Goal: Task Accomplishment & Management: Complete application form

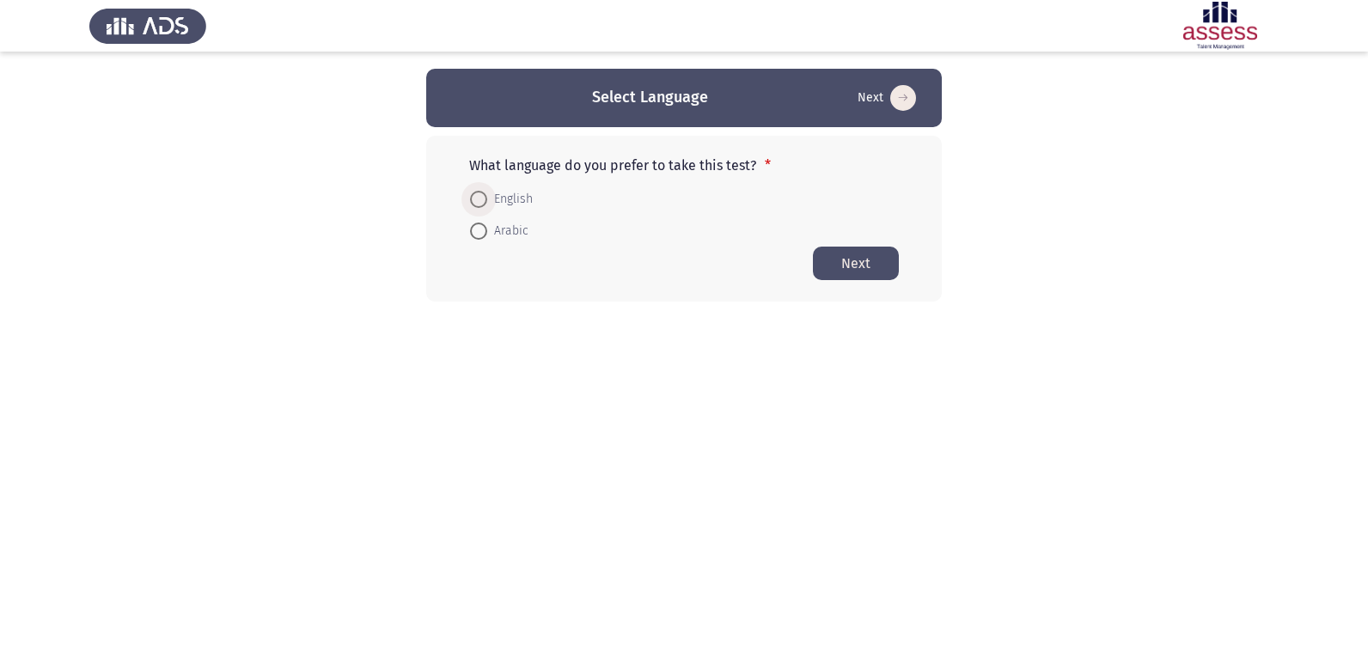
click at [474, 198] on span at bounding box center [478, 199] width 17 height 17
click at [474, 198] on input "English" at bounding box center [478, 199] width 17 height 17
radio input "true"
click at [840, 256] on button "Next" at bounding box center [856, 263] width 86 height 34
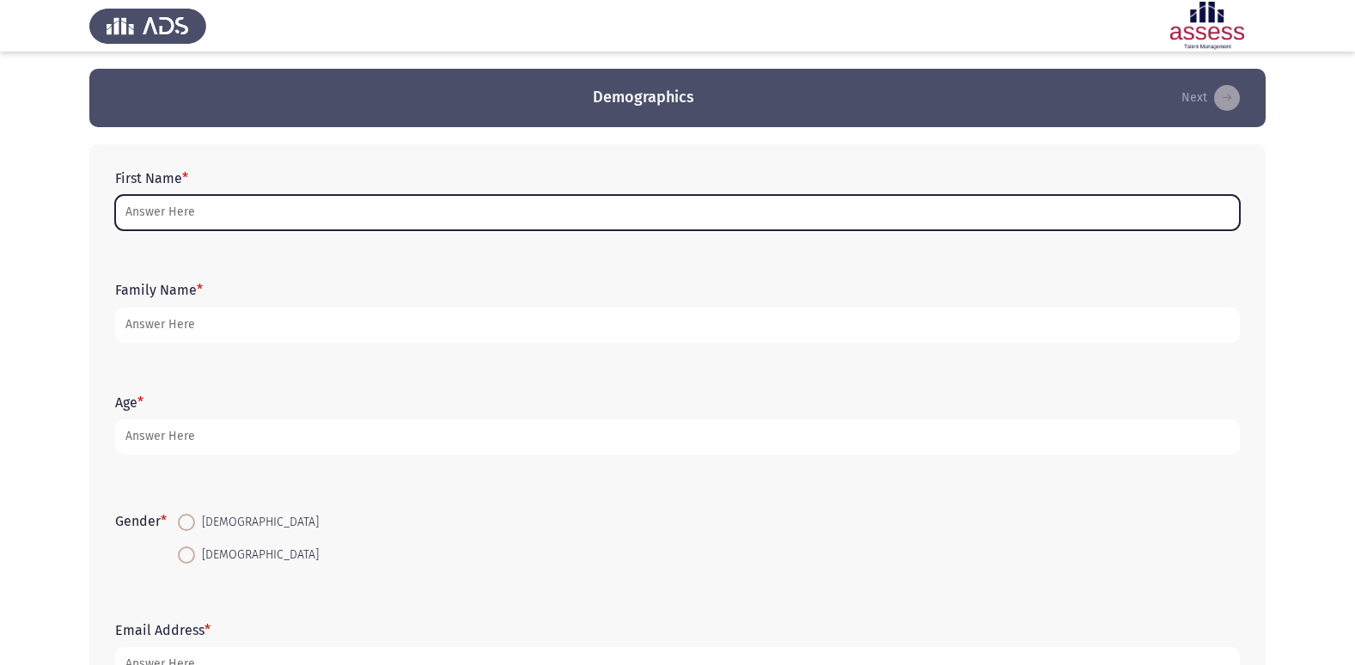
click at [522, 207] on input "First Name *" at bounding box center [677, 212] width 1124 height 35
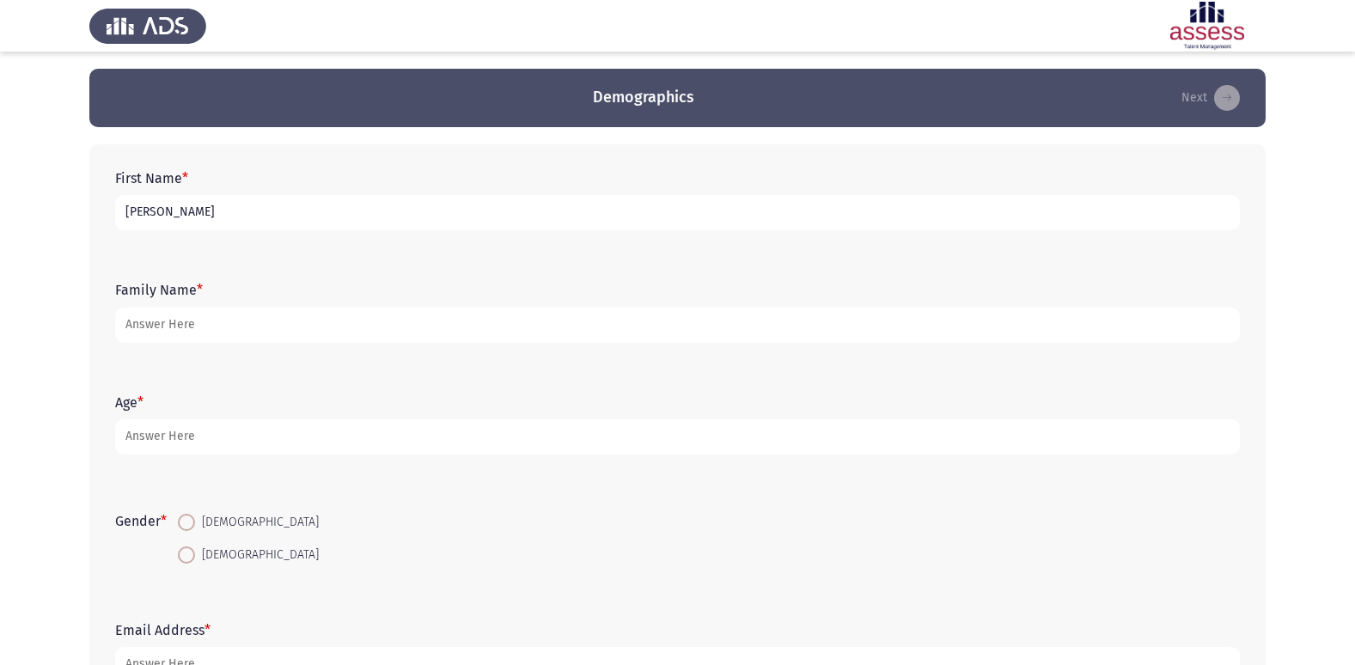
type input "[PERSON_NAME]"
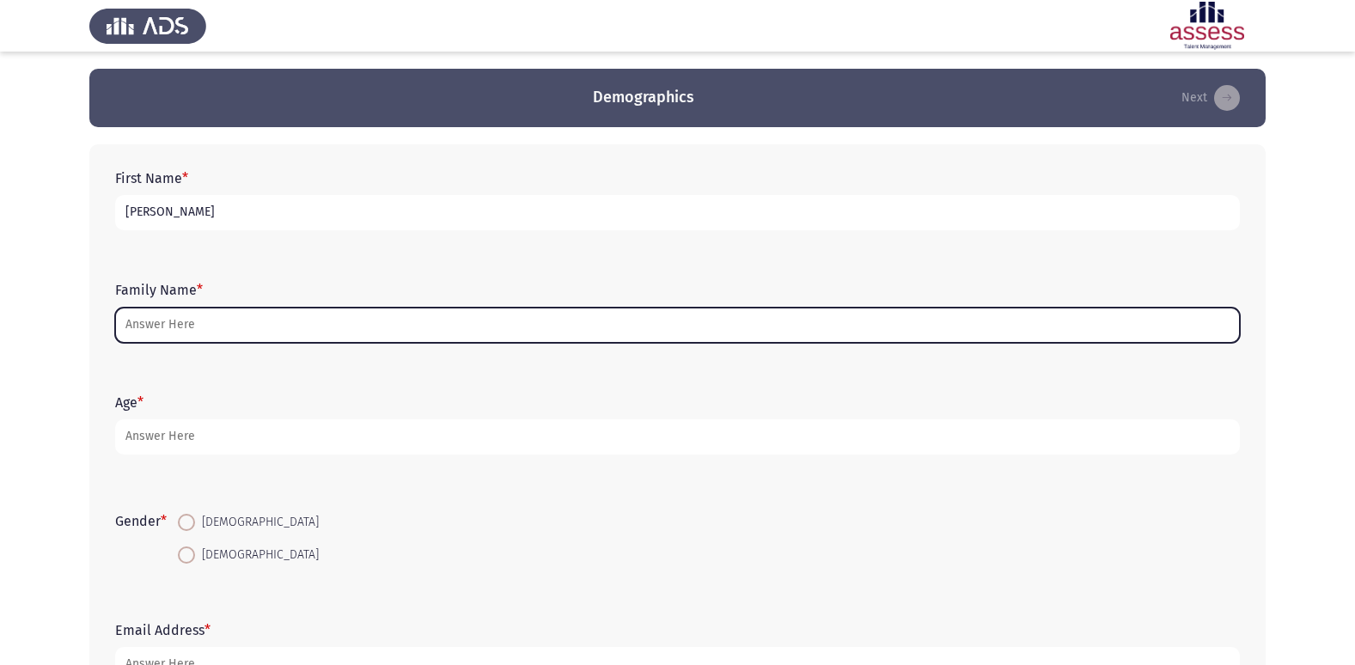
click at [654, 325] on input "Family Name *" at bounding box center [677, 325] width 1124 height 35
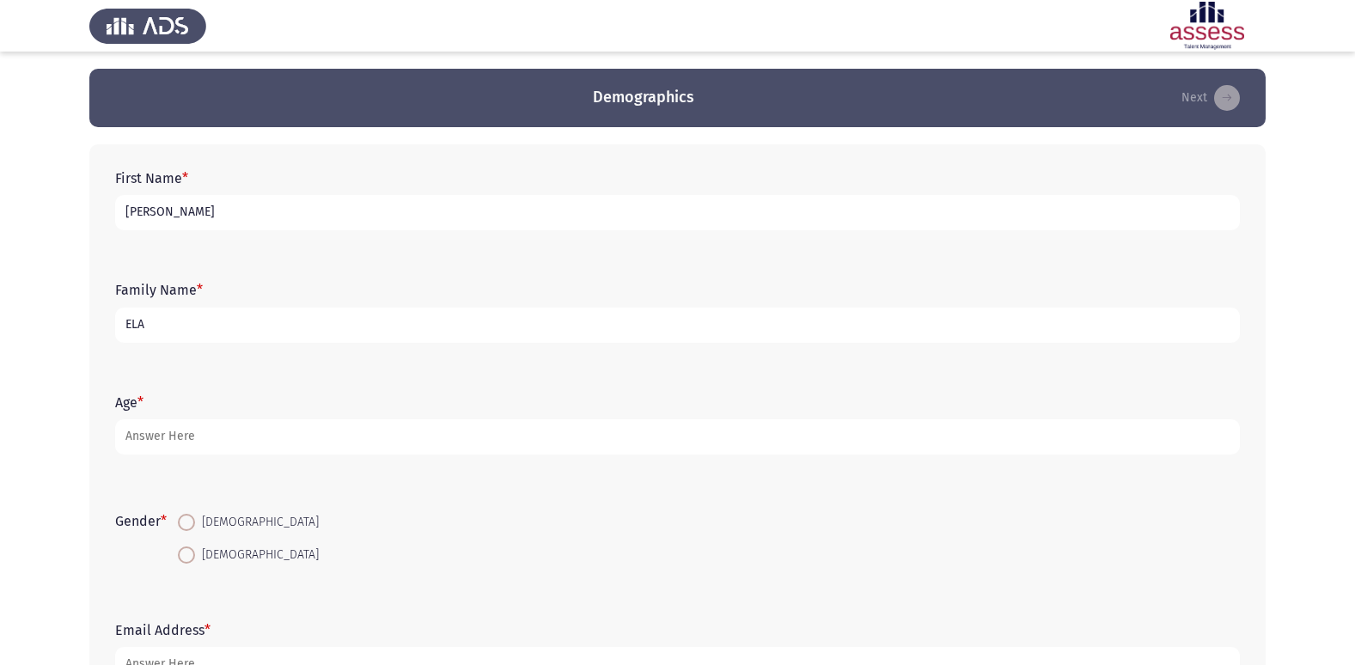
type input "ELA"
click at [477, 207] on input "[PERSON_NAME]" at bounding box center [677, 212] width 1124 height 35
type input "L"
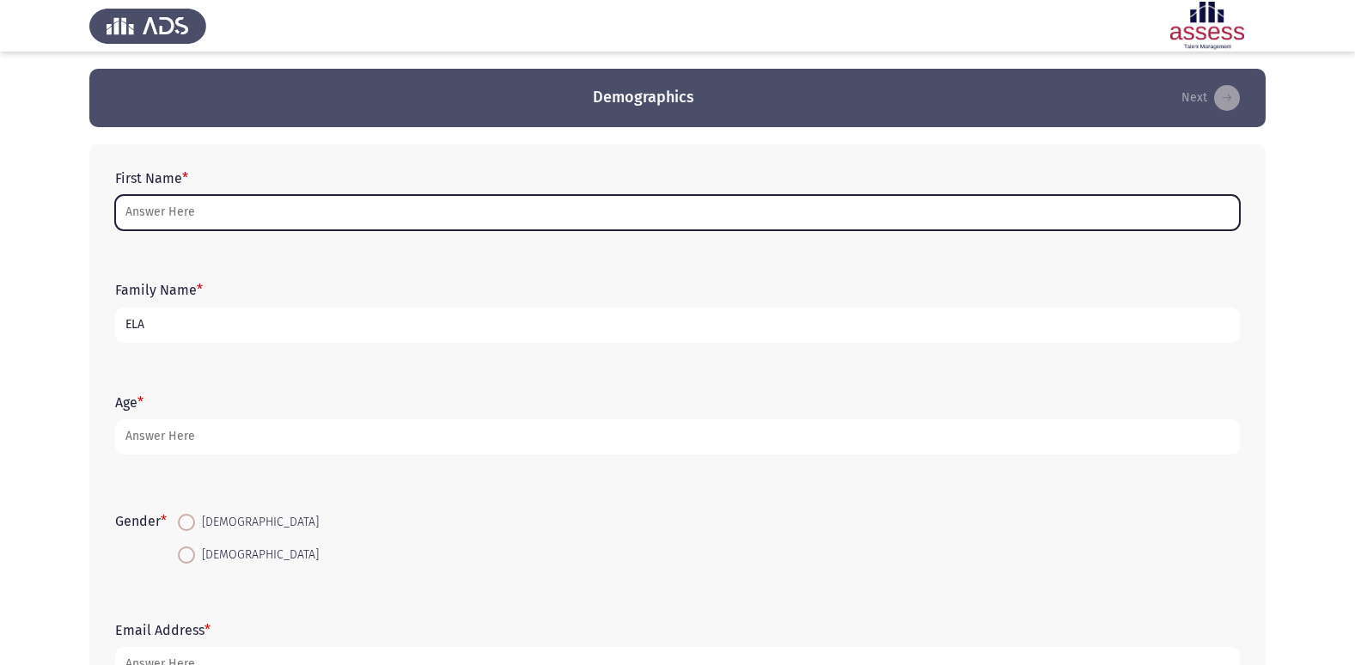
type input "G"
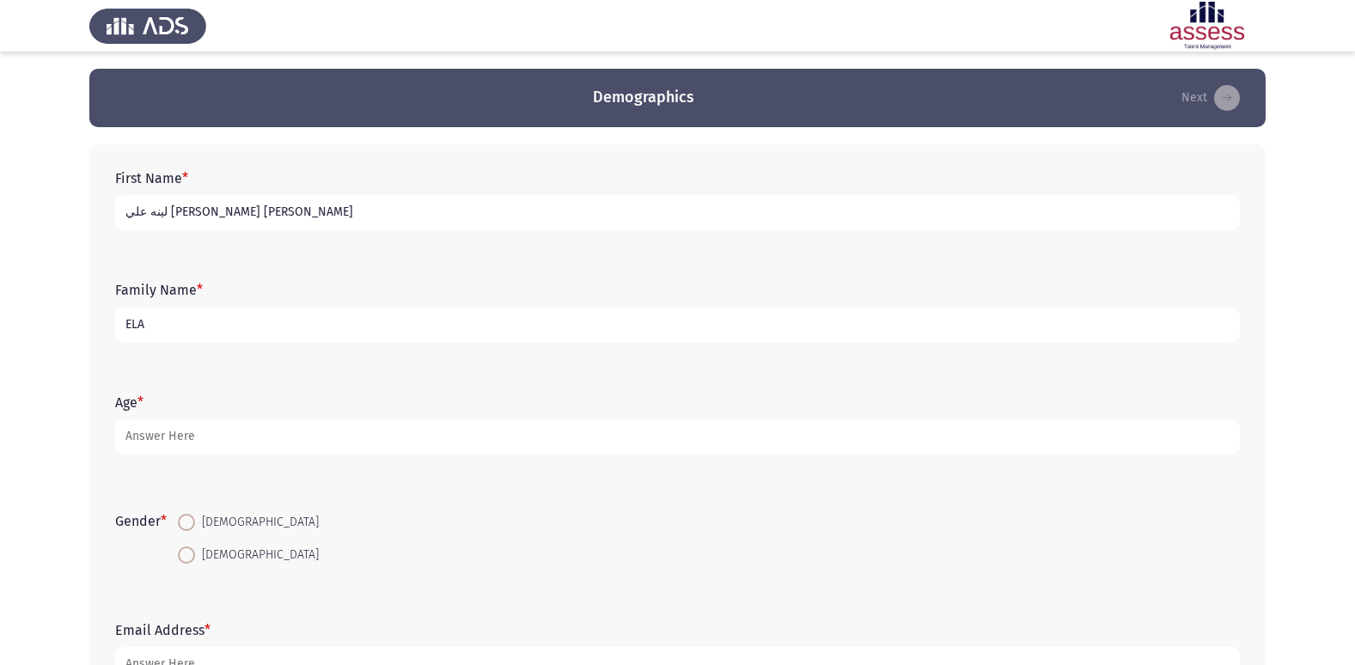
type input "لينه علي [PERSON_NAME] [PERSON_NAME]"
click at [421, 336] on input "ELA" at bounding box center [677, 325] width 1124 height 35
type input "E"
click at [152, 325] on input "3060091200241" at bounding box center [677, 325] width 1124 height 35
type input "30604091200241"
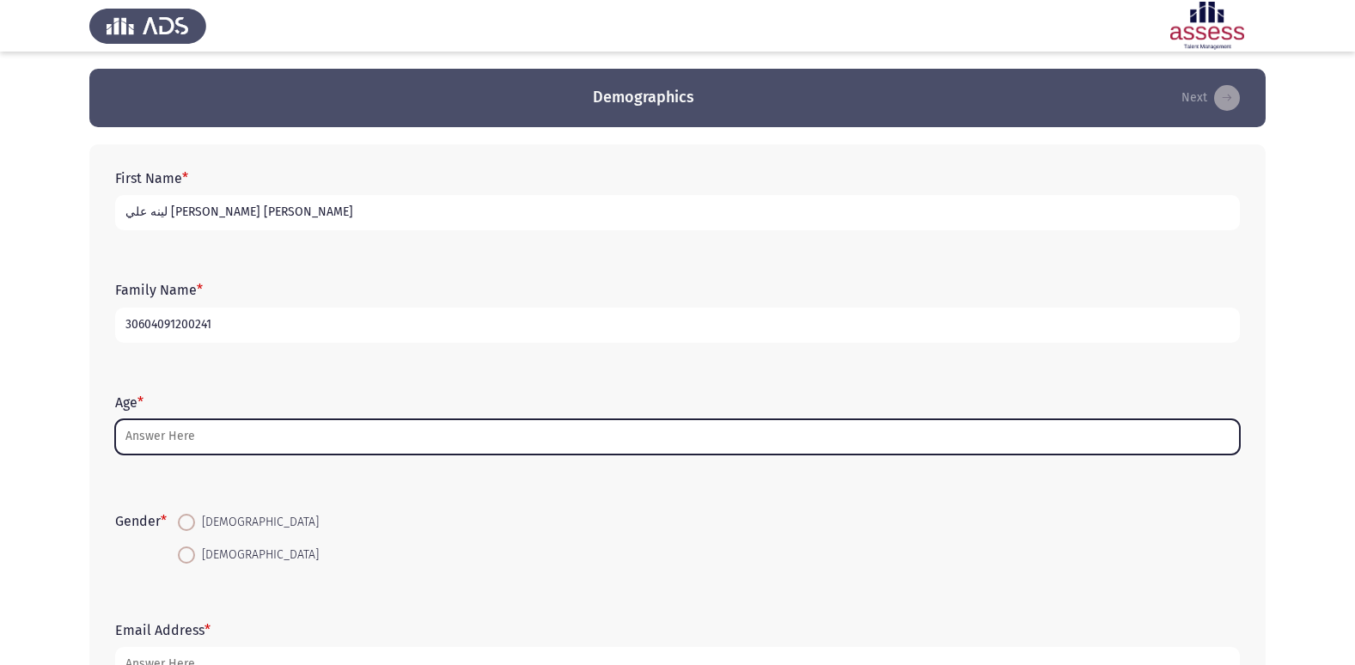
click at [314, 424] on input "Age *" at bounding box center [677, 436] width 1124 height 35
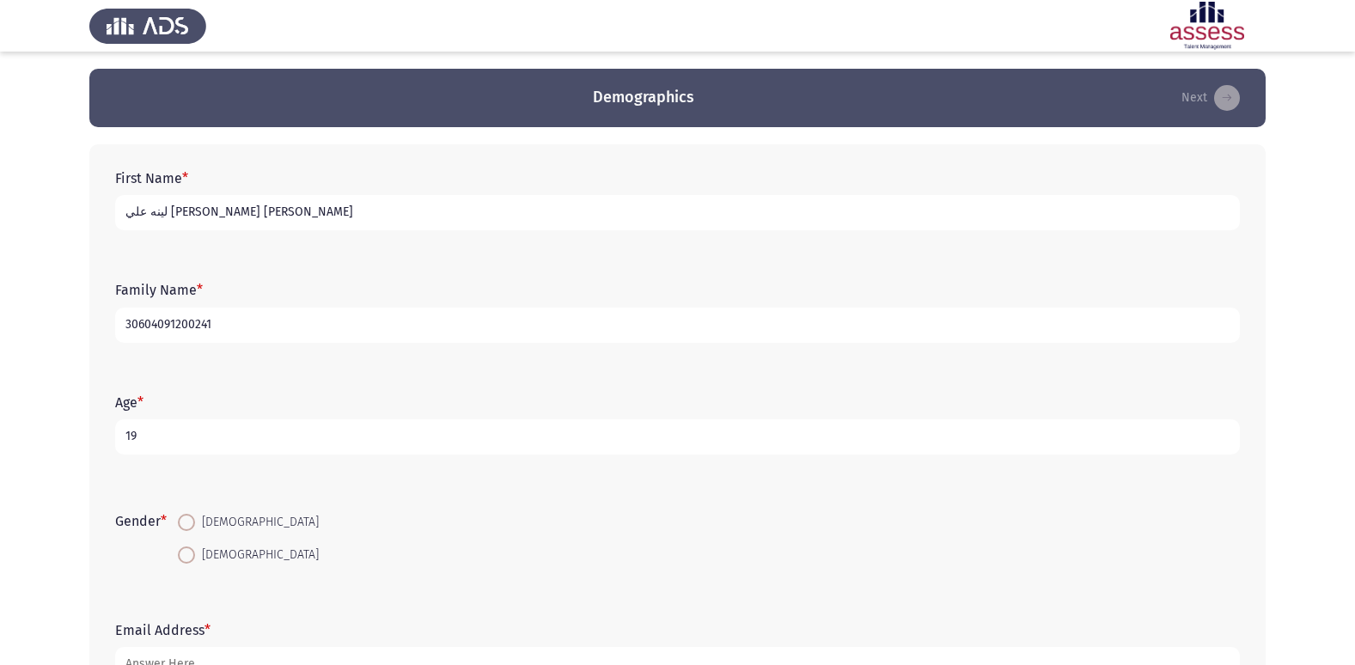
type input "19"
click at [182, 556] on span at bounding box center [186, 554] width 17 height 17
click at [182, 556] on input "[DEMOGRAPHIC_DATA]" at bounding box center [186, 554] width 17 height 17
radio input "true"
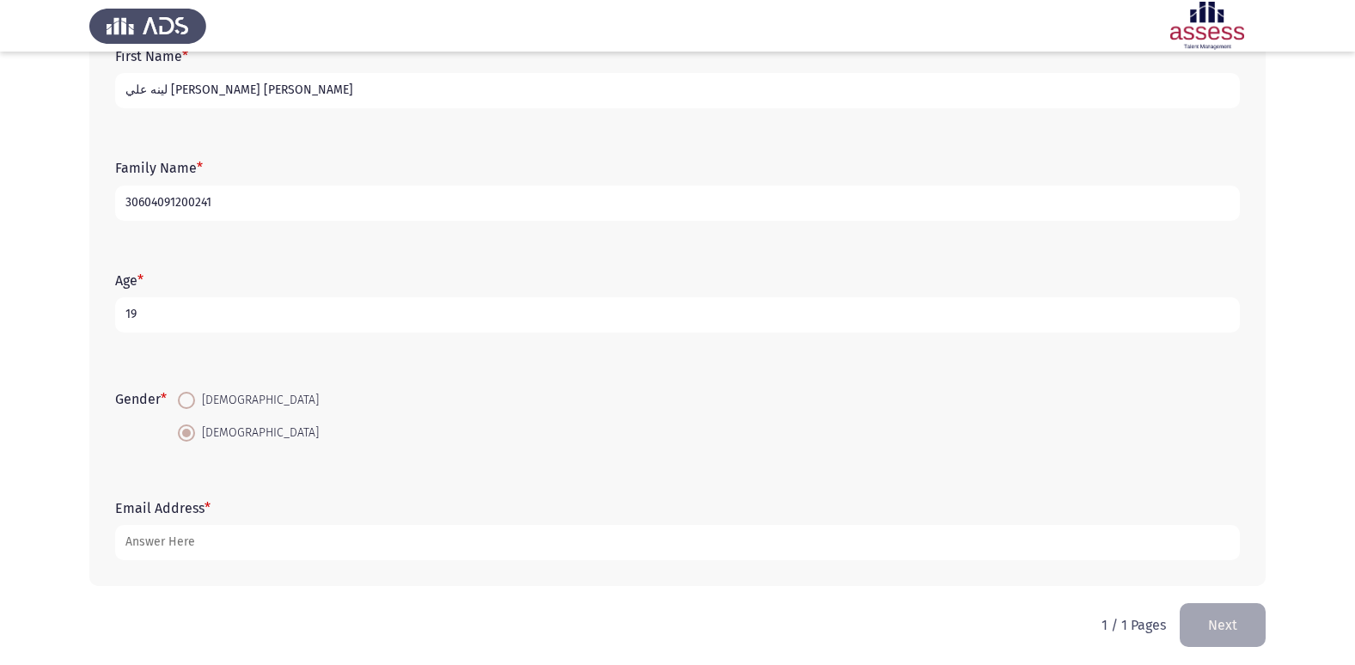
scroll to position [129, 0]
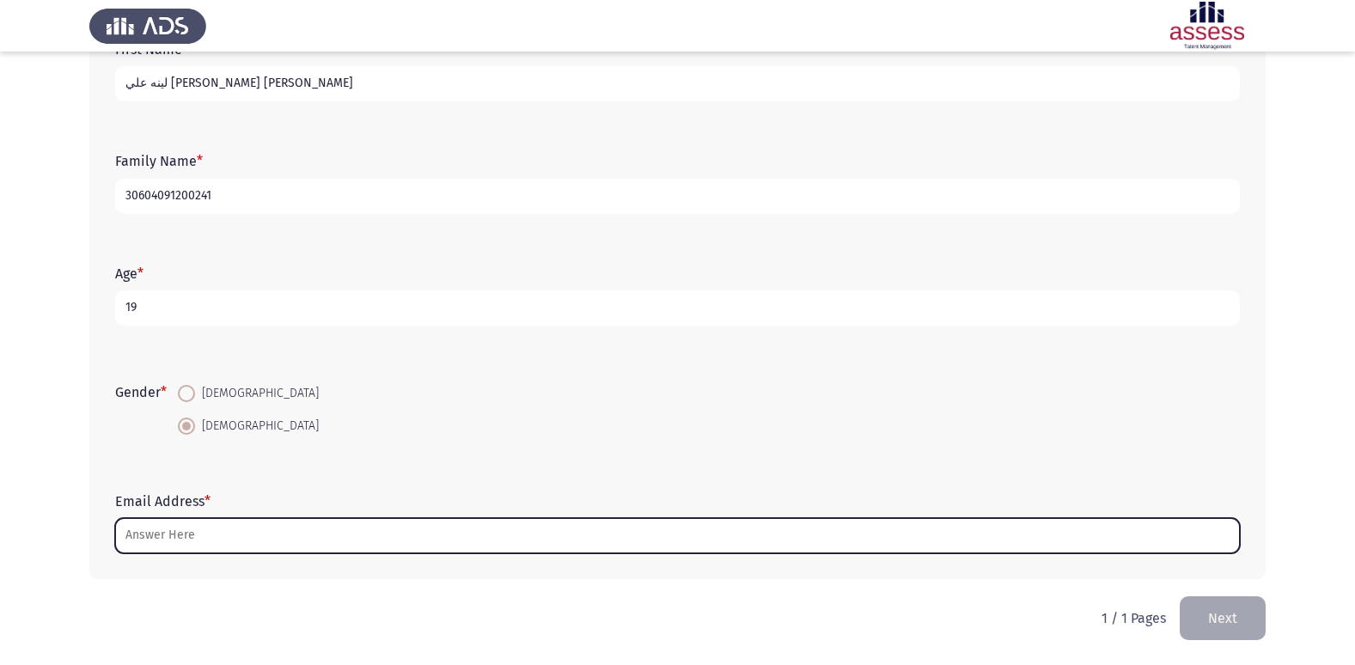
click at [323, 543] on input "Email Address *" at bounding box center [677, 535] width 1124 height 35
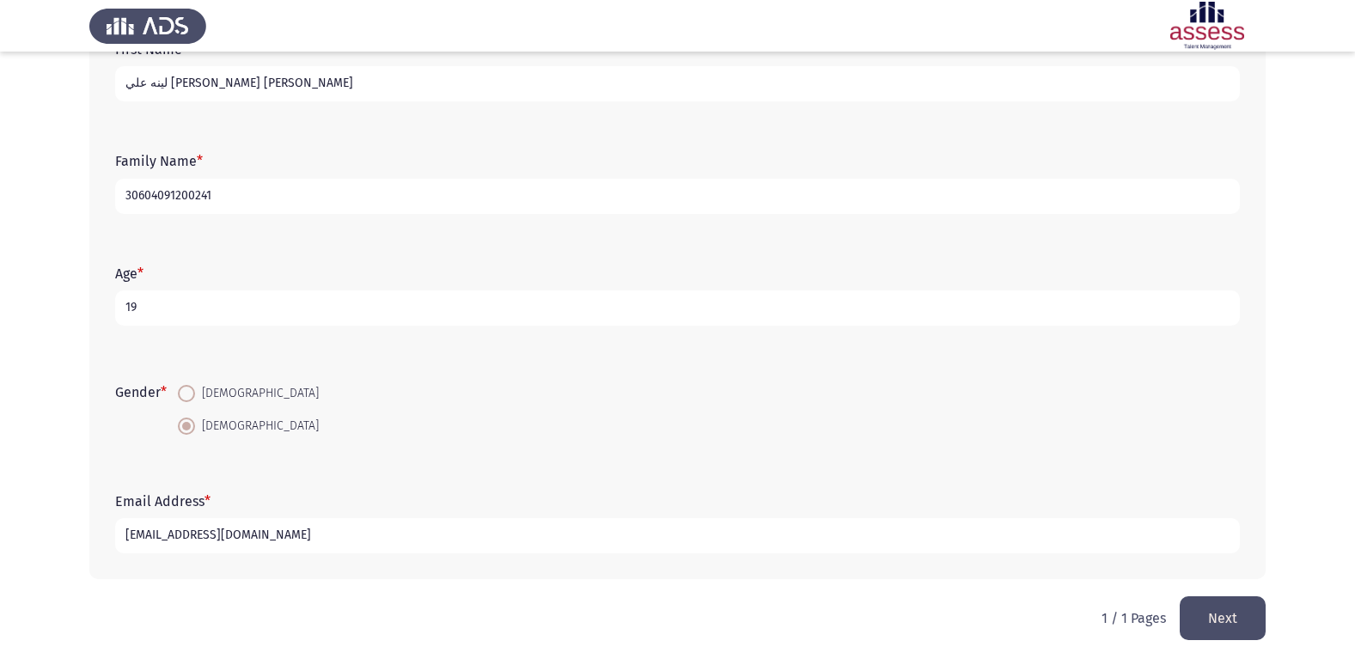
type input "[EMAIL_ADDRESS][DOMAIN_NAME]"
click at [1229, 618] on button "Next" at bounding box center [1222, 618] width 86 height 44
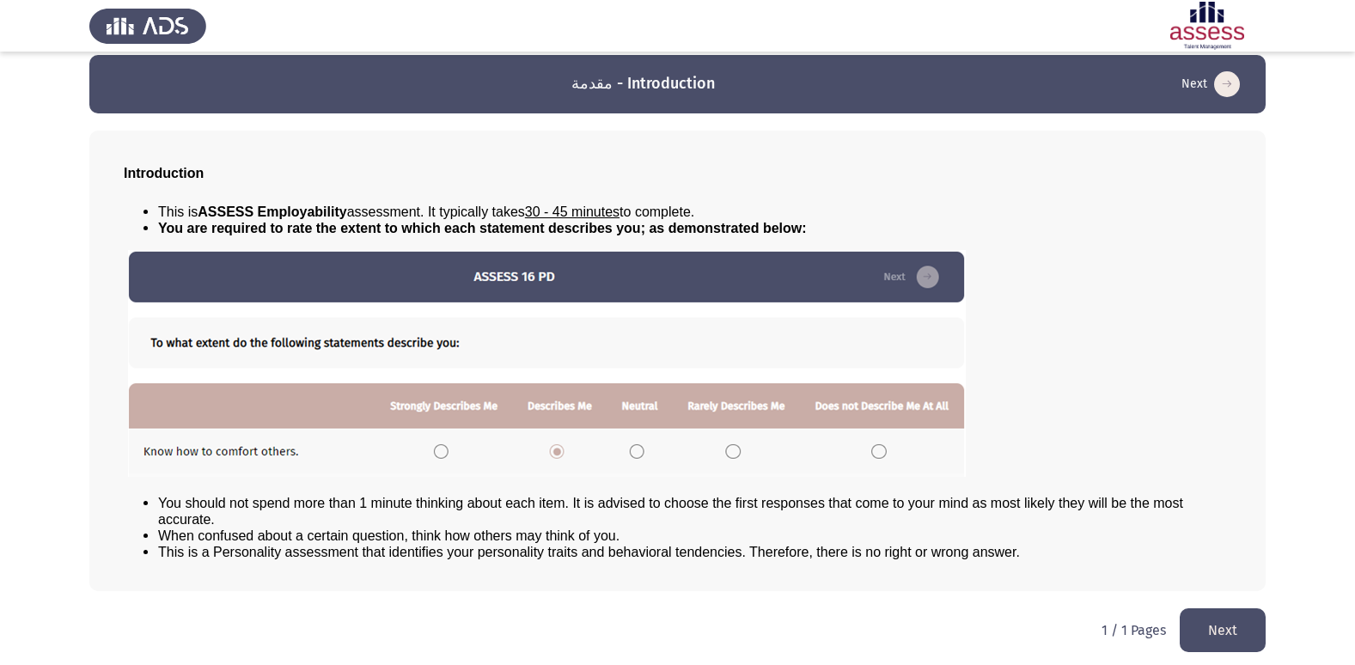
scroll to position [18, 0]
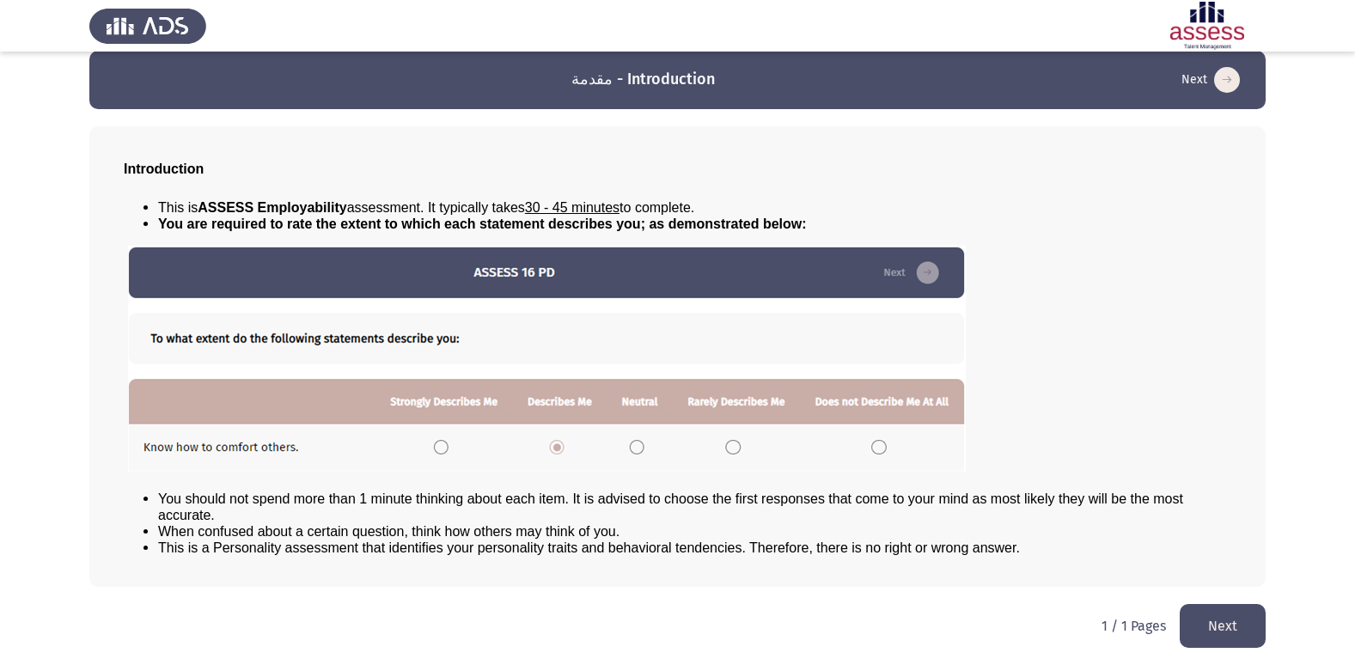
click at [1254, 635] on button "Next" at bounding box center [1222, 626] width 86 height 44
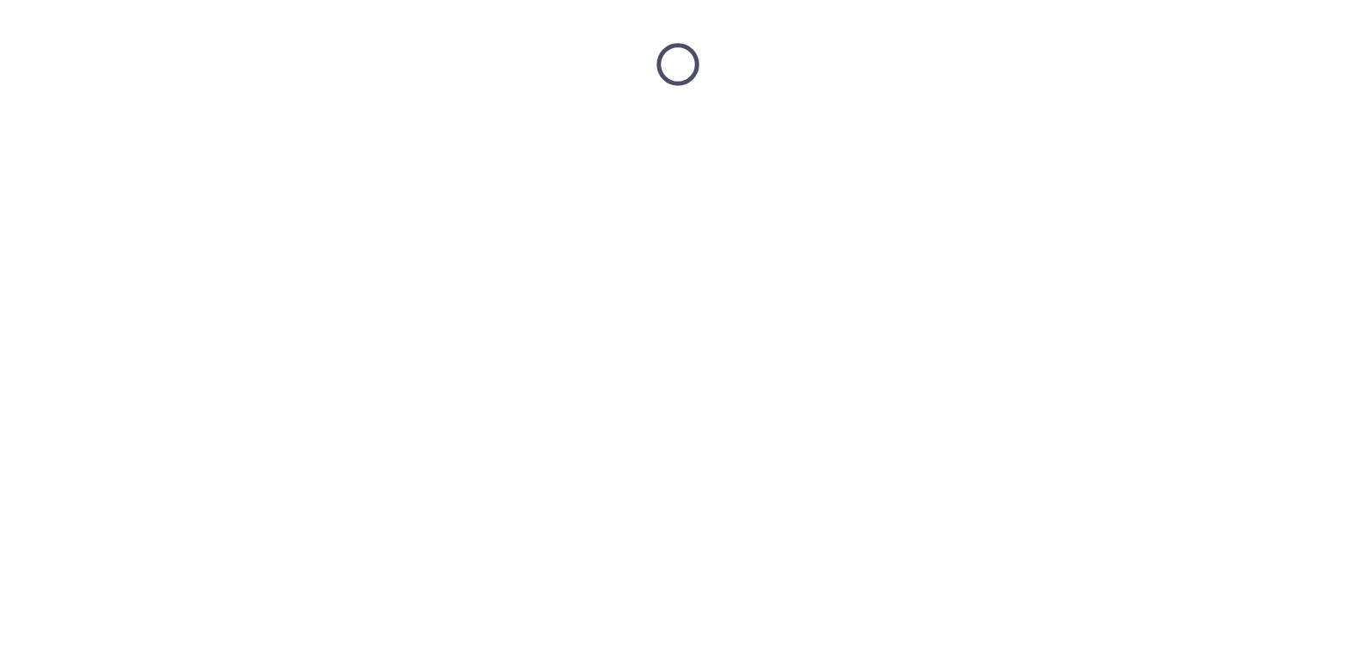
scroll to position [0, 0]
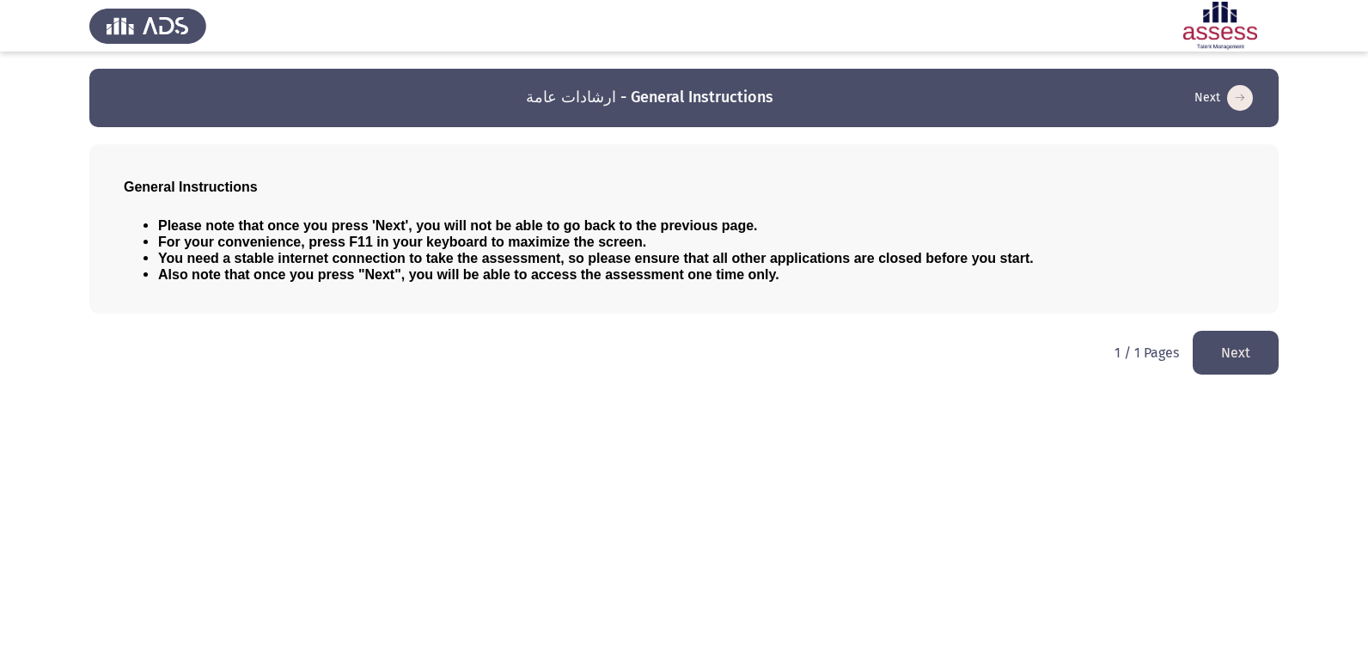
click at [1245, 362] on button "Next" at bounding box center [1235, 353] width 86 height 44
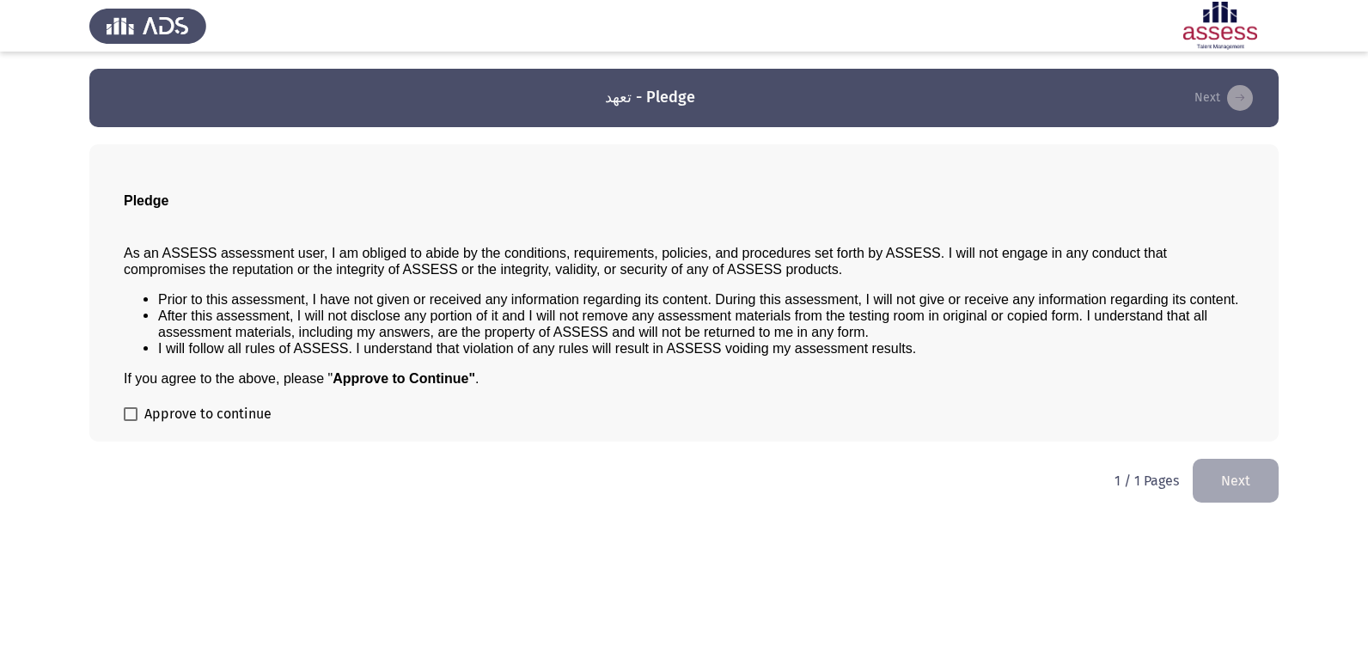
click at [134, 414] on span at bounding box center [131, 414] width 14 height 14
click at [131, 421] on input "Approve to continue" at bounding box center [130, 421] width 1 height 1
checkbox input "true"
click at [1251, 479] on button "Next" at bounding box center [1235, 481] width 86 height 44
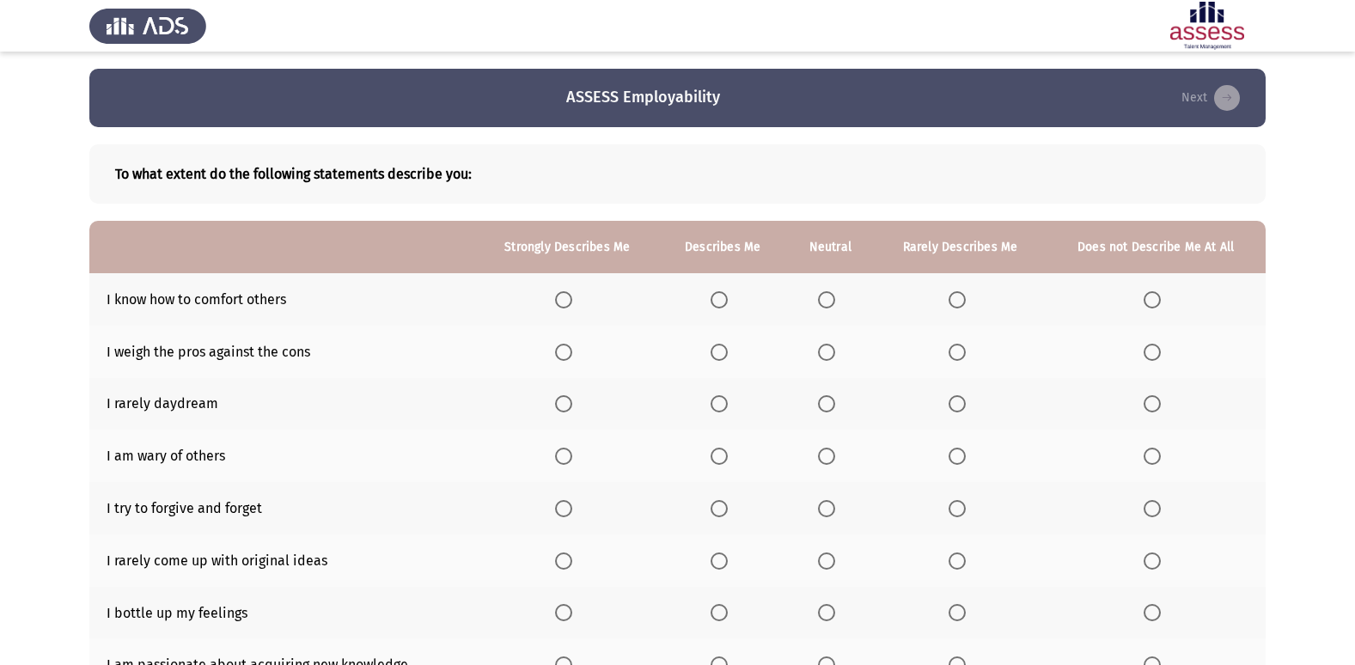
scroll to position [86, 0]
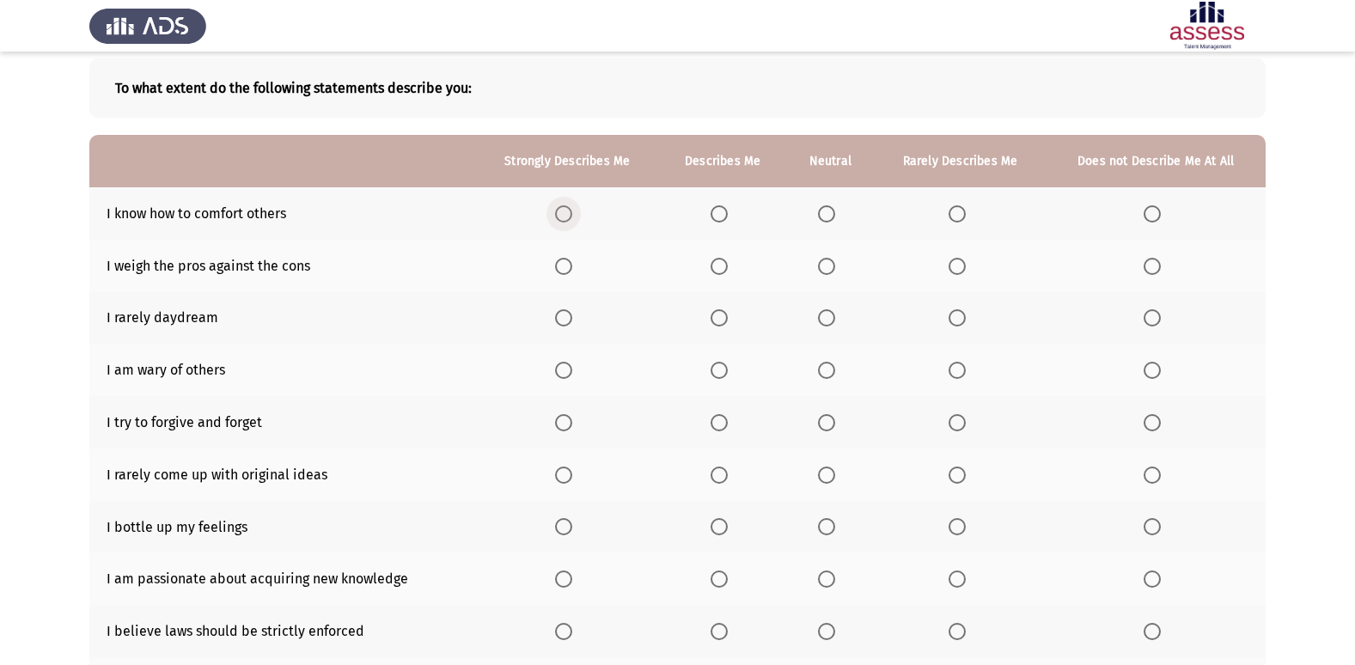
click at [568, 210] on span "Select an option" at bounding box center [563, 213] width 17 height 17
click at [568, 210] on input "Select an option" at bounding box center [563, 213] width 17 height 17
click at [564, 265] on span "Select an option" at bounding box center [563, 266] width 17 height 17
click at [564, 265] on input "Select an option" at bounding box center [563, 266] width 17 height 17
click at [955, 319] on span "Select an option" at bounding box center [956, 317] width 17 height 17
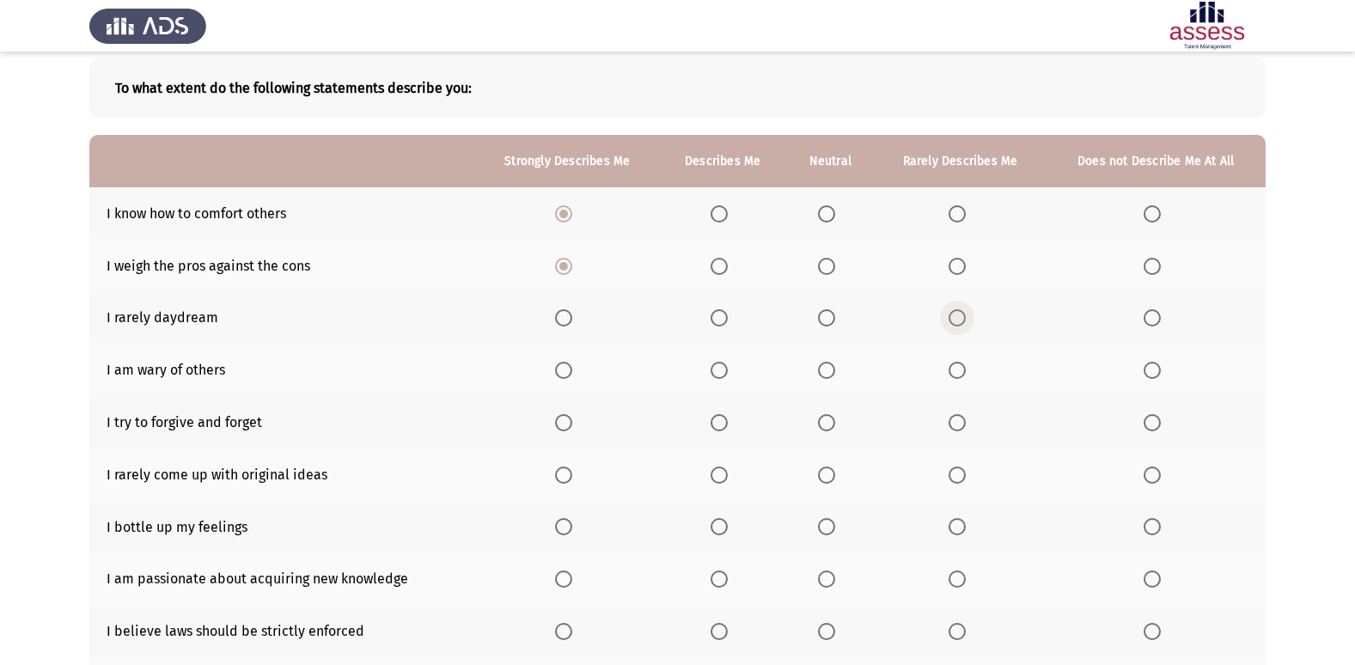
click at [955, 319] on input "Select an option" at bounding box center [956, 317] width 17 height 17
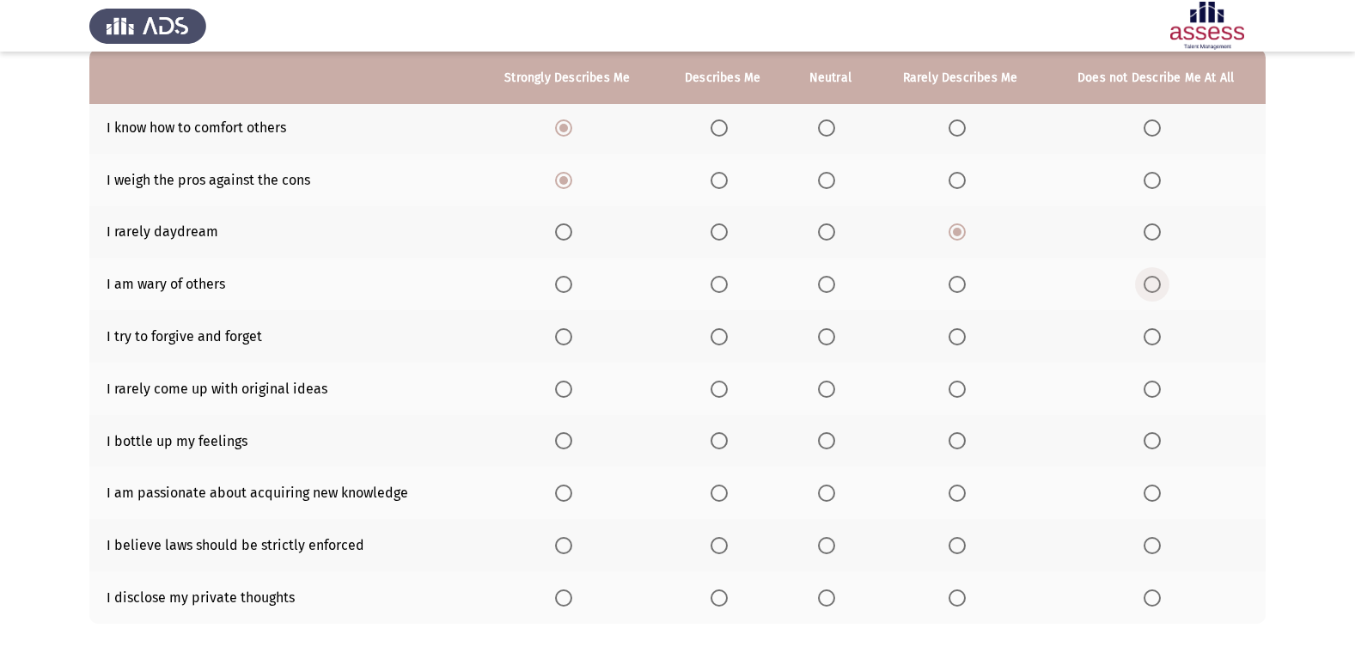
click at [1158, 288] on span "Select an option" at bounding box center [1151, 284] width 17 height 17
click at [1158, 288] on input "Select an option" at bounding box center [1151, 284] width 17 height 17
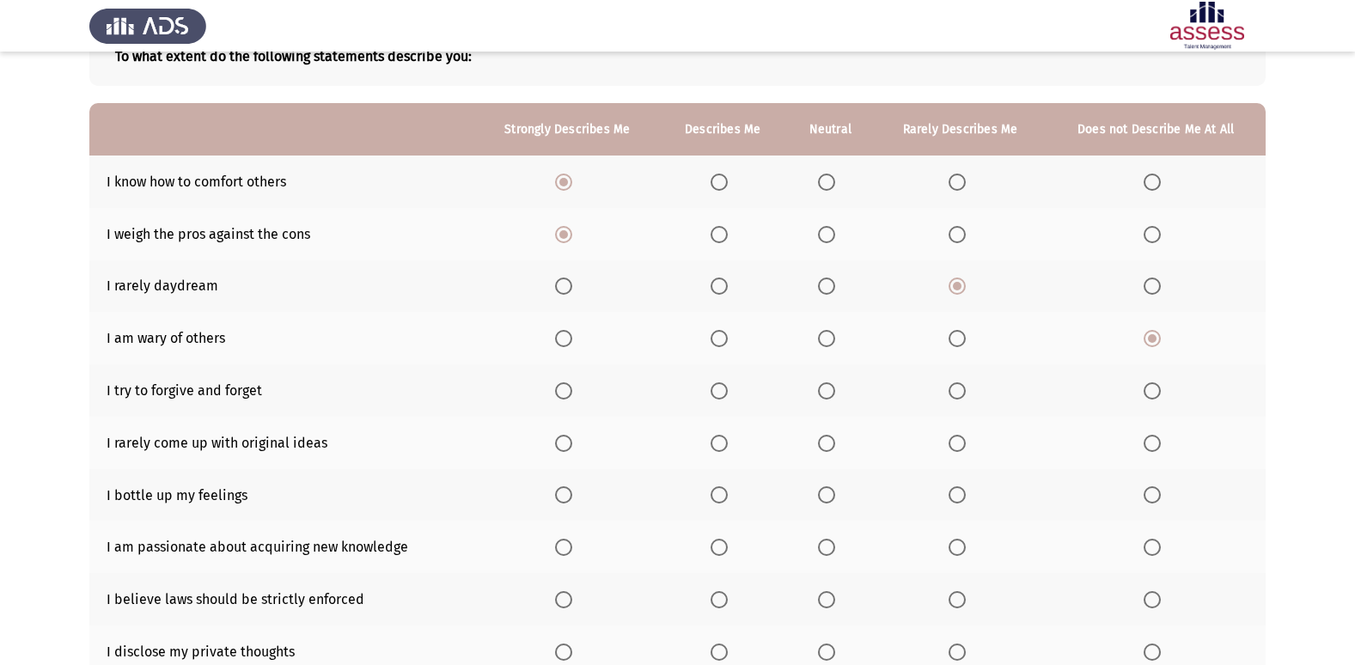
scroll to position [79, 0]
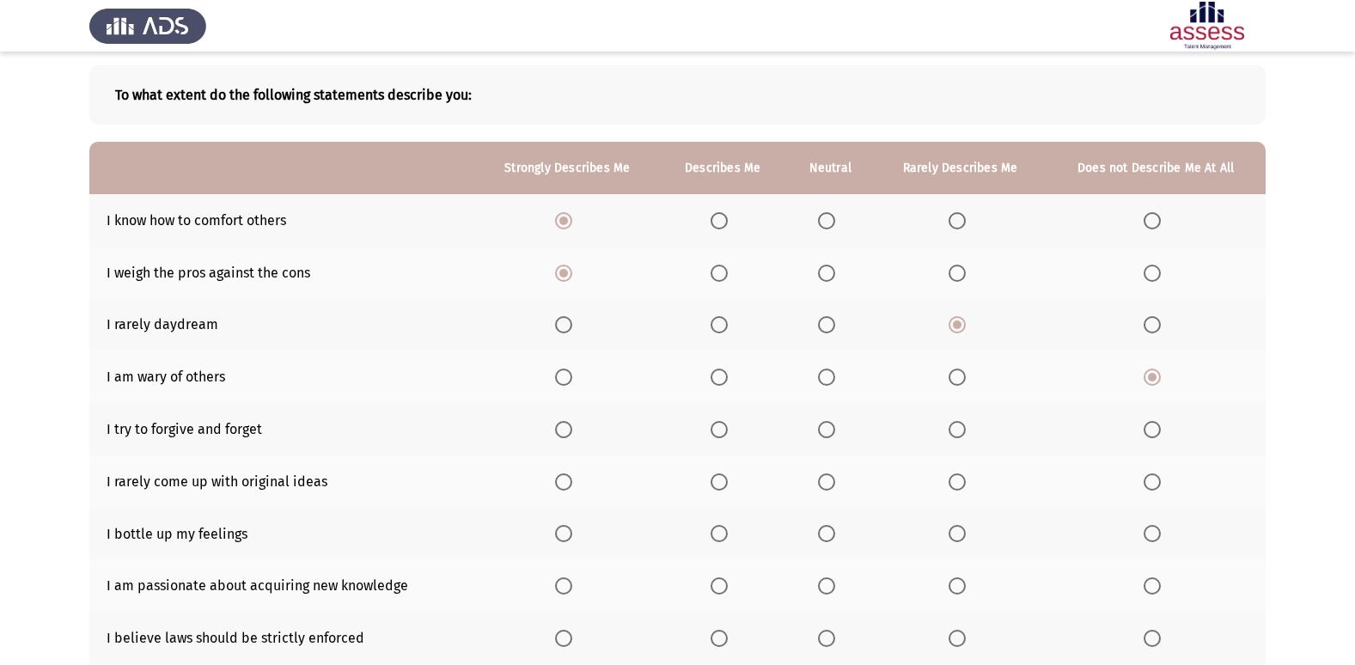
click at [725, 432] on span "Select an option" at bounding box center [718, 429] width 17 height 17
click at [725, 432] on input "Select an option" at bounding box center [718, 429] width 17 height 17
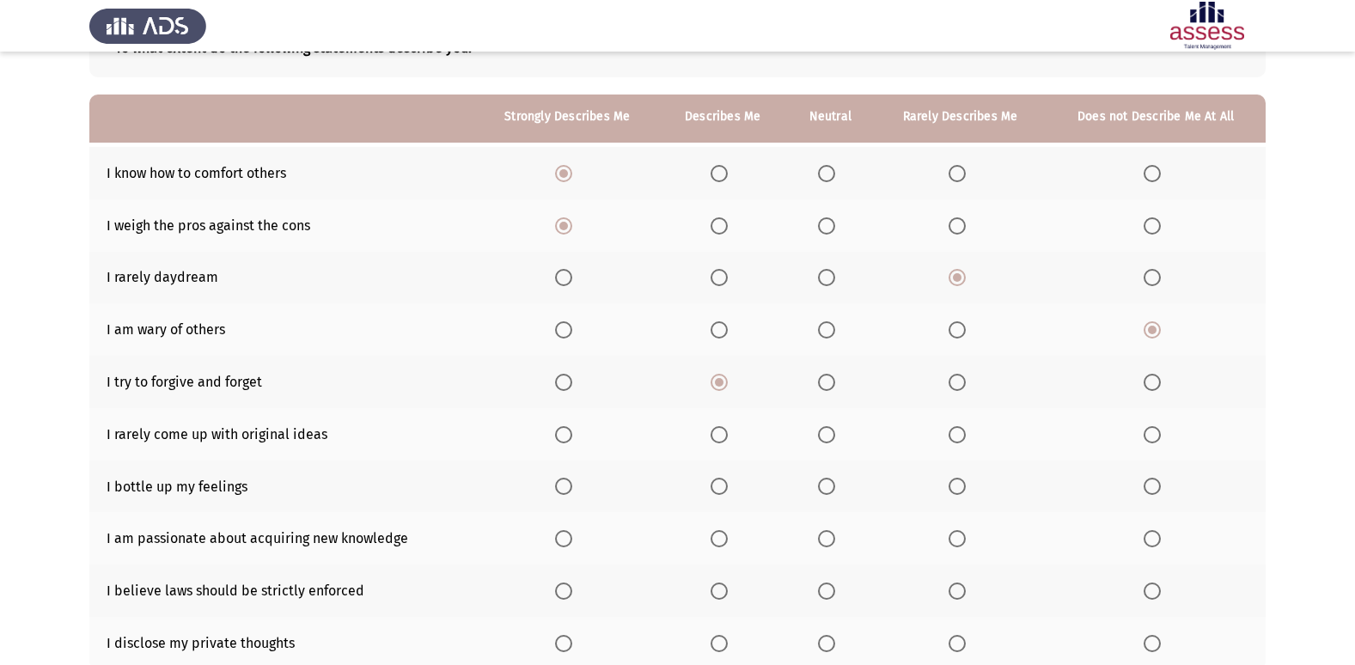
scroll to position [165, 0]
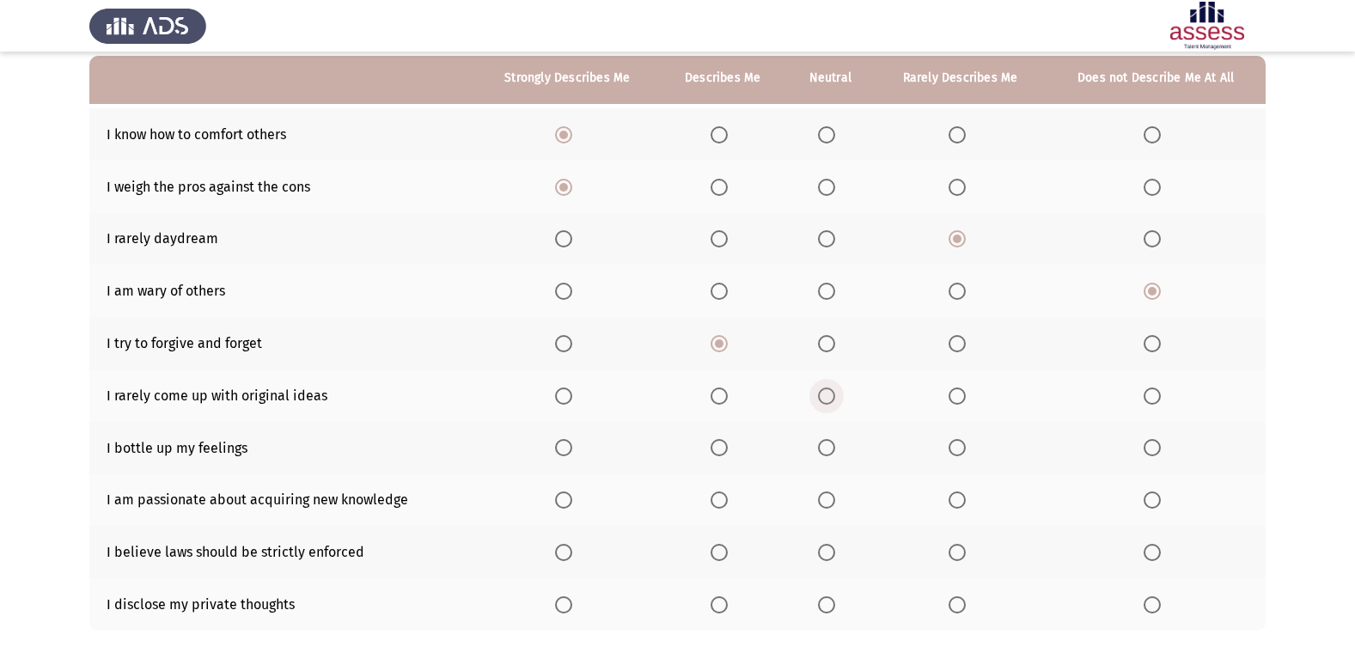
click at [832, 395] on span "Select an option" at bounding box center [826, 395] width 17 height 17
click at [832, 395] on input "Select an option" at bounding box center [826, 395] width 17 height 17
click at [714, 390] on span "Select an option" at bounding box center [718, 395] width 17 height 17
click at [714, 390] on input "Select an option" at bounding box center [718, 395] width 17 height 17
click at [957, 449] on span "Select an option" at bounding box center [956, 447] width 17 height 17
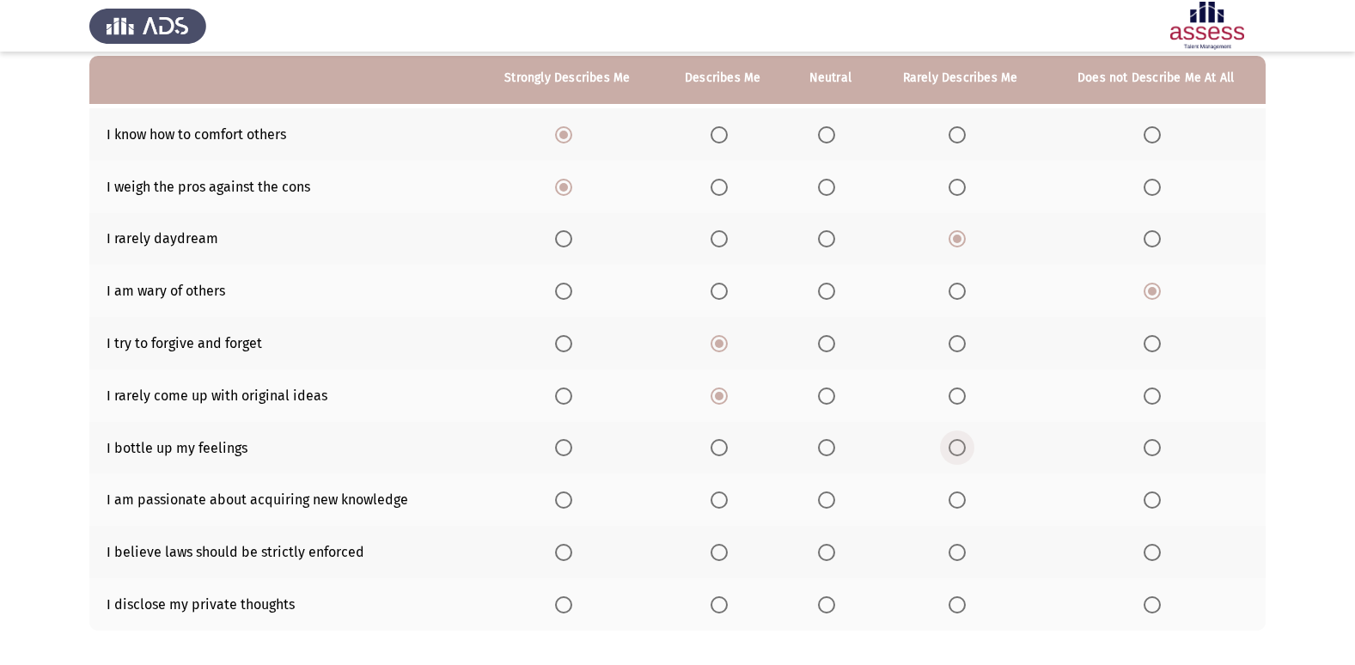
click at [957, 449] on input "Select an option" at bounding box center [956, 447] width 17 height 17
click at [566, 498] on span "Select an option" at bounding box center [563, 499] width 17 height 17
click at [566, 498] on input "Select an option" at bounding box center [563, 499] width 17 height 17
click at [953, 552] on span "Select an option" at bounding box center [956, 552] width 17 height 17
click at [953, 552] on input "Select an option" at bounding box center [956, 552] width 17 height 17
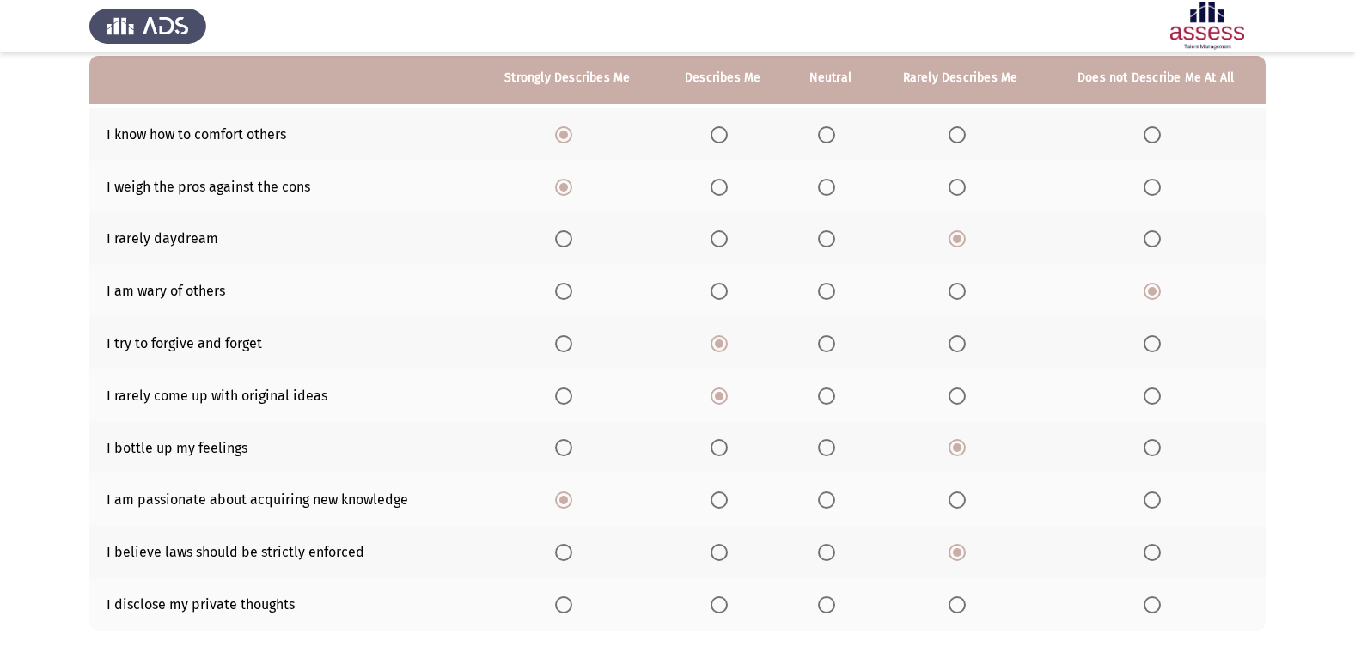
click at [1155, 601] on span "Select an option" at bounding box center [1151, 604] width 17 height 17
click at [1155, 601] on input "Select an option" at bounding box center [1151, 604] width 17 height 17
click at [964, 294] on span "Select an option" at bounding box center [956, 291] width 17 height 17
click at [964, 294] on input "Select an option" at bounding box center [956, 291] width 17 height 17
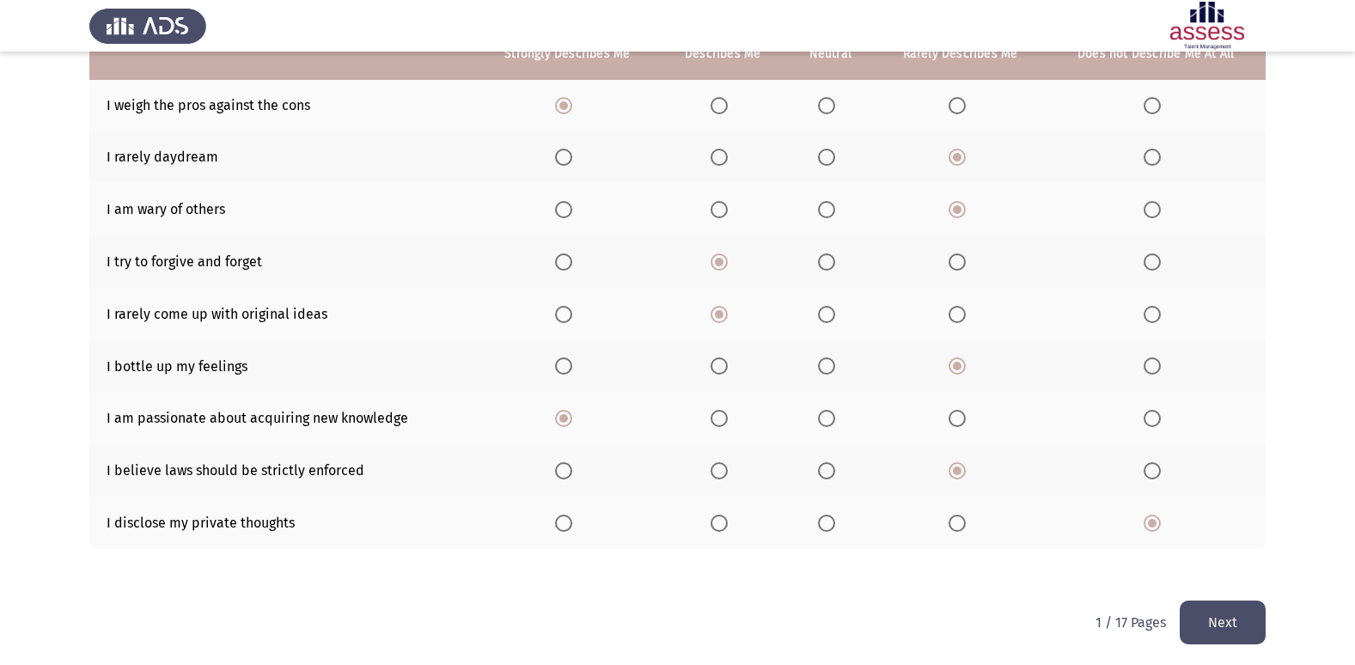
scroll to position [251, 0]
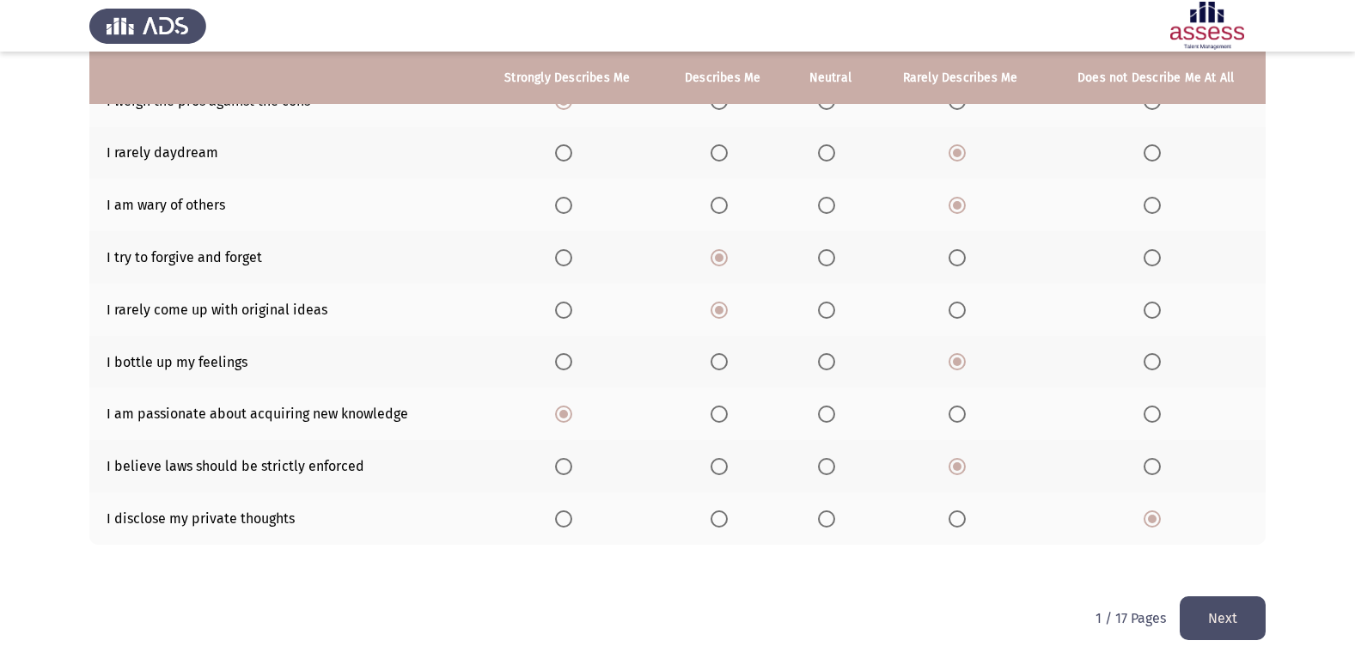
click at [1222, 612] on button "Next" at bounding box center [1222, 618] width 86 height 44
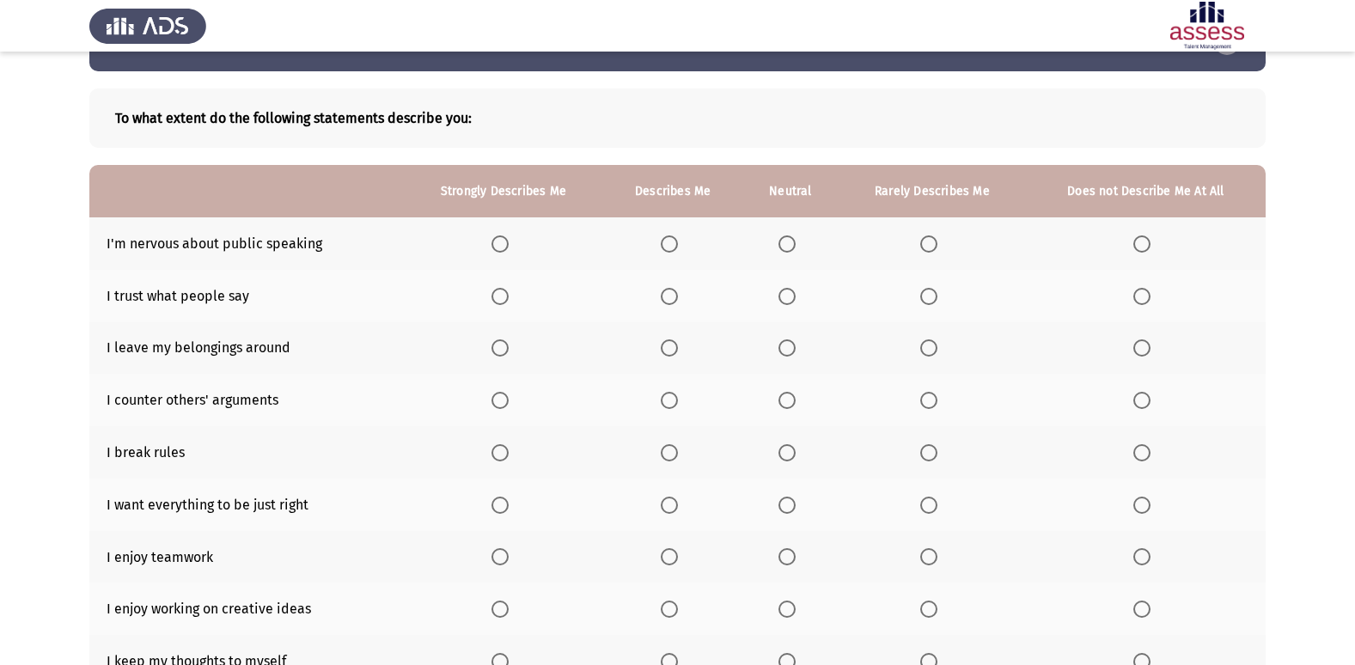
scroll to position [86, 0]
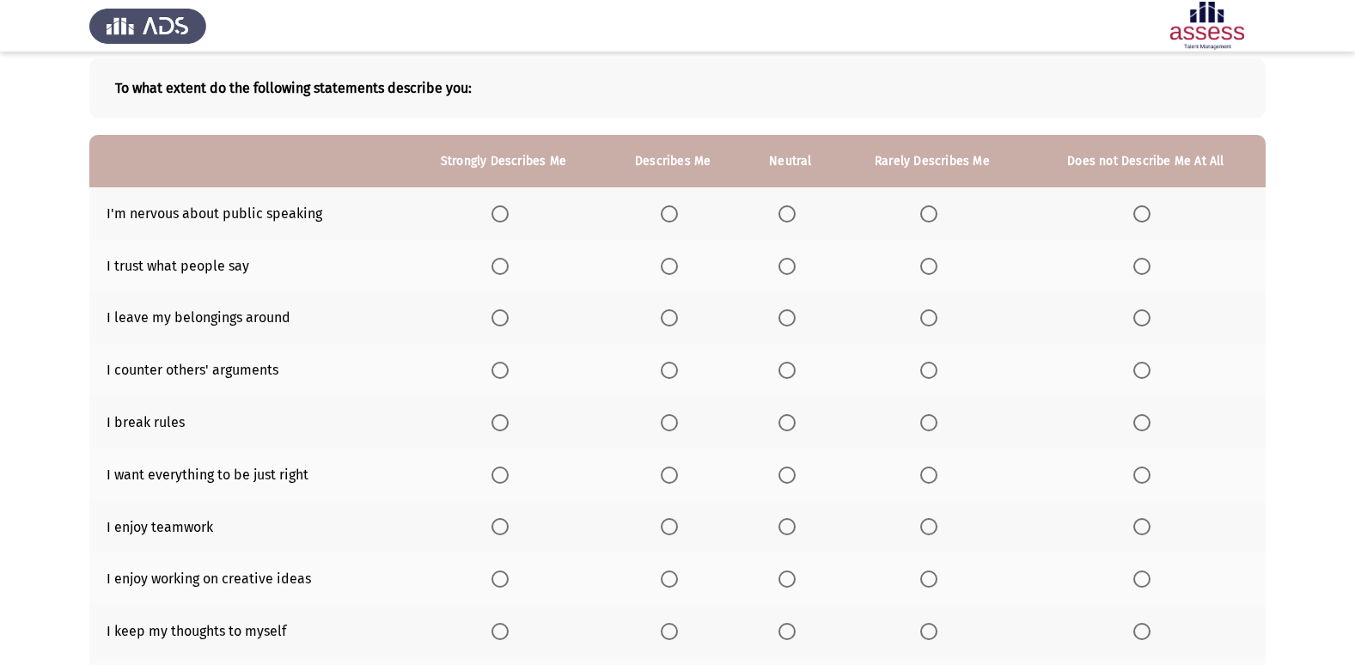
click at [926, 213] on span "Select an option" at bounding box center [928, 213] width 17 height 17
click at [926, 213] on input "Select an option" at bounding box center [928, 213] width 17 height 17
click at [792, 267] on span "Select an option" at bounding box center [786, 266] width 17 height 17
click at [792, 267] on input "Select an option" at bounding box center [786, 266] width 17 height 17
click at [669, 258] on span "Select an option" at bounding box center [669, 266] width 17 height 17
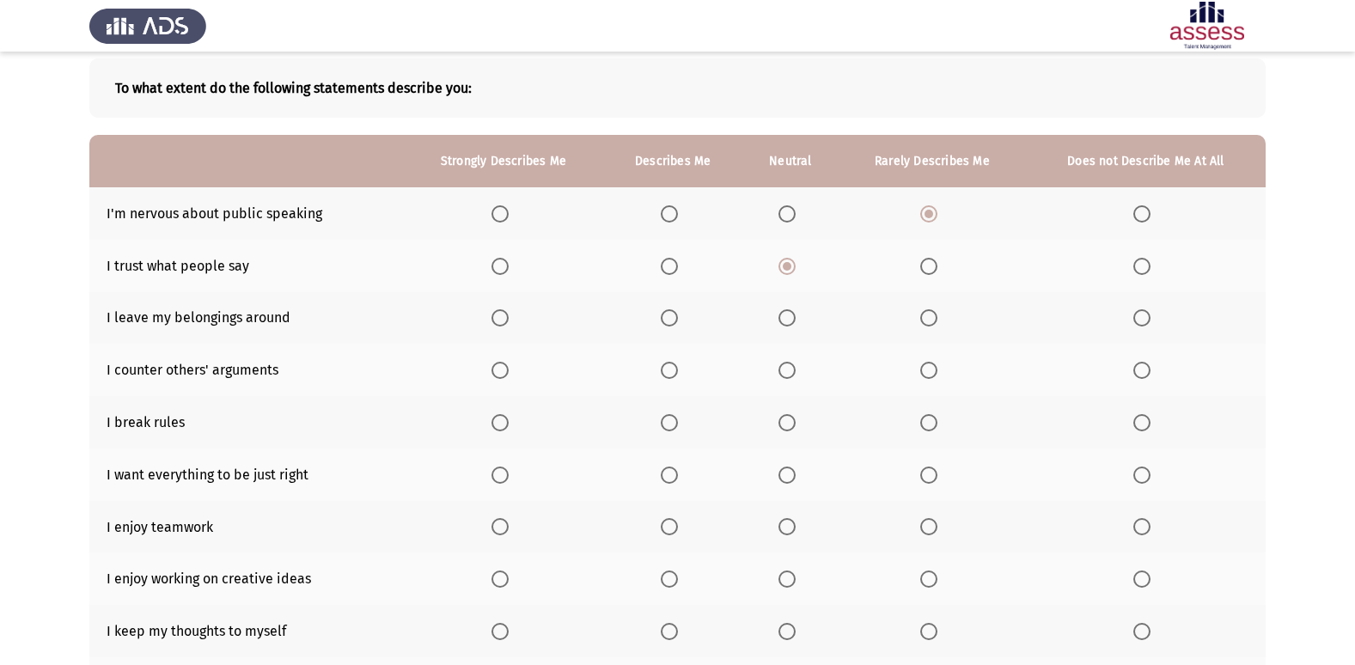
click at [669, 258] on input "Select an option" at bounding box center [669, 266] width 17 height 17
click at [1153, 315] on label "Select an option" at bounding box center [1145, 317] width 24 height 17
click at [1150, 315] on input "Select an option" at bounding box center [1141, 317] width 17 height 17
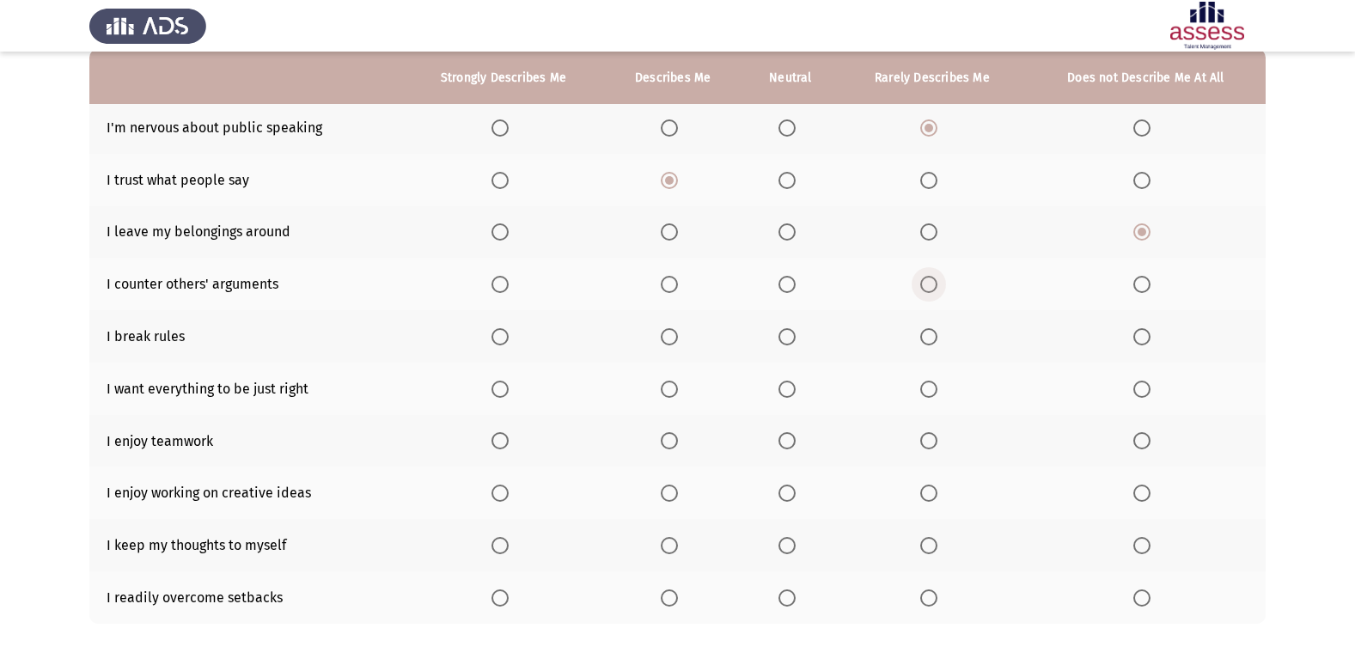
click at [940, 287] on label "Select an option" at bounding box center [932, 284] width 24 height 17
click at [937, 287] on input "Select an option" at bounding box center [928, 284] width 17 height 17
click at [1148, 344] on span "Select an option" at bounding box center [1141, 336] width 17 height 17
click at [1148, 344] on input "Select an option" at bounding box center [1141, 336] width 17 height 17
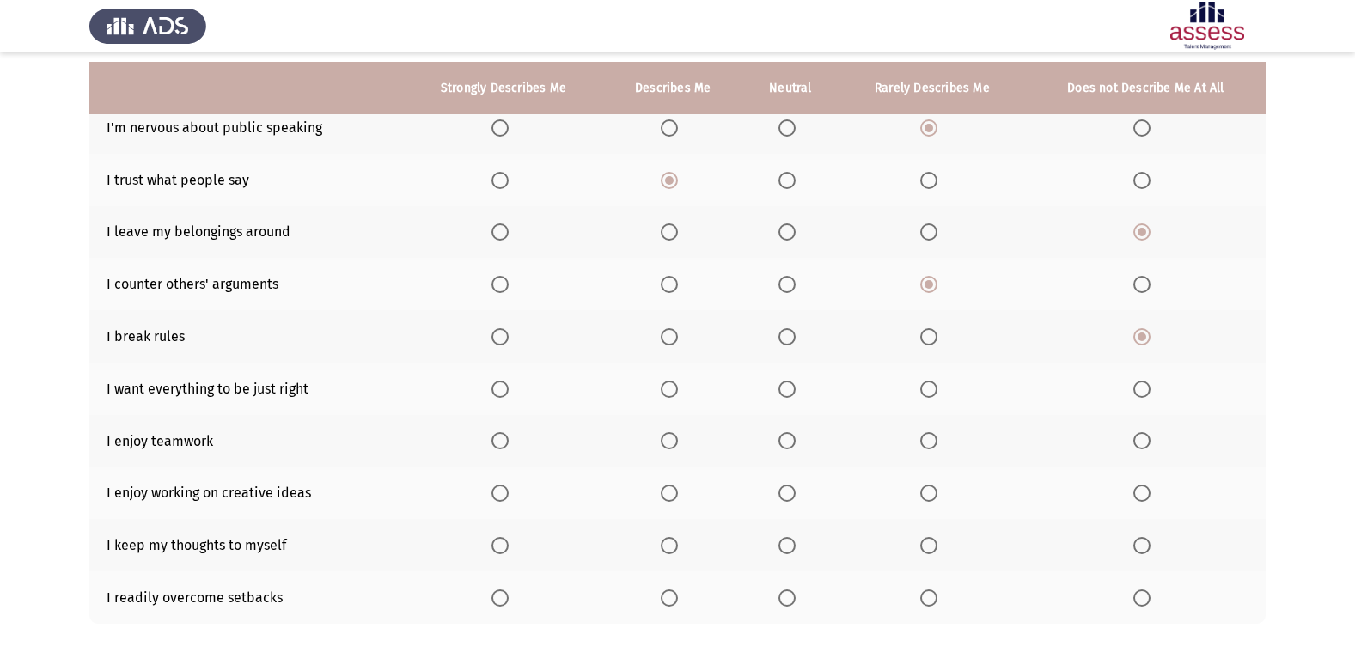
scroll to position [251, 0]
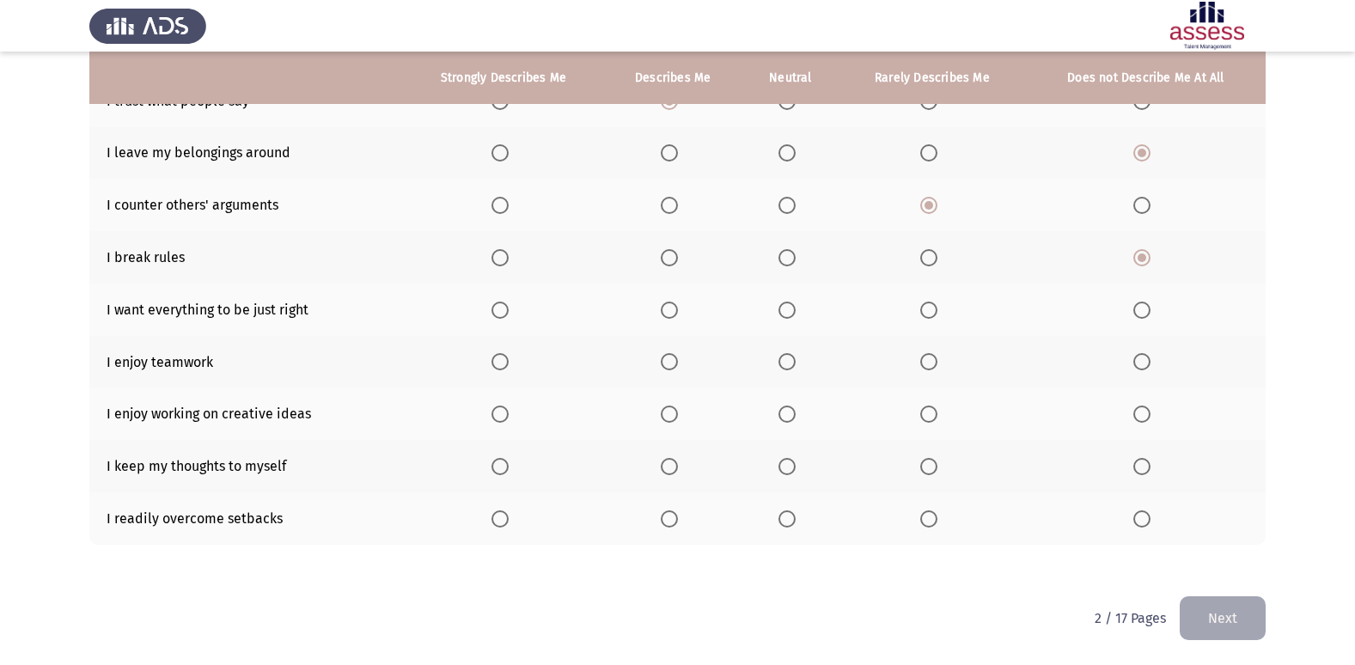
click at [503, 307] on span "Select an option" at bounding box center [499, 310] width 17 height 17
click at [503, 307] on input "Select an option" at bounding box center [499, 310] width 17 height 17
click at [678, 365] on span "Select an option" at bounding box center [669, 361] width 17 height 17
click at [678, 365] on input "Select an option" at bounding box center [669, 361] width 17 height 17
click at [504, 412] on span "Select an option" at bounding box center [499, 413] width 17 height 17
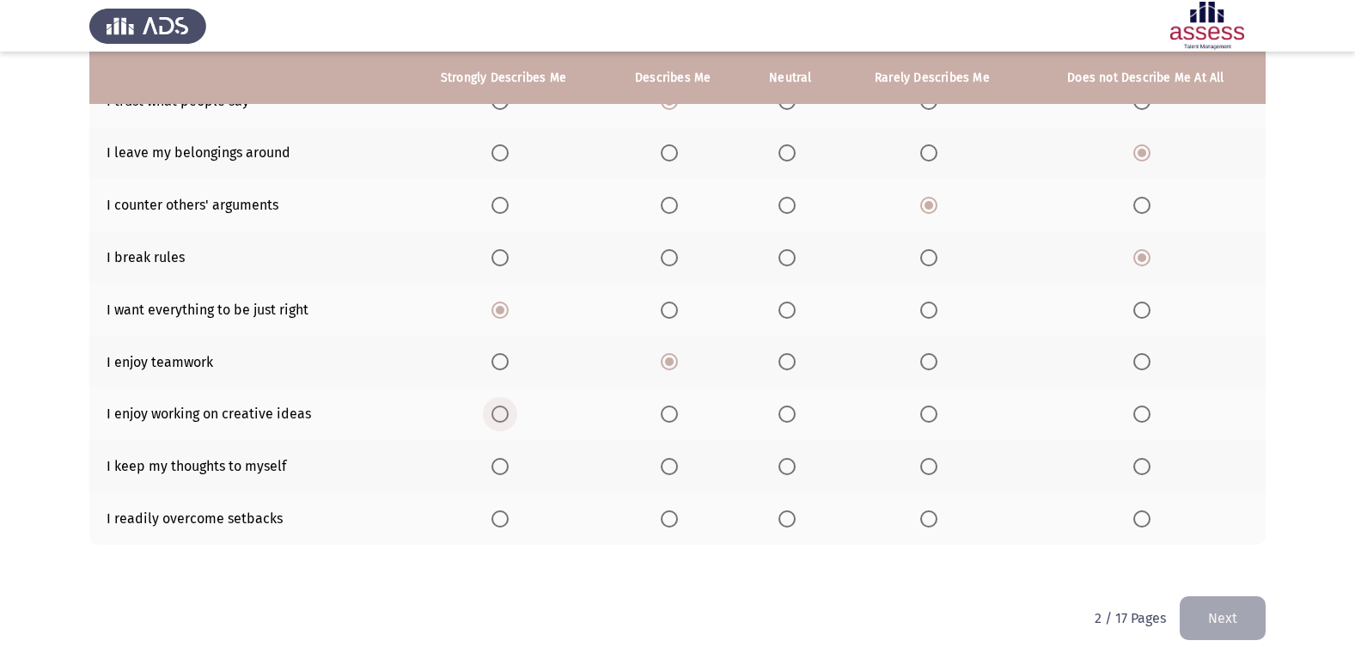
click at [504, 412] on input "Select an option" at bounding box center [499, 413] width 17 height 17
click at [794, 469] on span "Select an option" at bounding box center [786, 466] width 17 height 17
click at [794, 469] on input "Select an option" at bounding box center [786, 466] width 17 height 17
click at [666, 517] on span "Select an option" at bounding box center [669, 518] width 17 height 17
click at [666, 517] on input "Select an option" at bounding box center [669, 518] width 17 height 17
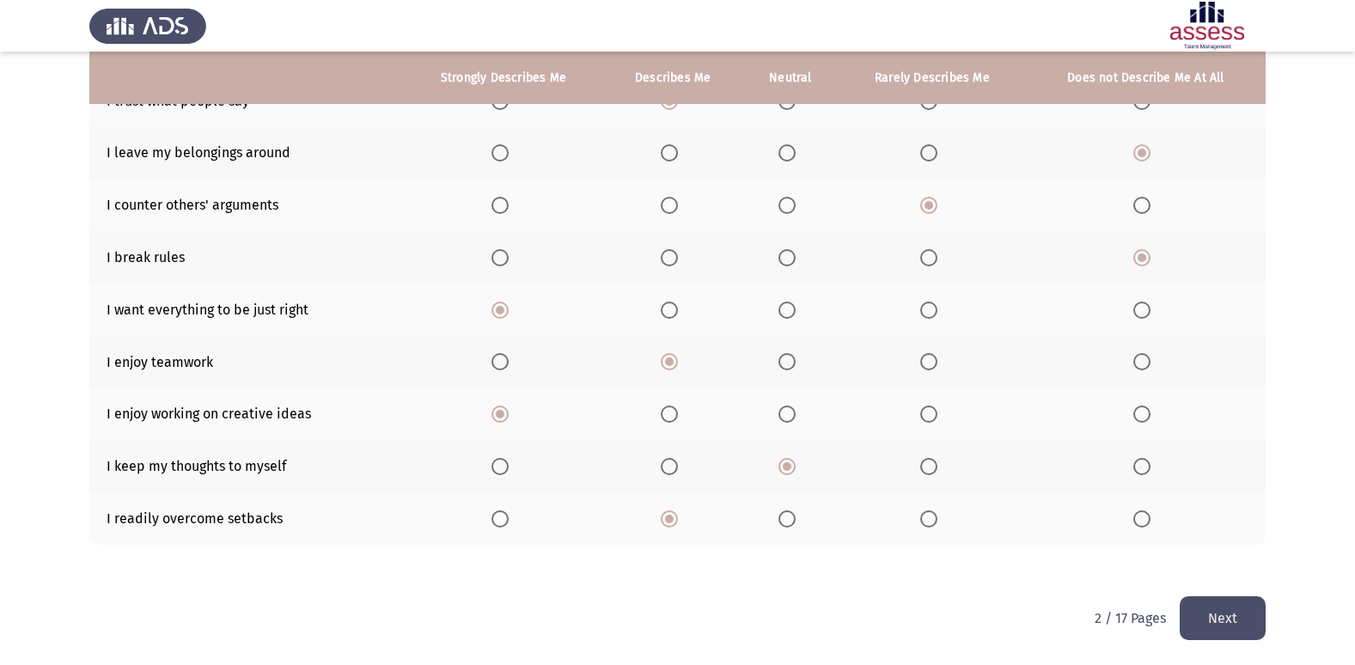
click at [1239, 611] on button "Next" at bounding box center [1222, 618] width 86 height 44
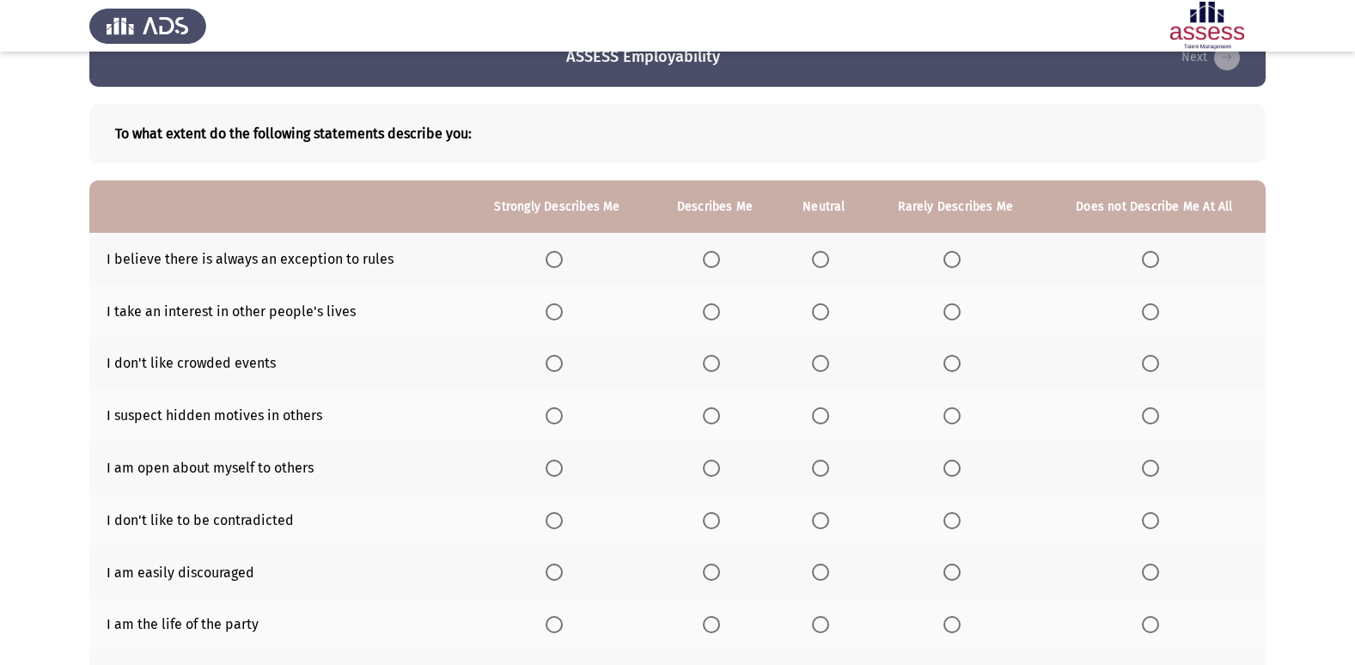
scroll to position [27, 0]
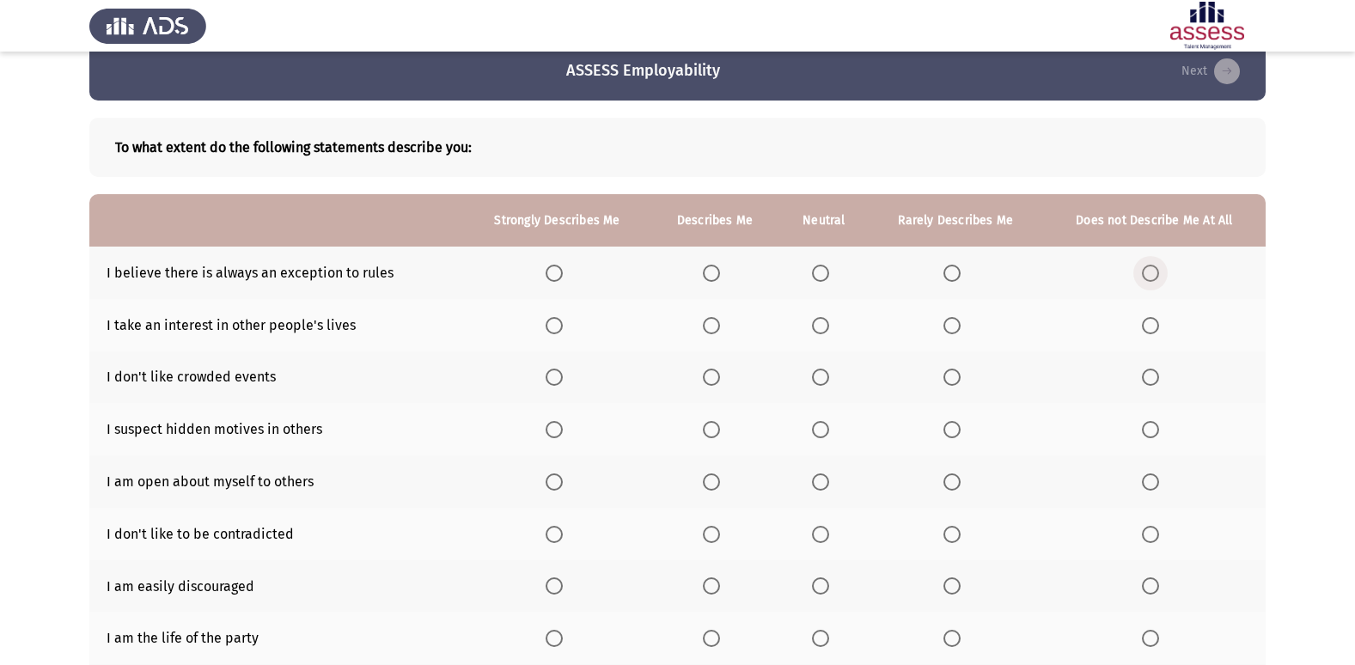
click at [1150, 278] on span "Select an option" at bounding box center [1150, 273] width 17 height 17
click at [1150, 278] on input "Select an option" at bounding box center [1150, 273] width 17 height 17
click at [721, 318] on label "Select an option" at bounding box center [715, 325] width 24 height 17
click at [720, 318] on input "Select an option" at bounding box center [711, 325] width 17 height 17
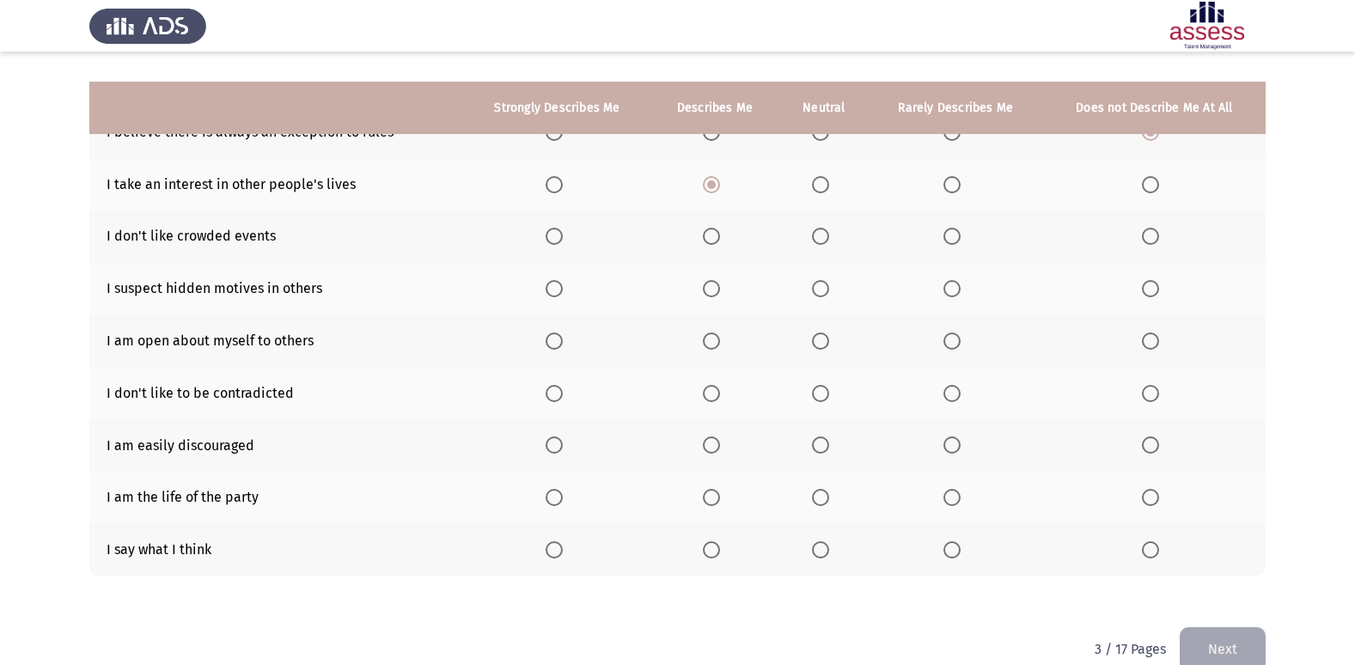
scroll to position [198, 0]
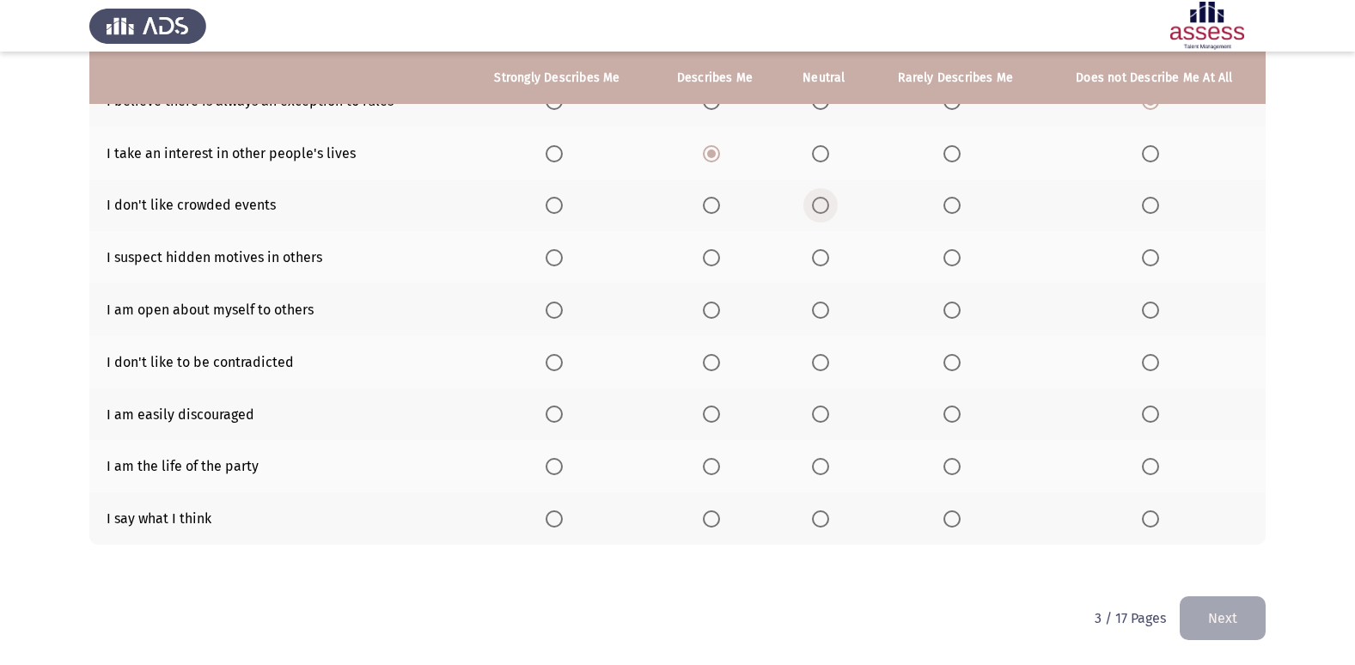
click at [824, 212] on span "Select an option" at bounding box center [820, 205] width 17 height 17
click at [824, 212] on input "Select an option" at bounding box center [820, 205] width 17 height 17
click at [827, 253] on span "Select an option" at bounding box center [820, 257] width 17 height 17
click at [827, 253] on input "Select an option" at bounding box center [820, 257] width 17 height 17
click at [956, 318] on span "Select an option" at bounding box center [951, 310] width 17 height 17
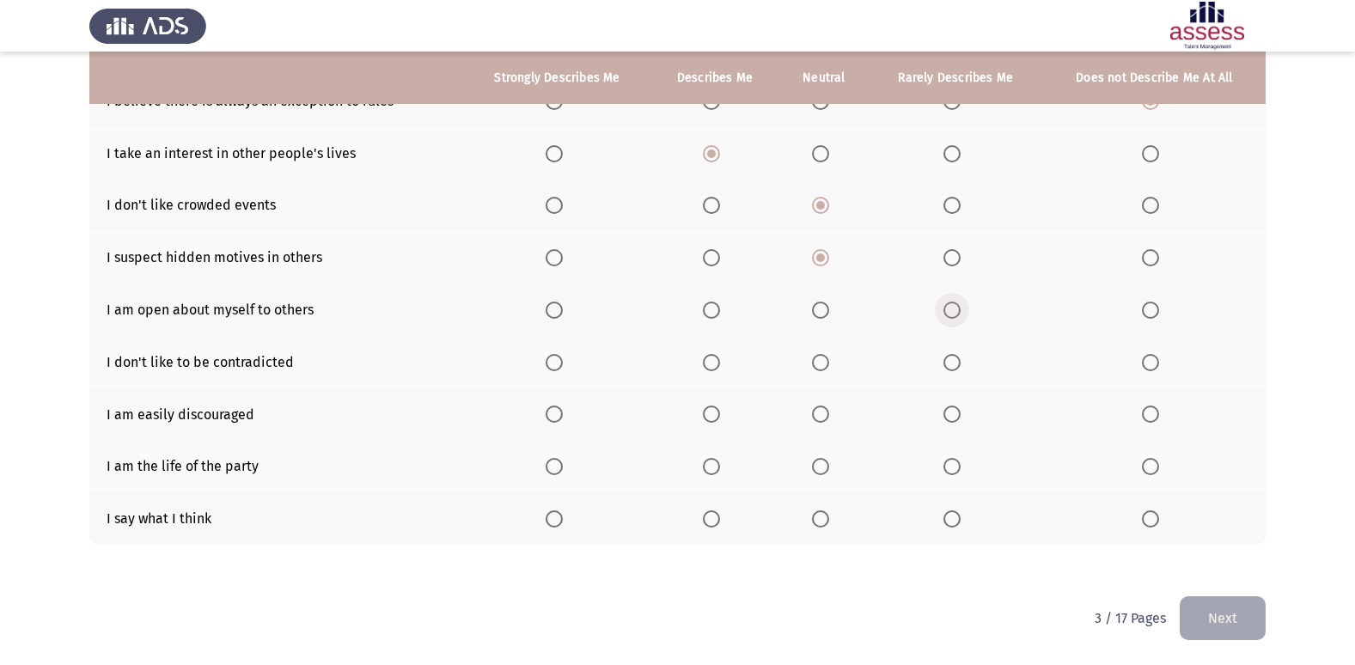
click at [956, 318] on input "Select an option" at bounding box center [951, 310] width 17 height 17
click at [824, 363] on span "Select an option" at bounding box center [820, 362] width 17 height 17
click at [824, 363] on input "Select an option" at bounding box center [820, 362] width 17 height 17
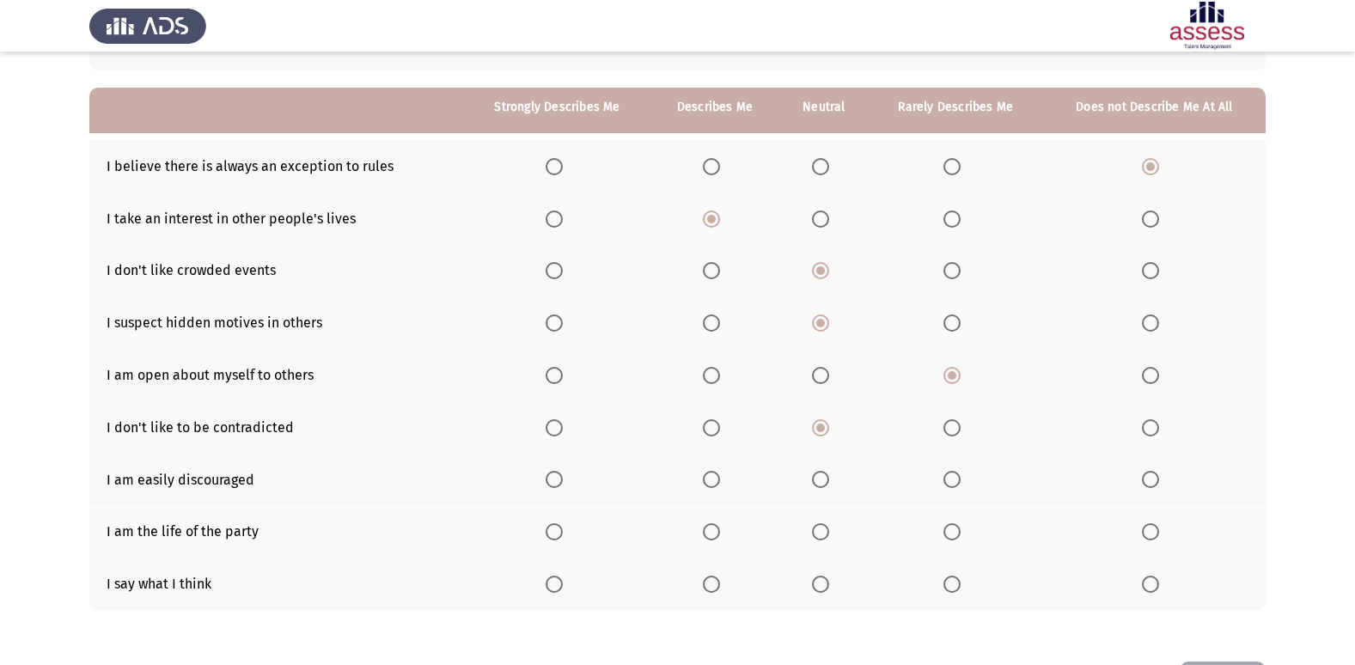
scroll to position [172, 0]
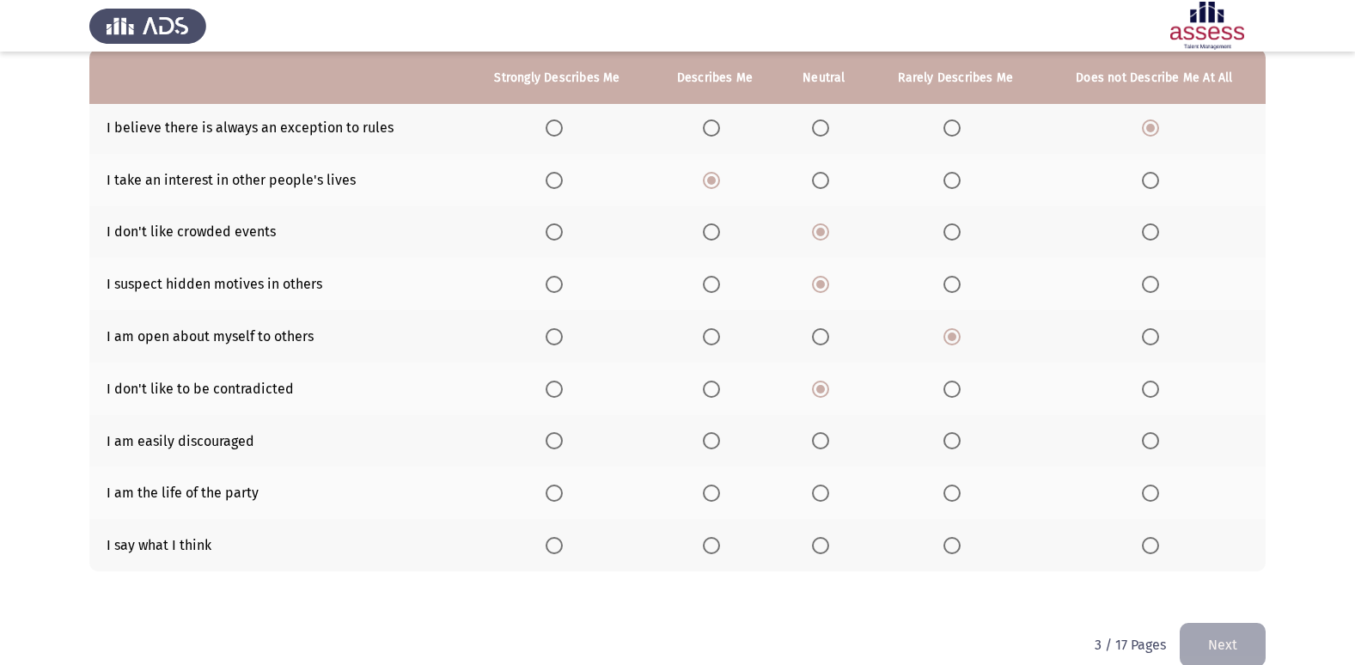
click at [1155, 442] on span "Select an option" at bounding box center [1150, 440] width 17 height 17
click at [1155, 442] on input "Select an option" at bounding box center [1150, 440] width 17 height 17
click at [825, 490] on span "Select an option" at bounding box center [820, 492] width 17 height 17
click at [825, 490] on input "Select an option" at bounding box center [820, 492] width 17 height 17
click at [959, 548] on span "Select an option" at bounding box center [951, 545] width 17 height 17
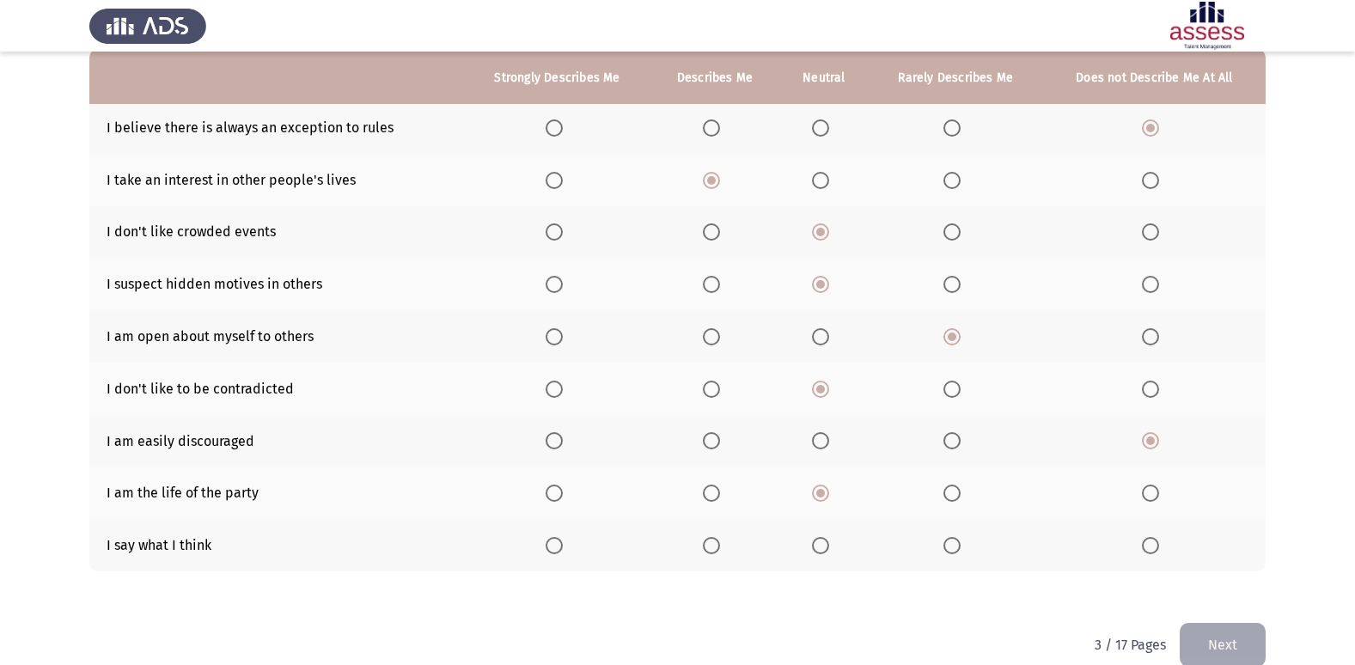
click at [959, 548] on input "Select an option" at bounding box center [951, 545] width 17 height 17
click at [1231, 646] on button "Next" at bounding box center [1222, 645] width 86 height 44
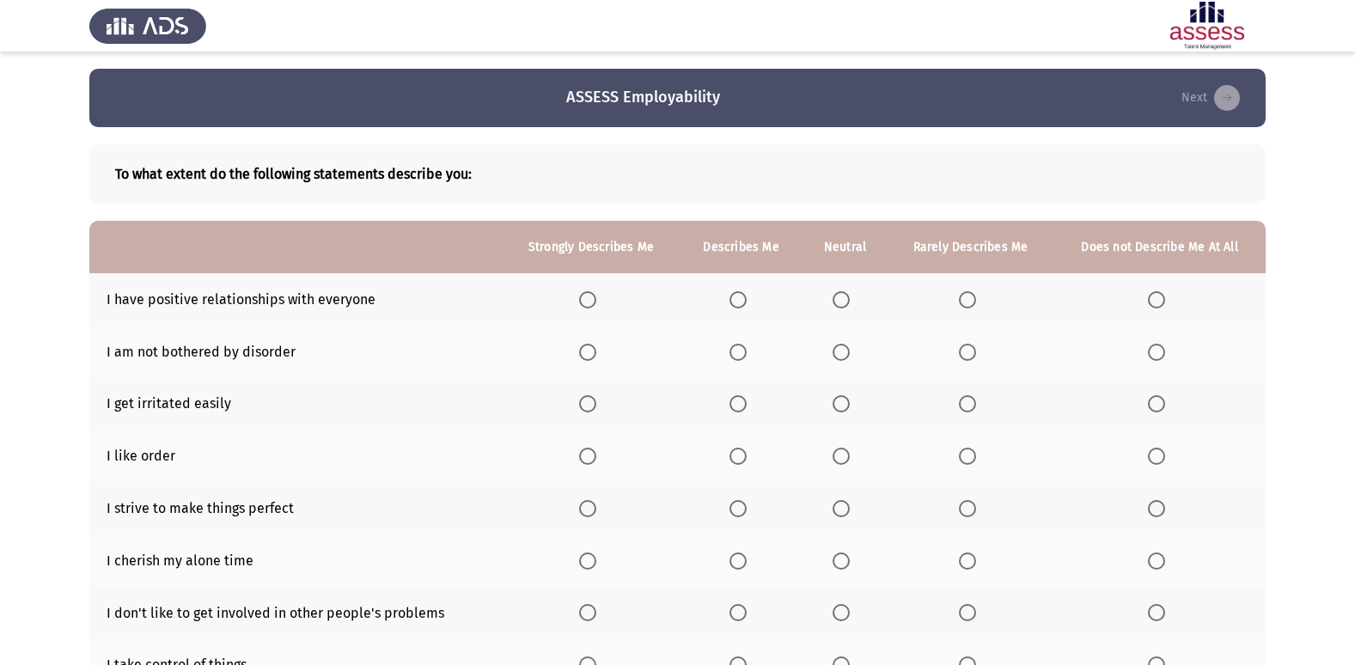
click at [584, 301] on span "Select an option" at bounding box center [587, 299] width 17 height 17
click at [584, 301] on input "Select an option" at bounding box center [587, 299] width 17 height 17
click at [966, 351] on span "Select an option" at bounding box center [967, 352] width 17 height 17
click at [966, 351] on input "Select an option" at bounding box center [967, 352] width 17 height 17
click at [738, 357] on span "Select an option" at bounding box center [737, 352] width 17 height 17
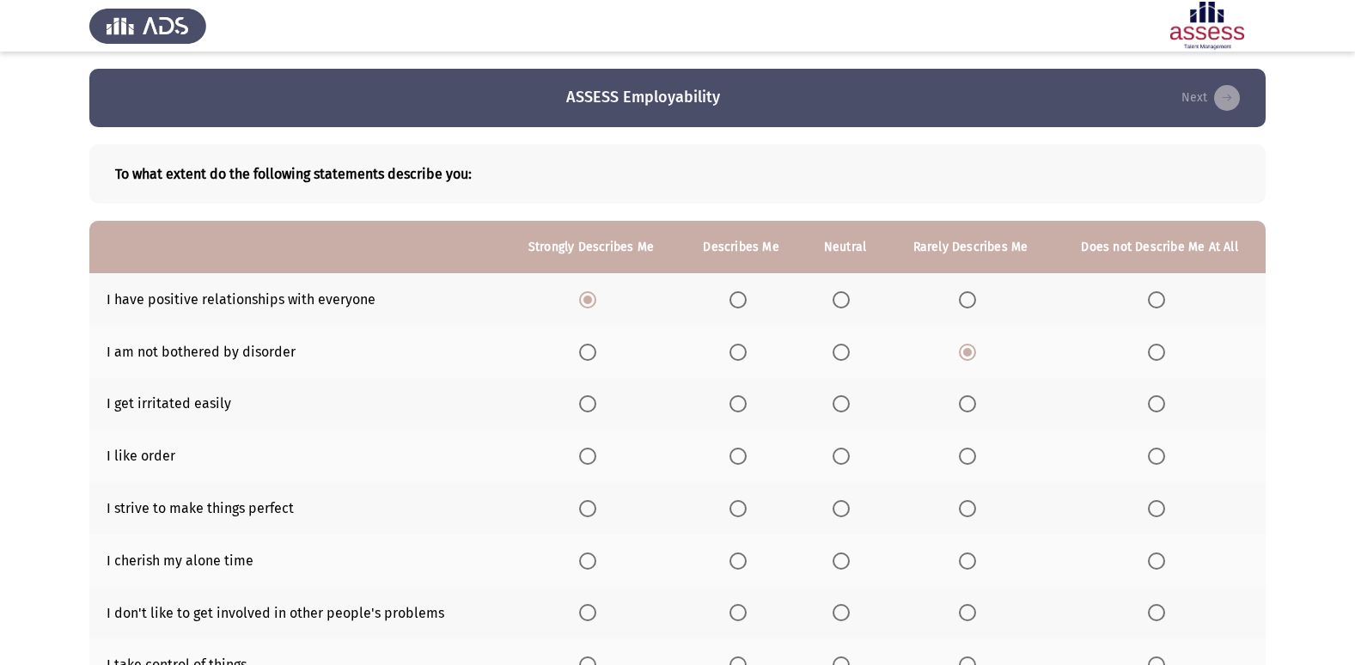
click at [738, 357] on input "Select an option" at bounding box center [737, 352] width 17 height 17
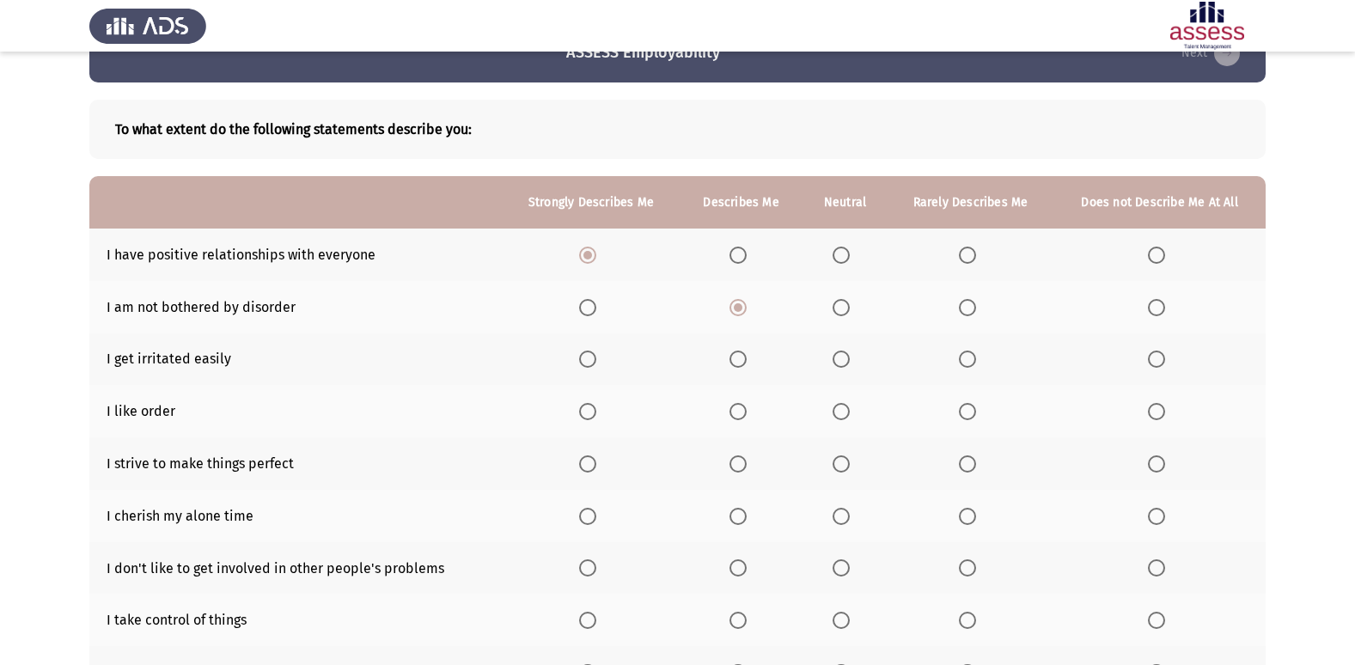
scroll to position [86, 0]
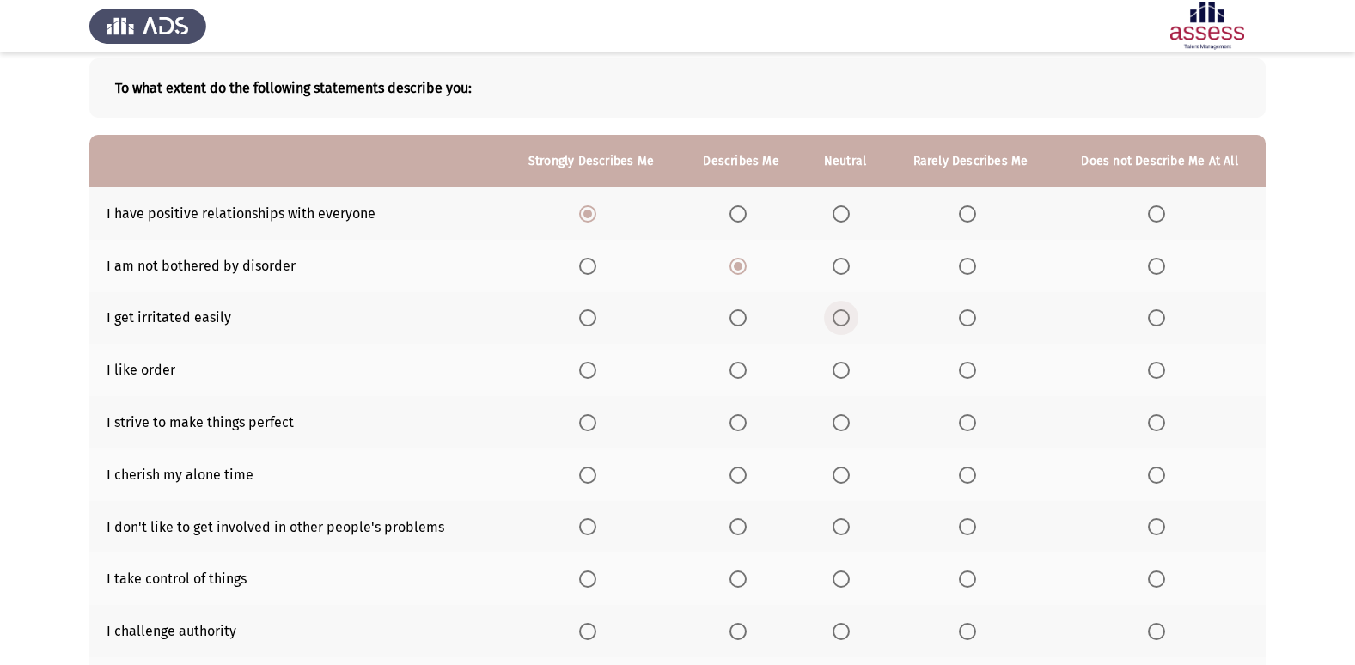
click at [836, 318] on span "Select an option" at bounding box center [840, 317] width 17 height 17
click at [836, 318] on input "Select an option" at bounding box center [840, 317] width 17 height 17
click at [592, 372] on span "Select an option" at bounding box center [587, 370] width 17 height 17
click at [592, 372] on input "Select an option" at bounding box center [587, 370] width 17 height 17
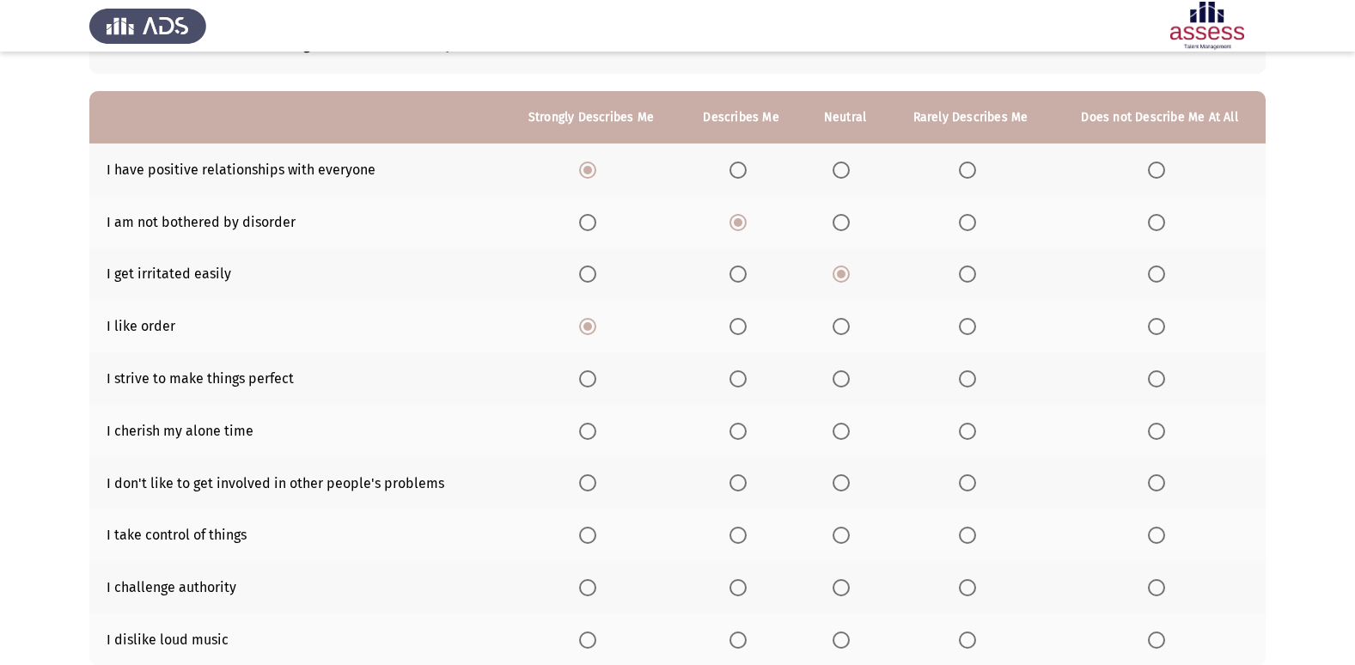
scroll to position [172, 0]
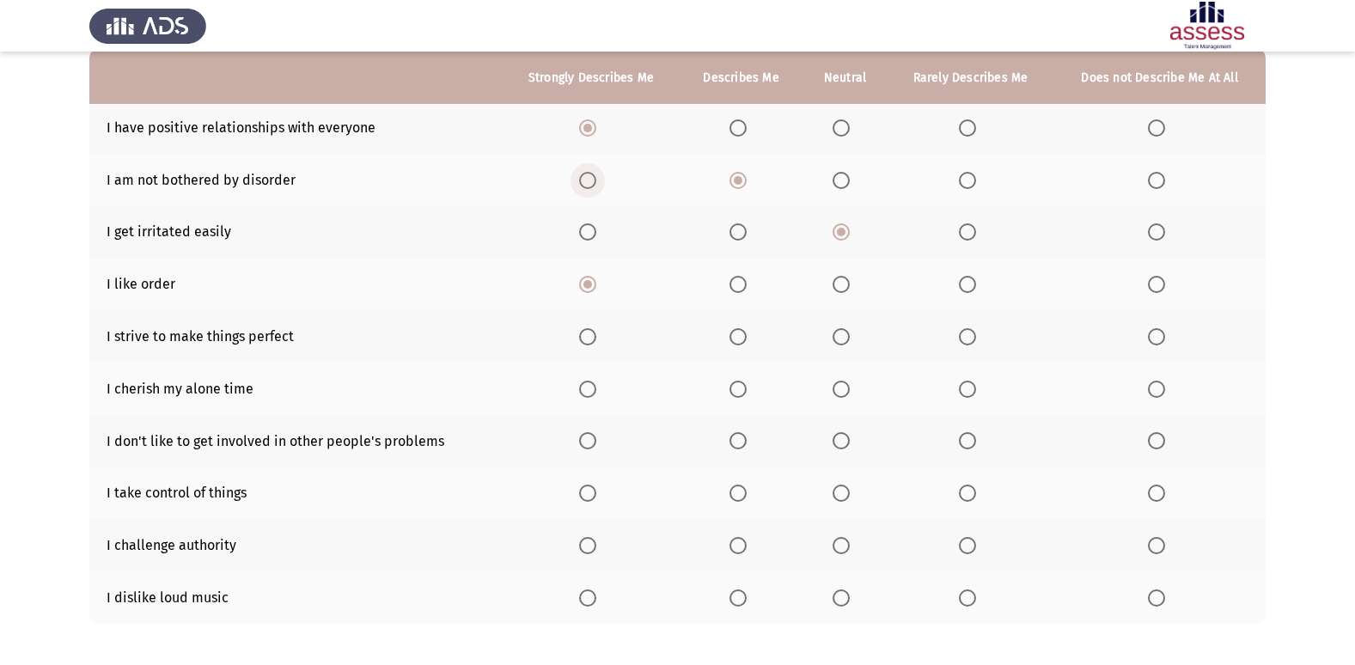
click at [588, 180] on span "Select an option" at bounding box center [588, 180] width 0 height 0
click at [588, 180] on input "Select an option" at bounding box center [587, 180] width 17 height 17
click at [587, 342] on span "Select an option" at bounding box center [587, 336] width 17 height 17
click at [587, 342] on input "Select an option" at bounding box center [587, 336] width 17 height 17
click at [743, 396] on span "Select an option" at bounding box center [737, 389] width 17 height 17
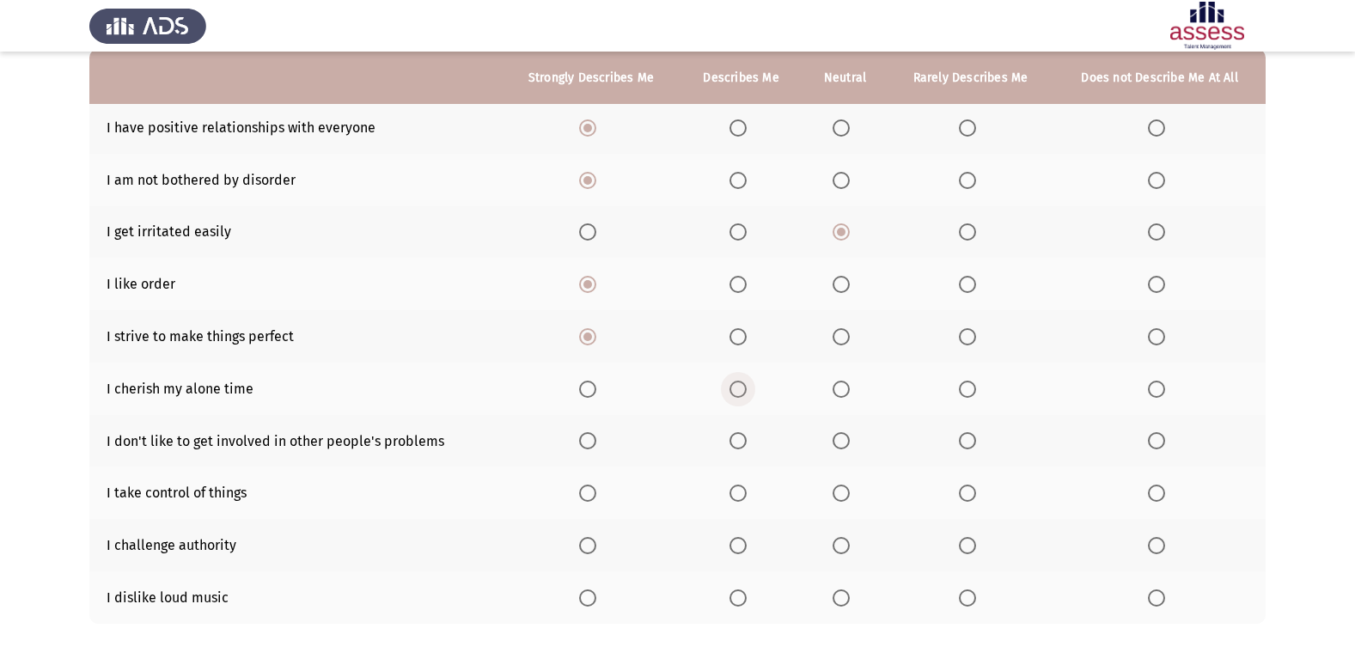
click at [743, 396] on input "Select an option" at bounding box center [737, 389] width 17 height 17
click at [742, 443] on span "Select an option" at bounding box center [737, 440] width 17 height 17
click at [742, 443] on input "Select an option" at bounding box center [737, 440] width 17 height 17
click at [588, 501] on span "Select an option" at bounding box center [587, 492] width 17 height 17
click at [588, 501] on input "Select an option" at bounding box center [587, 492] width 17 height 17
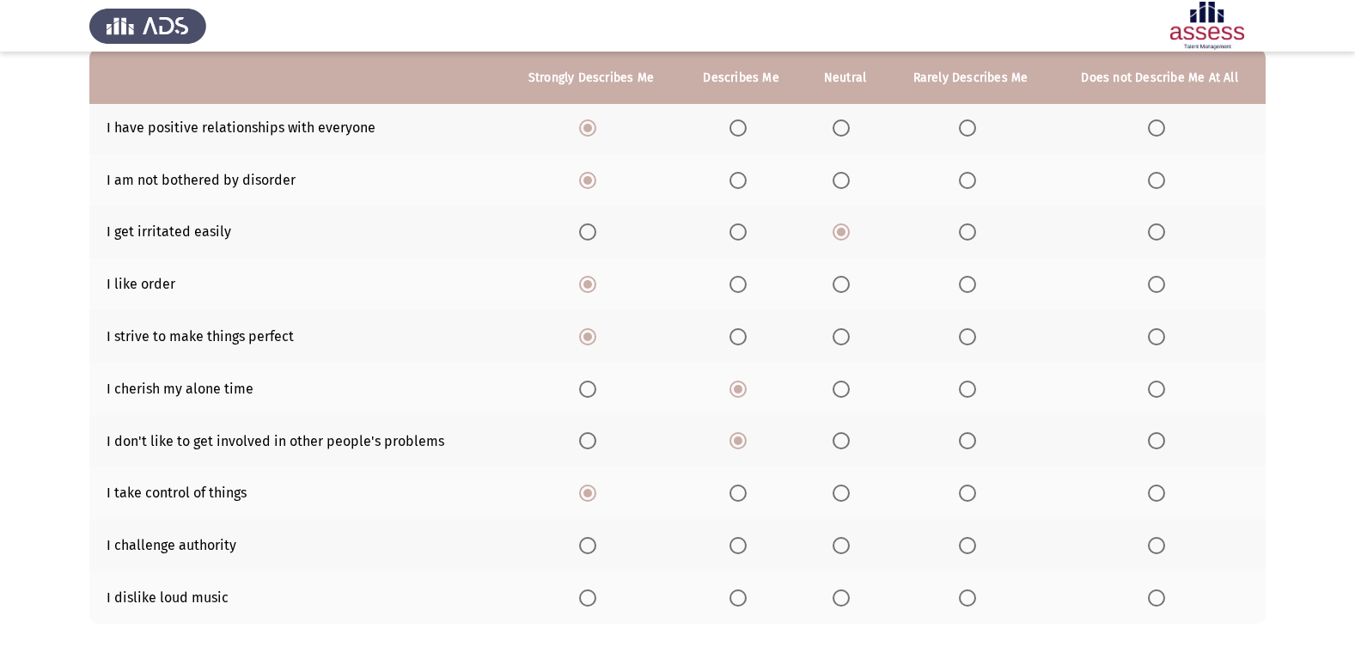
click at [582, 556] on th at bounding box center [592, 545] width 178 height 52
click at [601, 541] on label "Select an option" at bounding box center [591, 545] width 24 height 17
click at [596, 541] on input "Select an option" at bounding box center [587, 545] width 17 height 17
click at [842, 606] on span "Select an option" at bounding box center [840, 597] width 17 height 17
click at [842, 606] on input "Select an option" at bounding box center [840, 597] width 17 height 17
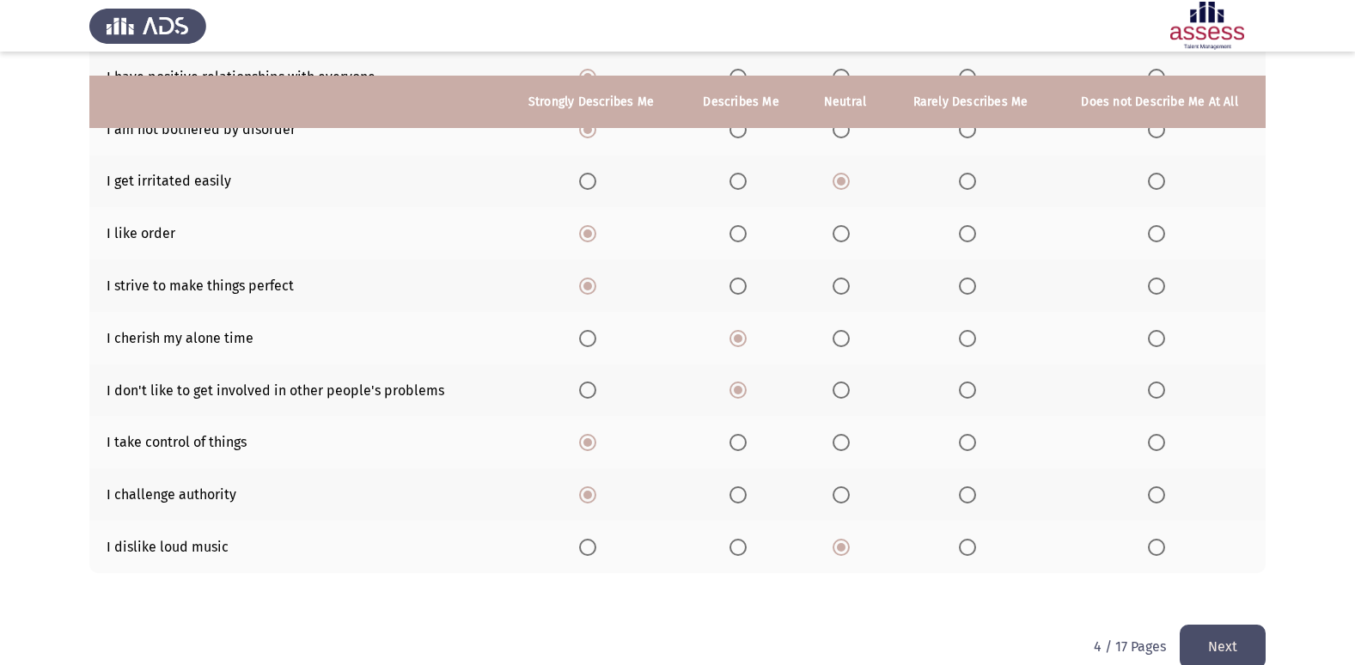
scroll to position [251, 0]
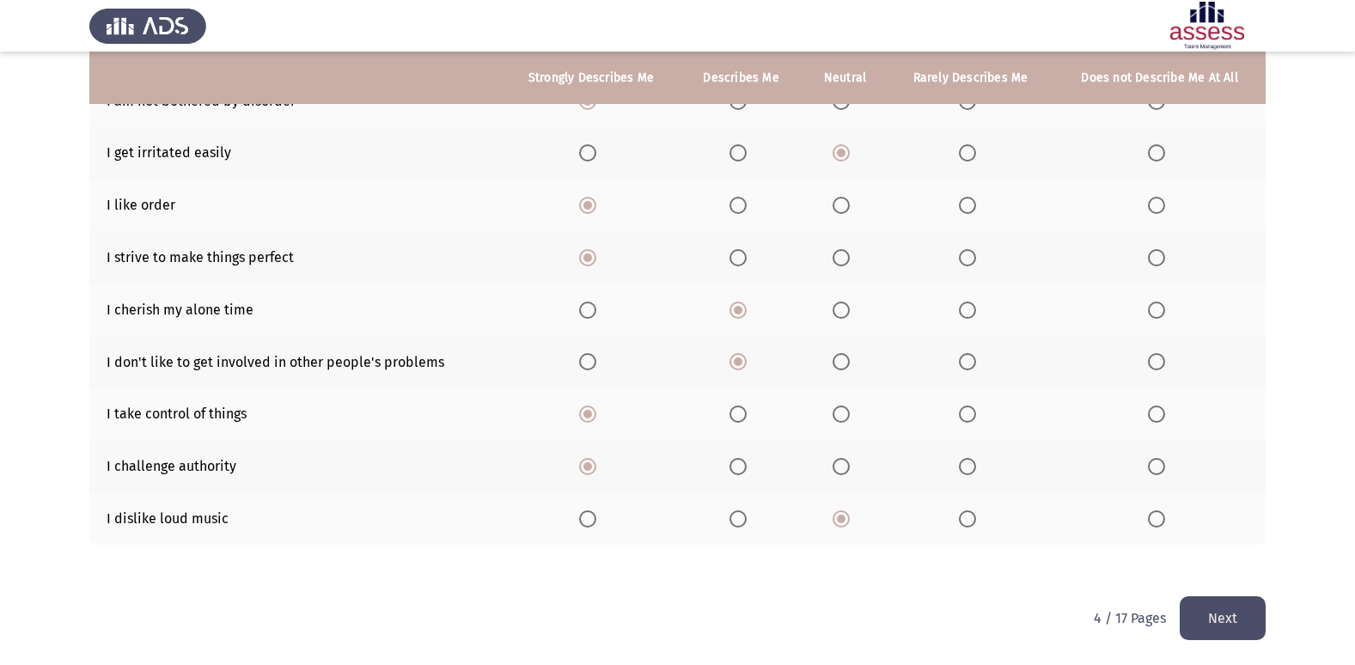
click at [1229, 613] on button "Next" at bounding box center [1222, 618] width 86 height 44
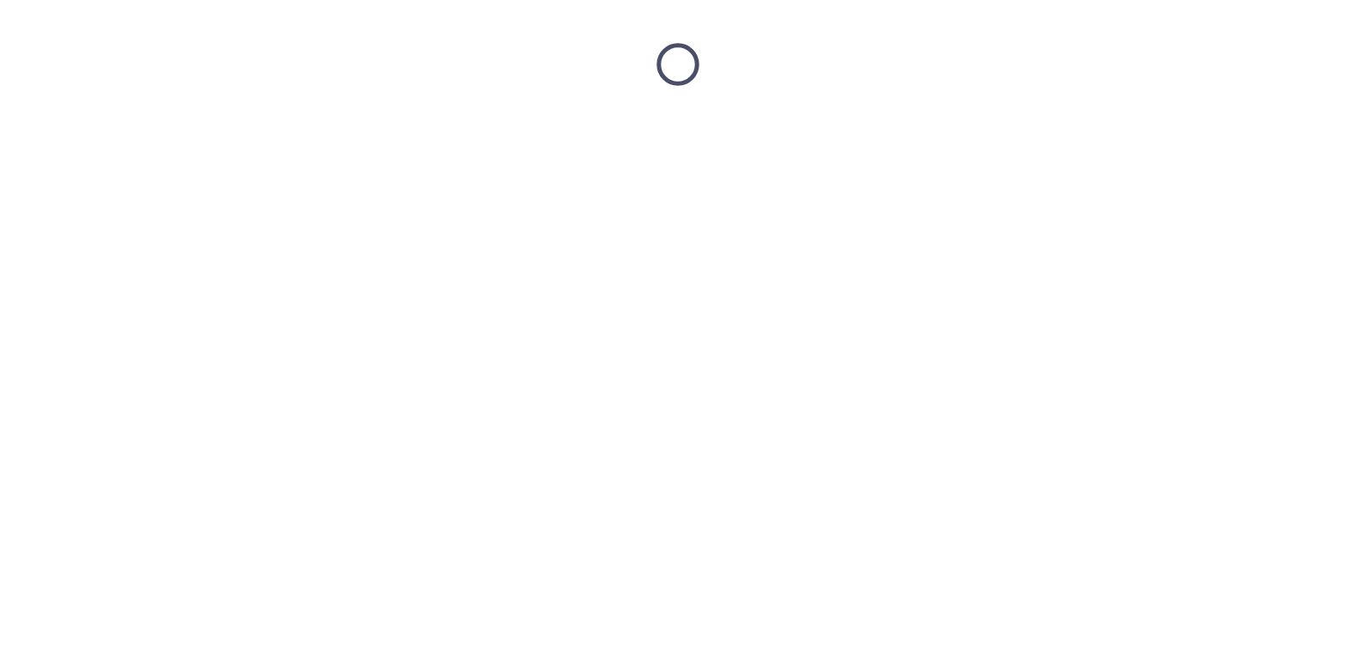
scroll to position [0, 0]
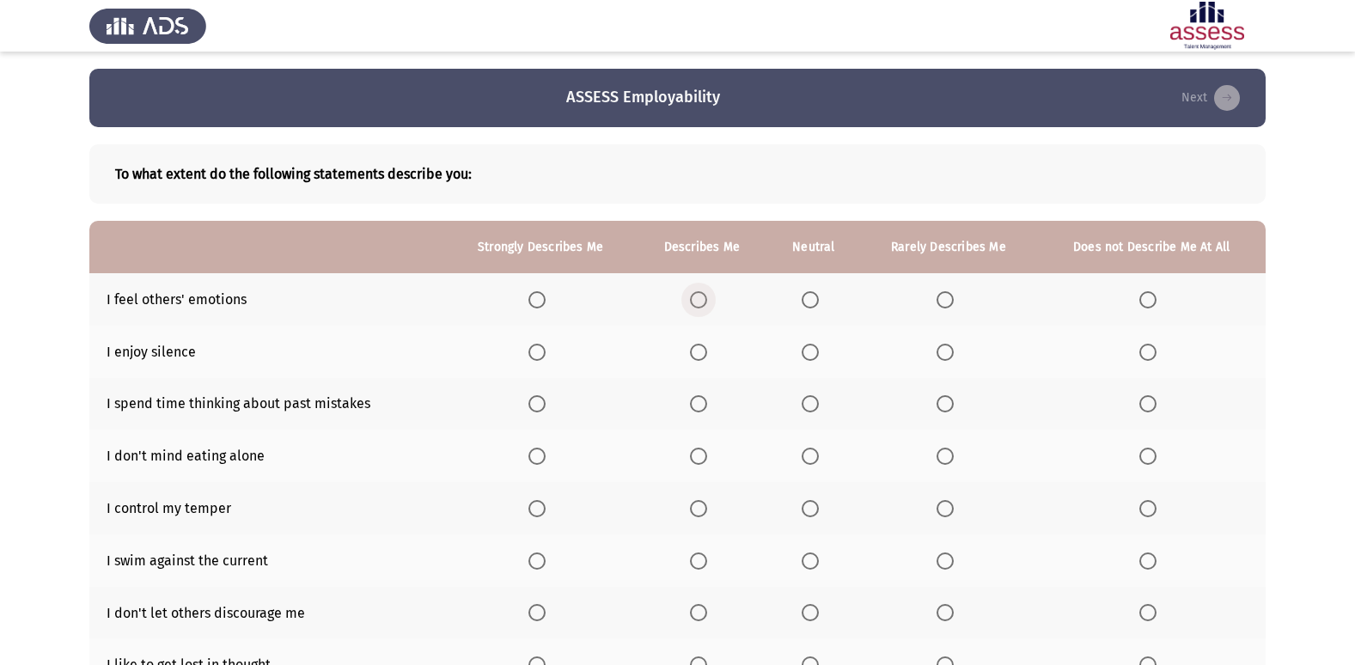
click at [704, 304] on span "Select an option" at bounding box center [698, 299] width 17 height 17
click at [704, 304] on input "Select an option" at bounding box center [698, 299] width 17 height 17
click at [816, 357] on span "Select an option" at bounding box center [809, 352] width 17 height 17
click at [816, 357] on input "Select an option" at bounding box center [809, 352] width 17 height 17
click at [694, 411] on span "Select an option" at bounding box center [698, 403] width 17 height 17
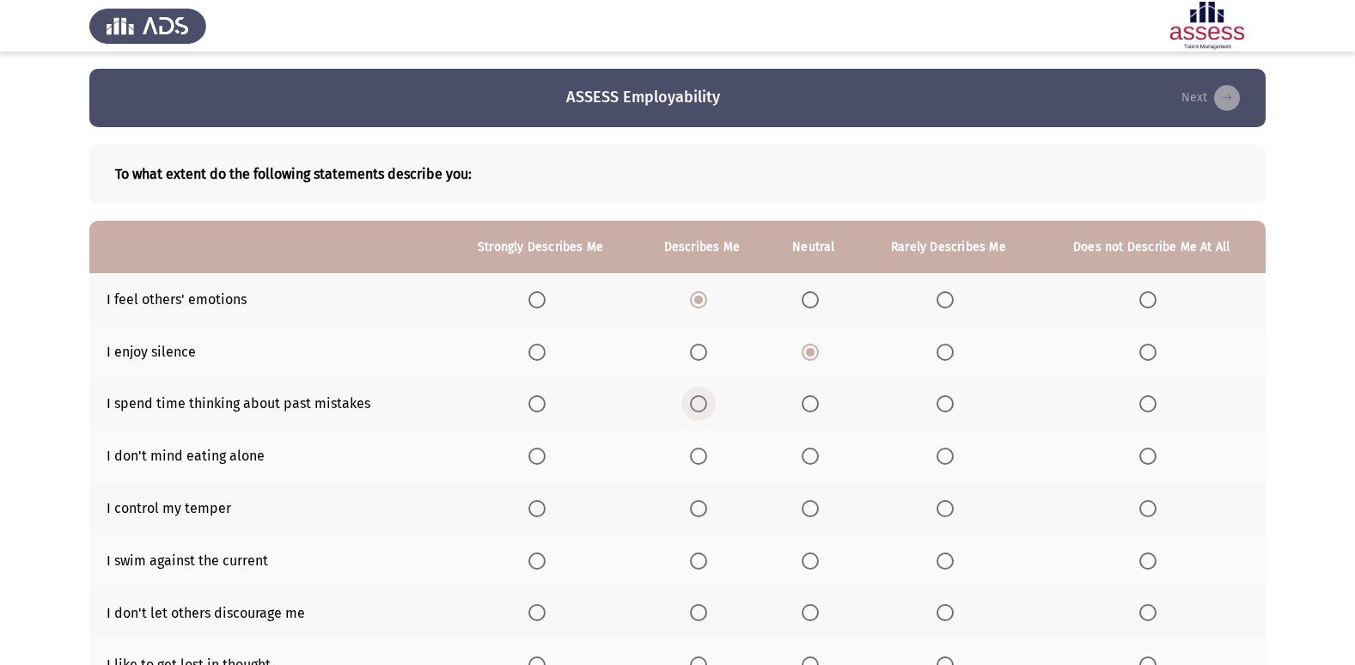
click at [694, 411] on input "Select an option" at bounding box center [698, 403] width 17 height 17
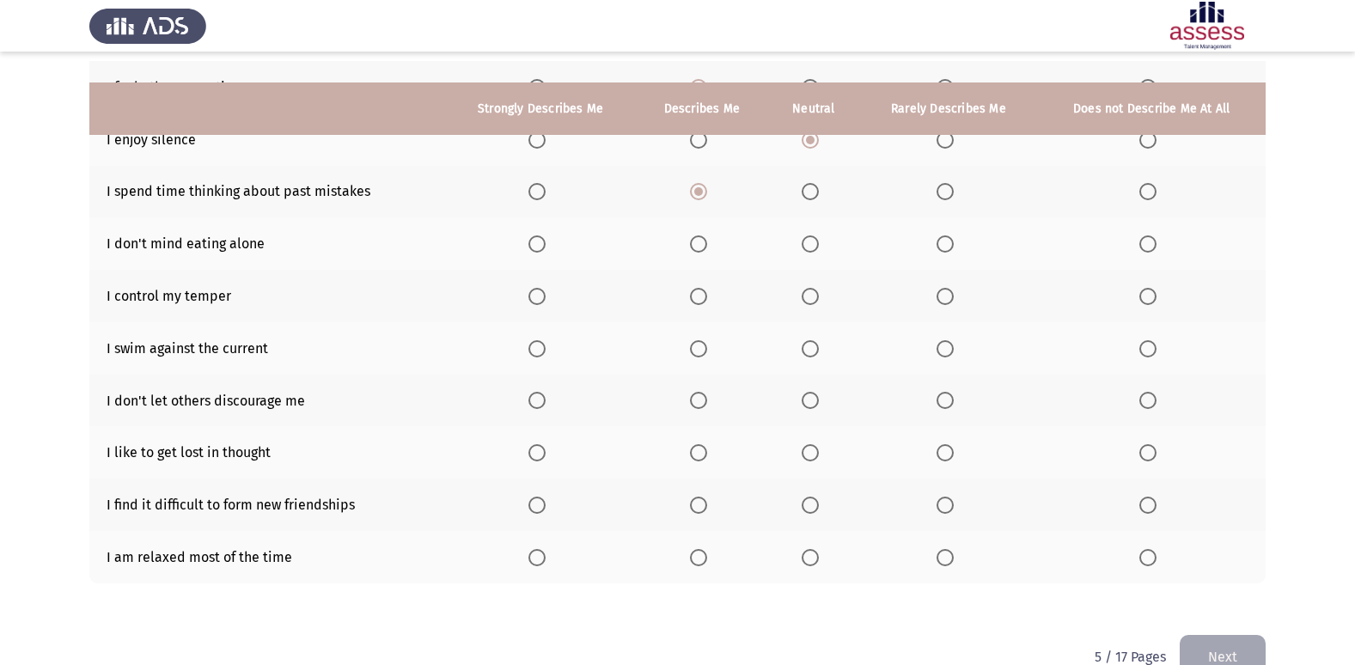
scroll to position [251, 0]
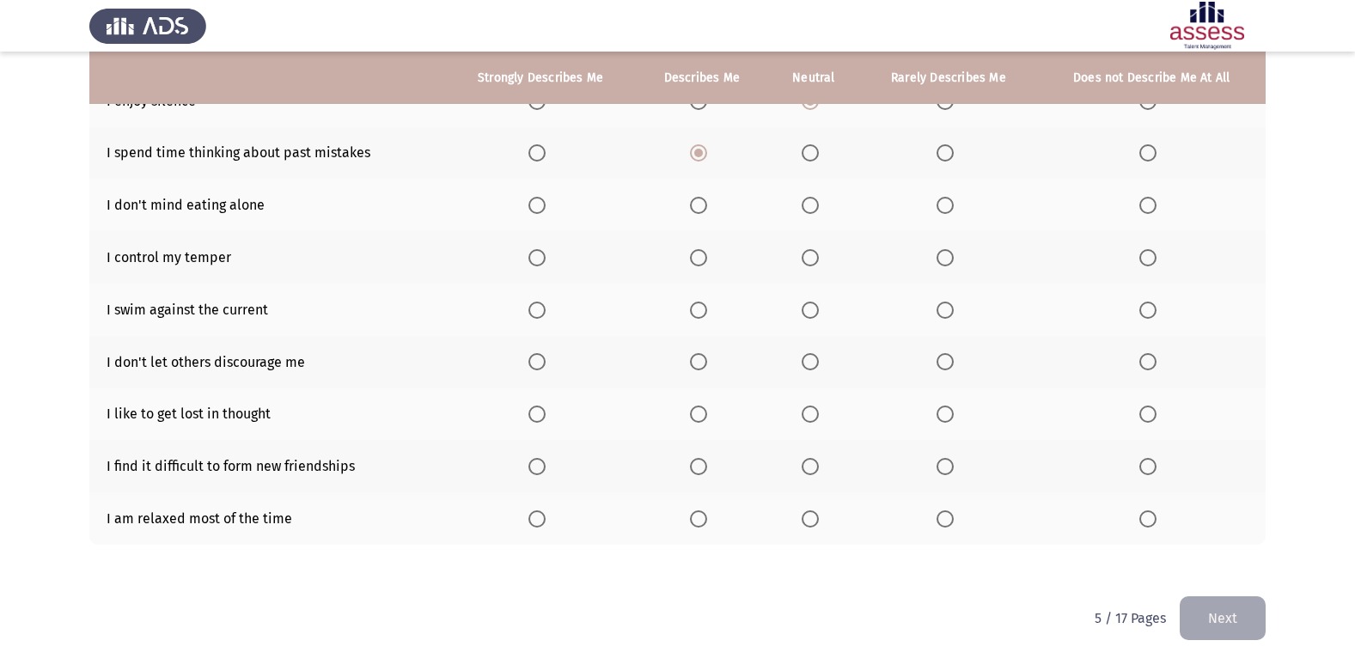
click at [703, 205] on span "Select an option" at bounding box center [698, 205] width 17 height 17
click at [703, 205] on input "Select an option" at bounding box center [698, 205] width 17 height 17
click at [706, 260] on span "Select an option" at bounding box center [698, 257] width 17 height 17
click at [706, 260] on input "Select an option" at bounding box center [698, 257] width 17 height 17
click at [702, 310] on span "Select an option" at bounding box center [698, 310] width 17 height 17
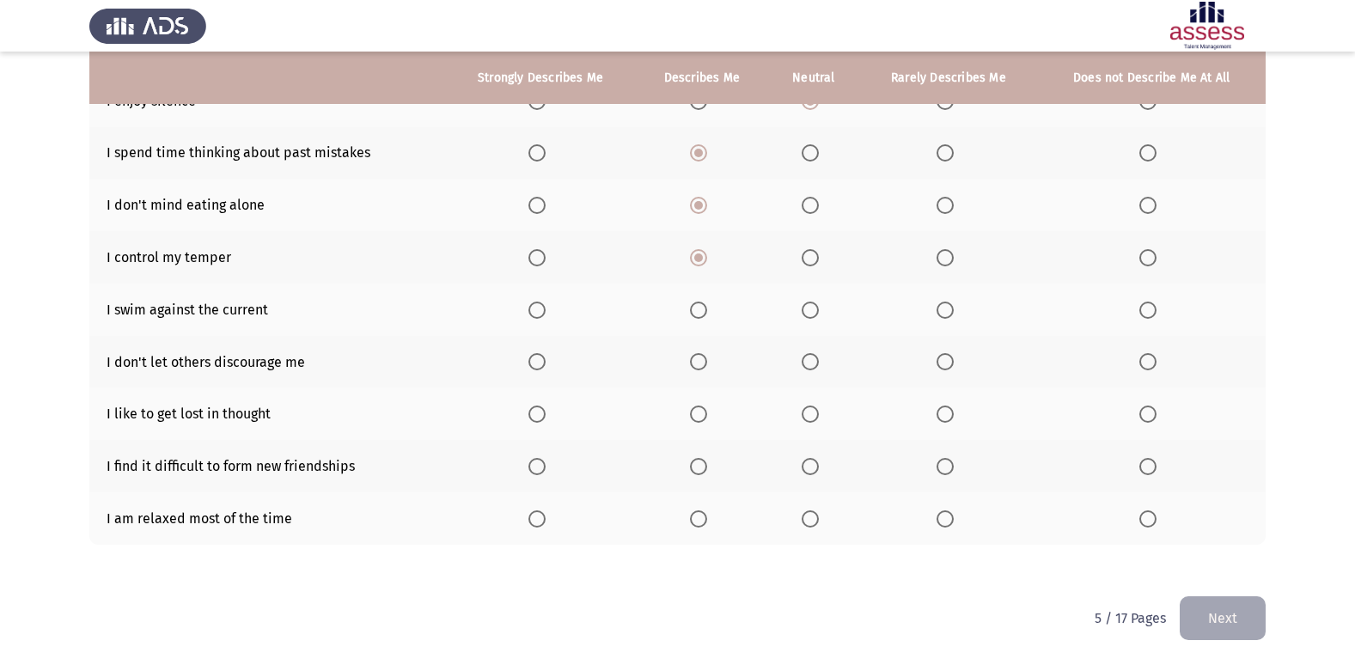
click at [702, 310] on input "Select an option" at bounding box center [698, 310] width 17 height 17
click at [698, 355] on span "Select an option" at bounding box center [698, 361] width 17 height 17
click at [698, 355] on input "Select an option" at bounding box center [698, 361] width 17 height 17
click at [813, 367] on span "Select an option" at bounding box center [809, 361] width 17 height 17
click at [813, 367] on input "Select an option" at bounding box center [809, 361] width 17 height 17
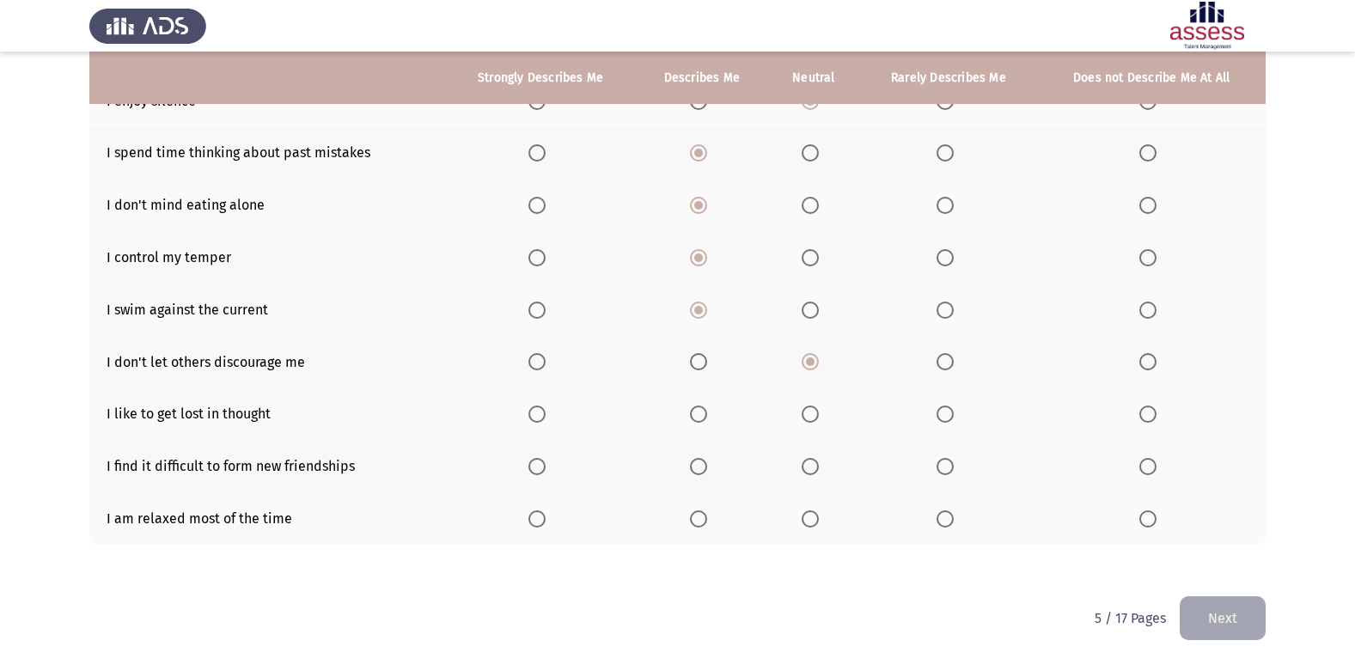
click at [1149, 416] on span "Select an option" at bounding box center [1147, 413] width 17 height 17
click at [1149, 416] on input "Select an option" at bounding box center [1147, 413] width 17 height 17
click at [811, 470] on span "Select an option" at bounding box center [809, 466] width 17 height 17
click at [811, 470] on input "Select an option" at bounding box center [809, 466] width 17 height 17
click at [709, 519] on label "Select an option" at bounding box center [702, 518] width 24 height 17
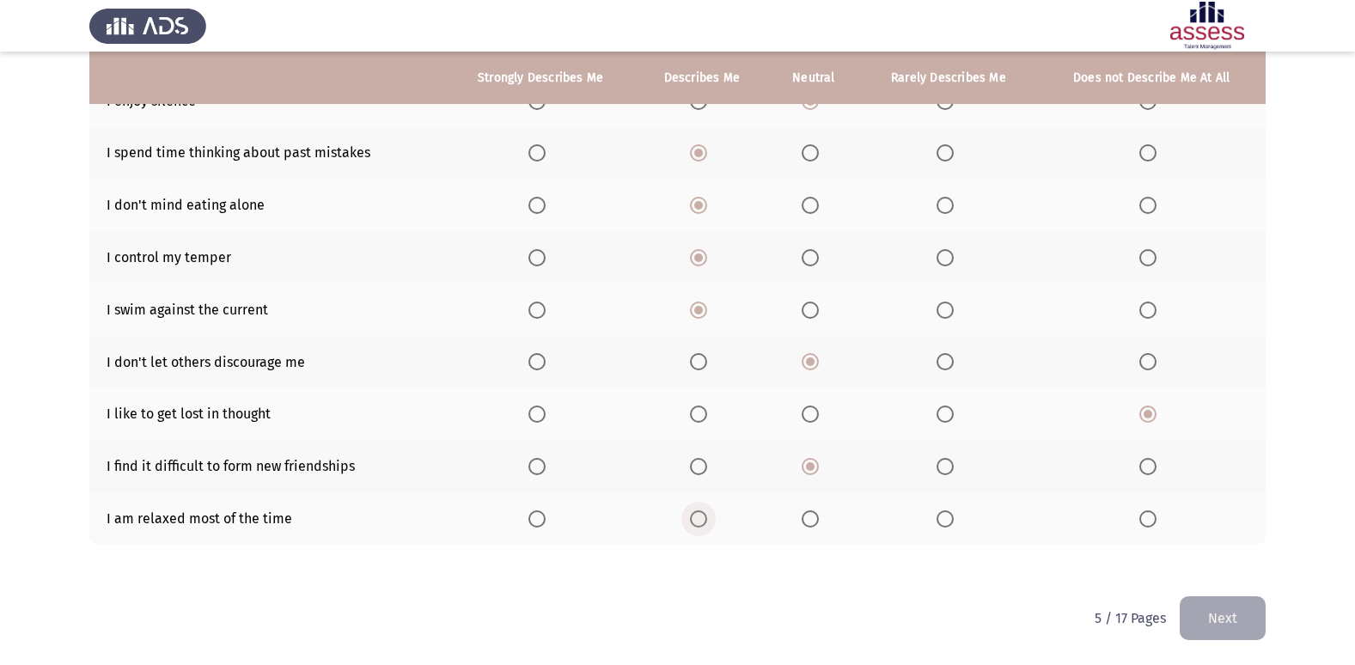
click at [707, 519] on input "Select an option" at bounding box center [698, 518] width 17 height 17
click at [1225, 607] on button "Next" at bounding box center [1222, 618] width 86 height 44
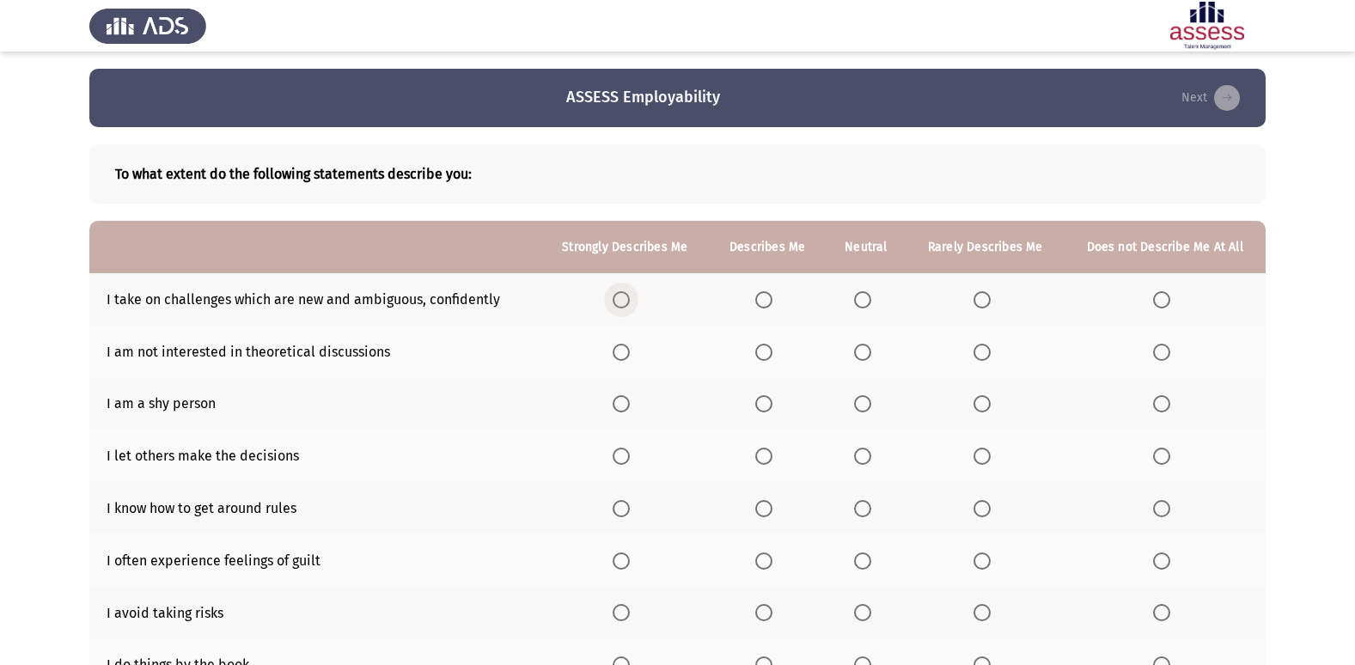
click at [630, 300] on span "Select an option" at bounding box center [620, 299] width 17 height 17
click at [630, 300] on input "Select an option" at bounding box center [620, 299] width 17 height 17
click at [863, 357] on span "Select an option" at bounding box center [862, 352] width 17 height 17
click at [863, 357] on input "Select an option" at bounding box center [862, 352] width 17 height 17
click at [616, 404] on span "Select an option" at bounding box center [620, 403] width 17 height 17
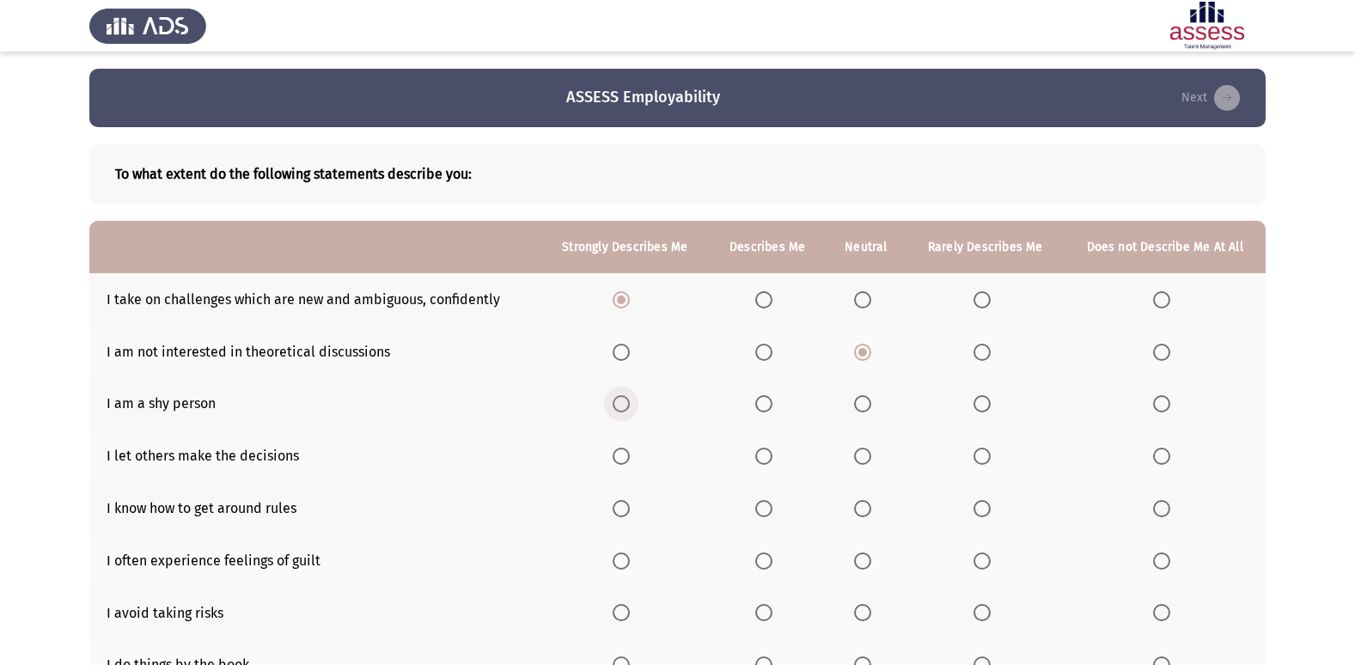
click at [616, 404] on input "Select an option" at bounding box center [620, 403] width 17 height 17
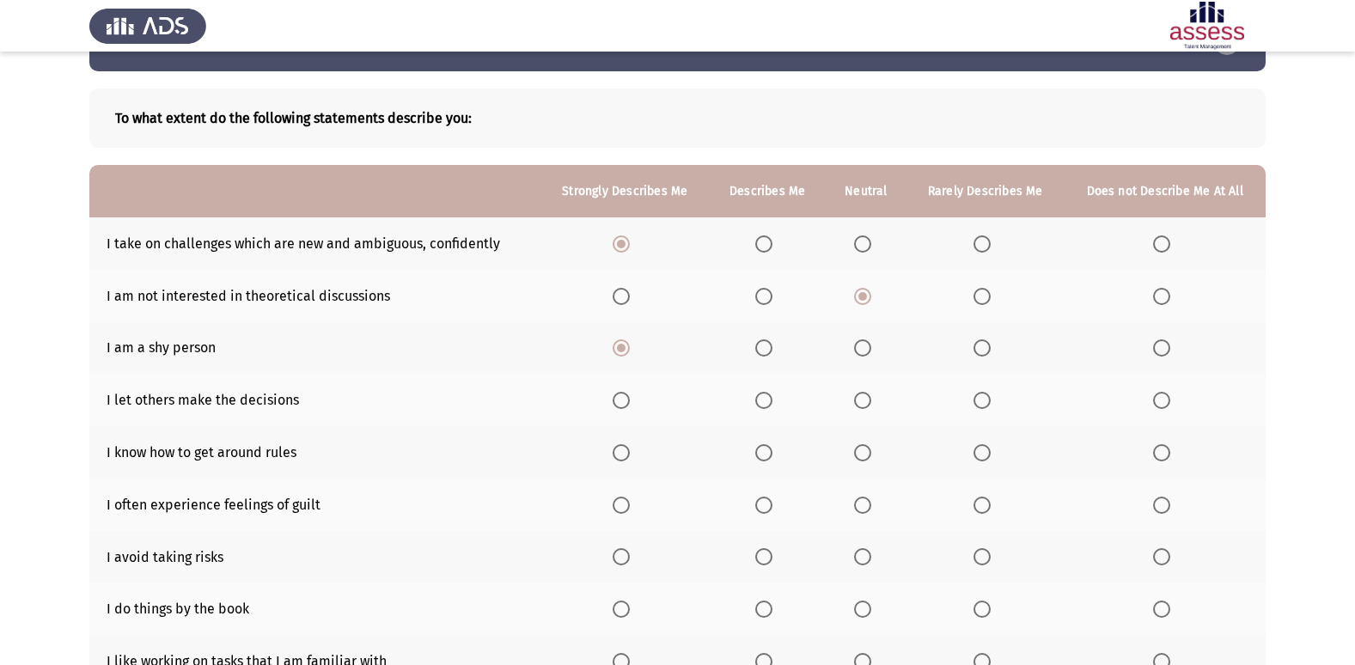
scroll to position [86, 0]
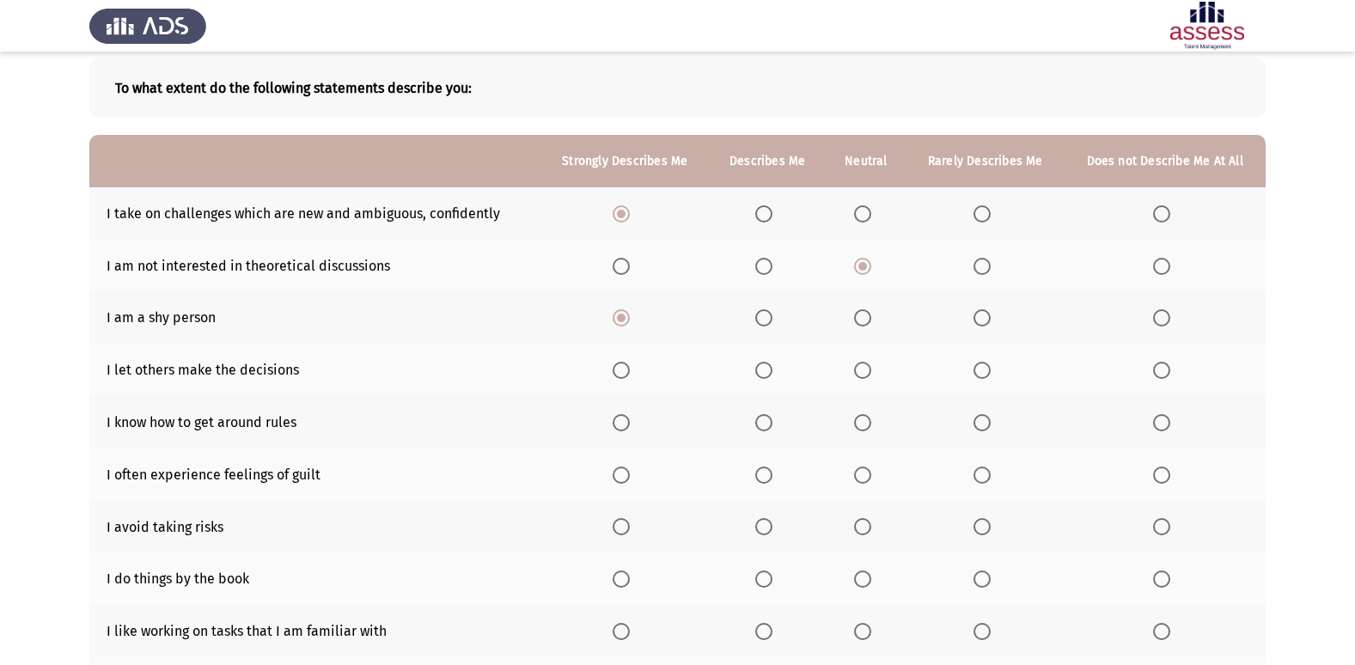
click at [771, 328] on th at bounding box center [767, 318] width 116 height 52
click at [762, 317] on span "Select an option" at bounding box center [763, 317] width 17 height 17
click at [762, 317] on input "Select an option" at bounding box center [763, 317] width 17 height 17
click at [768, 371] on span "Select an option" at bounding box center [763, 370] width 17 height 17
click at [768, 371] on input "Select an option" at bounding box center [763, 370] width 17 height 17
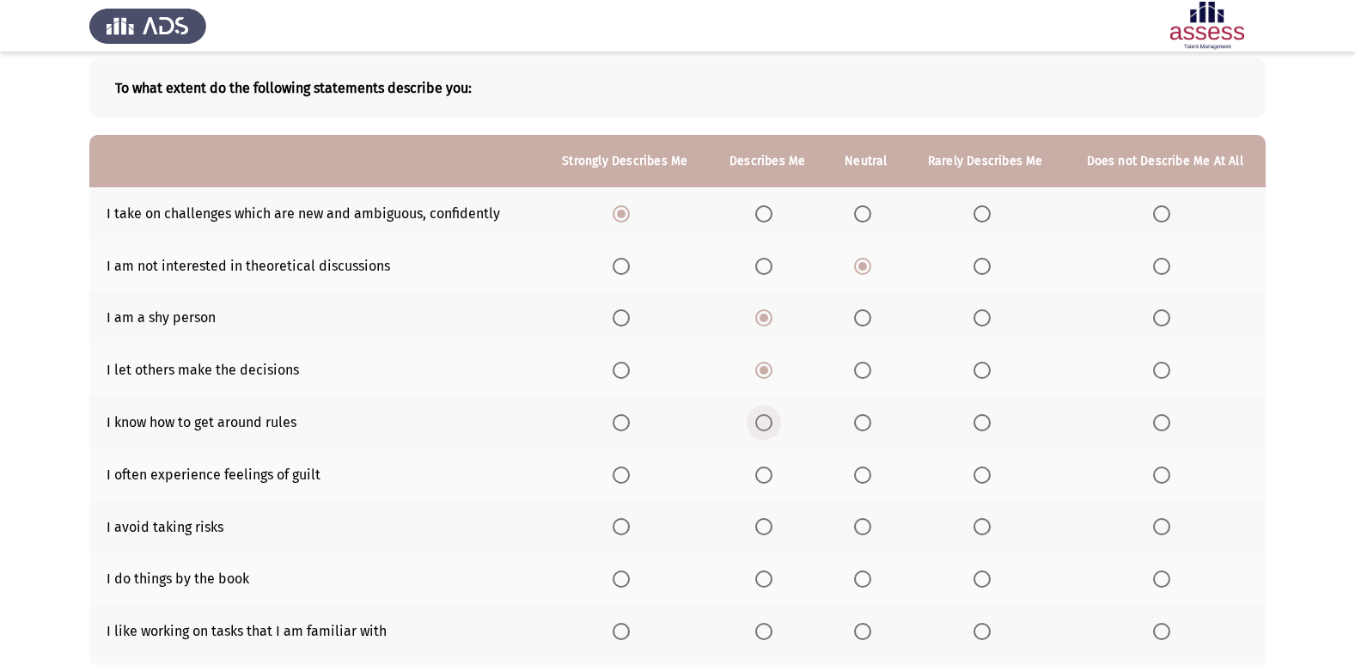
click at [772, 418] on span "Select an option" at bounding box center [763, 422] width 17 height 17
click at [772, 418] on input "Select an option" at bounding box center [763, 422] width 17 height 17
click at [771, 472] on span "Select an option" at bounding box center [763, 474] width 17 height 17
click at [771, 472] on input "Select an option" at bounding box center [763, 474] width 17 height 17
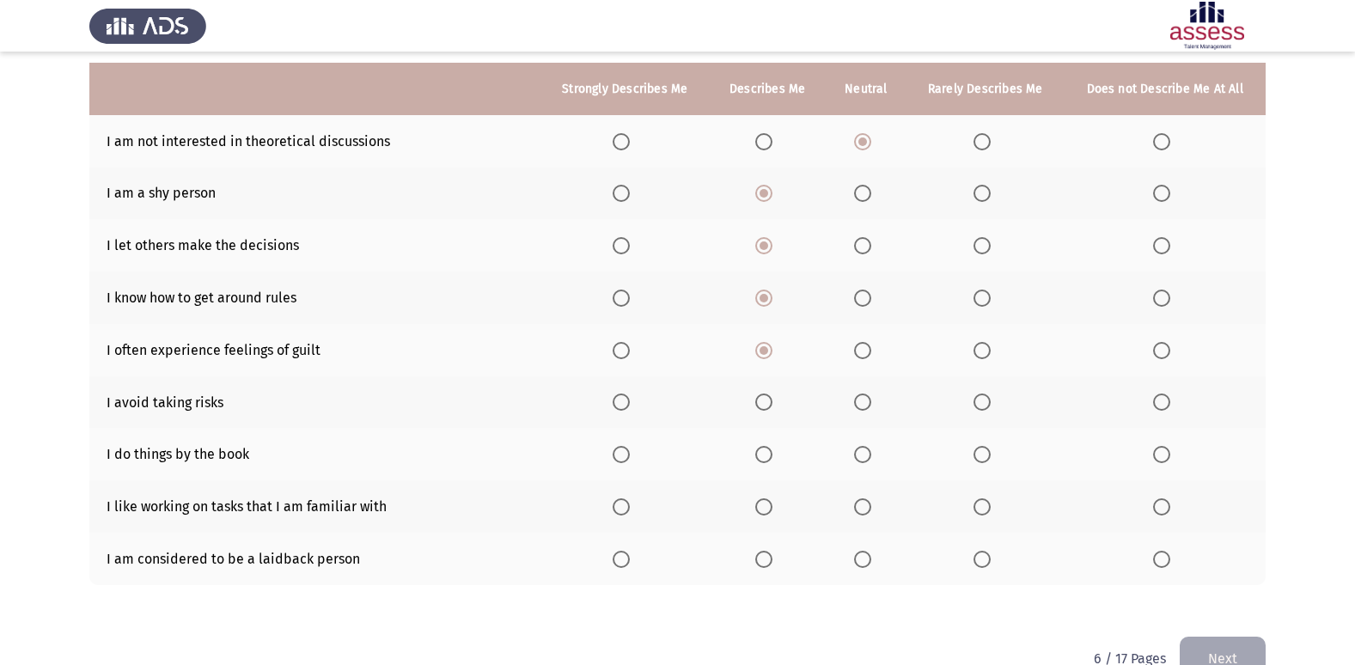
scroll to position [251, 0]
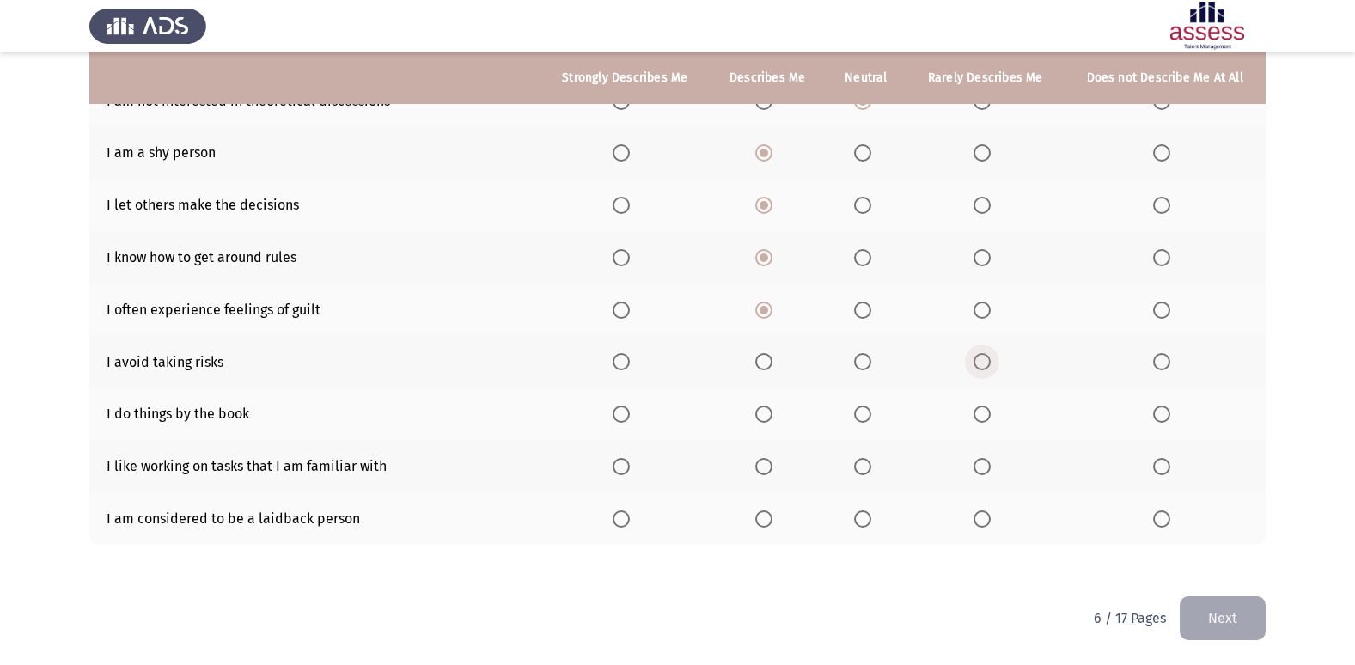
click at [990, 365] on span "Select an option" at bounding box center [981, 361] width 17 height 17
click at [990, 365] on input "Select an option" at bounding box center [981, 361] width 17 height 17
click at [627, 460] on span "Select an option" at bounding box center [620, 466] width 17 height 17
click at [627, 460] on input "Select an option" at bounding box center [620, 466] width 17 height 17
click at [868, 515] on span "Select an option" at bounding box center [862, 518] width 17 height 17
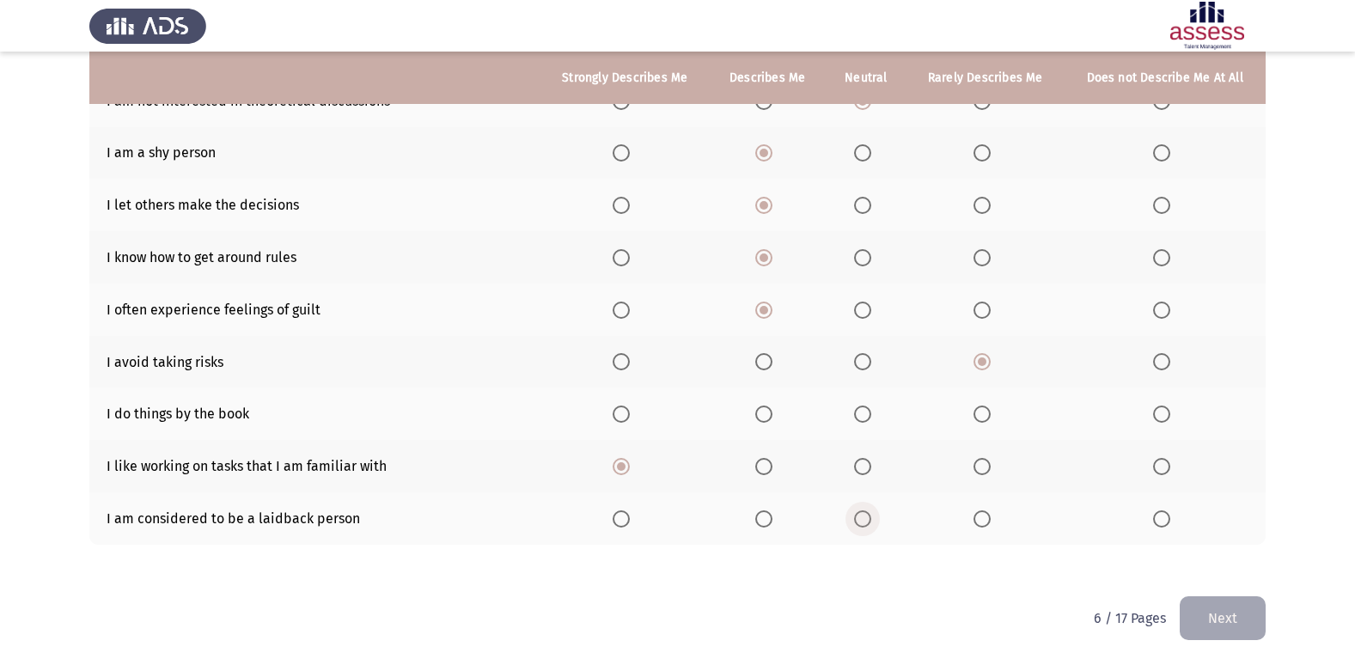
click at [868, 515] on input "Select an option" at bounding box center [862, 518] width 17 height 17
click at [1221, 606] on button "Next" at bounding box center [1222, 618] width 86 height 44
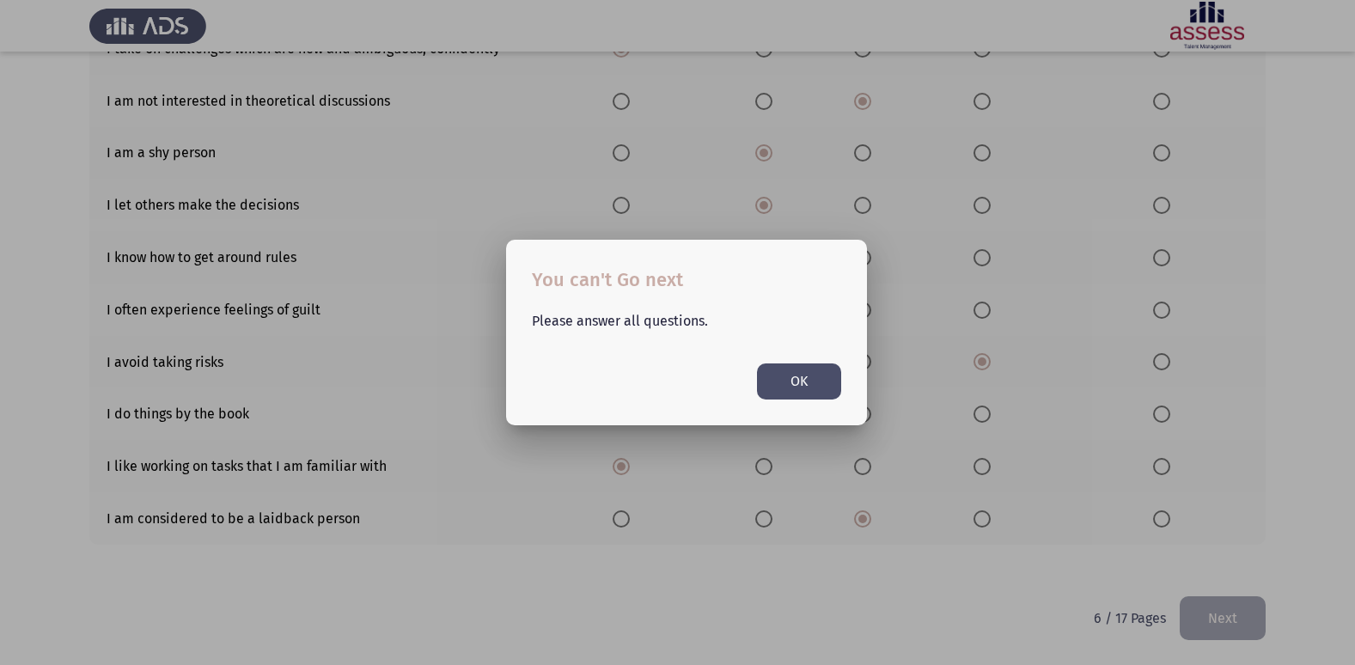
scroll to position [0, 0]
click at [783, 375] on button "OK" at bounding box center [799, 380] width 84 height 35
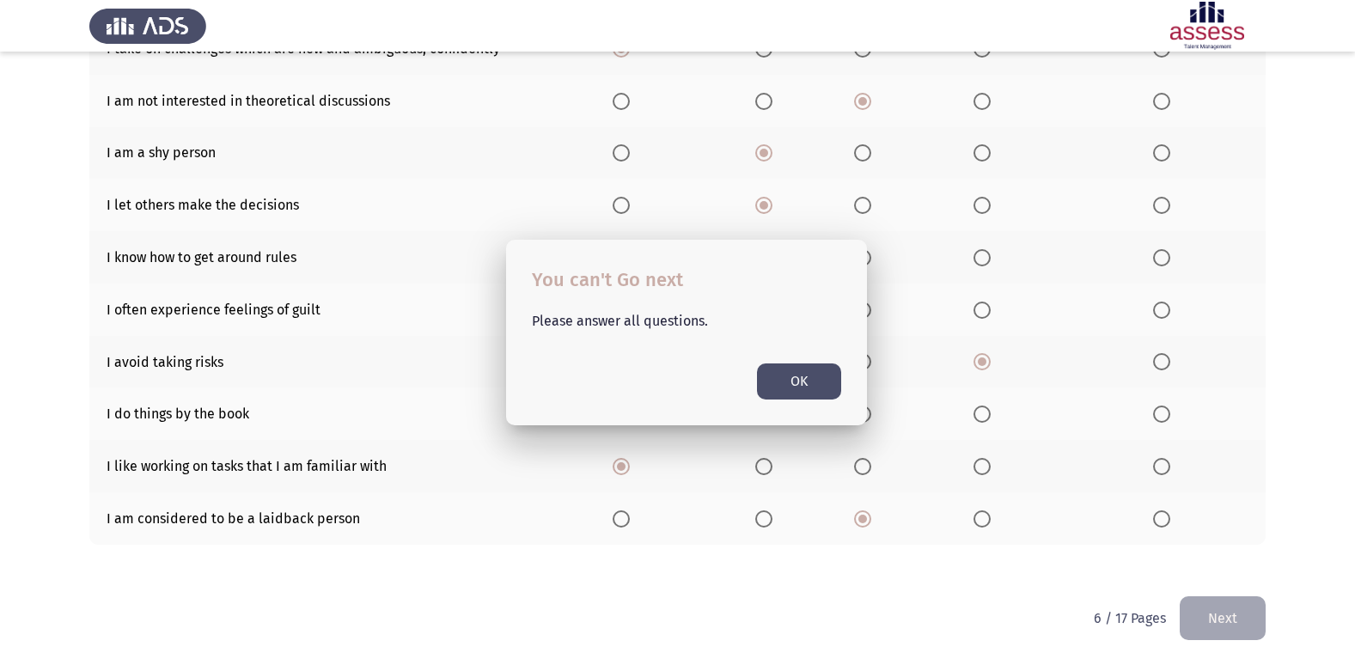
scroll to position [251, 0]
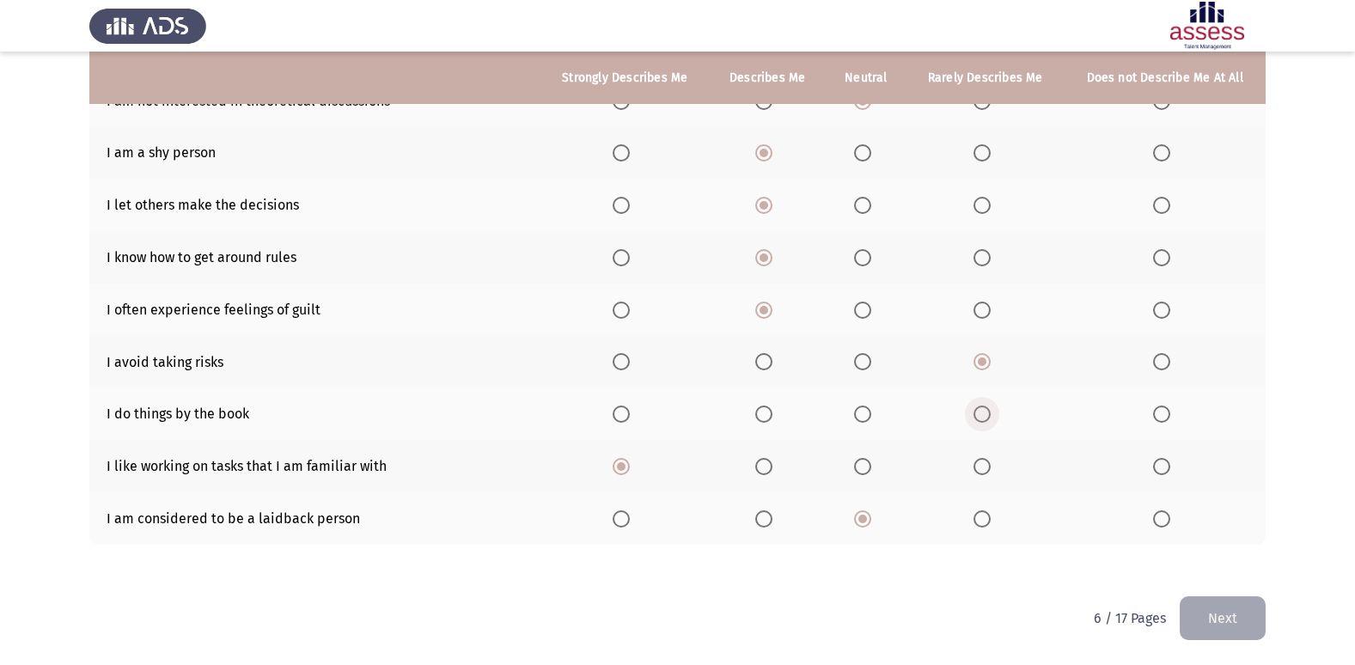
click at [988, 414] on span "Select an option" at bounding box center [981, 413] width 17 height 17
click at [988, 414] on input "Select an option" at bounding box center [981, 413] width 17 height 17
click at [1217, 625] on button "Next" at bounding box center [1222, 618] width 86 height 44
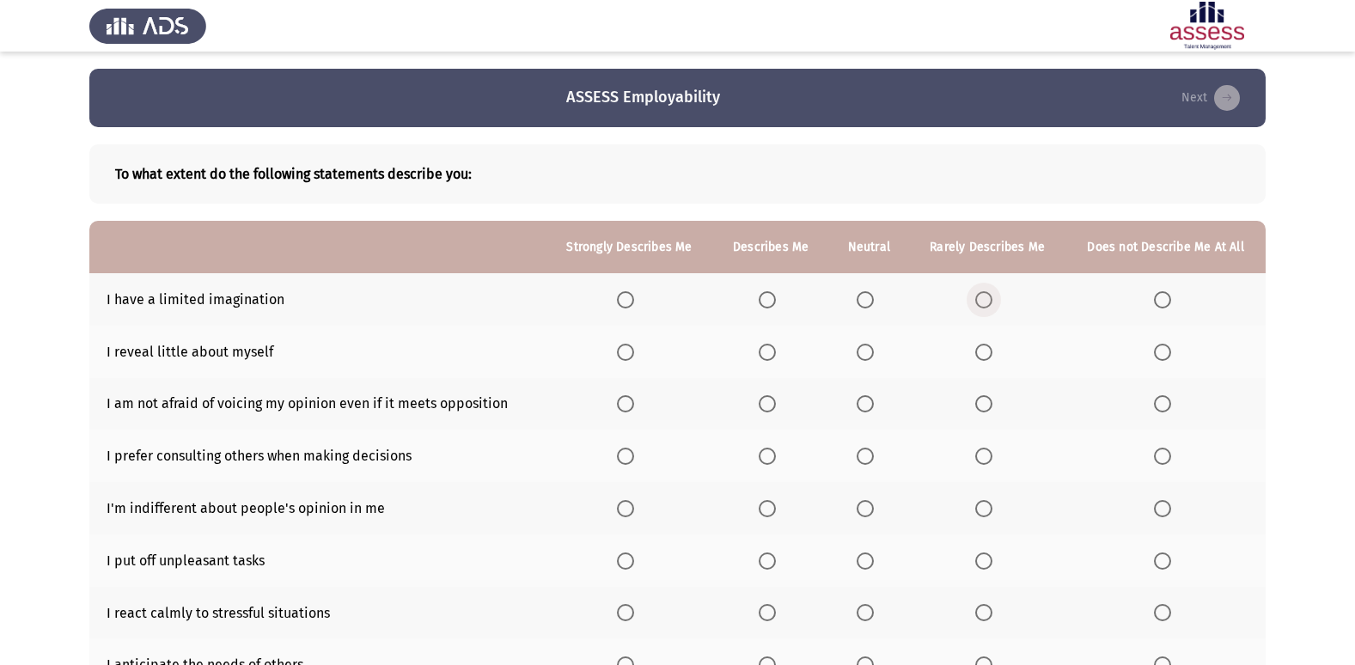
click at [987, 297] on span "Select an option" at bounding box center [983, 299] width 17 height 17
click at [987, 297] on input "Select an option" at bounding box center [983, 299] width 17 height 17
click at [861, 356] on span "Select an option" at bounding box center [864, 352] width 17 height 17
click at [861, 356] on input "Select an option" at bounding box center [864, 352] width 17 height 17
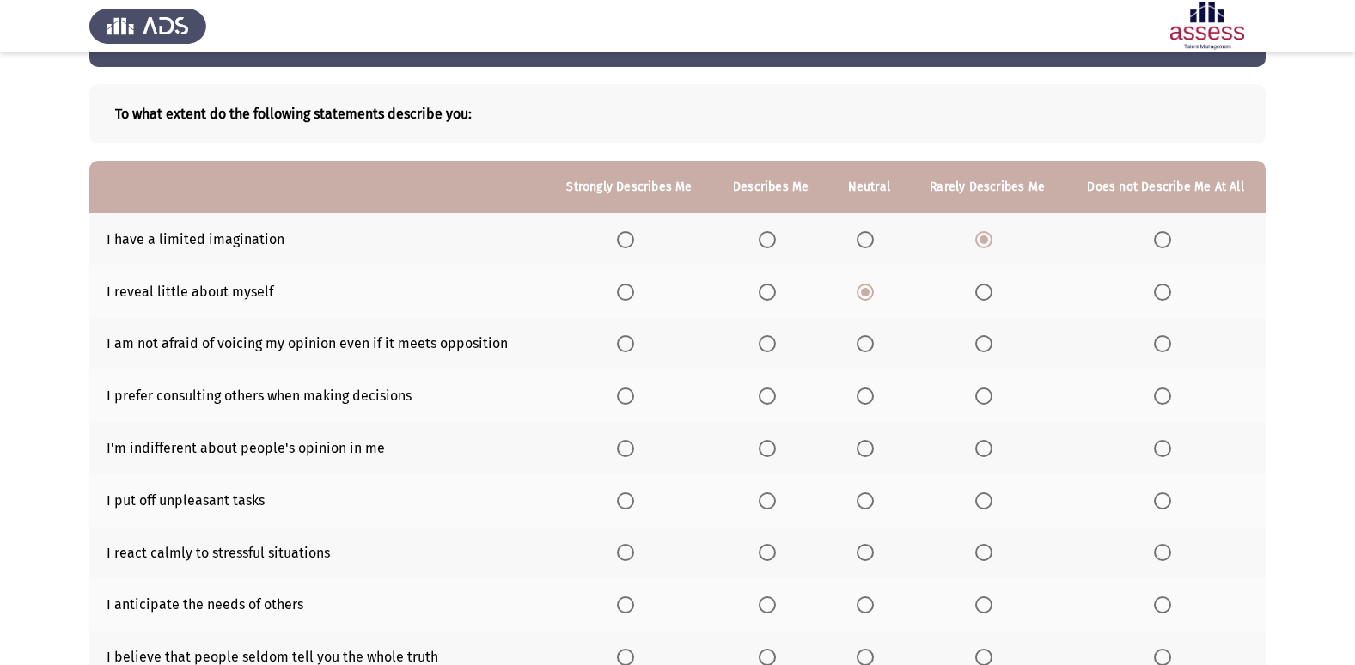
scroll to position [86, 0]
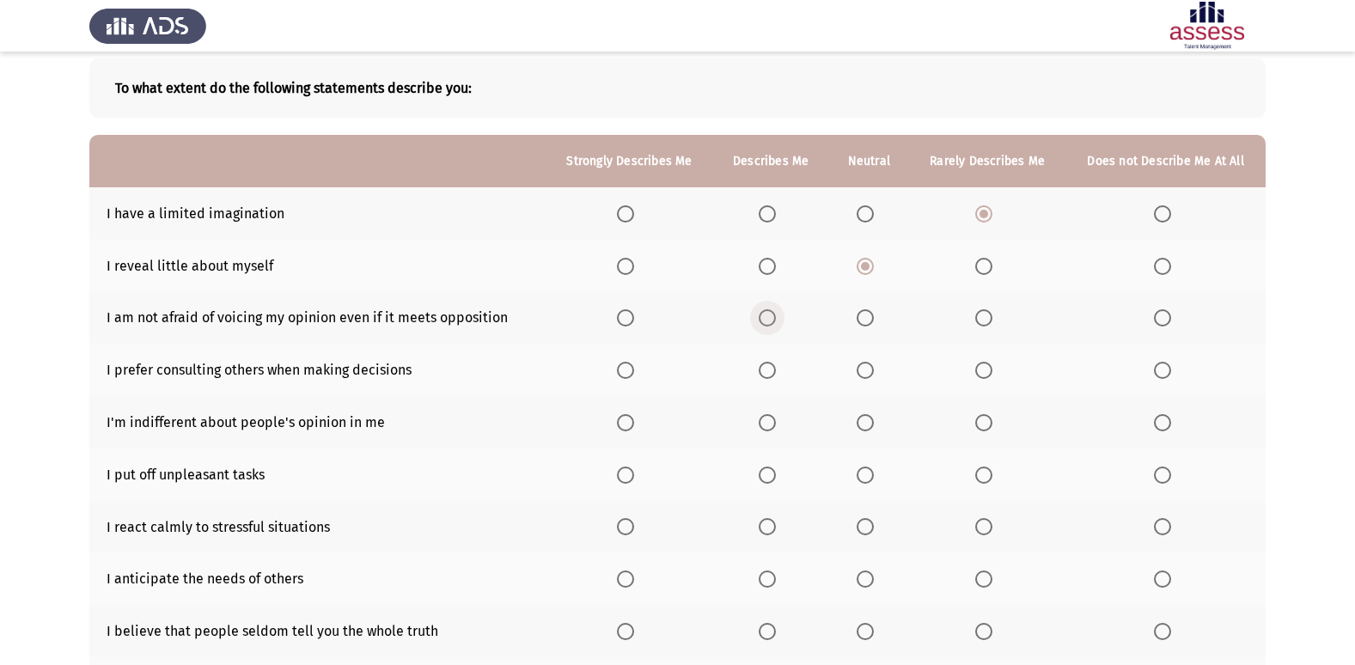
click at [776, 324] on span "Select an option" at bounding box center [767, 317] width 17 height 17
click at [776, 324] on input "Select an option" at bounding box center [767, 317] width 17 height 17
click at [767, 370] on span "Select an option" at bounding box center [767, 370] width 0 height 0
click at [769, 369] on input "Select an option" at bounding box center [767, 370] width 17 height 17
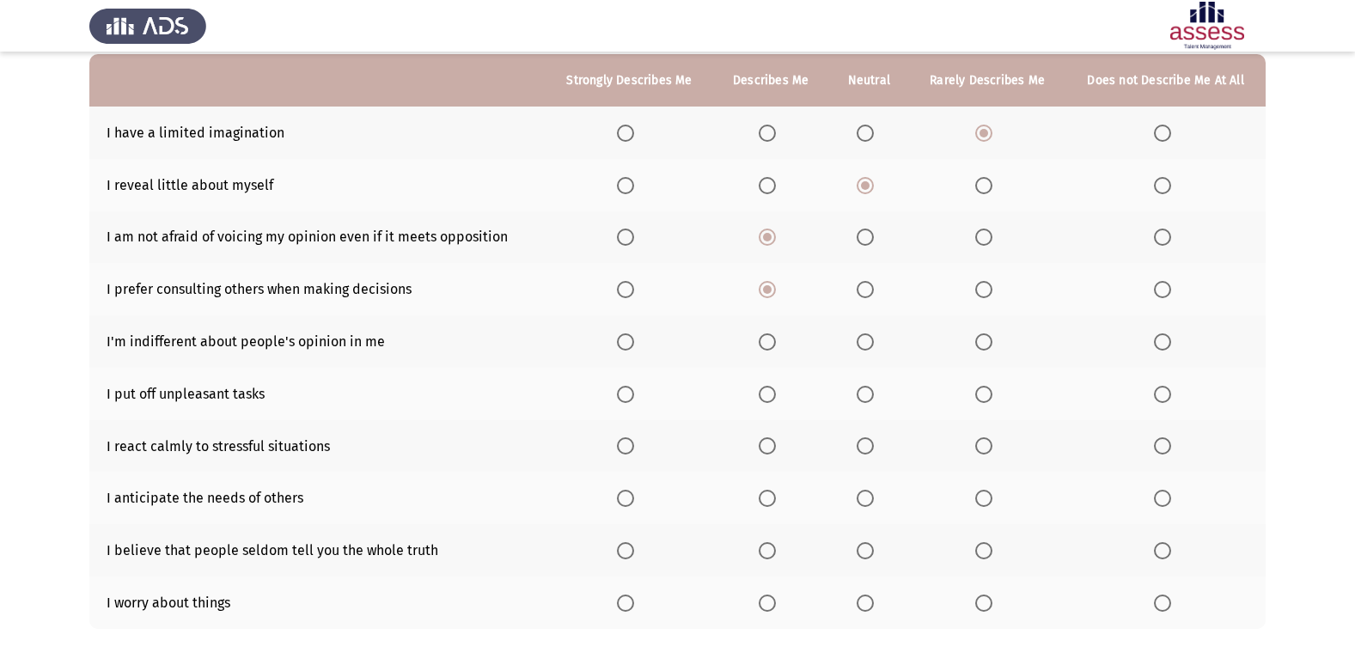
scroll to position [172, 0]
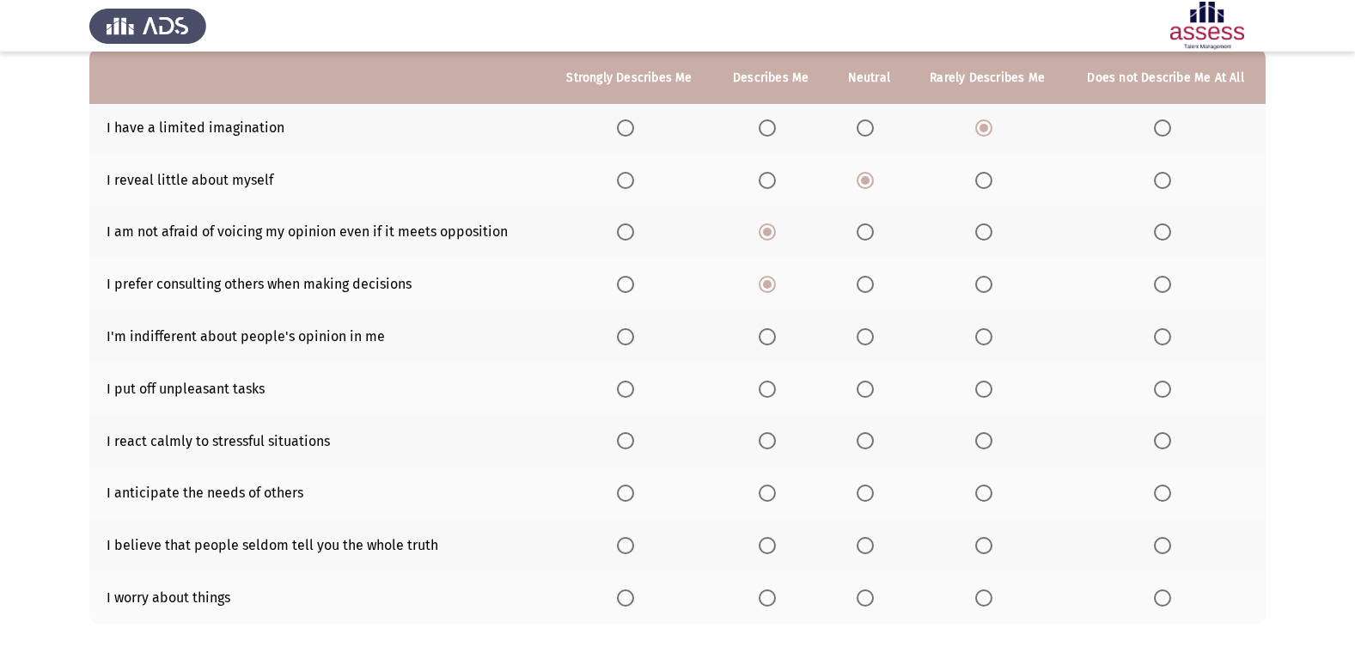
click at [779, 346] on th at bounding box center [770, 336] width 115 height 52
click at [771, 338] on span "Select an option" at bounding box center [767, 336] width 17 height 17
click at [771, 338] on input "Select an option" at bounding box center [767, 336] width 17 height 17
click at [874, 398] on th at bounding box center [868, 389] width 81 height 52
click at [871, 393] on span "Select an option" at bounding box center [864, 389] width 17 height 17
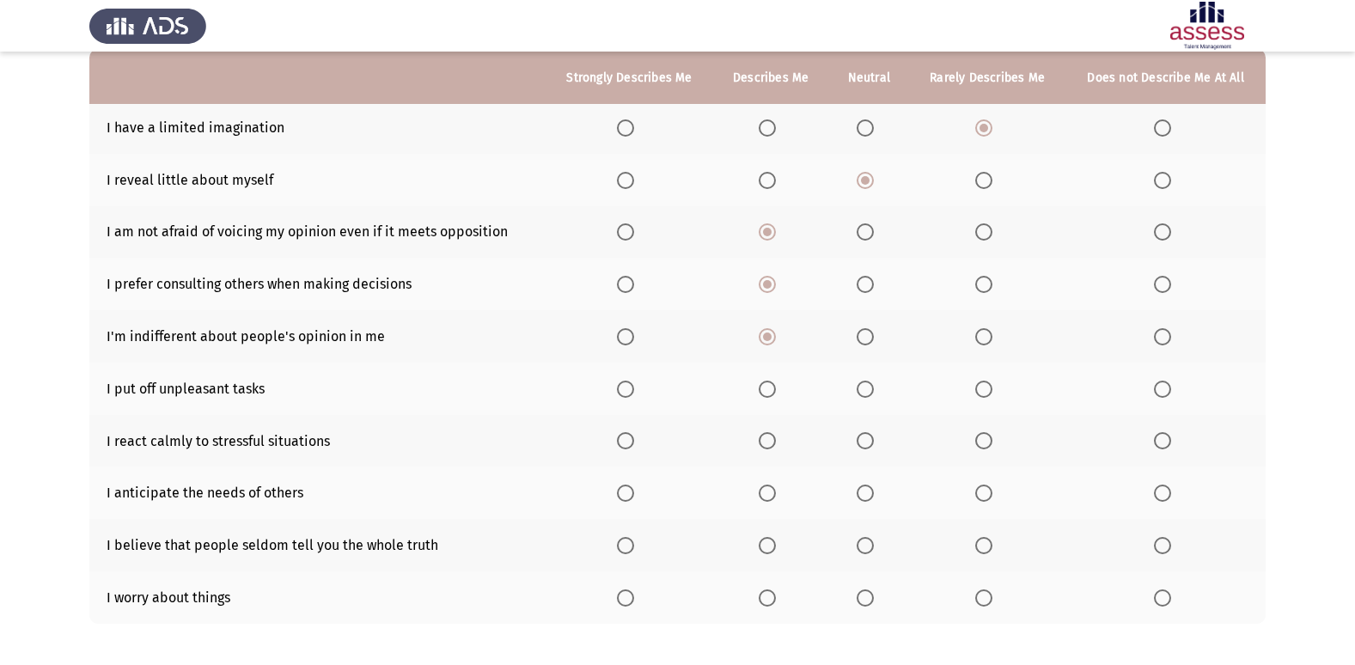
click at [871, 393] on input "Select an option" at bounding box center [864, 389] width 17 height 17
click at [758, 393] on th at bounding box center [770, 389] width 115 height 52
click at [769, 387] on span "Select an option" at bounding box center [767, 389] width 17 height 17
click at [769, 387] on input "Select an option" at bounding box center [767, 389] width 17 height 17
click at [764, 446] on span "Select an option" at bounding box center [767, 440] width 17 height 17
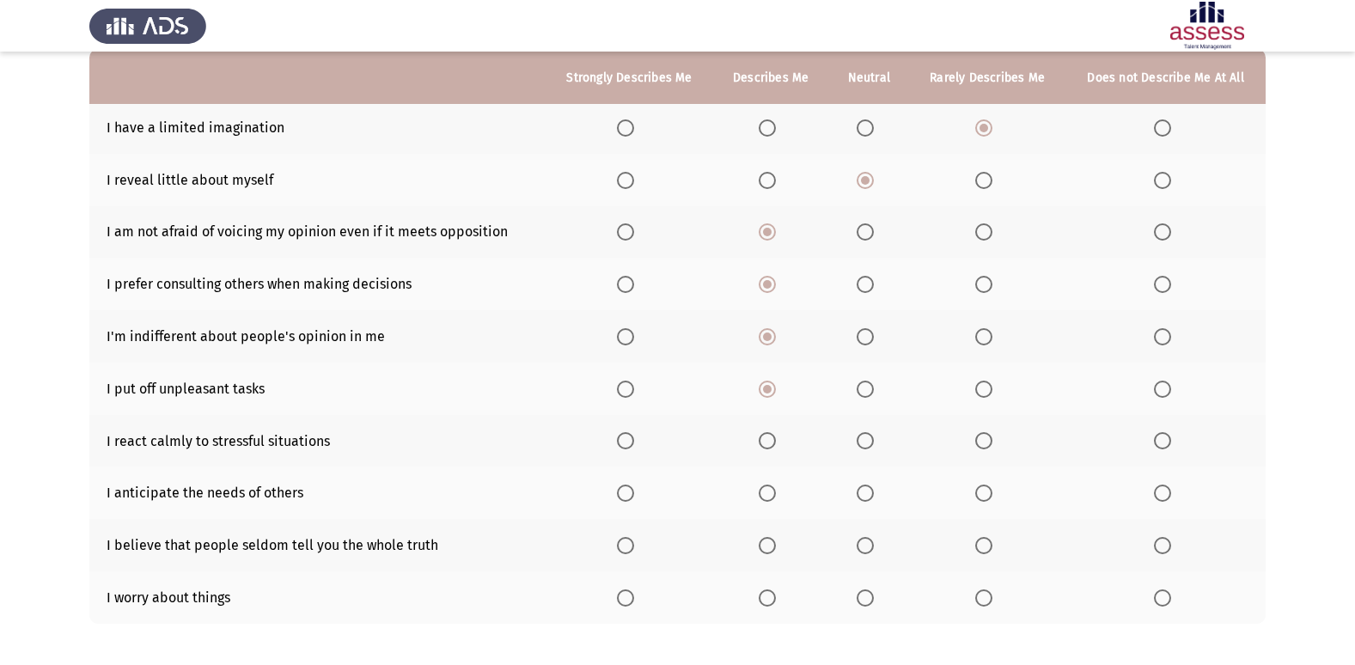
click at [764, 446] on input "Select an option" at bounding box center [767, 440] width 17 height 17
click at [871, 496] on span "Select an option" at bounding box center [864, 492] width 17 height 17
click at [871, 496] on input "Select an option" at bounding box center [864, 492] width 17 height 17
click at [773, 549] on span "Select an option" at bounding box center [767, 545] width 17 height 17
click at [773, 549] on input "Select an option" at bounding box center [767, 545] width 17 height 17
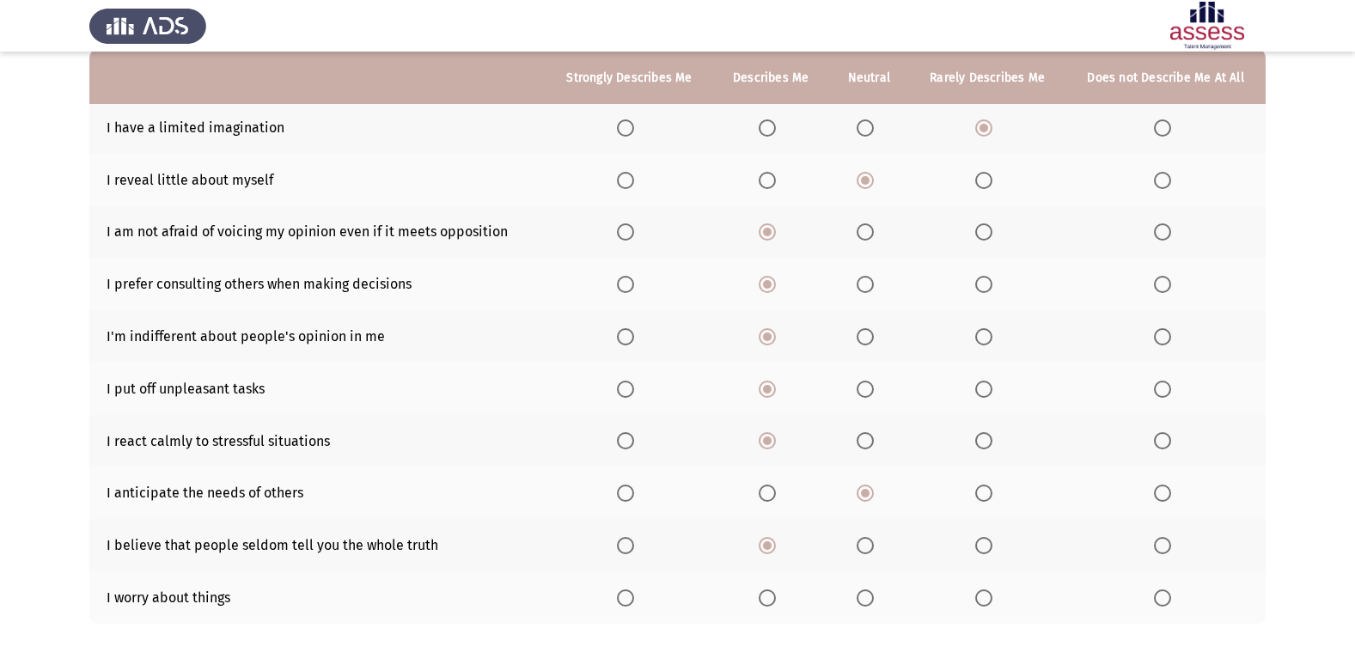
click at [769, 606] on th at bounding box center [770, 597] width 115 height 52
click at [769, 599] on span "Select an option" at bounding box center [767, 597] width 17 height 17
click at [769, 599] on input "Select an option" at bounding box center [767, 597] width 17 height 17
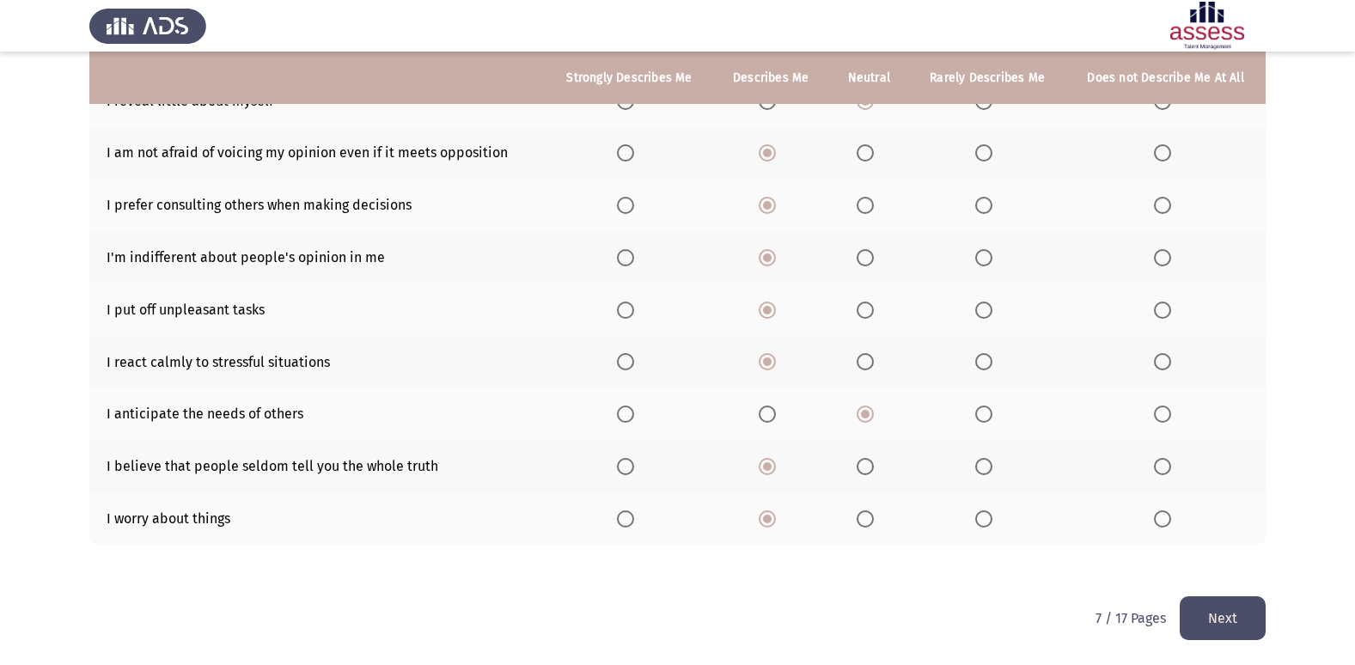
click at [1216, 622] on button "Next" at bounding box center [1222, 618] width 86 height 44
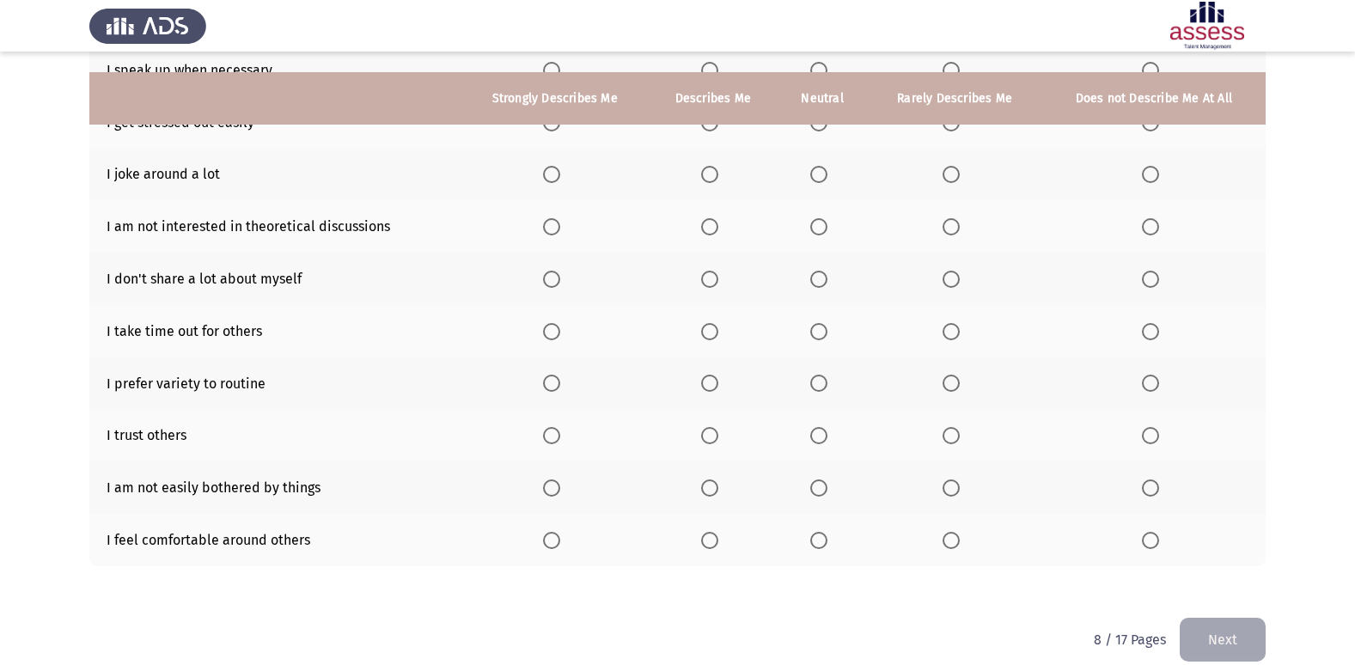
scroll to position [79, 0]
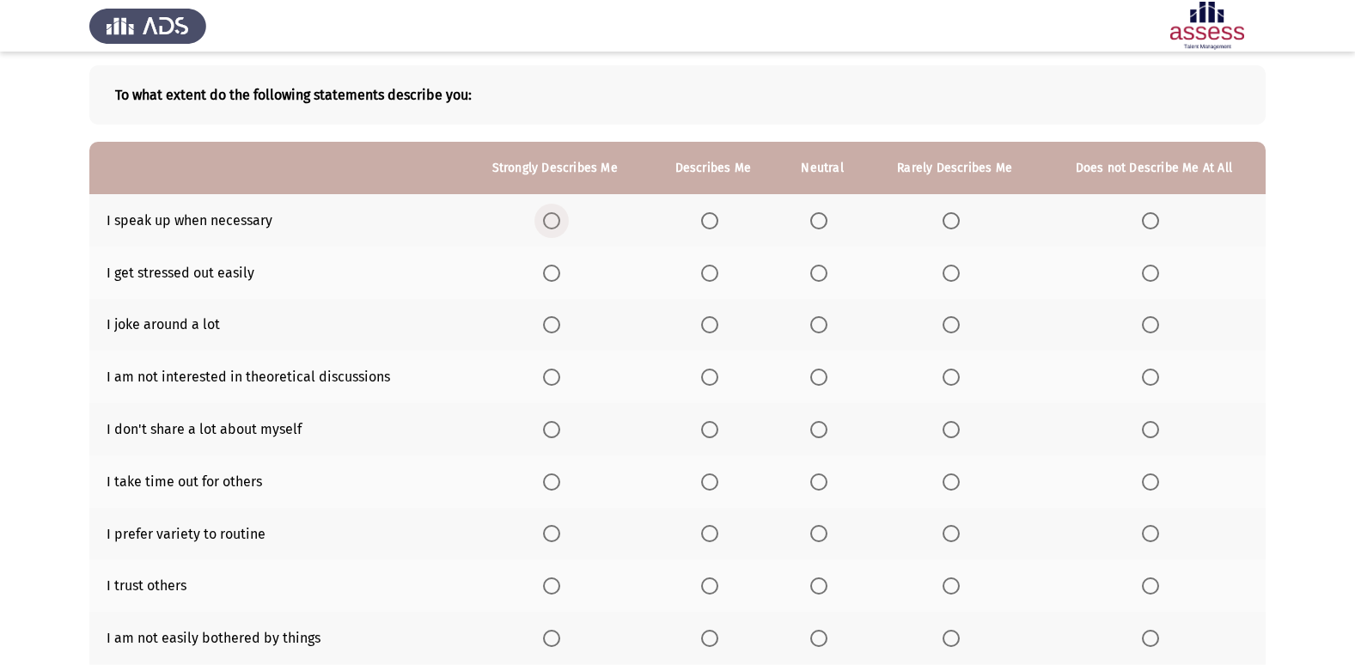
click at [551, 216] on span "Select an option" at bounding box center [551, 220] width 17 height 17
click at [551, 216] on input "Select an option" at bounding box center [551, 220] width 17 height 17
click at [724, 270] on label "Select an option" at bounding box center [713, 273] width 24 height 17
click at [718, 270] on input "Select an option" at bounding box center [709, 273] width 17 height 17
click at [1151, 329] on span "Select an option" at bounding box center [1150, 324] width 17 height 17
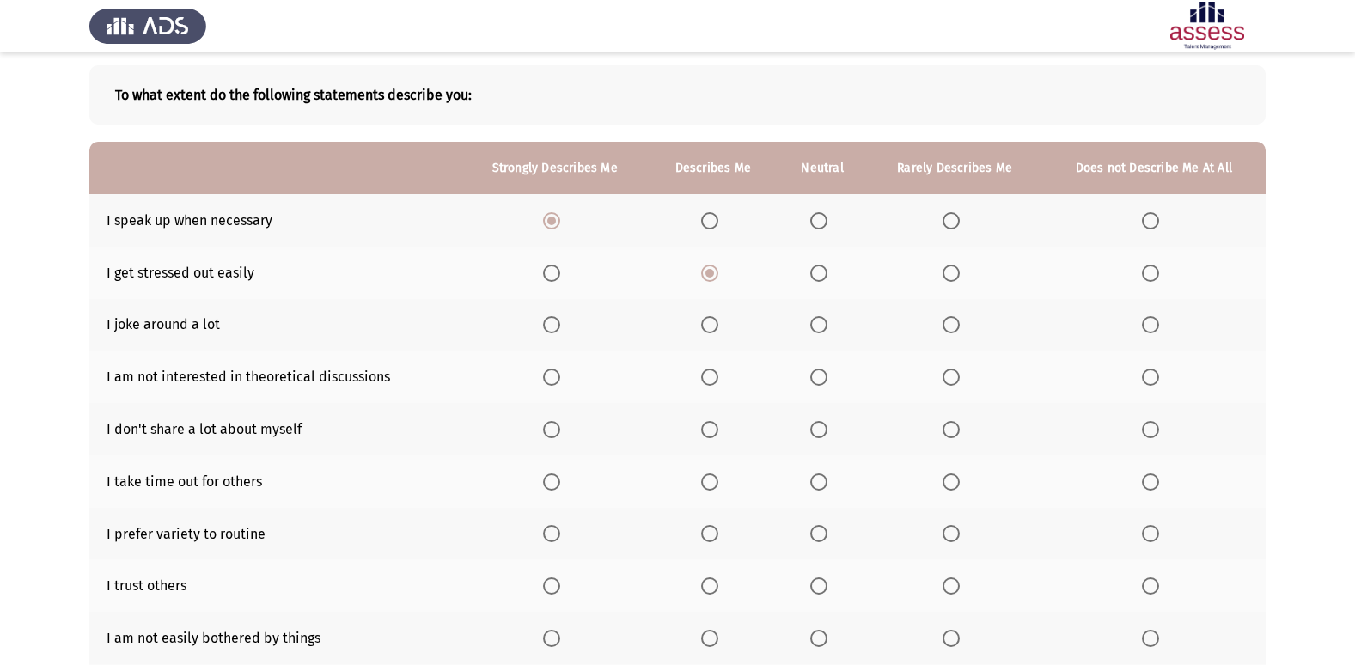
click at [1151, 329] on input "Select an option" at bounding box center [1150, 324] width 17 height 17
click at [954, 383] on span "Select an option" at bounding box center [950, 377] width 17 height 17
click at [954, 383] on input "Select an option" at bounding box center [950, 377] width 17 height 17
click at [543, 377] on th at bounding box center [554, 376] width 187 height 52
click at [551, 375] on span "Select an option" at bounding box center [551, 377] width 17 height 17
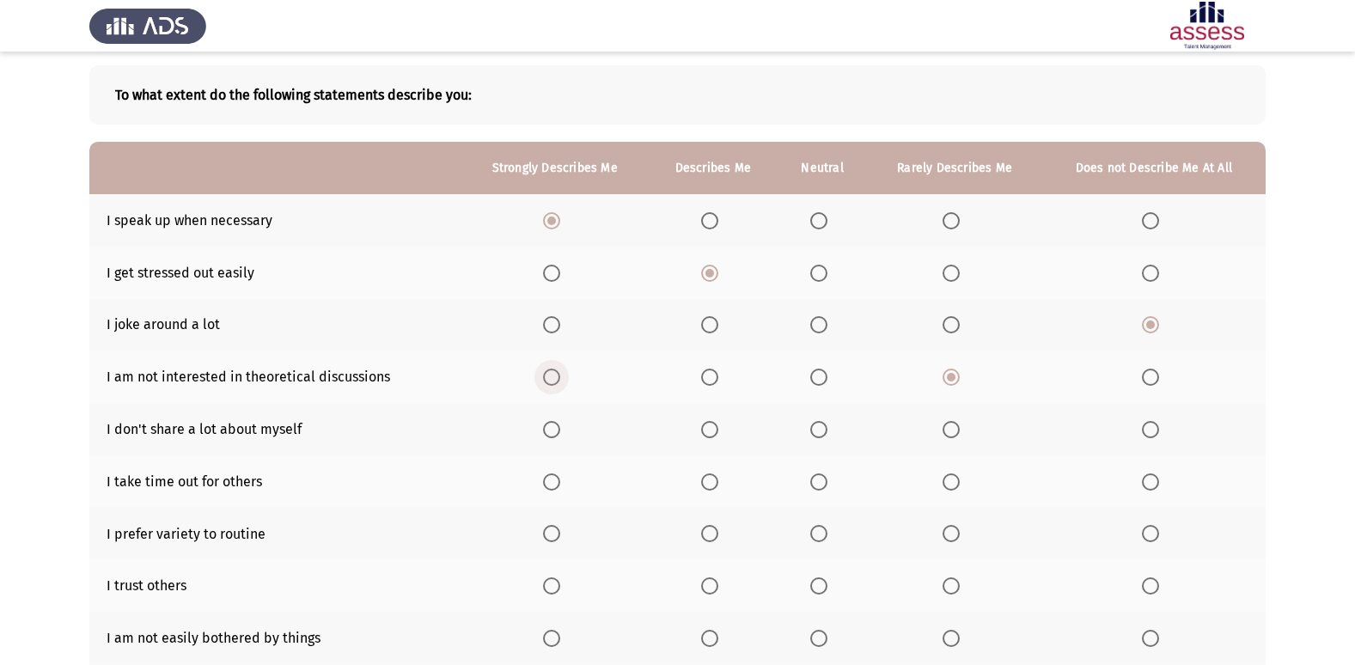
click at [551, 375] on input "Select an option" at bounding box center [551, 377] width 17 height 17
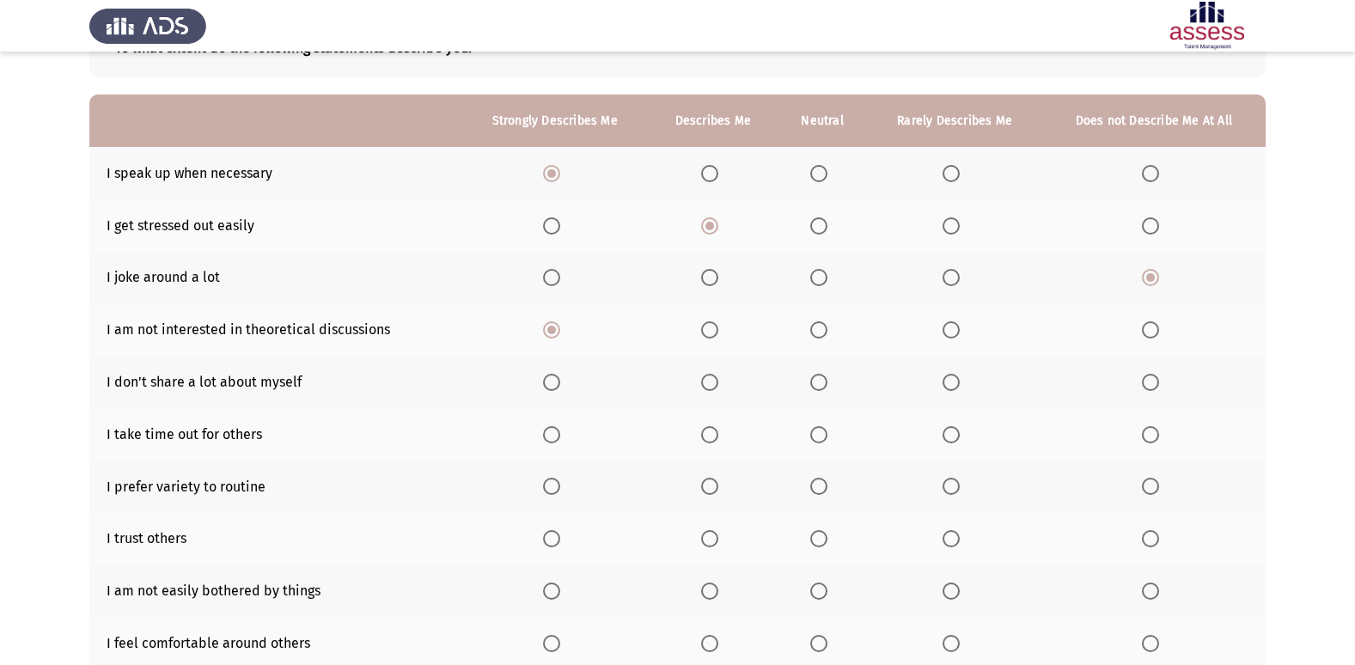
scroll to position [165, 0]
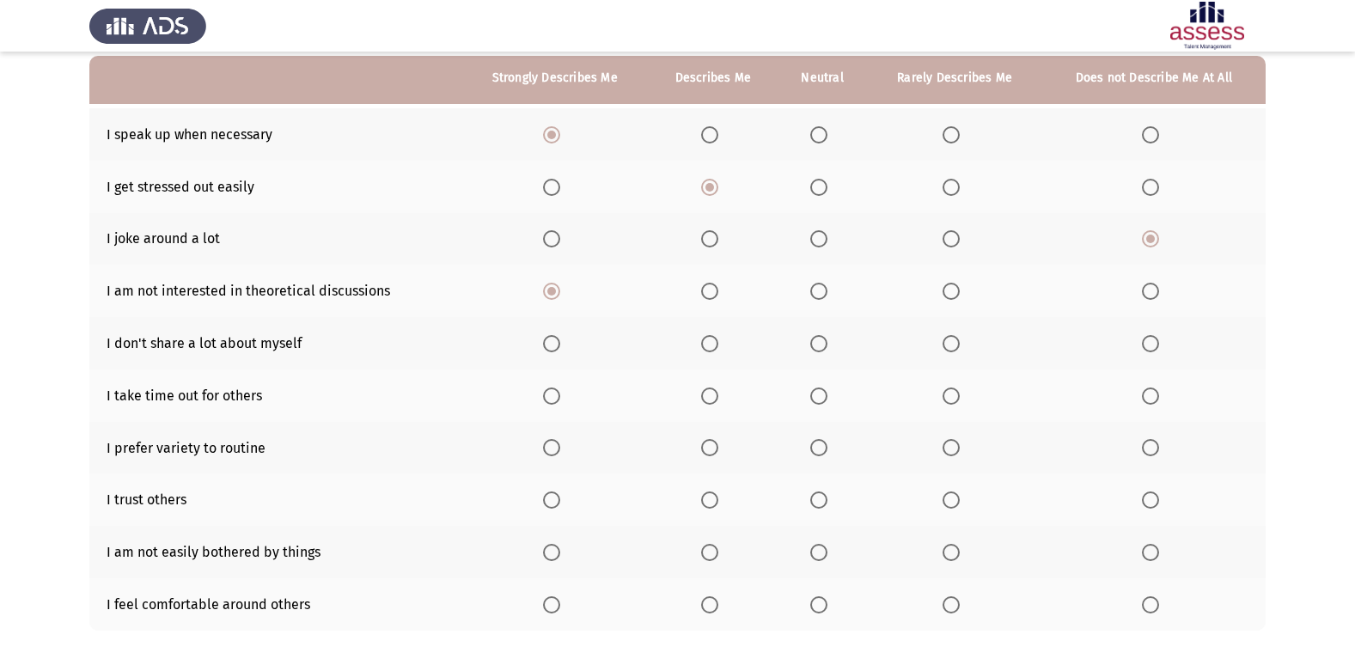
click at [821, 346] on span "Select an option" at bounding box center [818, 343] width 17 height 17
click at [821, 346] on input "Select an option" at bounding box center [818, 343] width 17 height 17
click at [822, 394] on span "Select an option" at bounding box center [818, 395] width 17 height 17
click at [822, 394] on input "Select an option" at bounding box center [818, 395] width 17 height 17
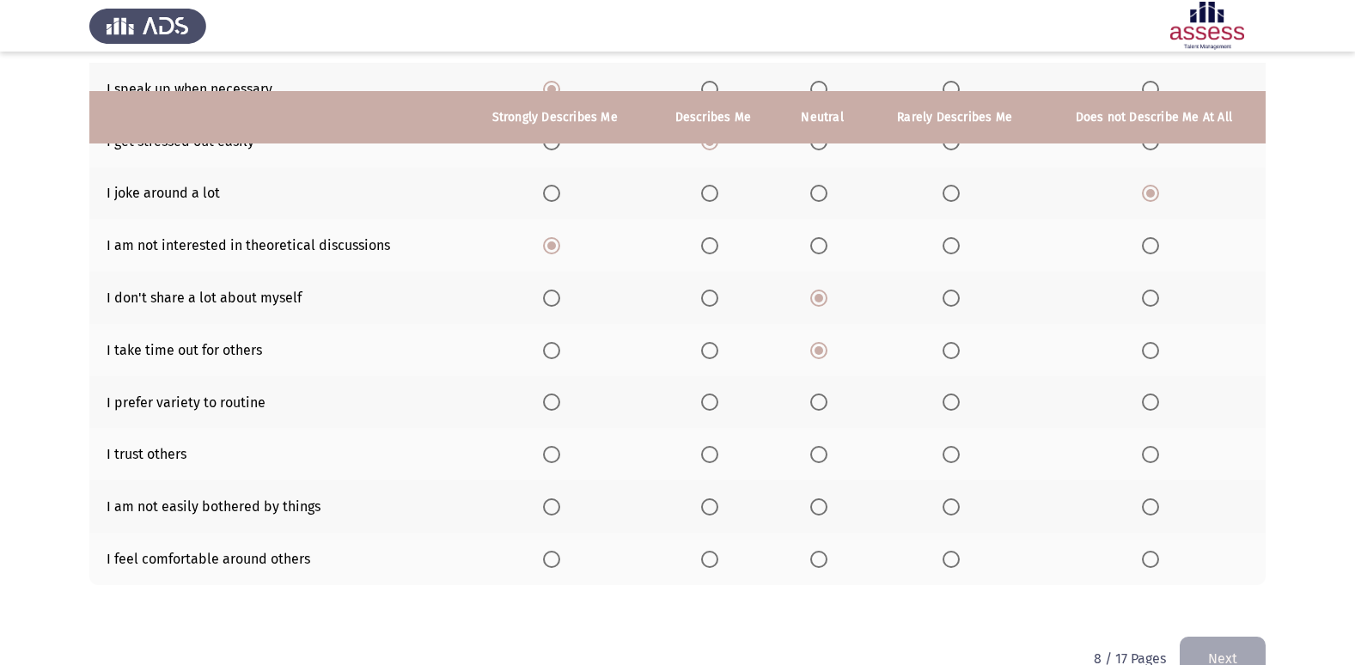
scroll to position [251, 0]
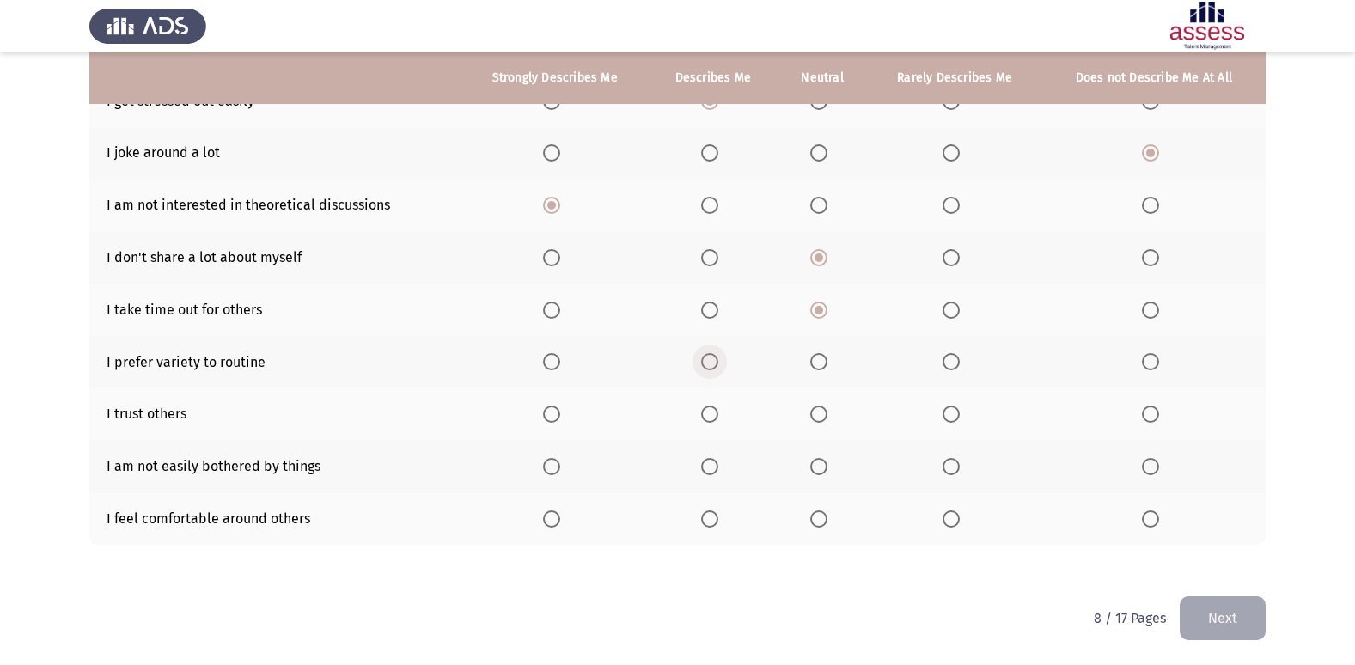
click at [707, 363] on span "Select an option" at bounding box center [709, 361] width 17 height 17
click at [707, 363] on input "Select an option" at bounding box center [709, 361] width 17 height 17
click at [712, 424] on th at bounding box center [713, 413] width 129 height 52
click at [710, 415] on span "Select an option" at bounding box center [709, 413] width 17 height 17
click at [710, 415] on input "Select an option" at bounding box center [709, 413] width 17 height 17
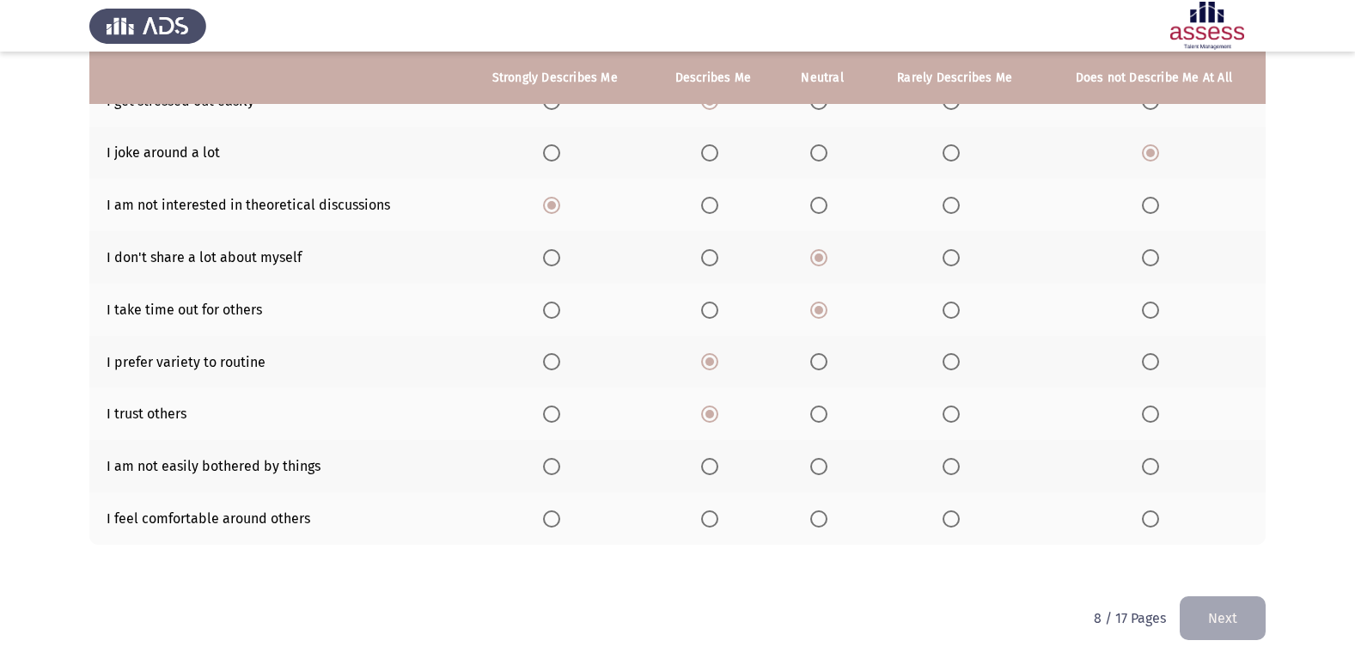
click at [954, 423] on span "Select an option" at bounding box center [950, 413] width 17 height 17
click at [954, 423] on input "Select an option" at bounding box center [950, 413] width 17 height 17
click at [1154, 476] on th at bounding box center [1153, 466] width 223 height 52
click at [1143, 470] on span "Select an option" at bounding box center [1150, 466] width 17 height 17
click at [1143, 470] on input "Select an option" at bounding box center [1150, 466] width 17 height 17
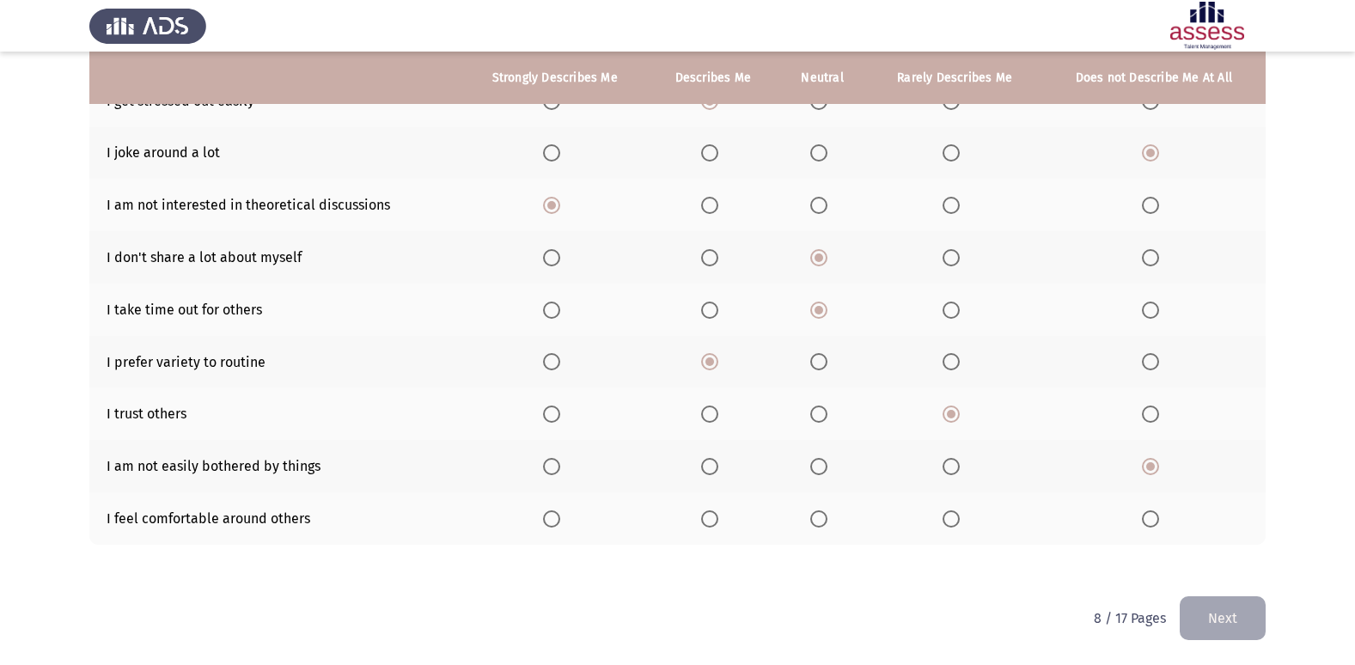
click at [824, 525] on span "Select an option" at bounding box center [818, 518] width 17 height 17
click at [824, 525] on input "Select an option" at bounding box center [818, 518] width 17 height 17
click at [1245, 618] on button "Next" at bounding box center [1222, 618] width 86 height 44
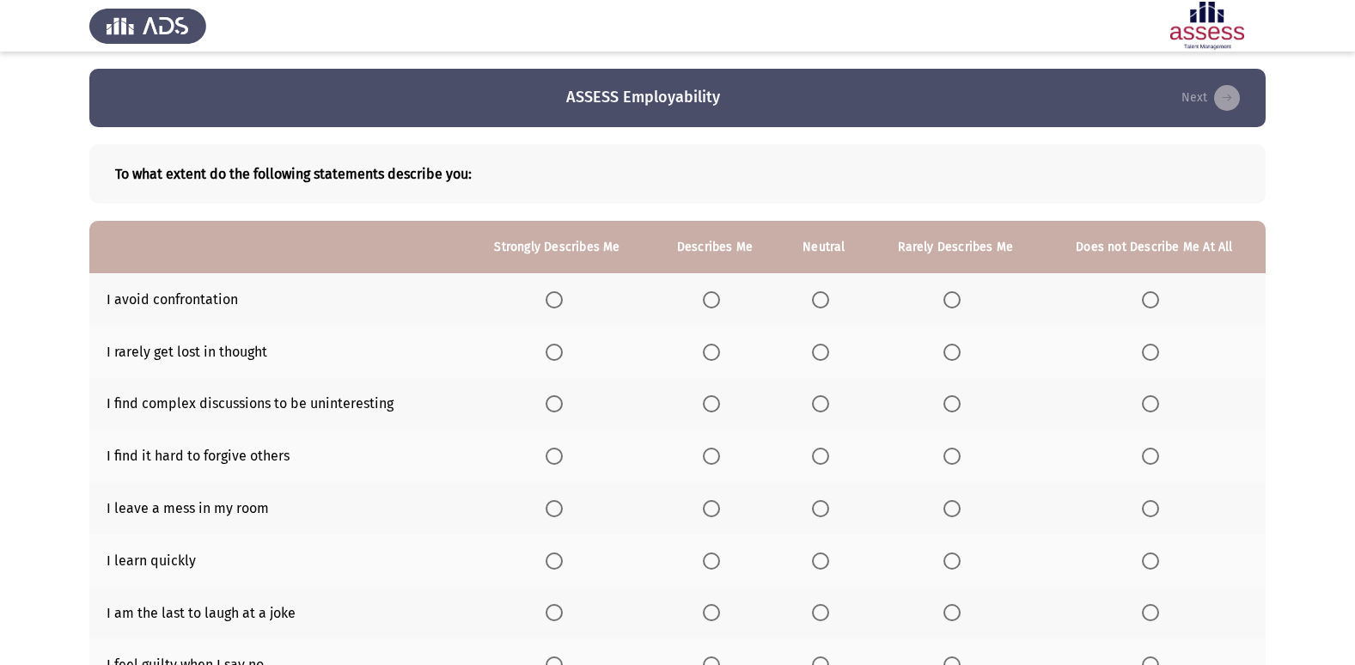
click at [708, 355] on span "Select an option" at bounding box center [711, 352] width 17 height 17
click at [708, 355] on input "Select an option" at bounding box center [711, 352] width 17 height 17
click at [827, 313] on th at bounding box center [823, 299] width 89 height 52
click at [821, 296] on span "Select an option" at bounding box center [820, 299] width 17 height 17
click at [821, 296] on input "Select an option" at bounding box center [820, 299] width 17 height 17
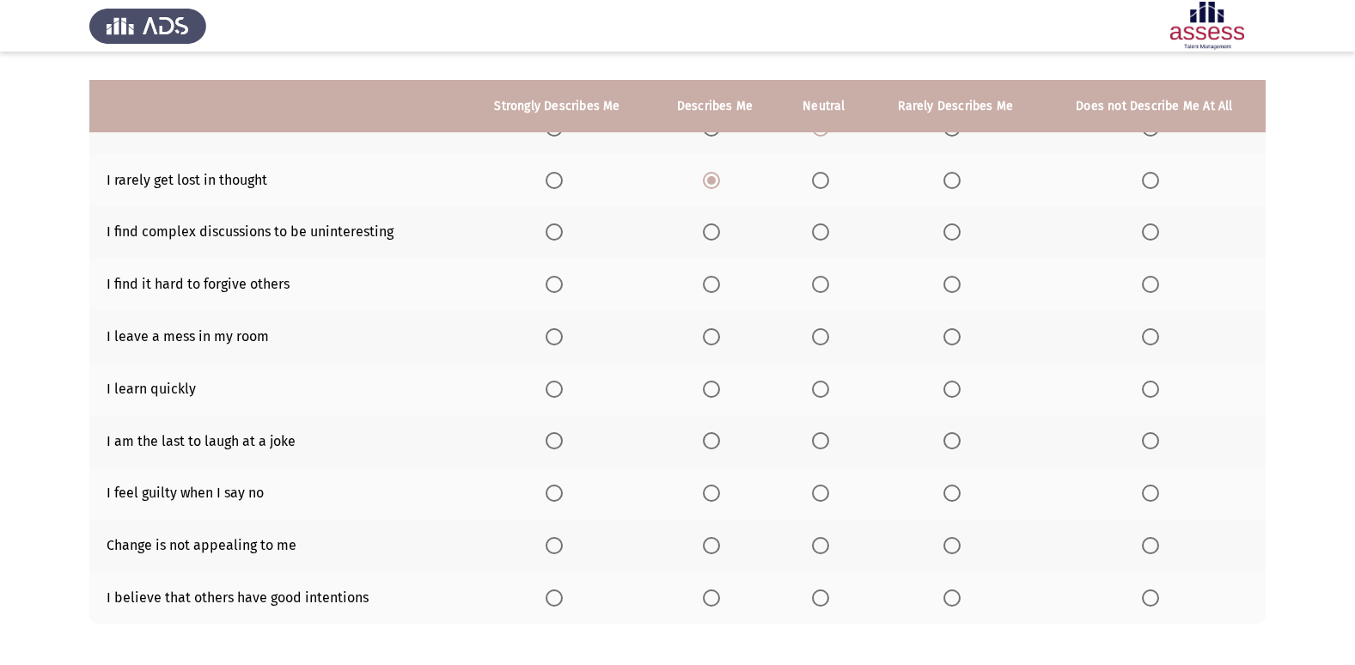
scroll to position [251, 0]
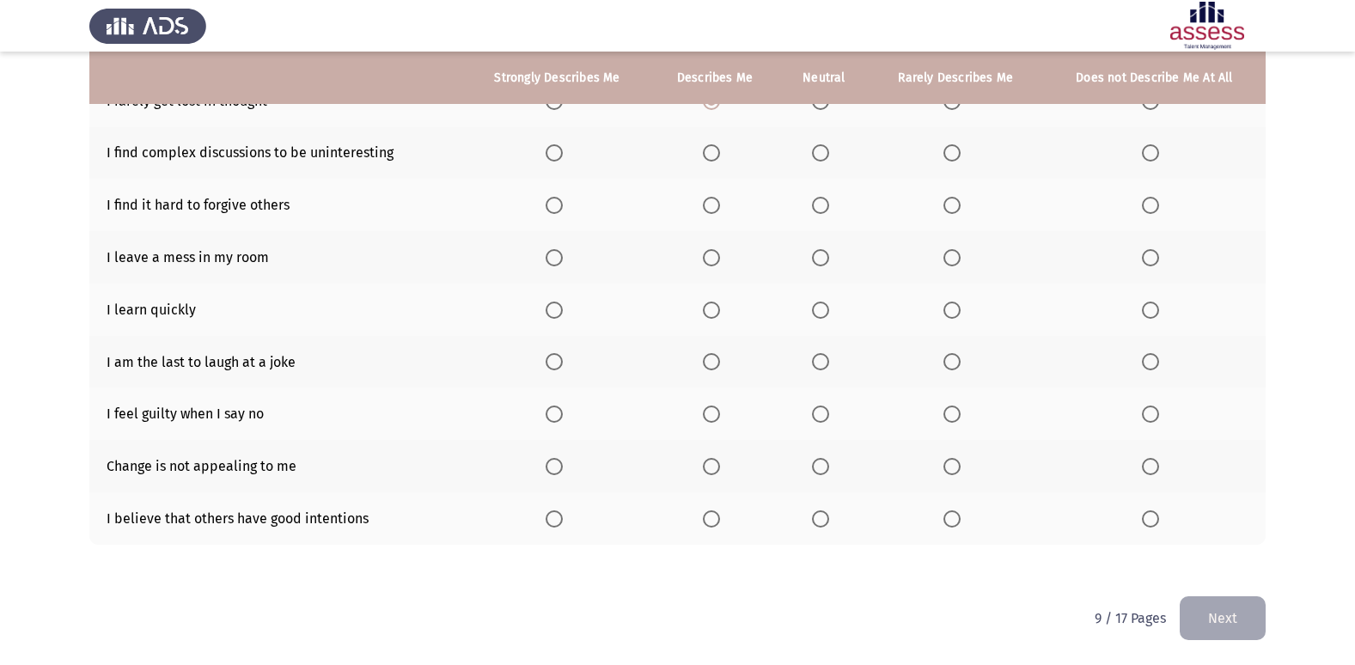
click at [708, 155] on span "Select an option" at bounding box center [711, 152] width 17 height 17
click at [708, 155] on input "Select an option" at bounding box center [711, 152] width 17 height 17
click at [552, 205] on span "Select an option" at bounding box center [553, 205] width 17 height 17
click at [552, 205] on input "Select an option" at bounding box center [553, 205] width 17 height 17
click at [708, 206] on span "Select an option" at bounding box center [711, 205] width 17 height 17
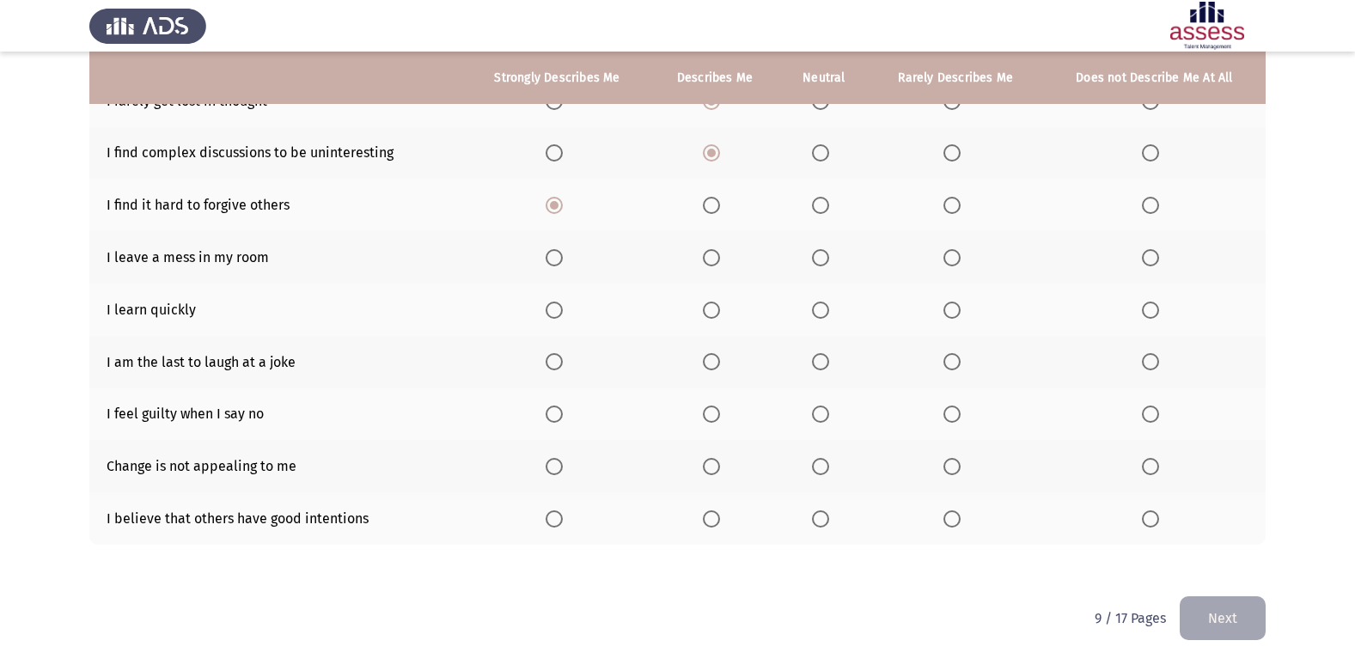
click at [708, 206] on input "Select an option" at bounding box center [711, 205] width 17 height 17
click at [832, 204] on label "Select an option" at bounding box center [824, 205] width 24 height 17
click at [829, 204] on input "Select an option" at bounding box center [820, 205] width 17 height 17
click at [1155, 264] on span "Select an option" at bounding box center [1150, 257] width 17 height 17
click at [1155, 264] on input "Select an option" at bounding box center [1150, 257] width 17 height 17
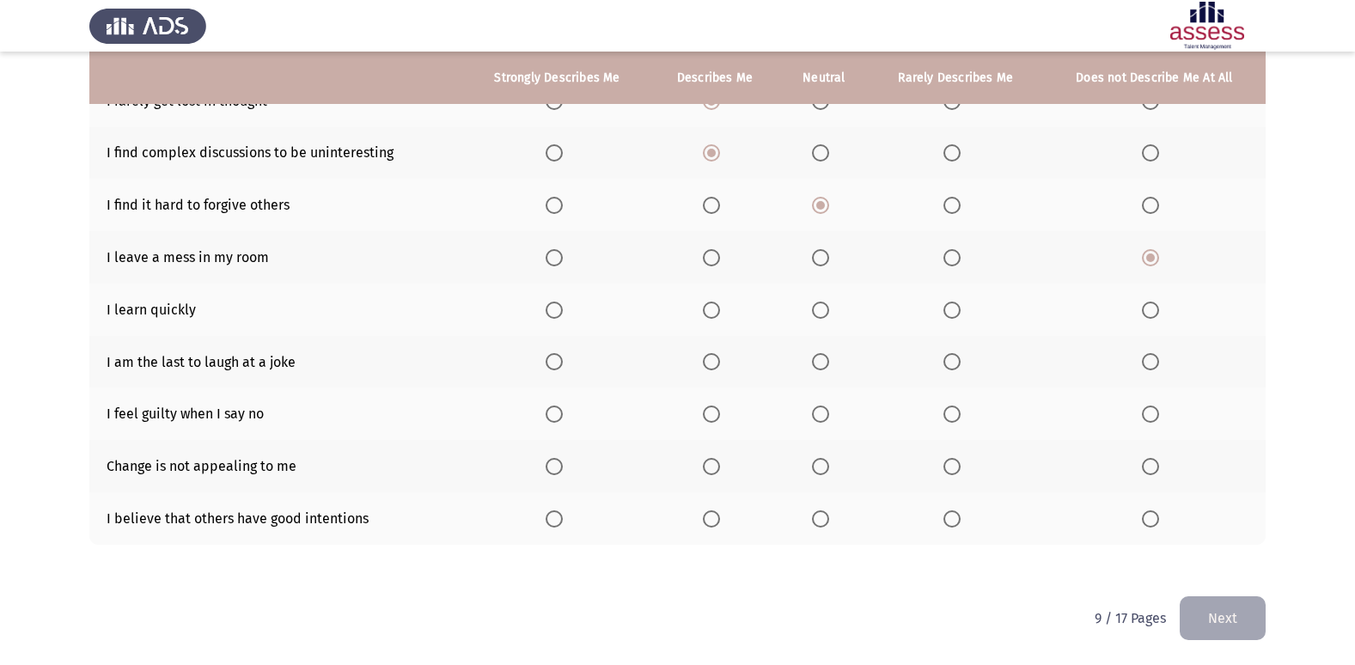
click at [716, 313] on span "Select an option" at bounding box center [711, 310] width 17 height 17
click at [716, 313] on input "Select an option" at bounding box center [711, 310] width 17 height 17
click at [1155, 370] on span "Select an option" at bounding box center [1150, 361] width 17 height 17
click at [1155, 370] on input "Select an option" at bounding box center [1150, 361] width 17 height 17
click at [950, 414] on span "Select an option" at bounding box center [951, 413] width 17 height 17
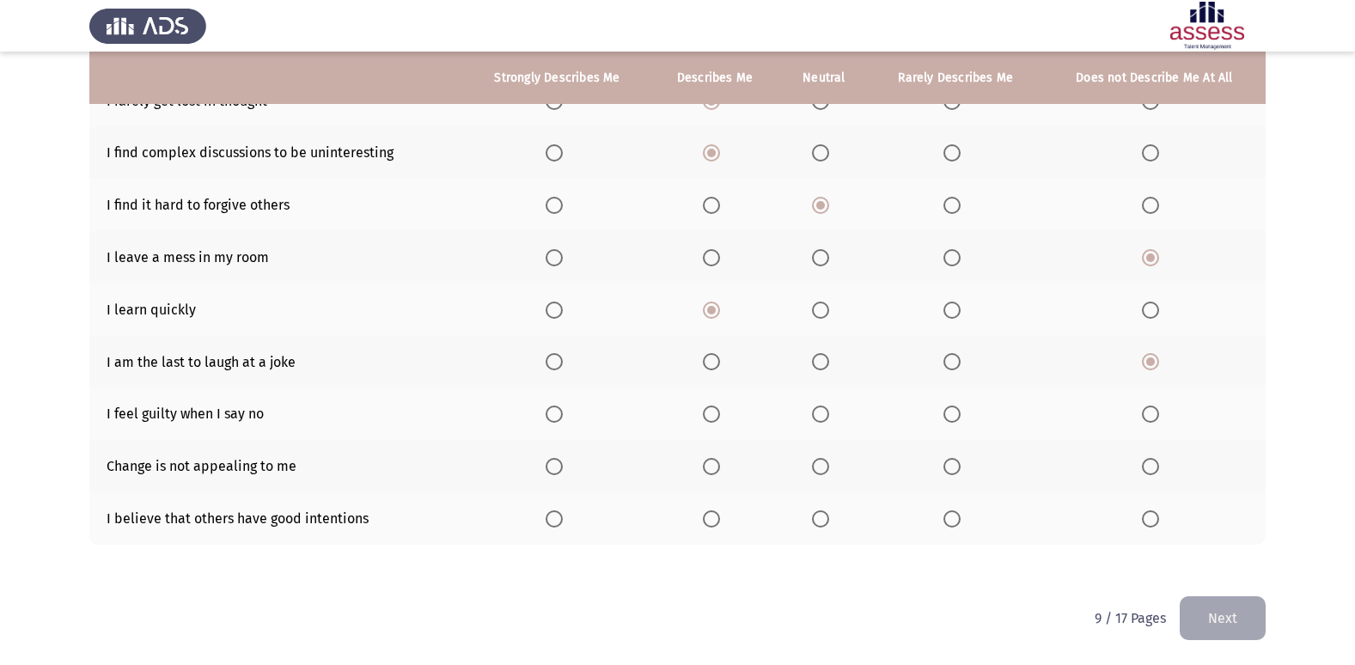
click at [950, 414] on input "Select an option" at bounding box center [951, 413] width 17 height 17
click at [829, 460] on span "Select an option" at bounding box center [820, 466] width 17 height 17
click at [829, 460] on input "Select an option" at bounding box center [820, 466] width 17 height 17
click at [716, 527] on span "Select an option" at bounding box center [711, 518] width 17 height 17
click at [716, 527] on input "Select an option" at bounding box center [711, 518] width 17 height 17
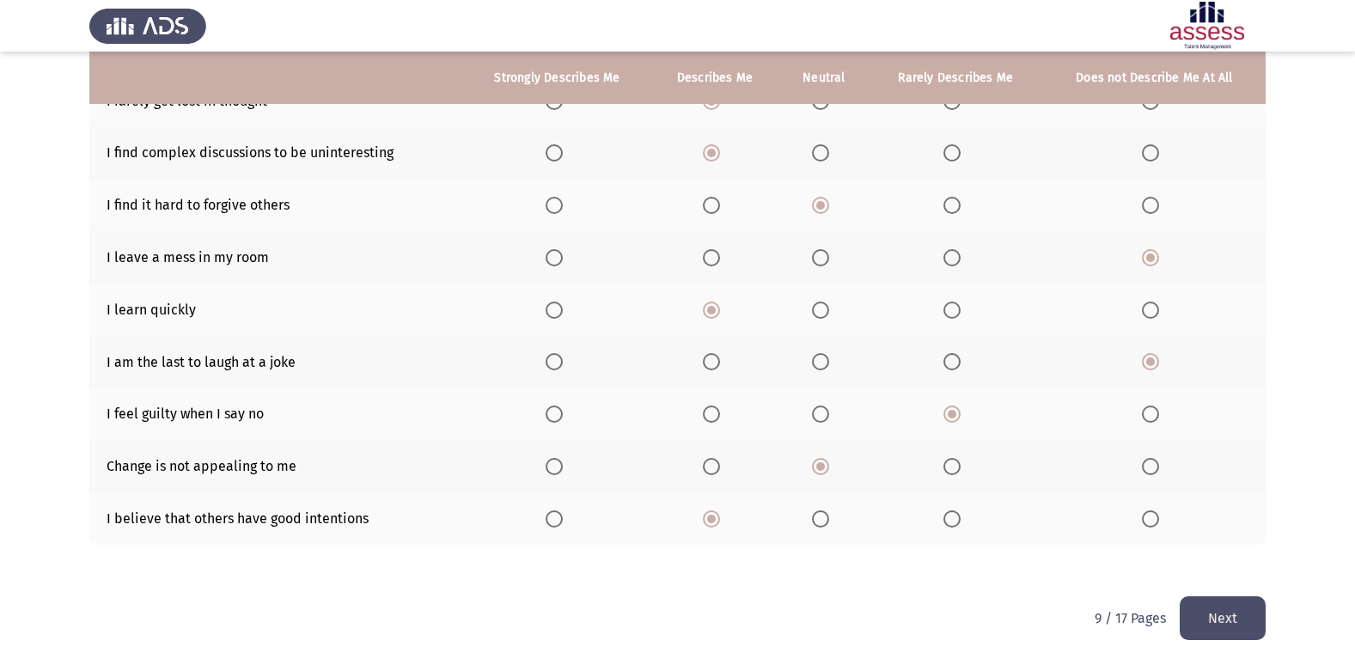
click at [1243, 618] on button "Next" at bounding box center [1222, 618] width 86 height 44
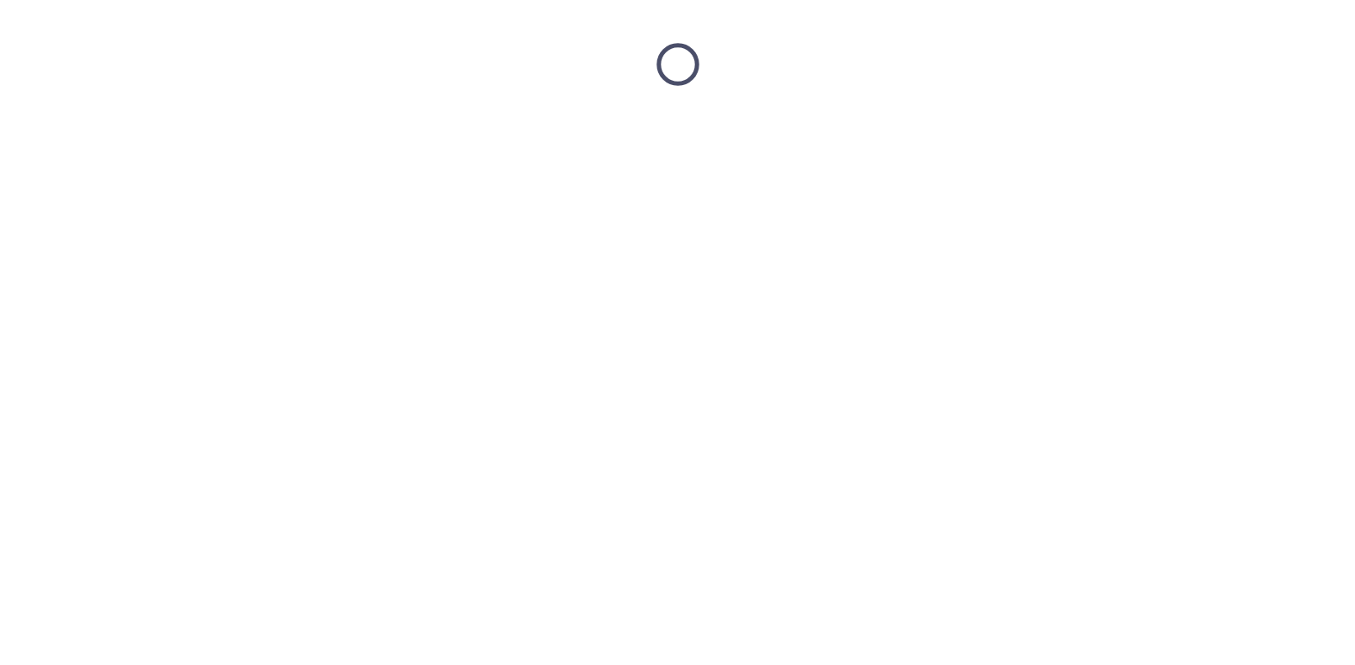
scroll to position [0, 0]
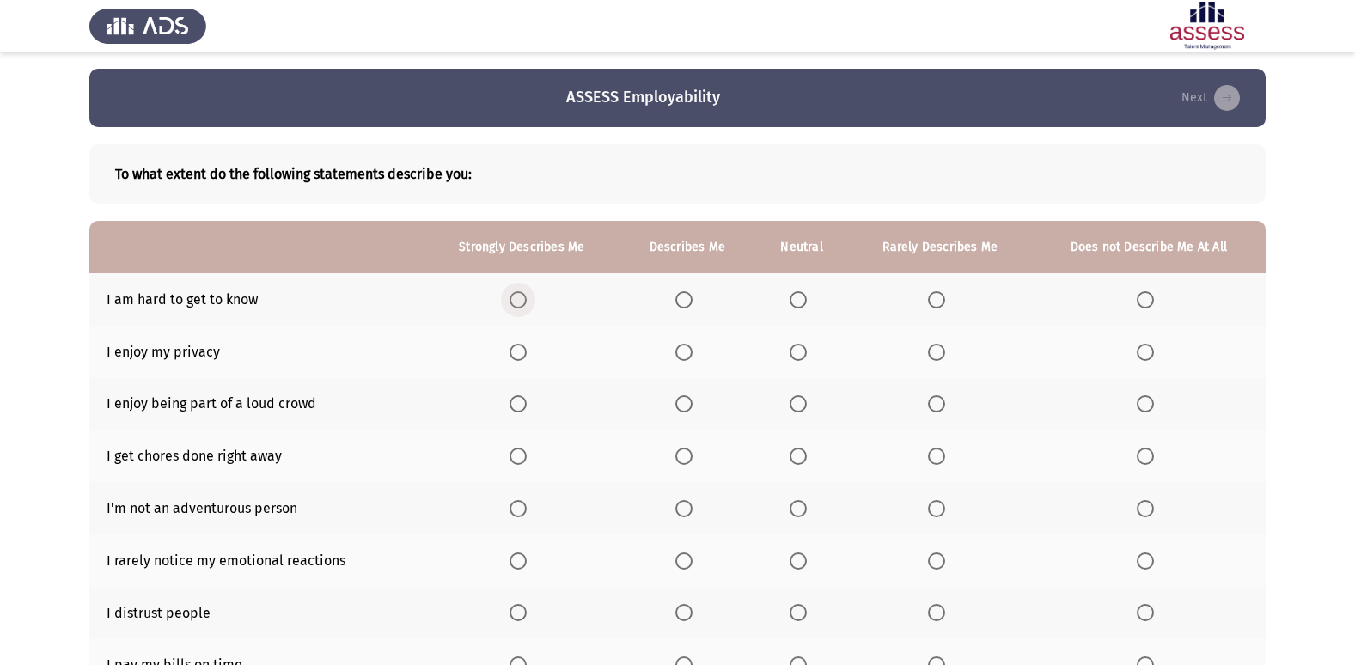
click at [519, 302] on span "Select an option" at bounding box center [517, 299] width 17 height 17
click at [519, 302] on input "Select an option" at bounding box center [517, 299] width 17 height 17
click at [686, 359] on span "Select an option" at bounding box center [683, 352] width 17 height 17
click at [686, 359] on input "Select an option" at bounding box center [683, 352] width 17 height 17
click at [687, 300] on span "Select an option" at bounding box center [683, 299] width 17 height 17
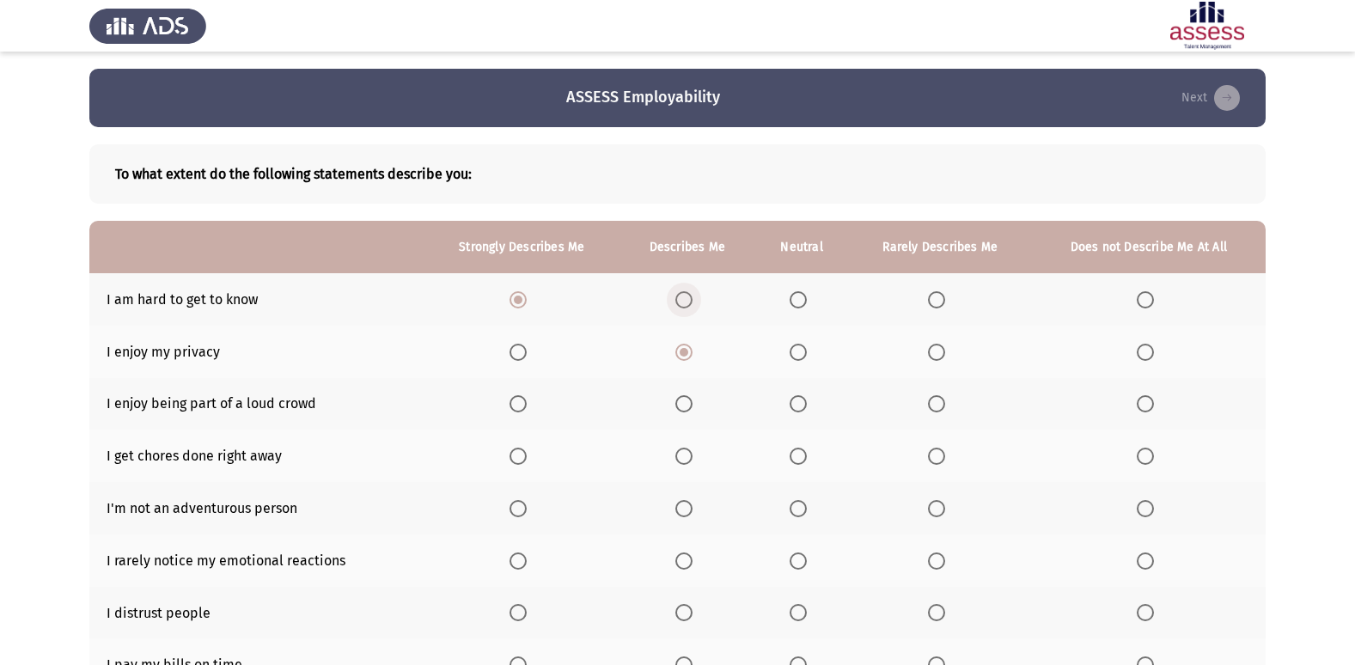
click at [687, 300] on input "Select an option" at bounding box center [683, 299] width 17 height 17
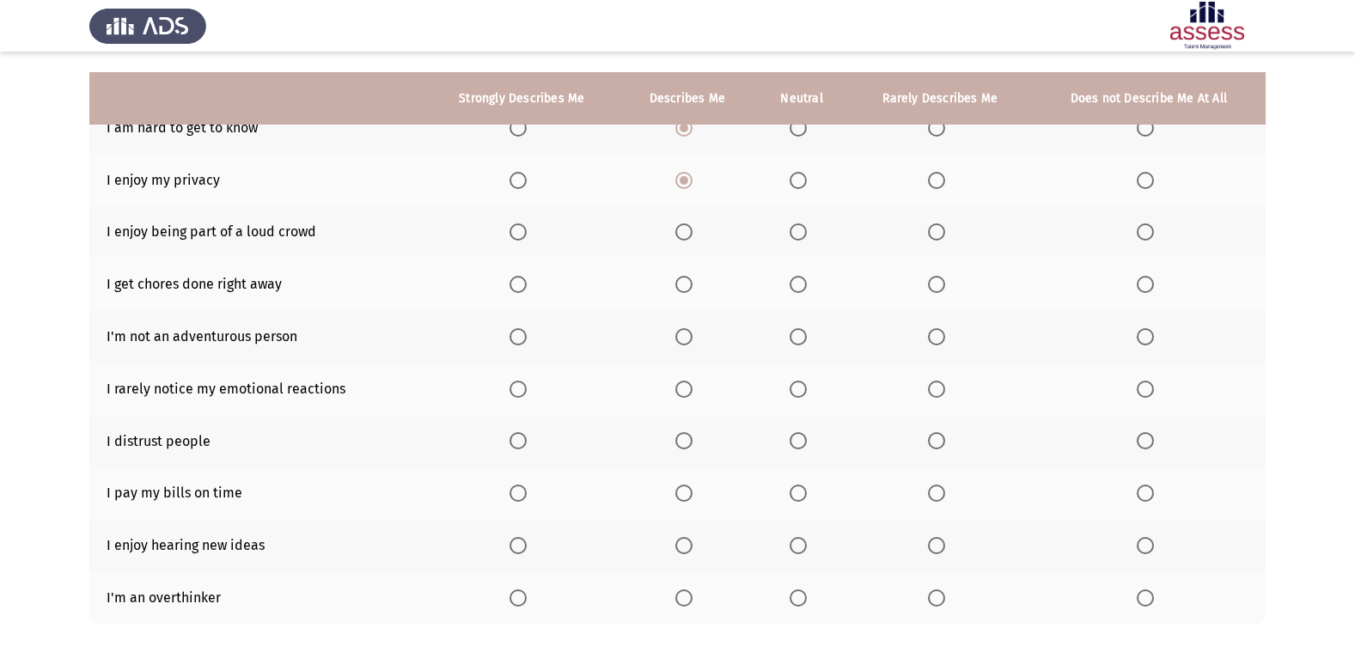
scroll to position [251, 0]
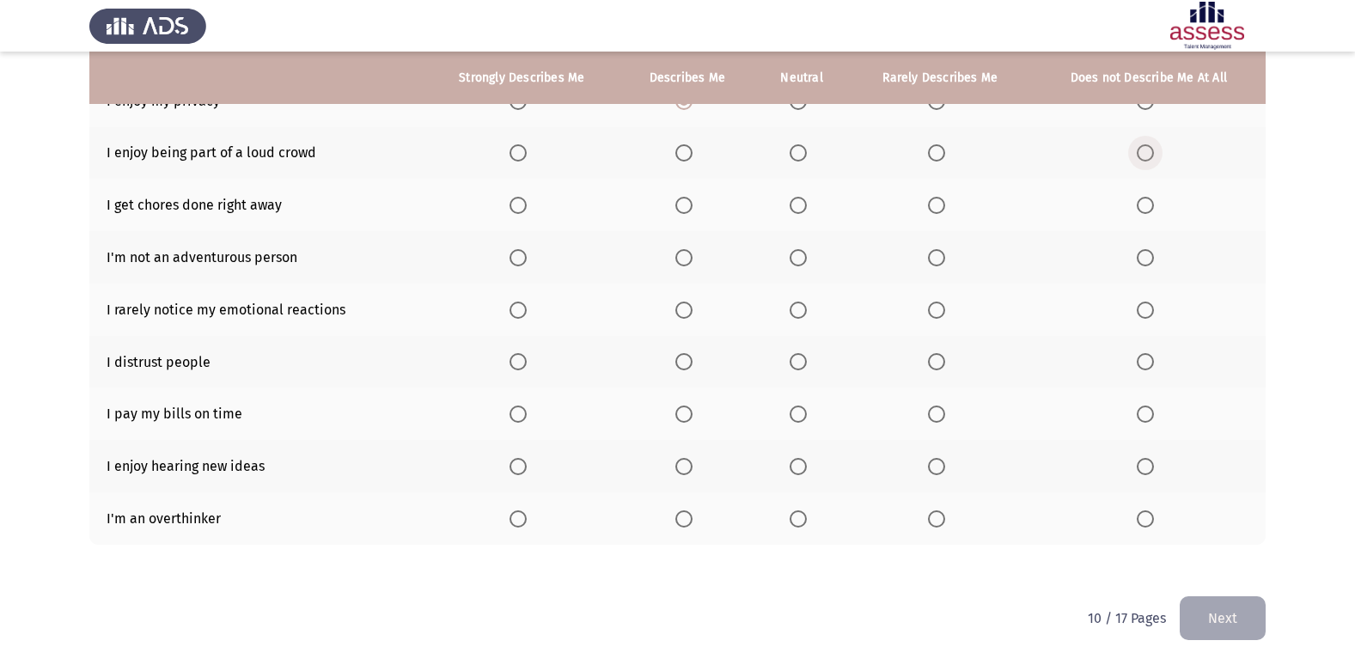
click at [1143, 153] on span "Select an option" at bounding box center [1145, 152] width 17 height 17
click at [1143, 153] on input "Select an option" at bounding box center [1145, 152] width 17 height 17
click at [947, 213] on label "Select an option" at bounding box center [940, 205] width 24 height 17
click at [945, 213] on input "Select an option" at bounding box center [936, 205] width 17 height 17
click at [1144, 261] on span "Select an option" at bounding box center [1145, 257] width 17 height 17
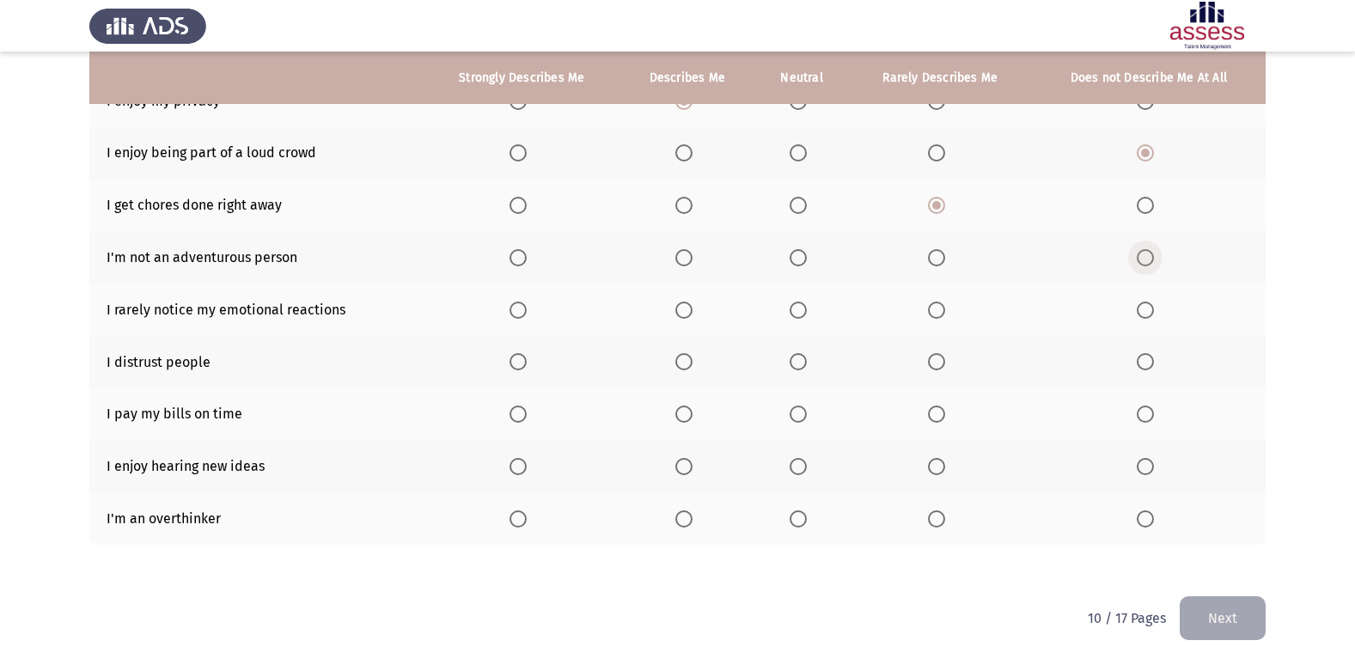
click at [1144, 261] on input "Select an option" at bounding box center [1145, 257] width 17 height 17
click at [1142, 312] on span "Select an option" at bounding box center [1145, 310] width 17 height 17
click at [1142, 312] on input "Select an option" at bounding box center [1145, 310] width 17 height 17
click at [1150, 369] on span "Select an option" at bounding box center [1145, 361] width 17 height 17
click at [1150, 369] on input "Select an option" at bounding box center [1145, 361] width 17 height 17
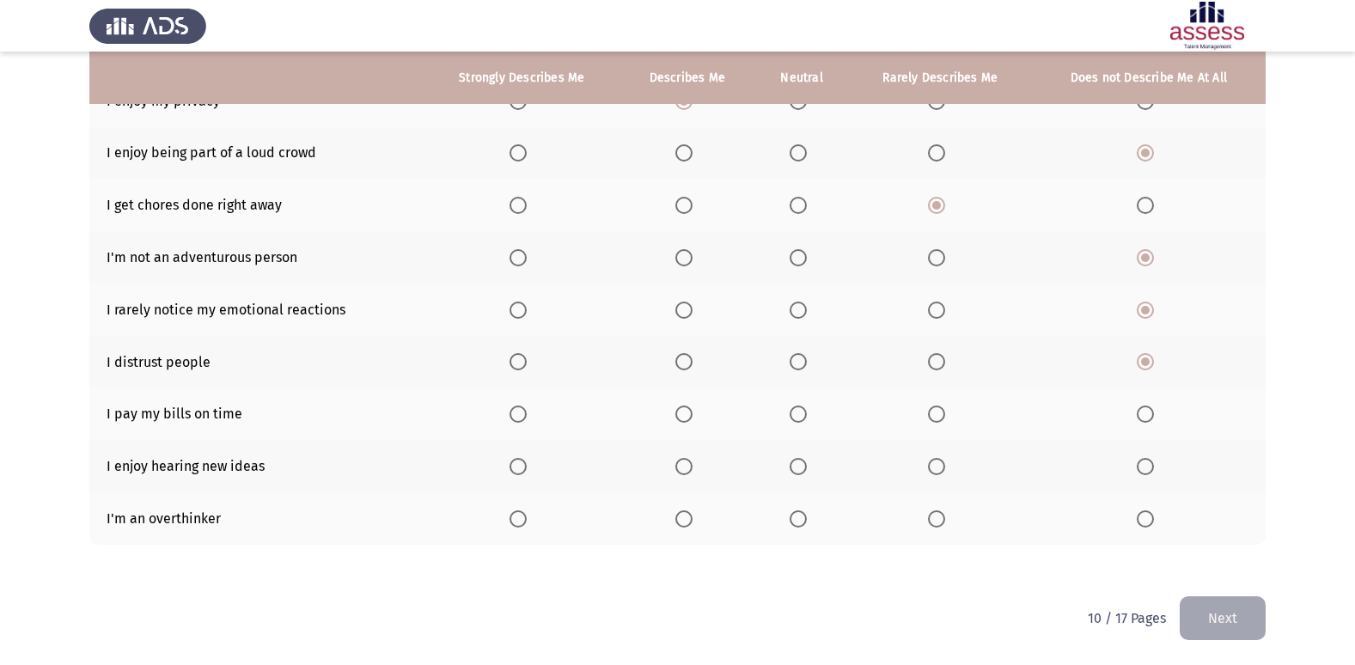
click at [518, 410] on span "Select an option" at bounding box center [517, 413] width 17 height 17
click at [518, 410] on input "Select an option" at bounding box center [517, 413] width 17 height 17
click at [516, 466] on span "Select an option" at bounding box center [517, 466] width 17 height 17
click at [516, 466] on input "Select an option" at bounding box center [517, 466] width 17 height 17
click at [520, 519] on span "Select an option" at bounding box center [517, 518] width 17 height 17
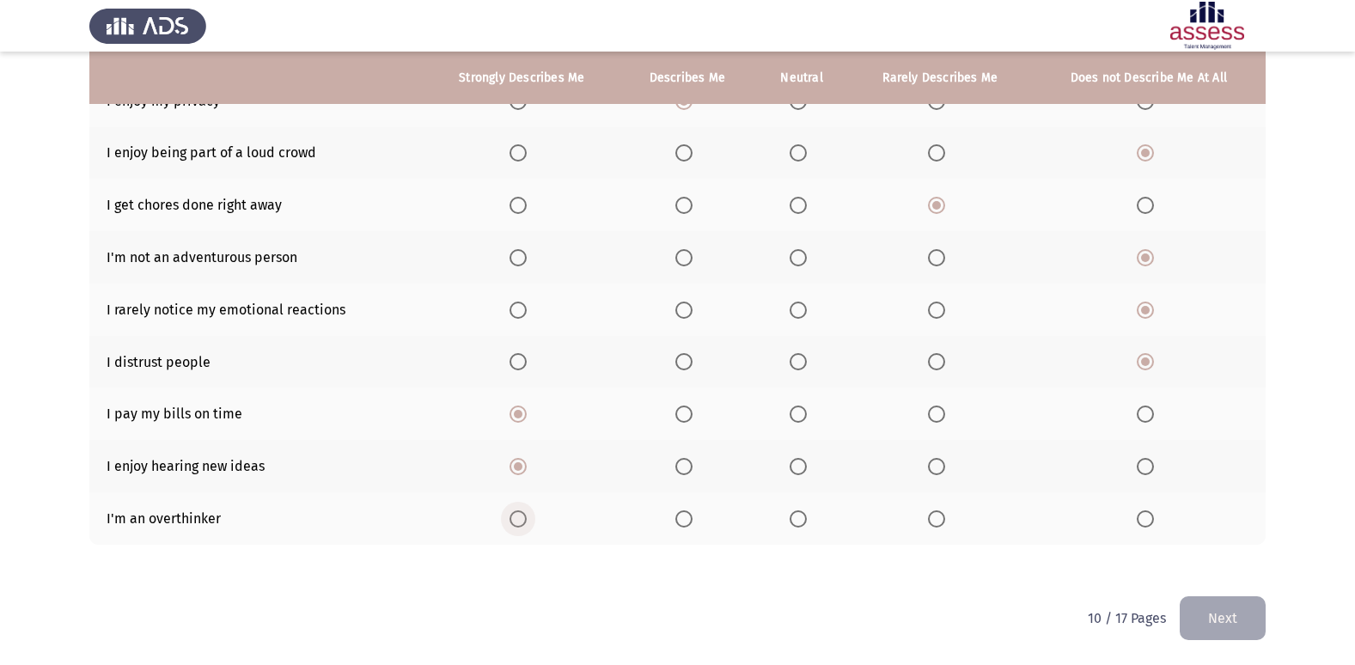
click at [520, 519] on input "Select an option" at bounding box center [517, 518] width 17 height 17
click at [1254, 621] on button "Next" at bounding box center [1222, 618] width 86 height 44
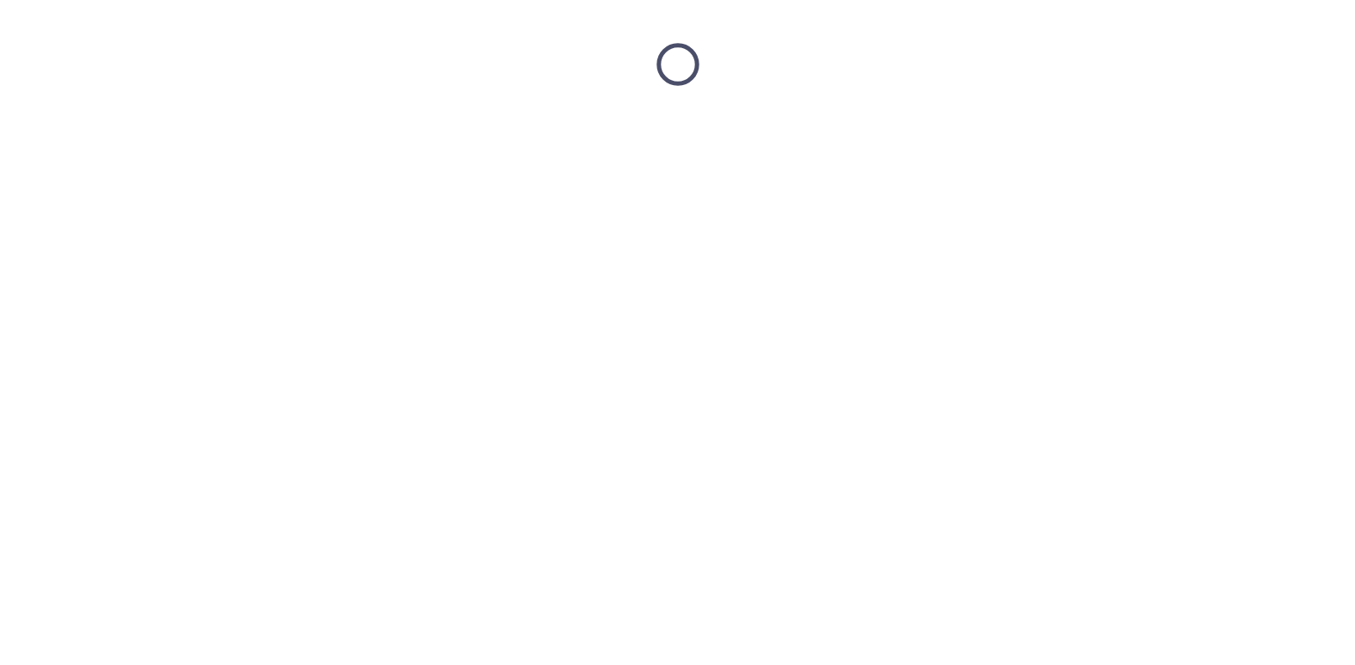
scroll to position [0, 0]
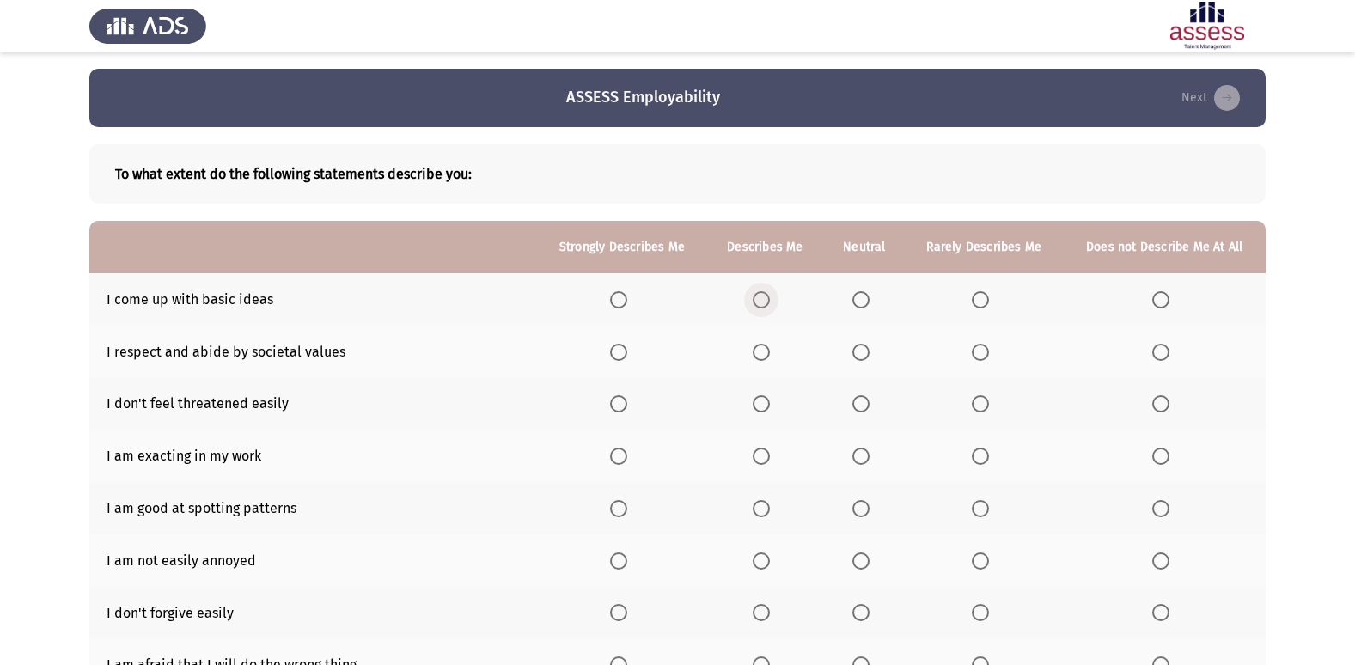
click at [765, 298] on span "Select an option" at bounding box center [761, 299] width 17 height 17
click at [765, 298] on input "Select an option" at bounding box center [761, 299] width 17 height 17
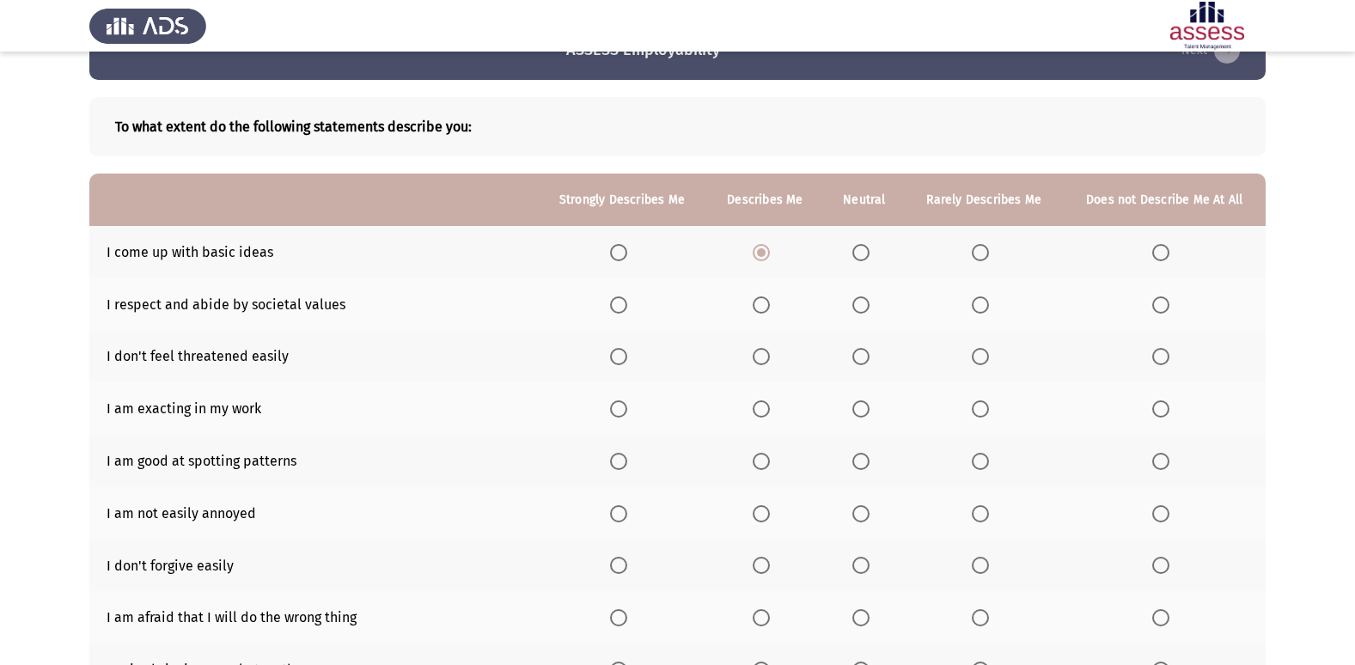
scroll to position [86, 0]
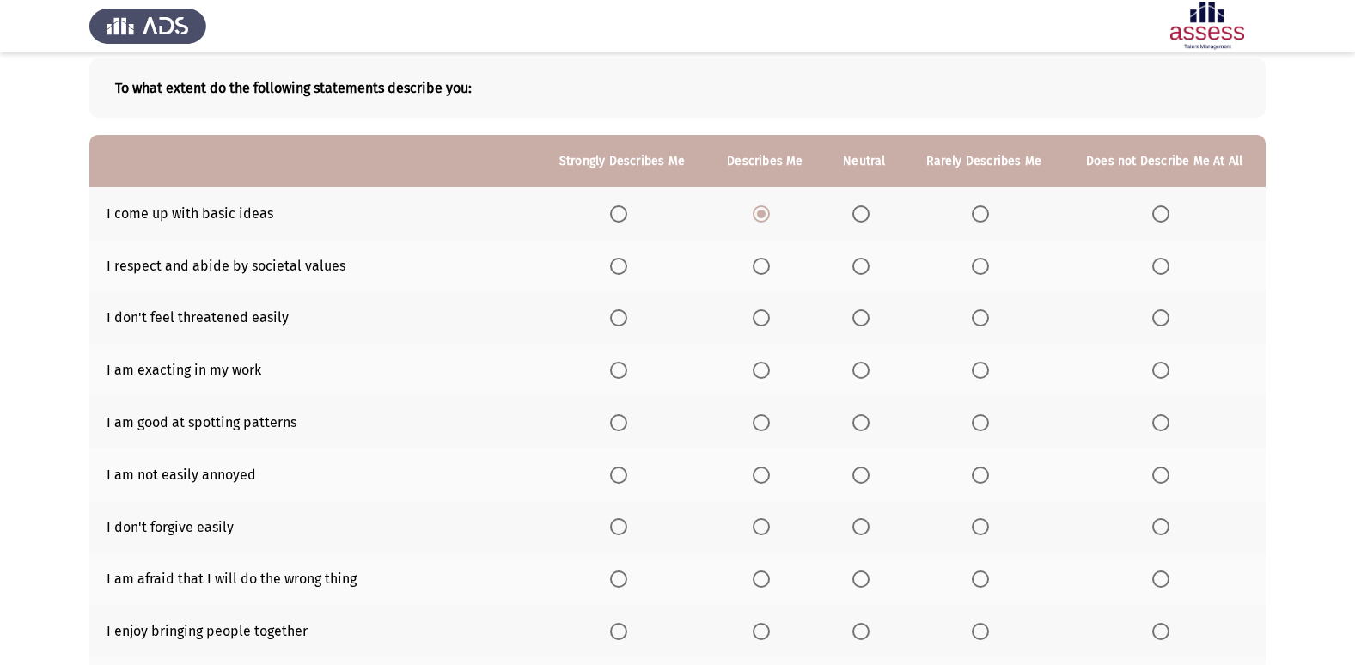
click at [767, 265] on span "Select an option" at bounding box center [761, 266] width 17 height 17
click at [767, 265] on input "Select an option" at bounding box center [761, 266] width 17 height 17
click at [762, 319] on span "Select an option" at bounding box center [761, 317] width 17 height 17
click at [762, 319] on input "Select an option" at bounding box center [761, 317] width 17 height 17
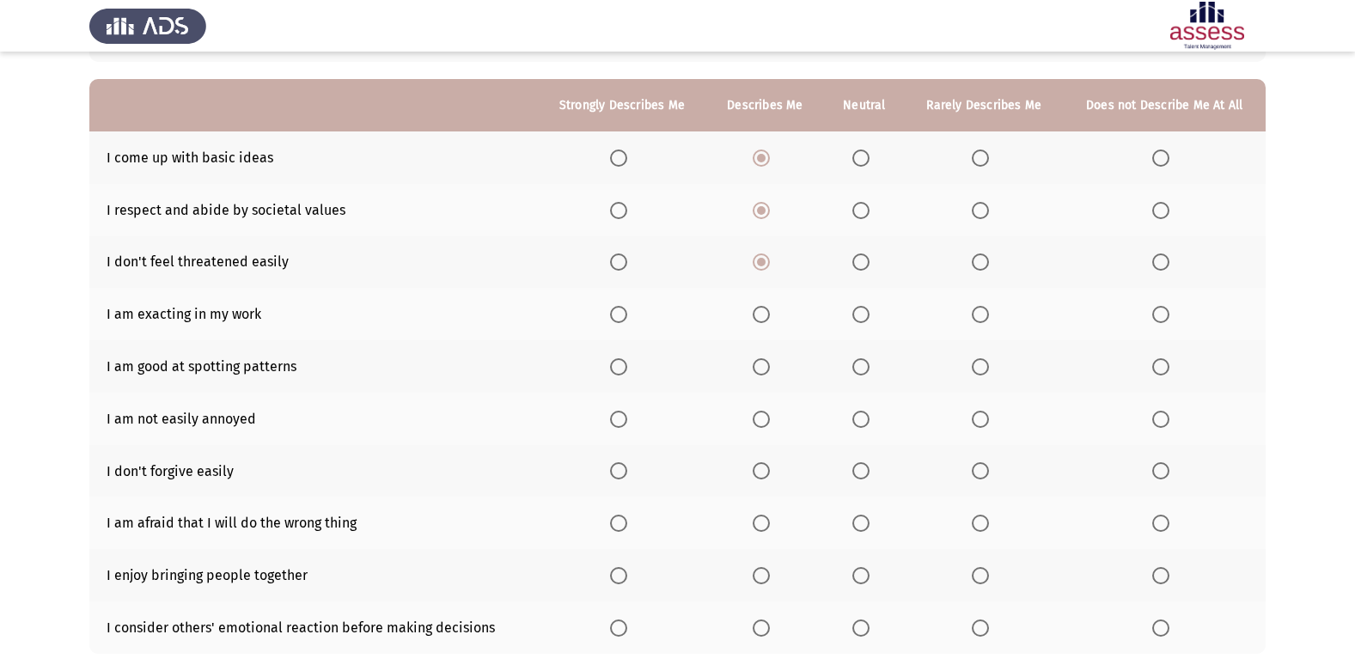
scroll to position [172, 0]
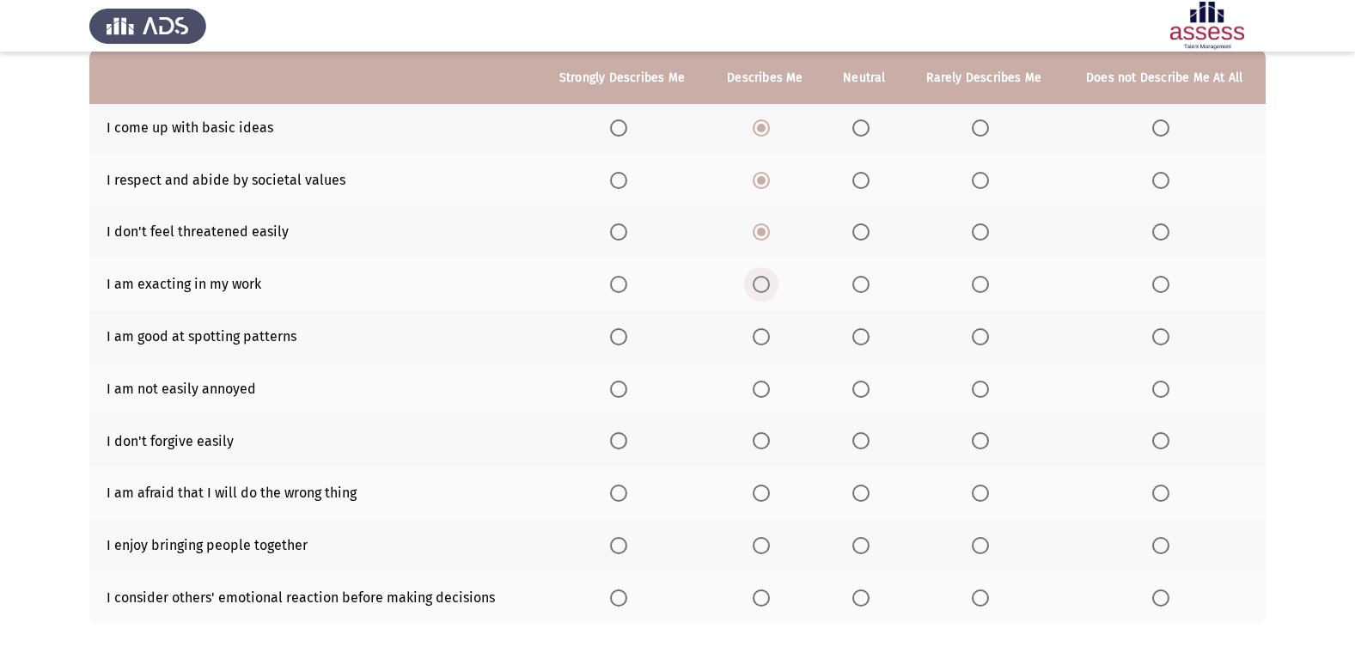
click at [769, 288] on span "Select an option" at bounding box center [761, 284] width 17 height 17
click at [769, 288] on input "Select an option" at bounding box center [761, 284] width 17 height 17
click at [859, 333] on span "Select an option" at bounding box center [860, 336] width 17 height 17
click at [859, 333] on input "Select an option" at bounding box center [860, 336] width 17 height 17
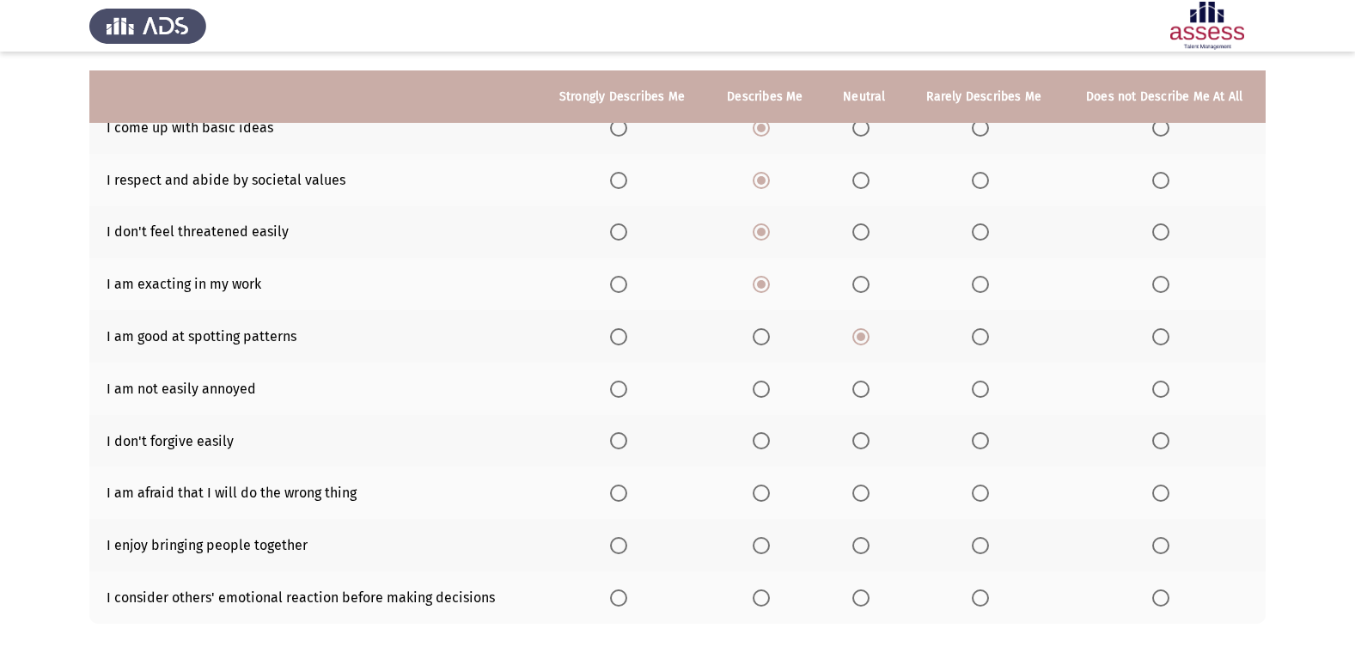
scroll to position [251, 0]
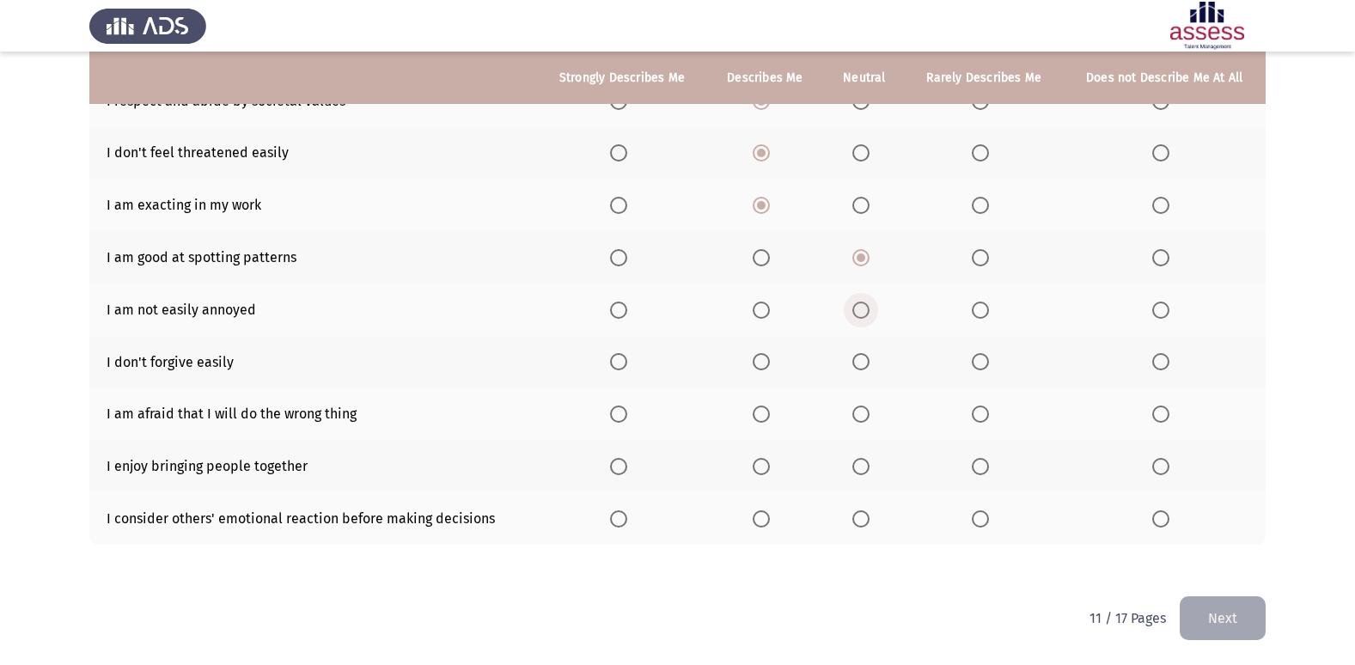
click at [865, 316] on span "Select an option" at bounding box center [860, 310] width 17 height 17
click at [865, 316] on input "Select an option" at bounding box center [860, 310] width 17 height 17
click at [769, 363] on span "Select an option" at bounding box center [761, 361] width 17 height 17
click at [769, 363] on input "Select an option" at bounding box center [761, 361] width 17 height 17
click at [859, 417] on span "Select an option" at bounding box center [860, 413] width 17 height 17
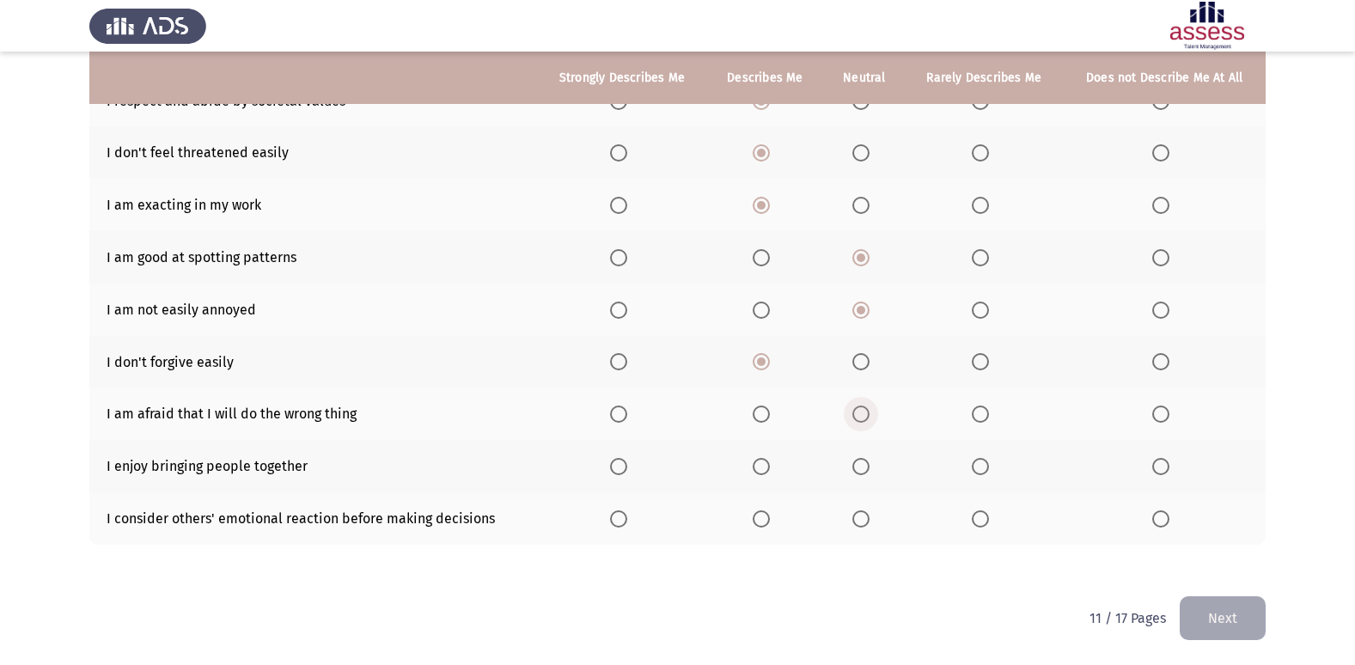
click at [859, 417] on input "Select an option" at bounding box center [860, 413] width 17 height 17
click at [620, 468] on span "Select an option" at bounding box center [618, 466] width 17 height 17
click at [620, 468] on input "Select an option" at bounding box center [618, 466] width 17 height 17
click at [765, 515] on span "Select an option" at bounding box center [761, 518] width 17 height 17
click at [765, 515] on input "Select an option" at bounding box center [761, 518] width 17 height 17
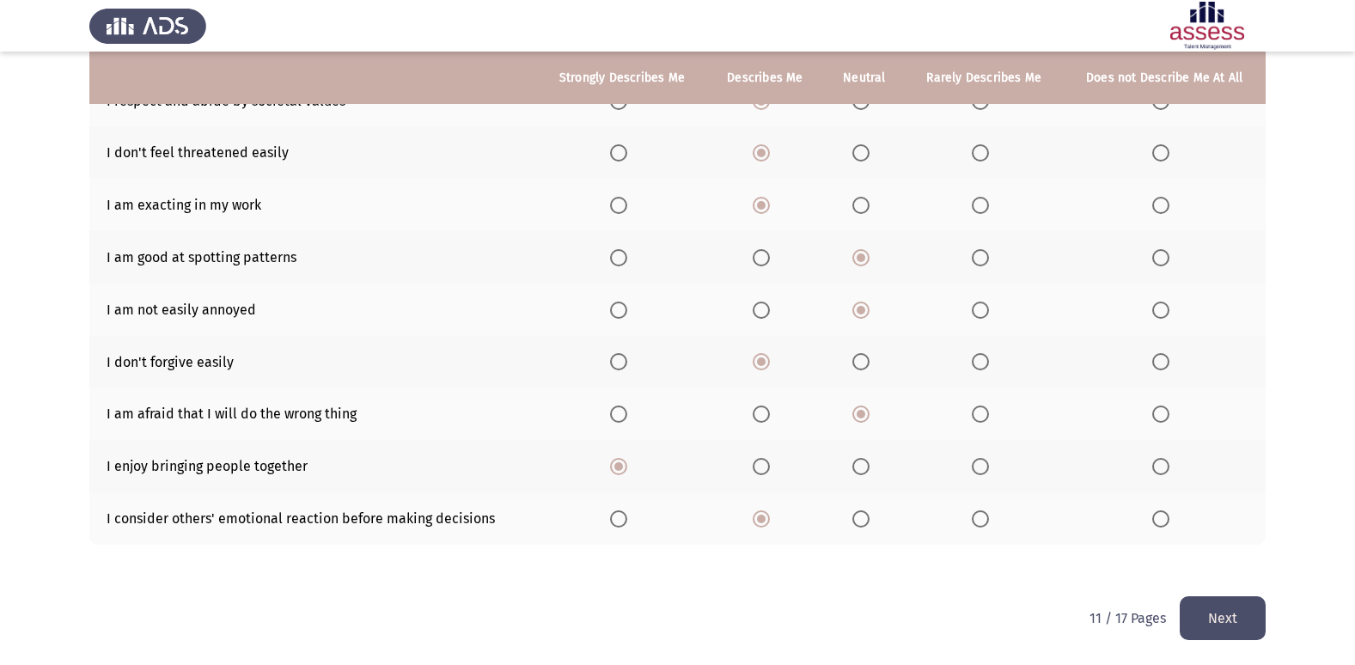
click at [1250, 626] on button "Next" at bounding box center [1222, 618] width 86 height 44
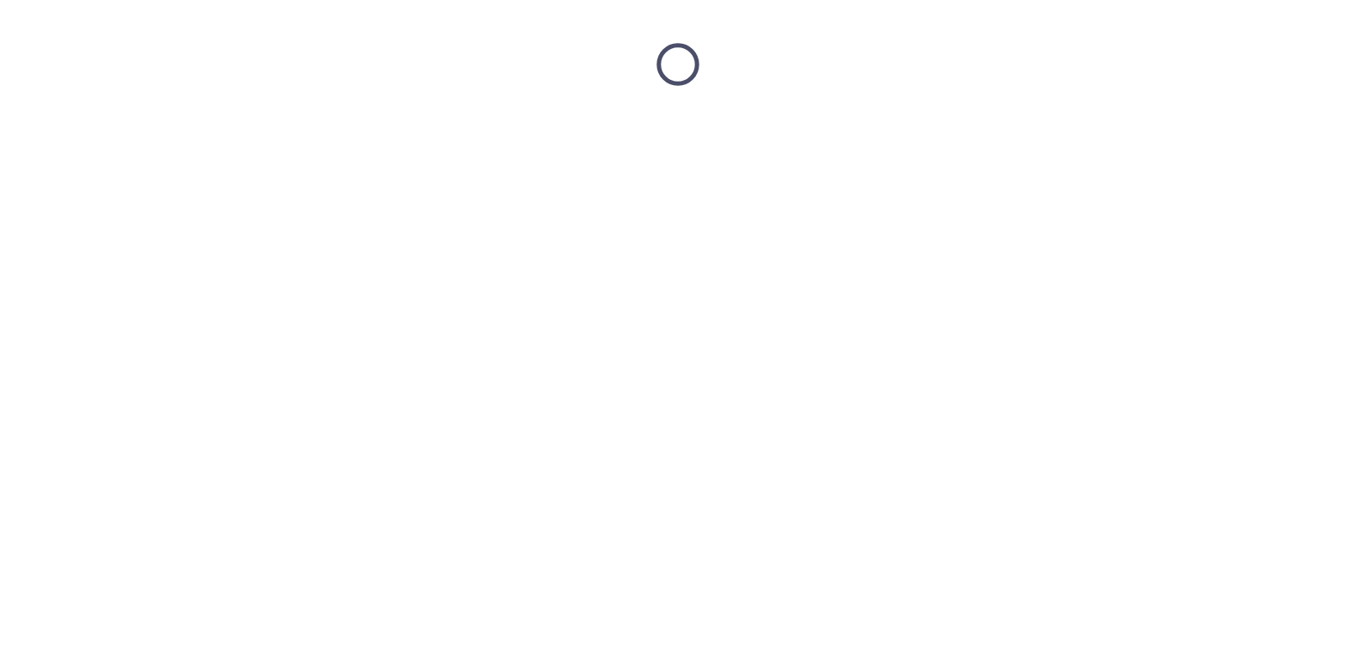
scroll to position [0, 0]
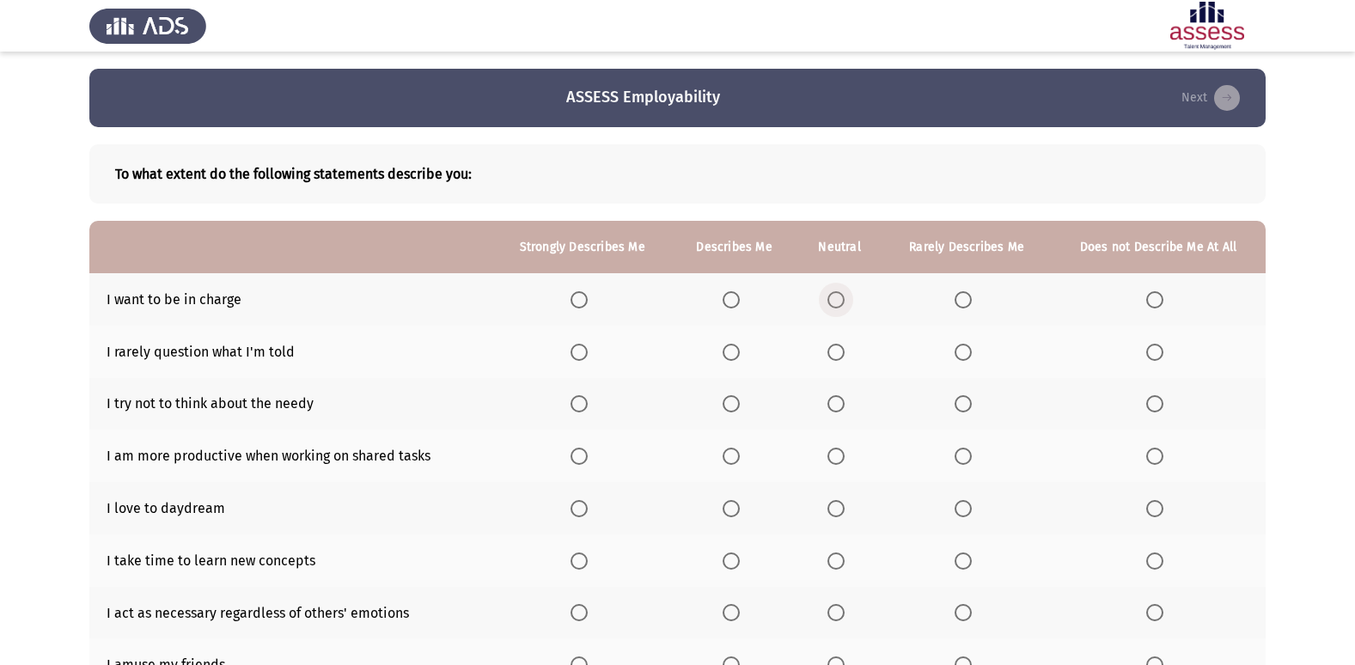
click at [844, 302] on span "Select an option" at bounding box center [835, 299] width 17 height 17
click at [844, 302] on input "Select an option" at bounding box center [835, 299] width 17 height 17
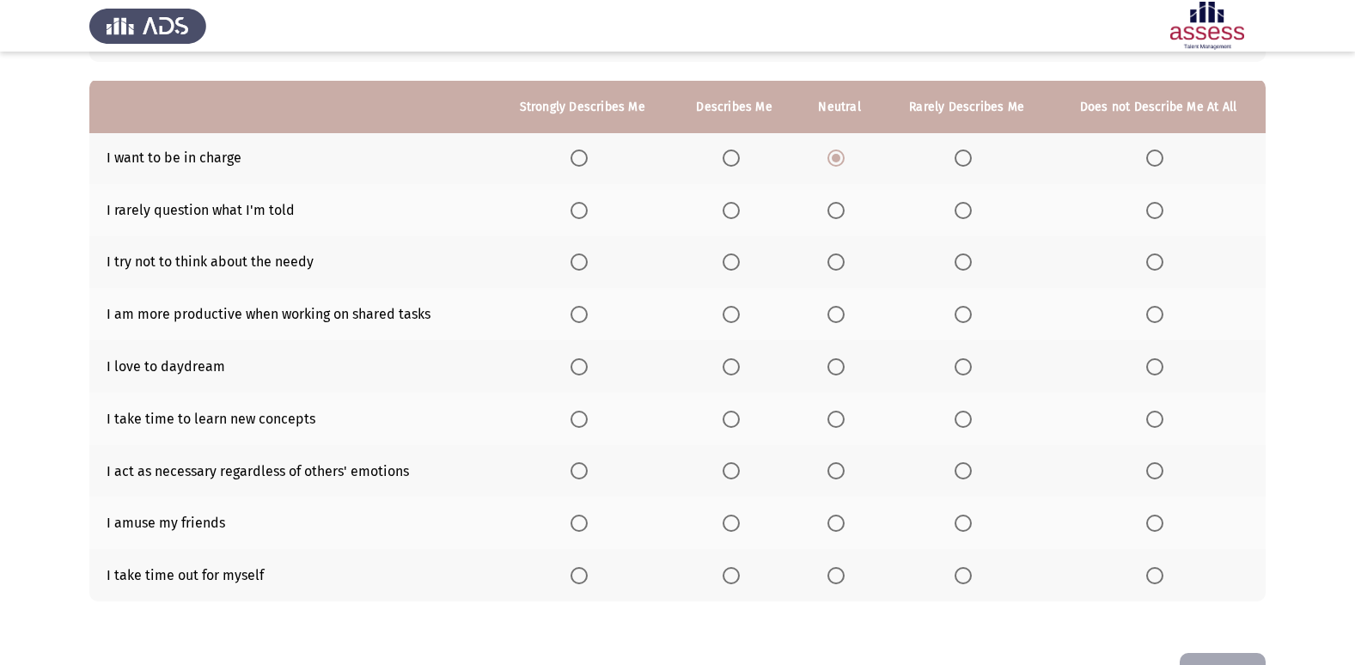
scroll to position [172, 0]
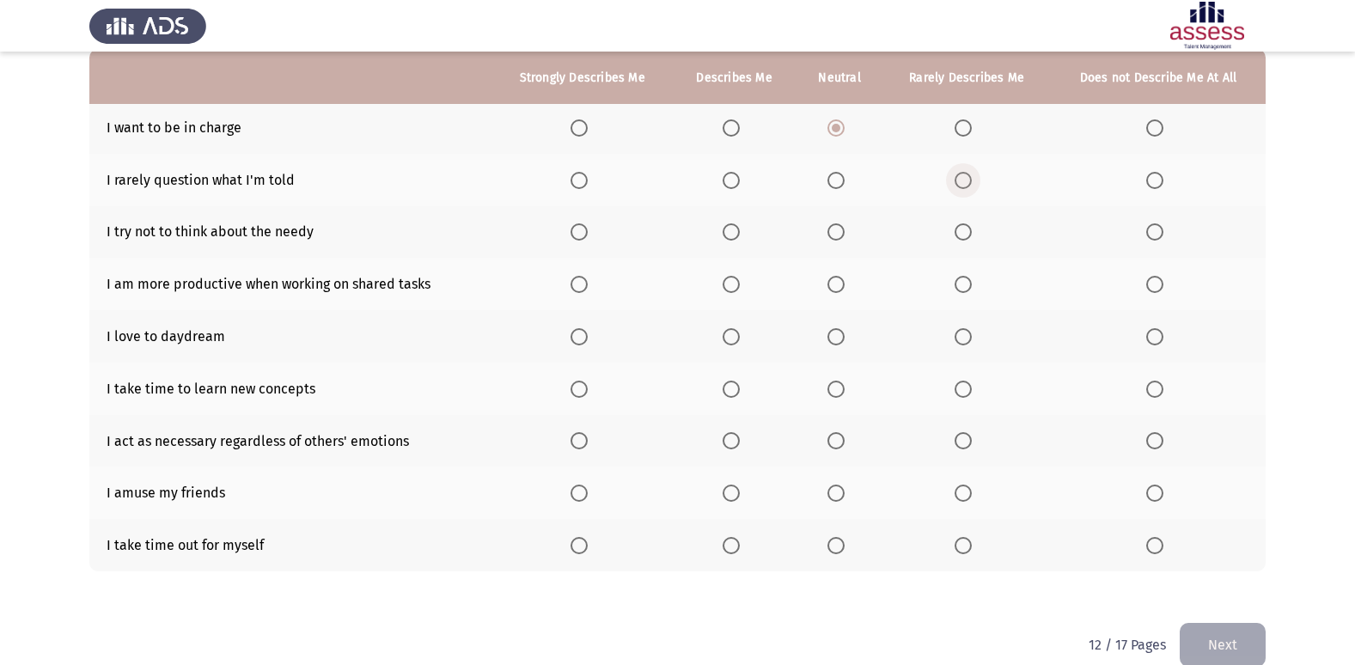
click at [965, 176] on span "Select an option" at bounding box center [962, 180] width 17 height 17
click at [965, 176] on input "Select an option" at bounding box center [962, 180] width 17 height 17
click at [728, 180] on span "Select an option" at bounding box center [730, 180] width 17 height 17
click at [728, 180] on input "Select an option" at bounding box center [730, 180] width 17 height 17
click at [964, 224] on span "Select an option" at bounding box center [962, 231] width 17 height 17
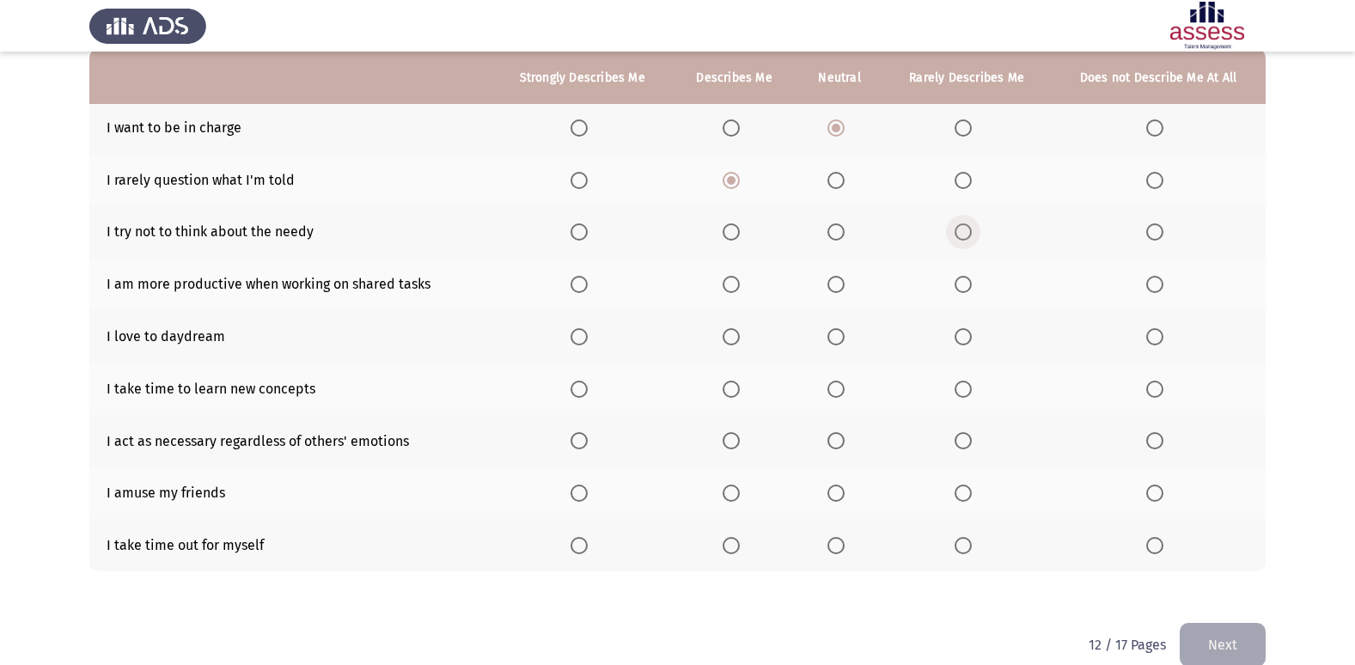
click at [964, 224] on input "Select an option" at bounding box center [962, 231] width 17 height 17
click at [1154, 240] on span "Select an option" at bounding box center [1154, 231] width 17 height 17
click at [1154, 240] on input "Select an option" at bounding box center [1154, 231] width 17 height 17
click at [578, 288] on span "Select an option" at bounding box center [578, 284] width 17 height 17
click at [578, 288] on input "Select an option" at bounding box center [578, 284] width 17 height 17
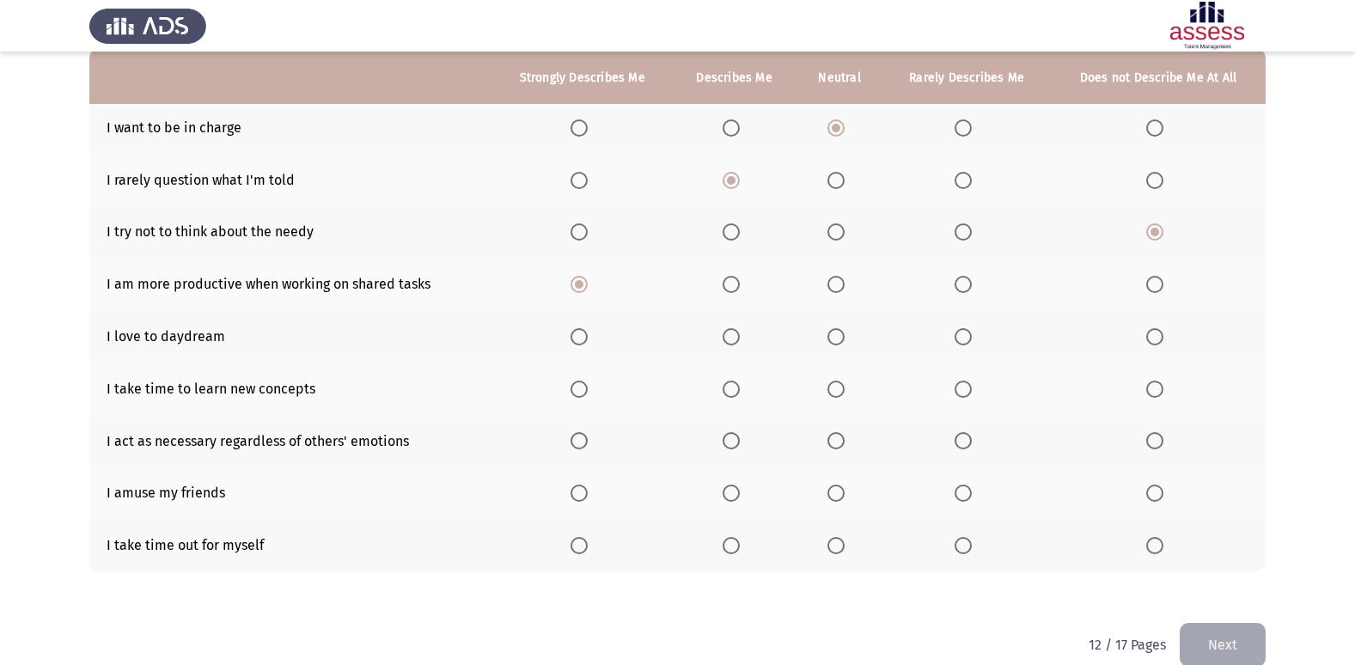
click at [586, 344] on span "Select an option" at bounding box center [578, 336] width 17 height 17
click at [586, 344] on input "Select an option" at bounding box center [578, 336] width 17 height 17
click at [587, 385] on span "Select an option" at bounding box center [578, 389] width 17 height 17
click at [587, 385] on input "Select an option" at bounding box center [578, 389] width 17 height 17
click at [844, 443] on span "Select an option" at bounding box center [835, 440] width 17 height 17
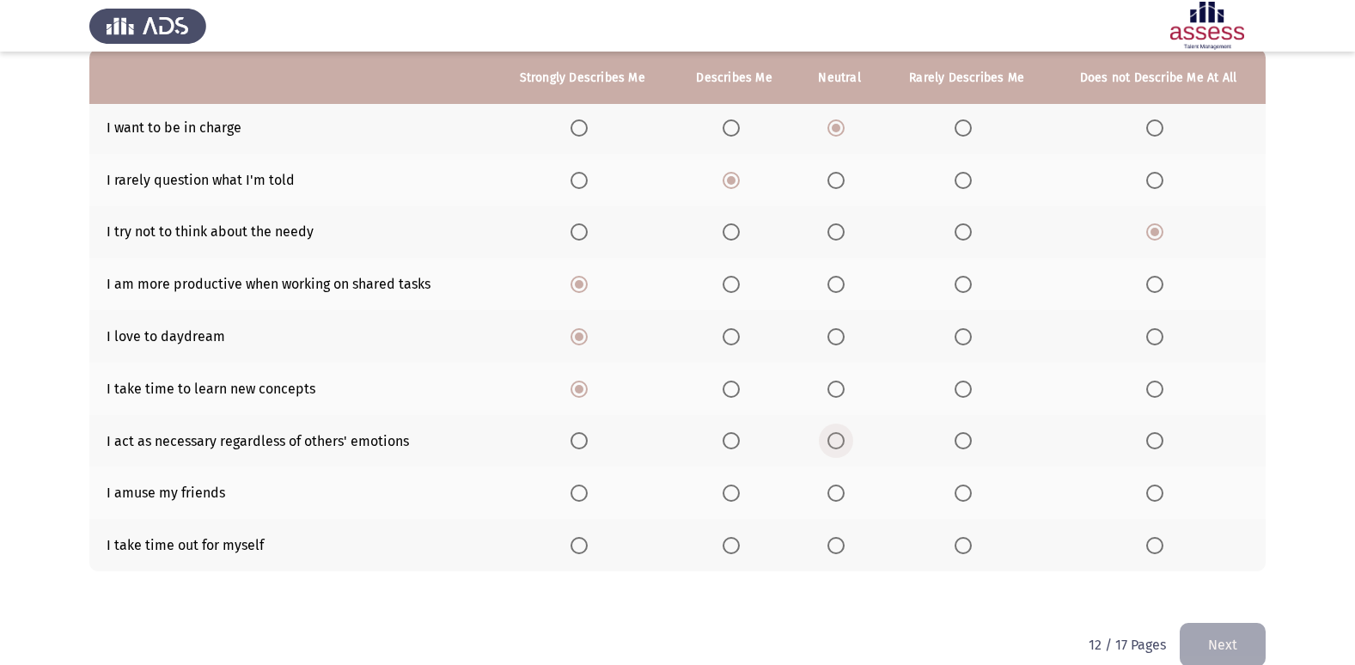
click at [844, 443] on input "Select an option" at bounding box center [835, 440] width 17 height 17
click at [984, 493] on th at bounding box center [966, 492] width 168 height 52
click at [971, 497] on span "Select an option" at bounding box center [962, 492] width 17 height 17
click at [971, 497] on input "Select an option" at bounding box center [962, 492] width 17 height 17
click at [837, 552] on span "Select an option" at bounding box center [835, 545] width 17 height 17
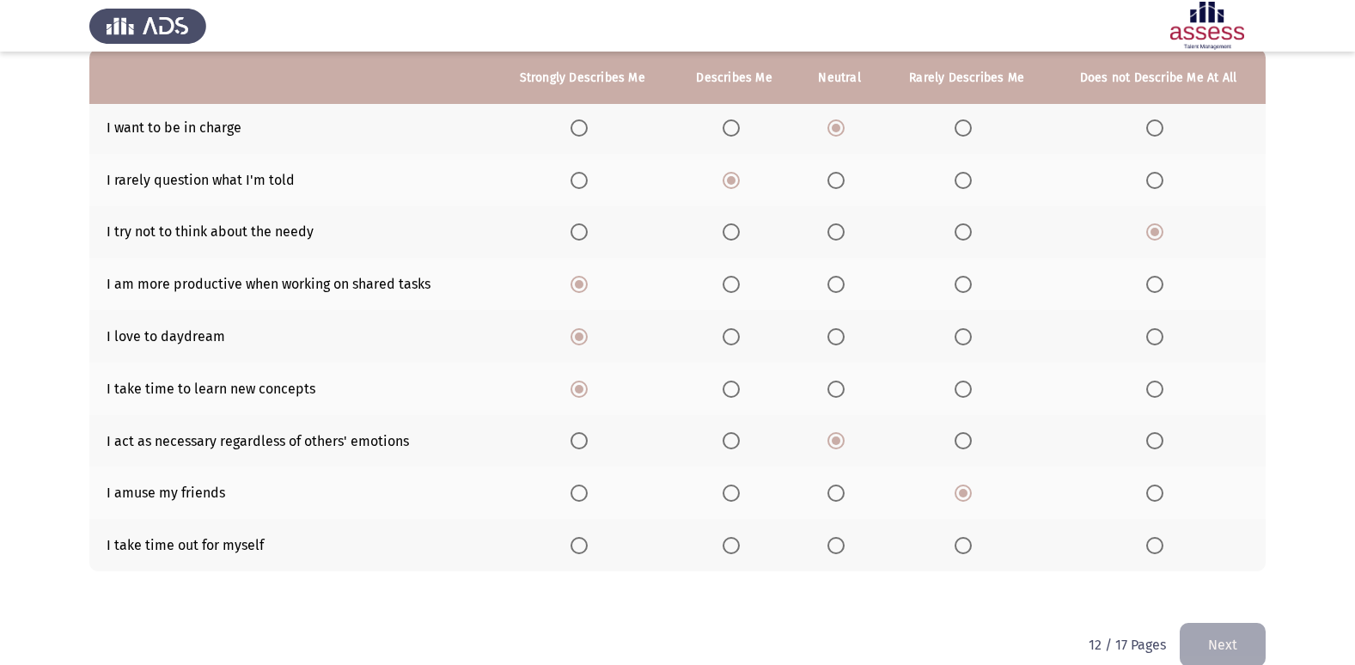
click at [837, 552] on input "Select an option" at bounding box center [835, 545] width 17 height 17
click at [1216, 655] on button "Next" at bounding box center [1222, 645] width 86 height 44
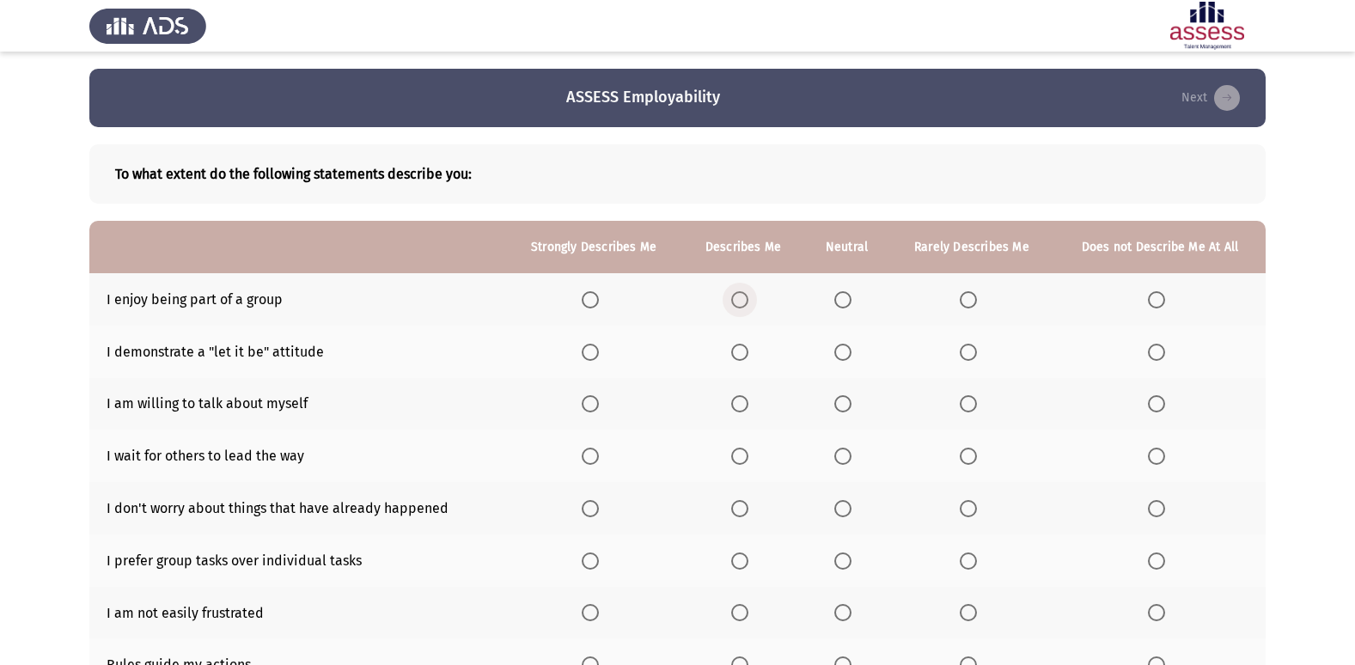
click at [741, 307] on span "Select an option" at bounding box center [739, 299] width 17 height 17
click at [741, 307] on input "Select an option" at bounding box center [739, 299] width 17 height 17
click at [848, 348] on span "Select an option" at bounding box center [842, 352] width 17 height 17
click at [848, 348] on input "Select an option" at bounding box center [842, 352] width 17 height 17
click at [968, 411] on span "Select an option" at bounding box center [968, 403] width 17 height 17
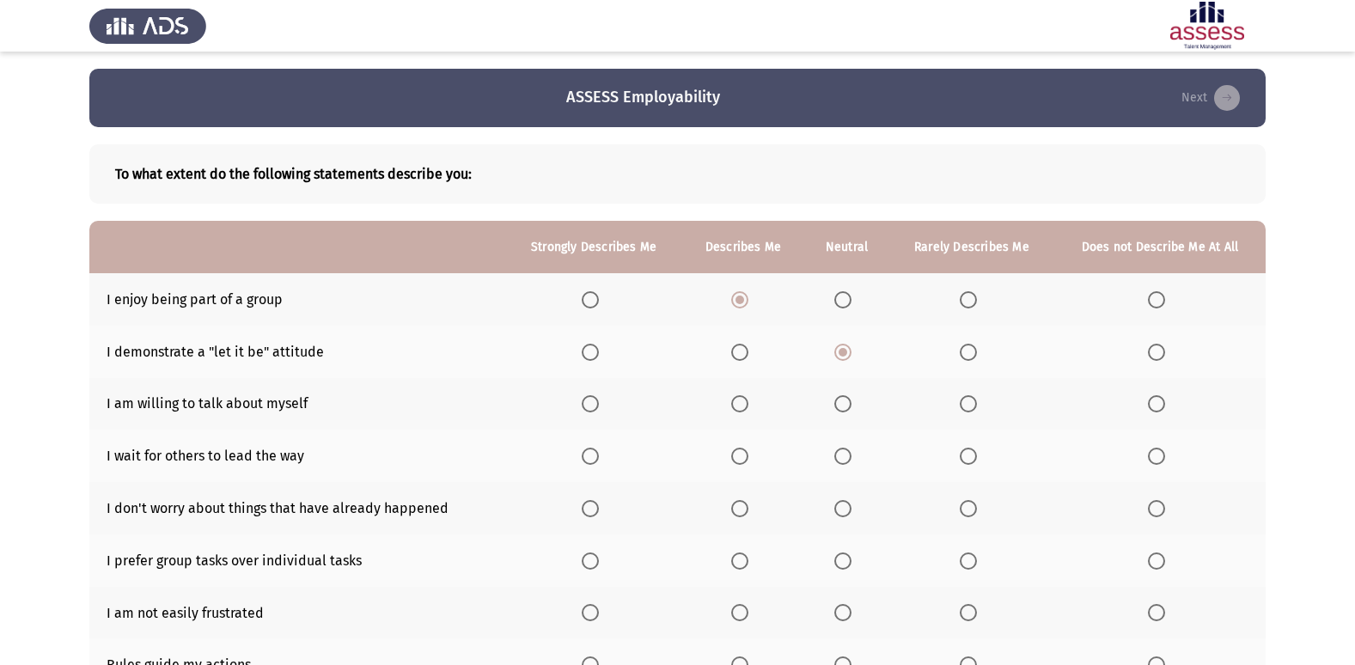
click at [968, 411] on input "Select an option" at bounding box center [968, 403] width 17 height 17
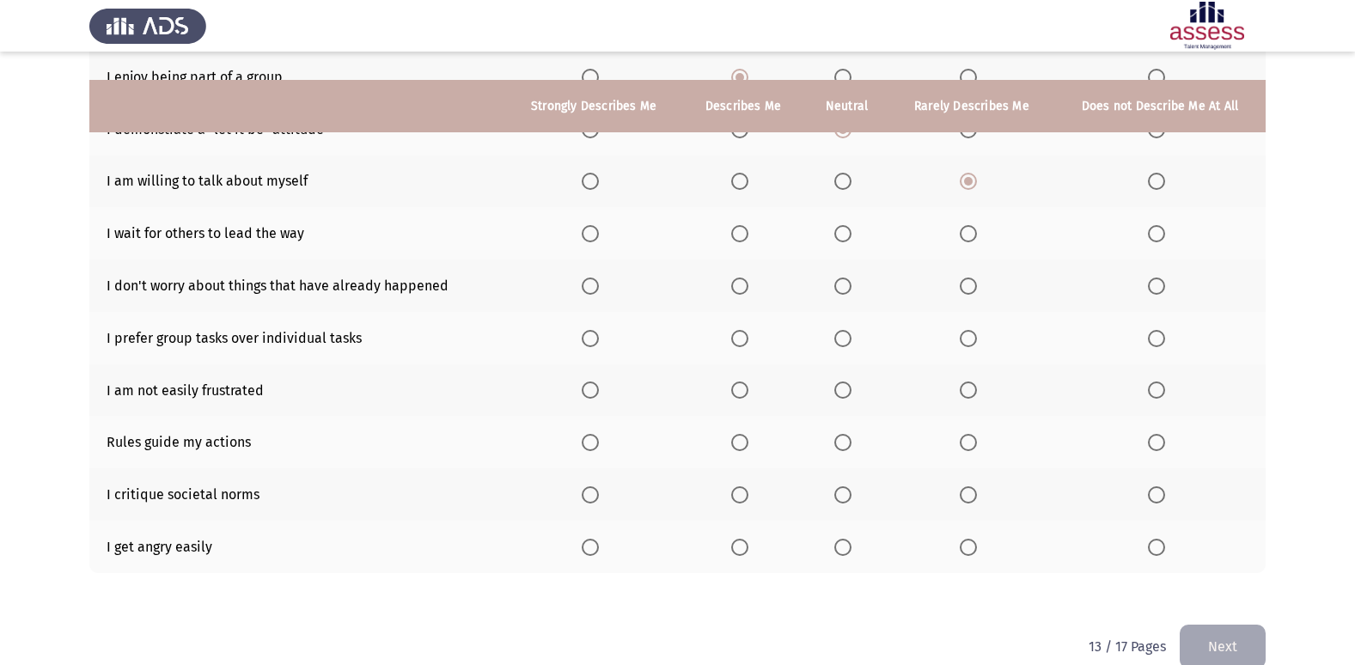
scroll to position [251, 0]
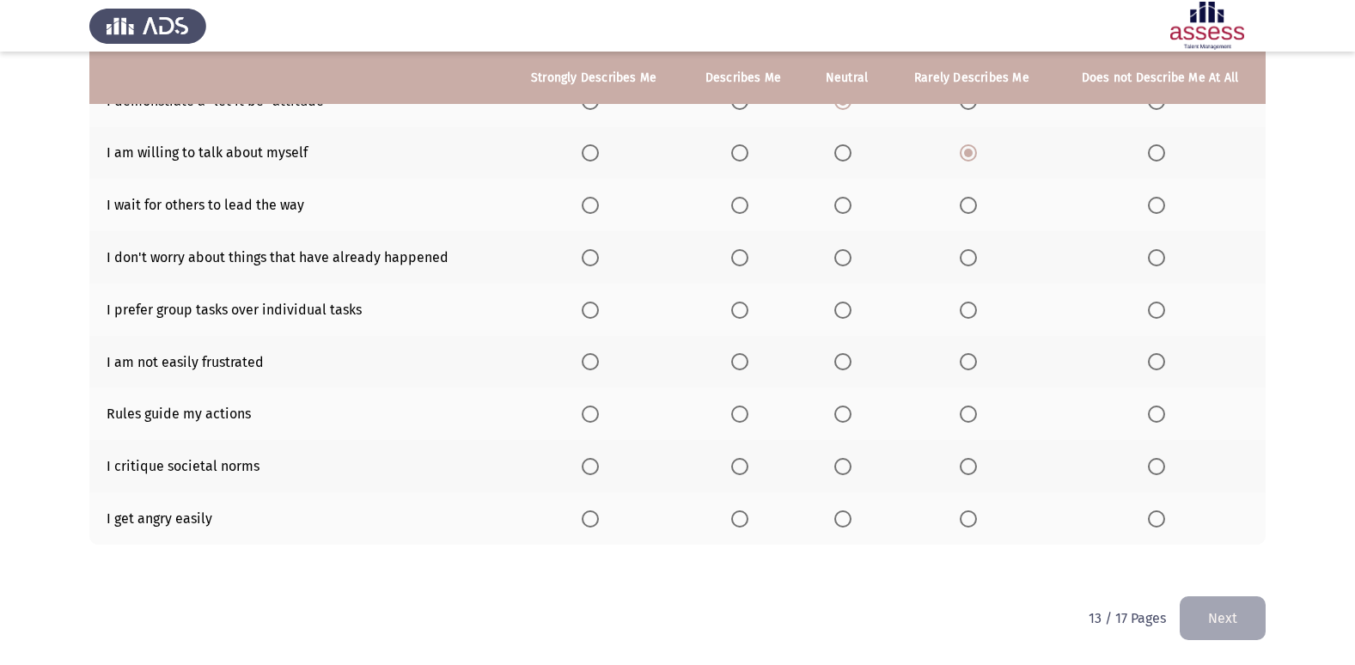
click at [745, 202] on span "Select an option" at bounding box center [739, 205] width 17 height 17
click at [745, 202] on input "Select an option" at bounding box center [739, 205] width 17 height 17
click at [751, 262] on label "Select an option" at bounding box center [743, 257] width 24 height 17
click at [748, 262] on input "Select an option" at bounding box center [739, 257] width 17 height 17
click at [846, 264] on span "Select an option" at bounding box center [842, 257] width 17 height 17
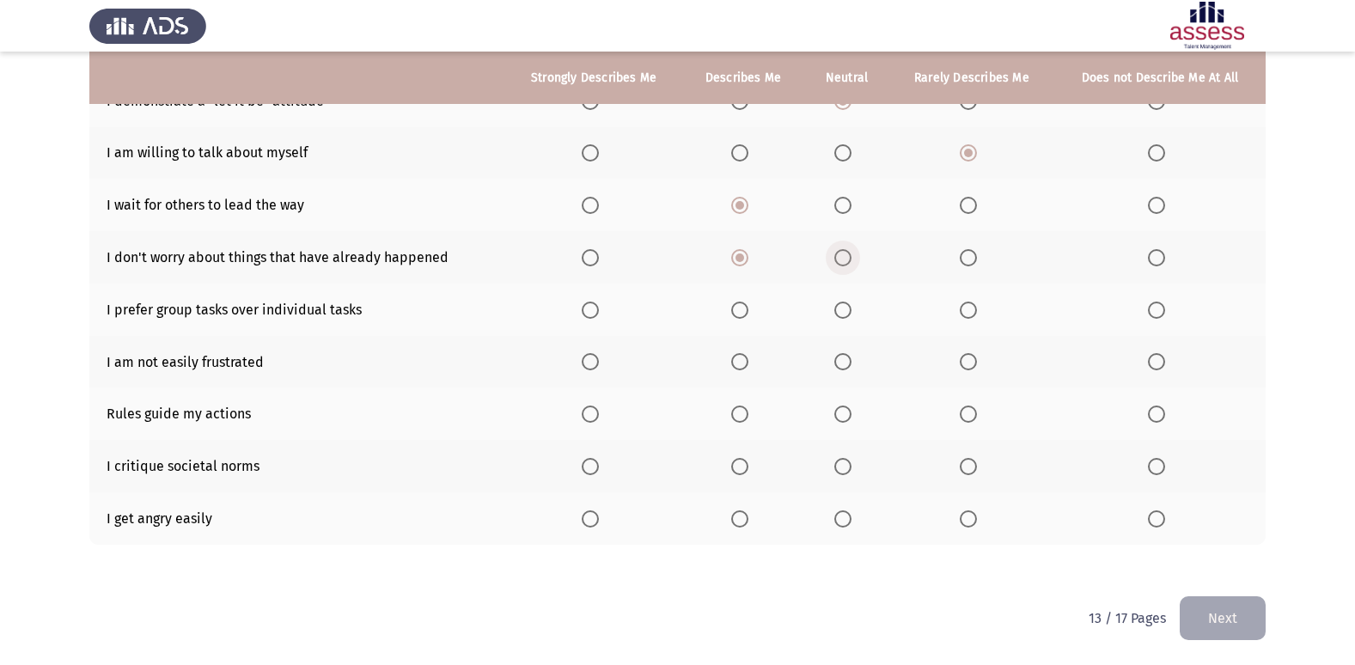
click at [846, 264] on input "Select an option" at bounding box center [842, 257] width 17 height 17
click at [594, 317] on span "Select an option" at bounding box center [590, 310] width 17 height 17
click at [594, 317] on input "Select an option" at bounding box center [590, 310] width 17 height 17
click at [840, 365] on span "Select an option" at bounding box center [842, 361] width 17 height 17
click at [840, 365] on input "Select an option" at bounding box center [842, 361] width 17 height 17
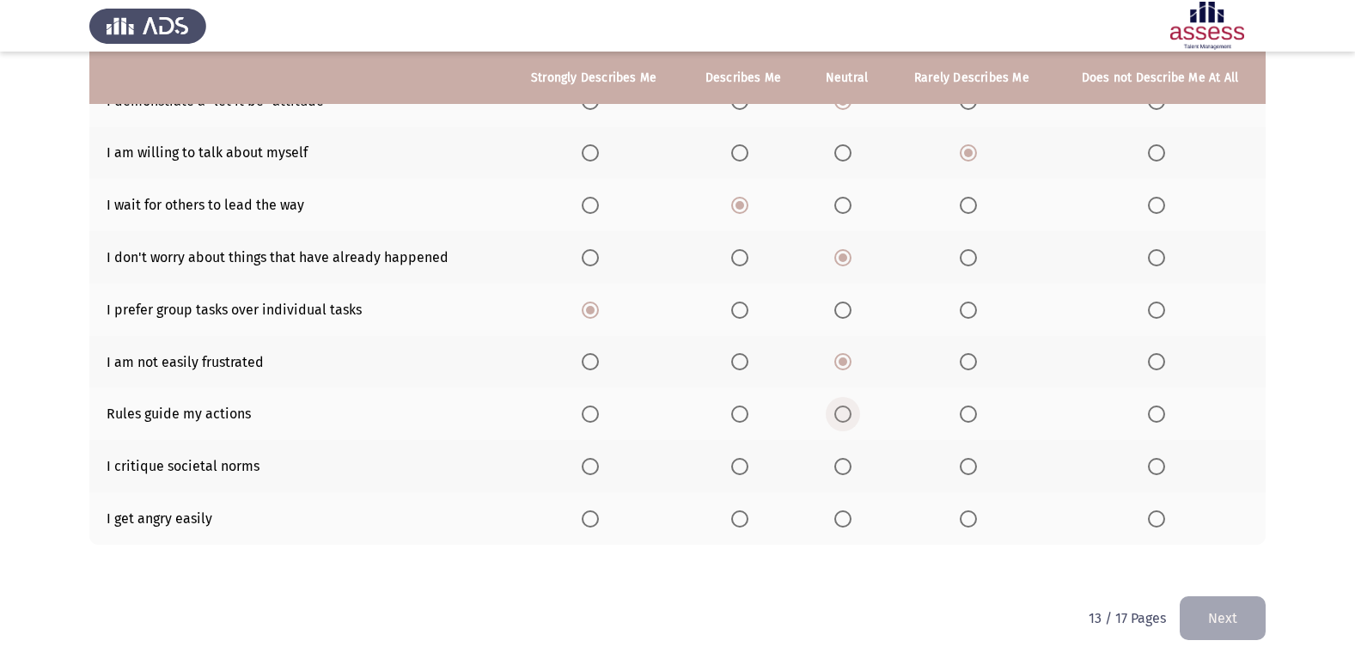
click at [839, 422] on span "Select an option" at bounding box center [842, 413] width 17 height 17
click at [839, 422] on input "Select an option" at bounding box center [842, 413] width 17 height 17
click at [734, 414] on span "Select an option" at bounding box center [739, 413] width 17 height 17
click at [734, 414] on input "Select an option" at bounding box center [739, 413] width 17 height 17
click at [592, 472] on span "Select an option" at bounding box center [590, 466] width 17 height 17
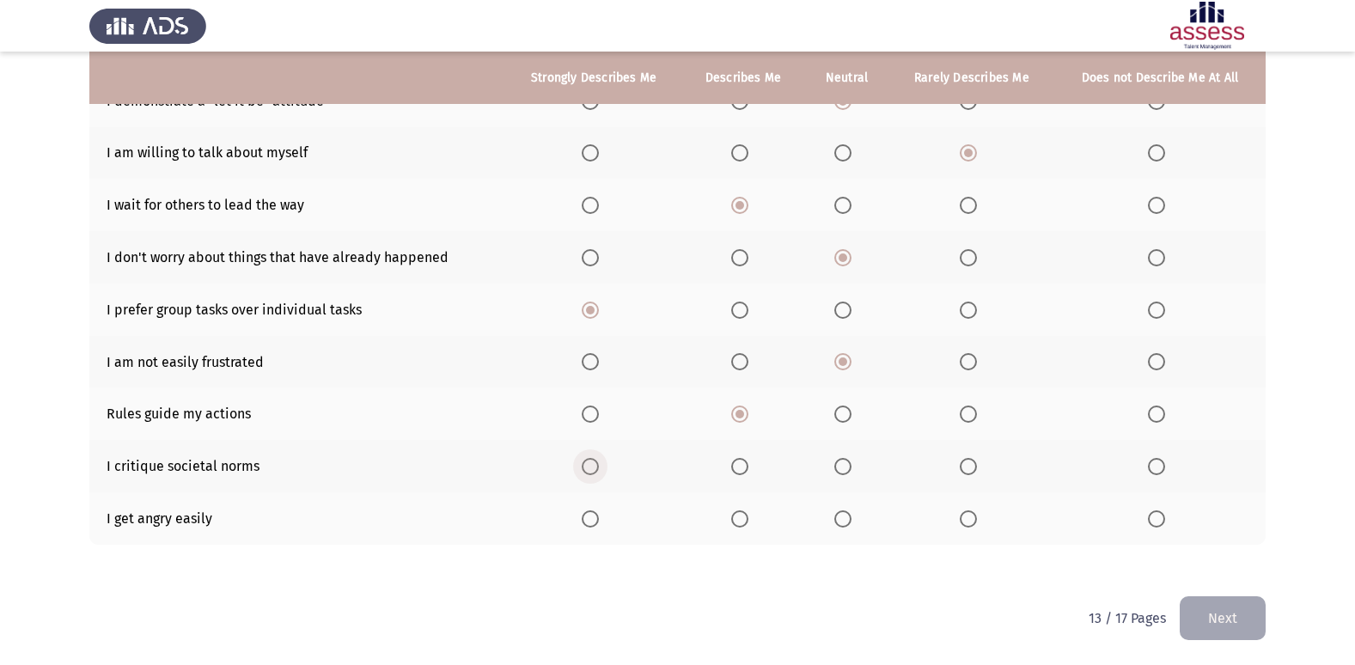
click at [592, 472] on input "Select an option" at bounding box center [590, 466] width 17 height 17
click at [739, 463] on span "Select an option" at bounding box center [739, 466] width 17 height 17
click at [739, 463] on input "Select an option" at bounding box center [739, 466] width 17 height 17
click at [855, 518] on label "Select an option" at bounding box center [846, 518] width 24 height 17
click at [851, 518] on input "Select an option" at bounding box center [842, 518] width 17 height 17
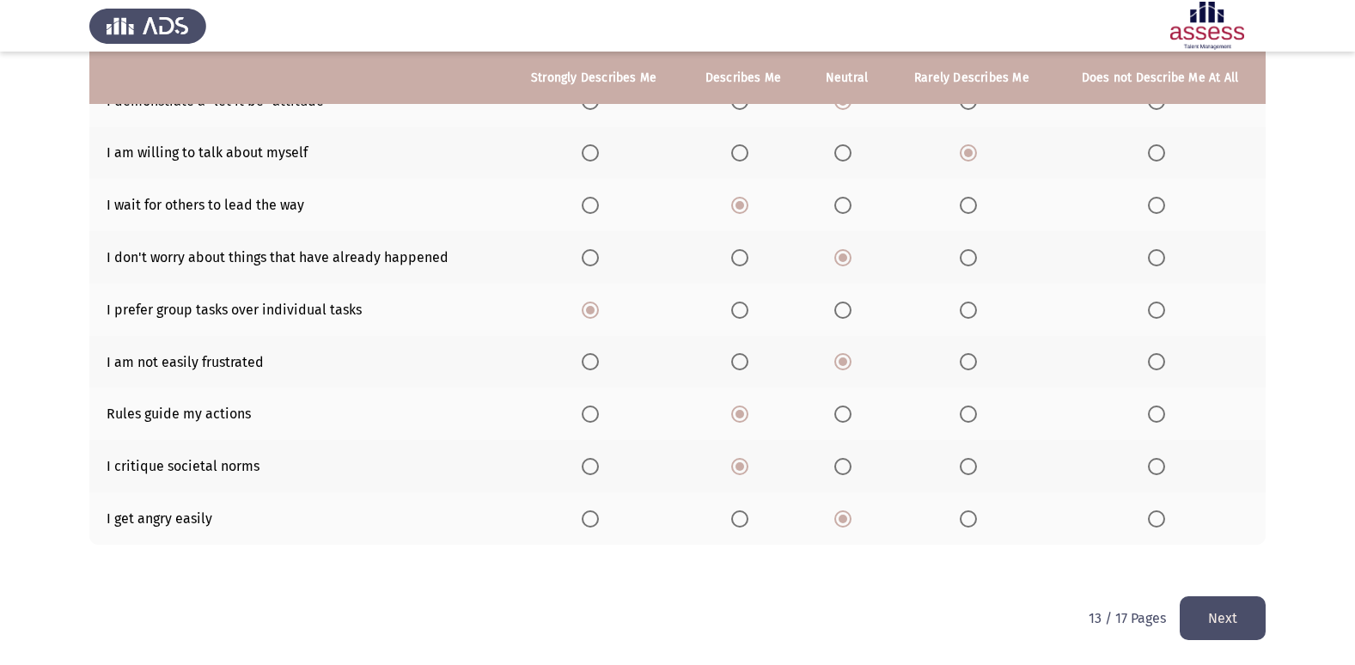
click at [1236, 619] on button "Next" at bounding box center [1222, 618] width 86 height 44
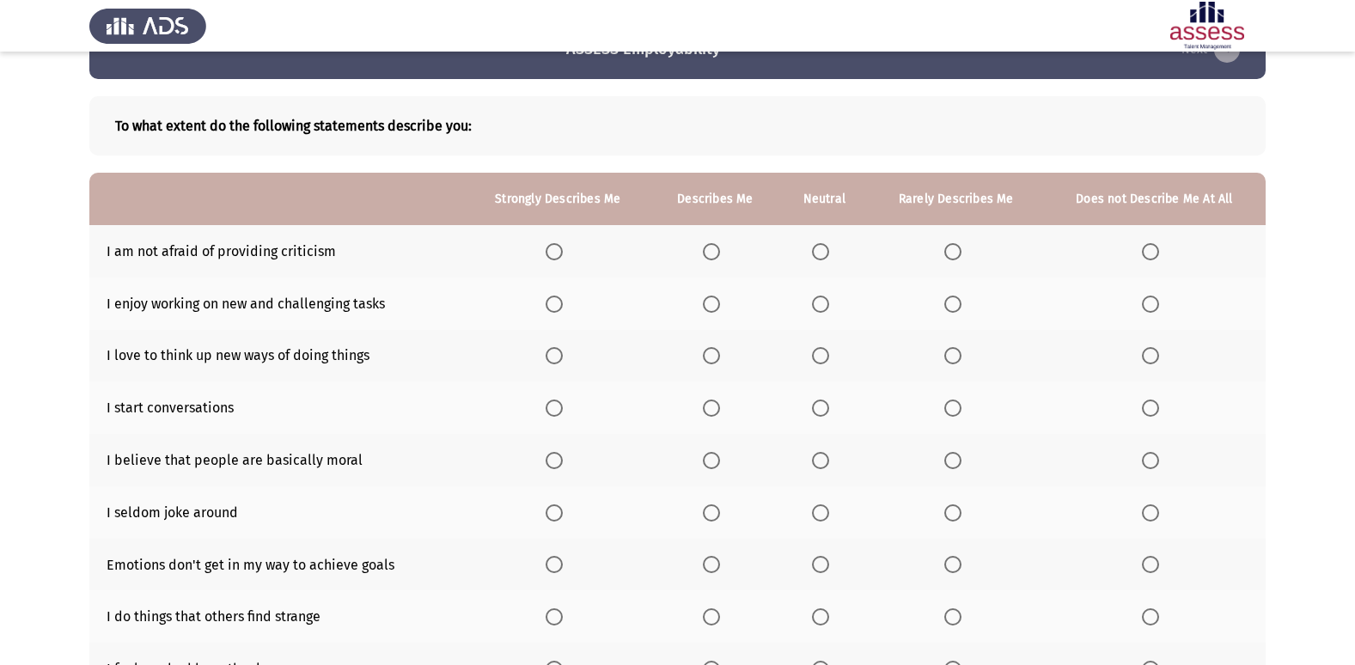
scroll to position [86, 0]
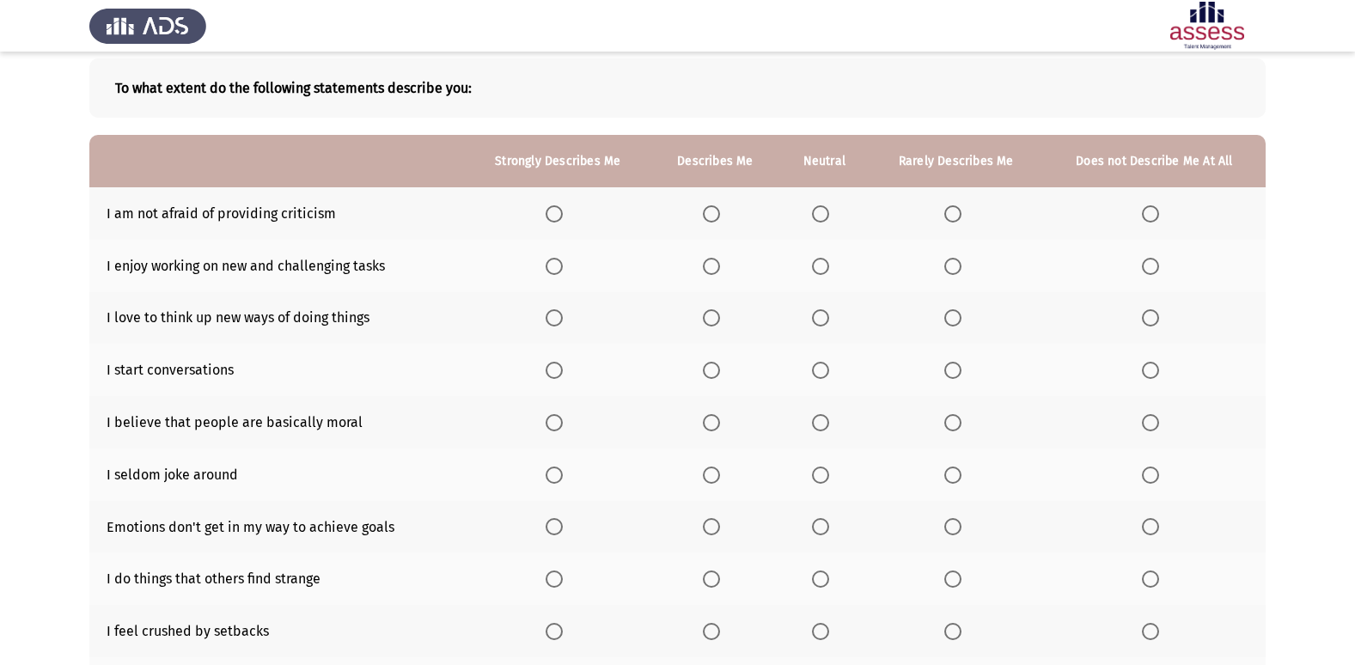
click at [822, 205] on span "Select an option" at bounding box center [820, 213] width 17 height 17
click at [822, 205] on input "Select an option" at bounding box center [820, 213] width 17 height 17
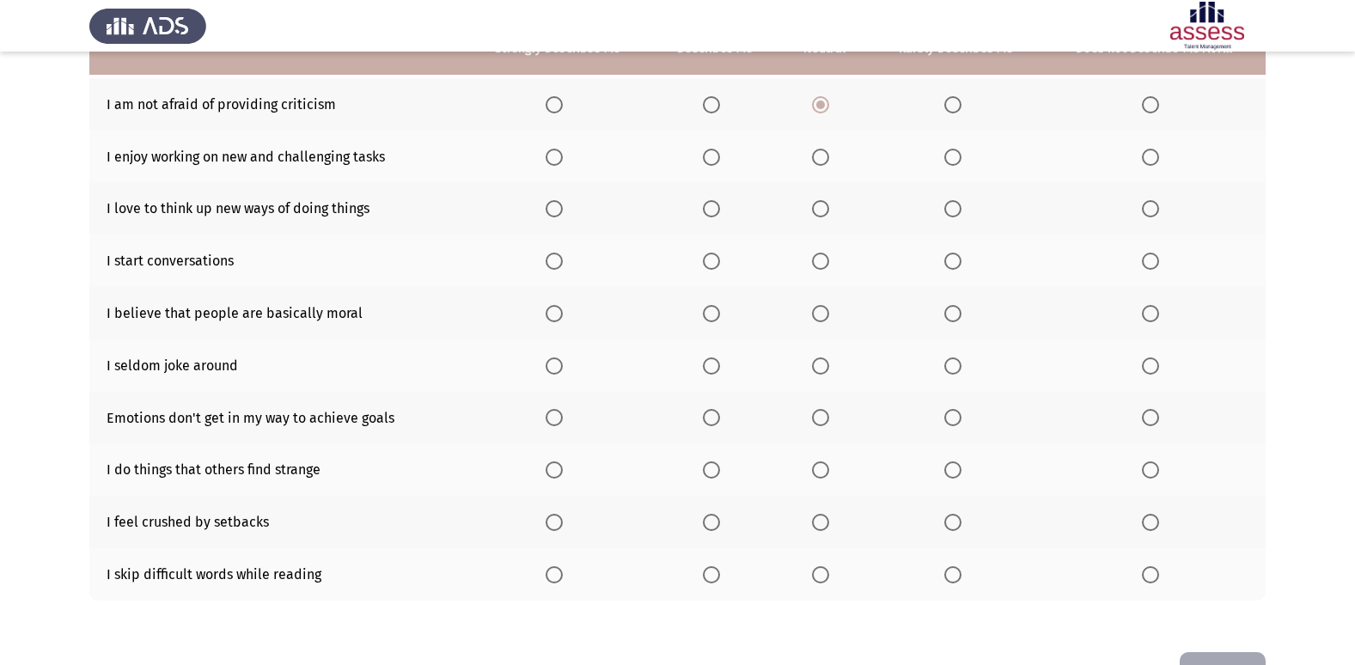
scroll to position [165, 0]
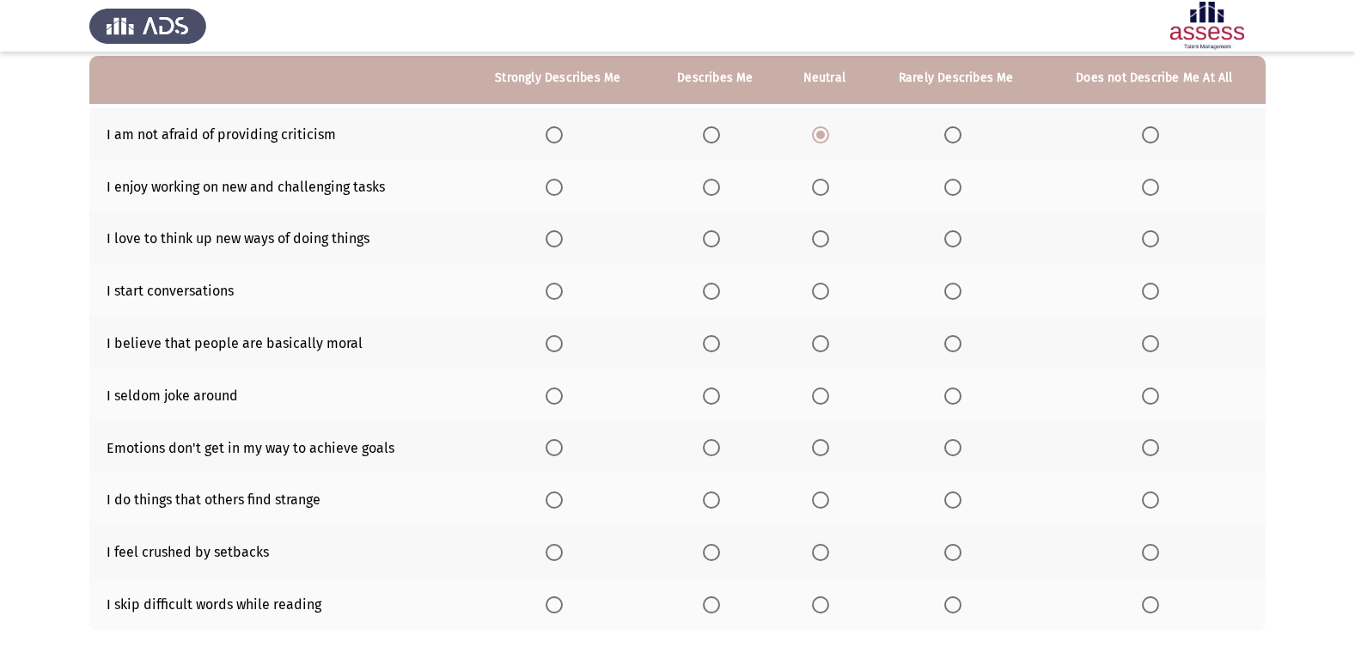
click at [562, 178] on mat-radio-button "Select an option" at bounding box center [557, 187] width 24 height 18
click at [558, 181] on span "Select an option" at bounding box center [553, 187] width 17 height 17
click at [558, 181] on input "Select an option" at bounding box center [553, 187] width 17 height 17
click at [557, 237] on span "Select an option" at bounding box center [553, 238] width 17 height 17
click at [557, 237] on input "Select an option" at bounding box center [553, 238] width 17 height 17
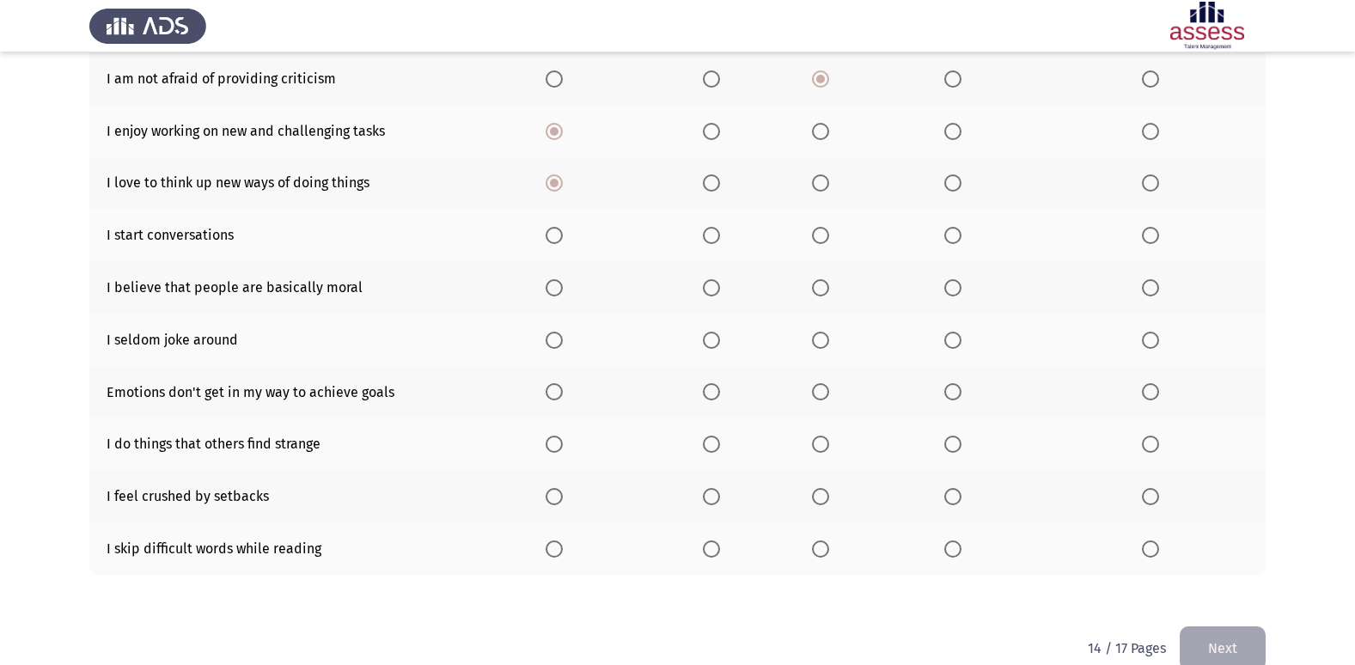
scroll to position [251, 0]
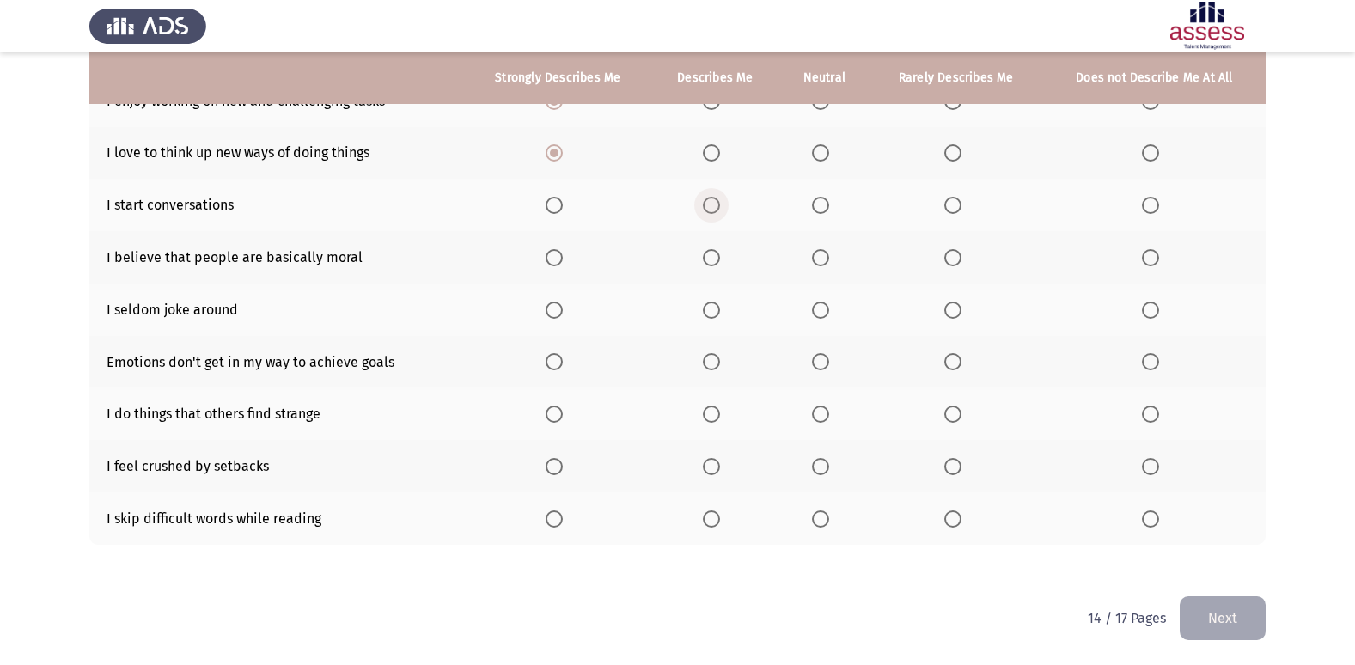
click at [720, 200] on span "Select an option" at bounding box center [711, 205] width 17 height 17
click at [720, 200] on input "Select an option" at bounding box center [711, 205] width 17 height 17
click at [827, 253] on span "Select an option" at bounding box center [820, 257] width 17 height 17
click at [827, 253] on input "Select an option" at bounding box center [820, 257] width 17 height 17
click at [817, 308] on span "Select an option" at bounding box center [820, 310] width 17 height 17
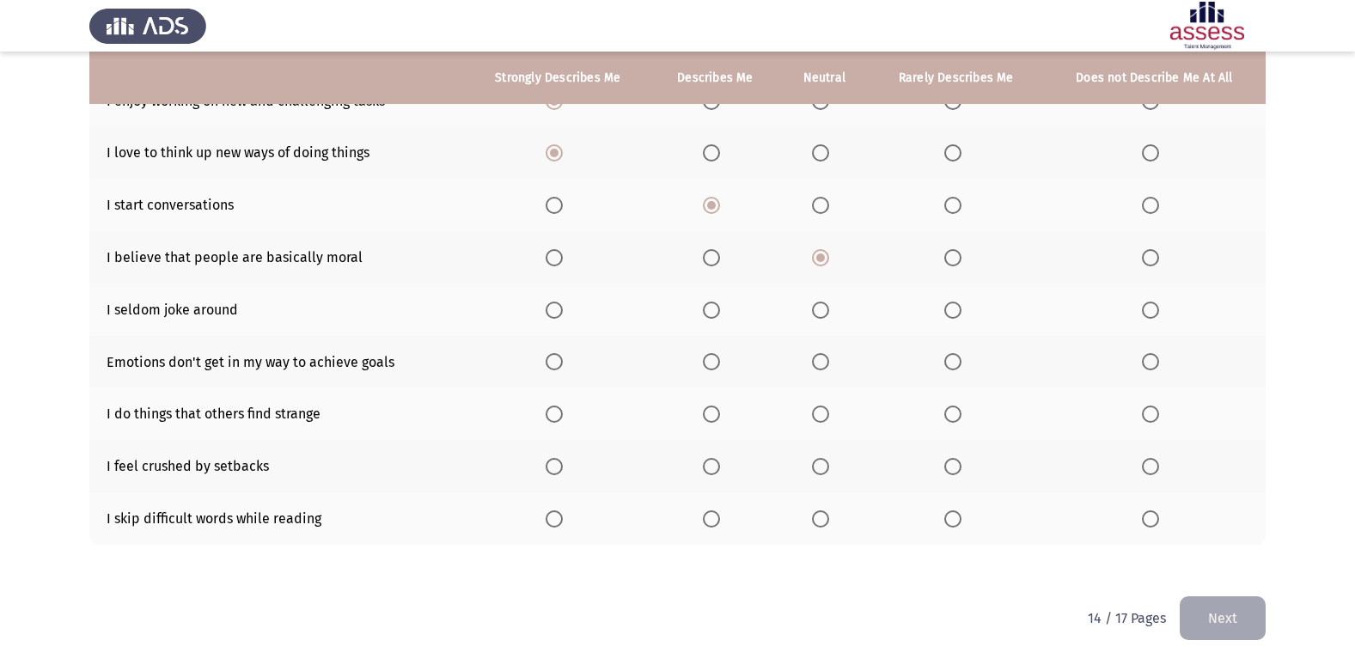
click at [817, 308] on input "Select an option" at bounding box center [820, 310] width 17 height 17
click at [963, 361] on label "Select an option" at bounding box center [956, 361] width 24 height 17
click at [961, 361] on input "Select an option" at bounding box center [952, 361] width 17 height 17
click at [820, 416] on span "Select an option" at bounding box center [820, 413] width 17 height 17
click at [820, 416] on input "Select an option" at bounding box center [820, 413] width 17 height 17
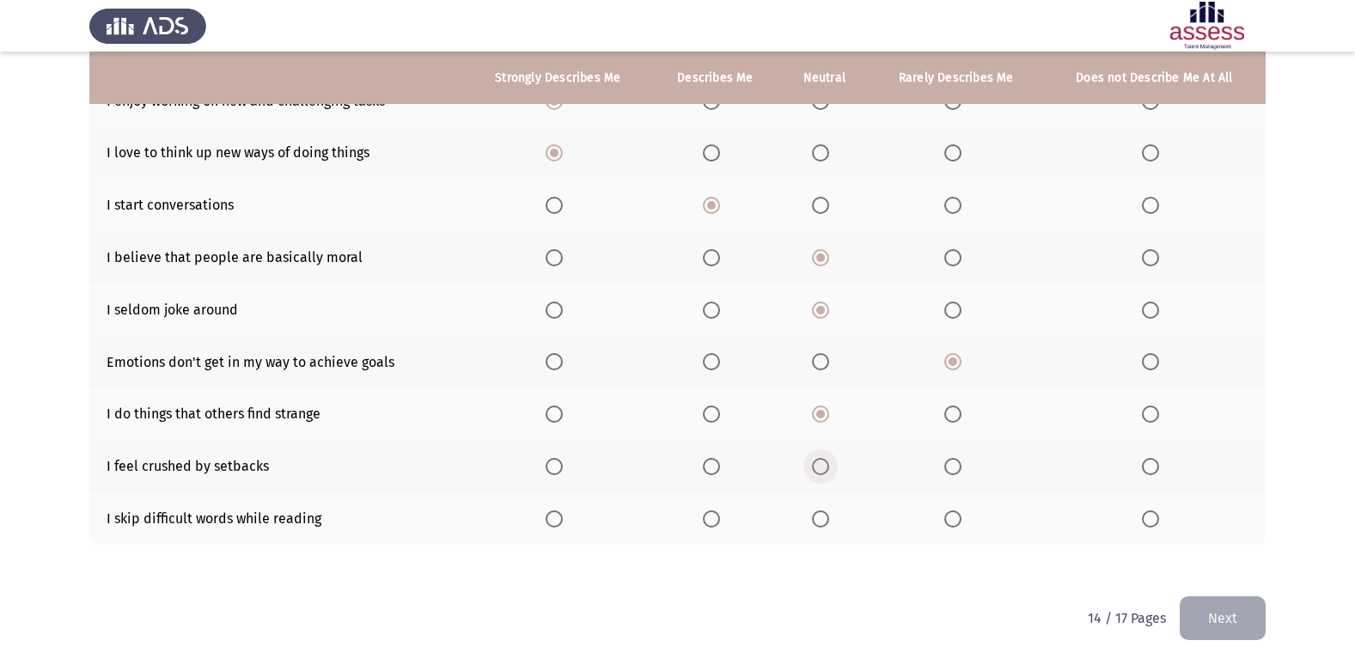
click at [819, 466] on span "Select an option" at bounding box center [820, 466] width 17 height 17
click at [819, 466] on input "Select an option" at bounding box center [820, 466] width 17 height 17
click at [823, 527] on span "Select an option" at bounding box center [820, 518] width 17 height 17
click at [823, 527] on input "Select an option" at bounding box center [820, 518] width 17 height 17
click at [1202, 618] on button "Next" at bounding box center [1222, 618] width 86 height 44
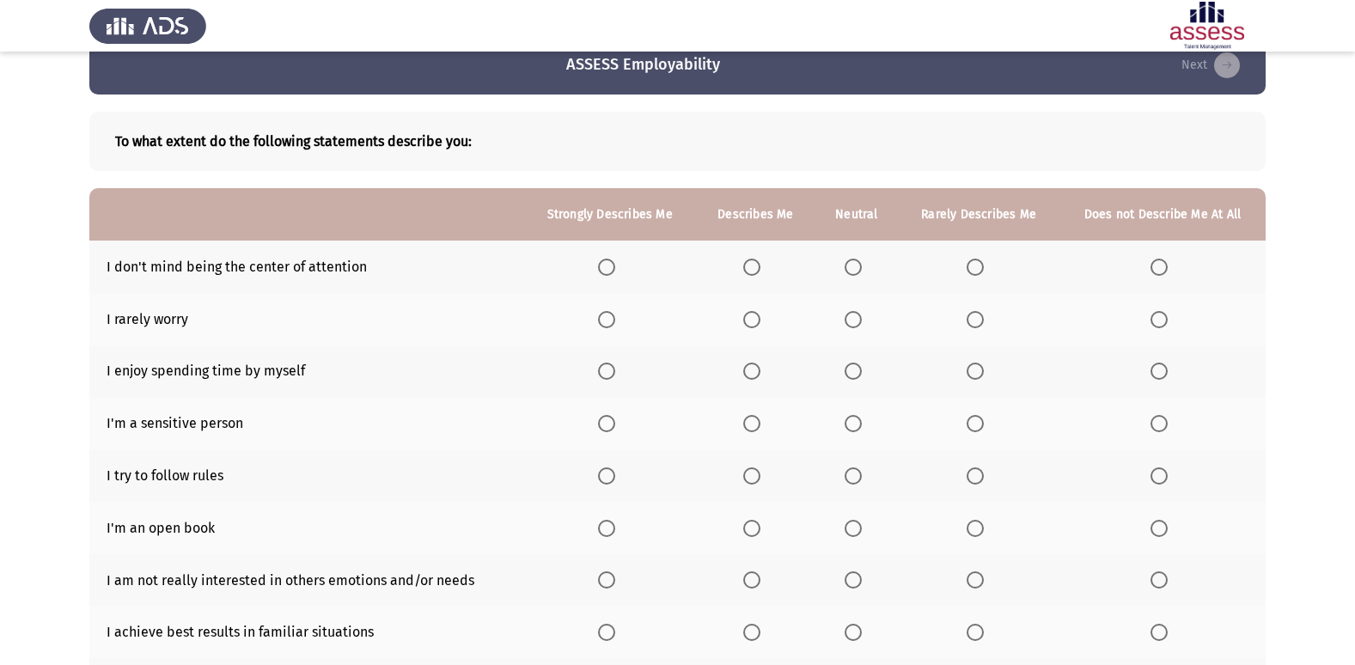
scroll to position [86, 0]
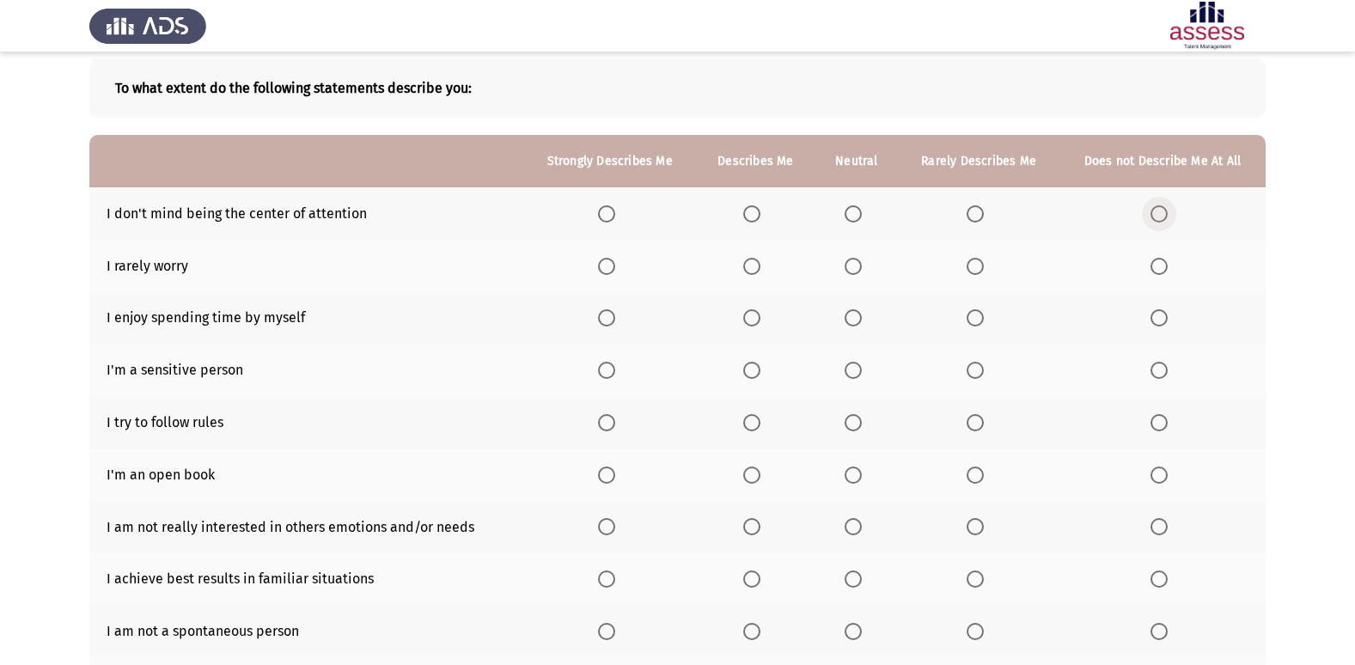
click at [1167, 214] on span "Select an option" at bounding box center [1158, 213] width 17 height 17
click at [1167, 214] on input "Select an option" at bounding box center [1158, 213] width 17 height 17
click at [981, 267] on span "Select an option" at bounding box center [974, 266] width 17 height 17
click at [981, 267] on input "Select an option" at bounding box center [974, 266] width 17 height 17
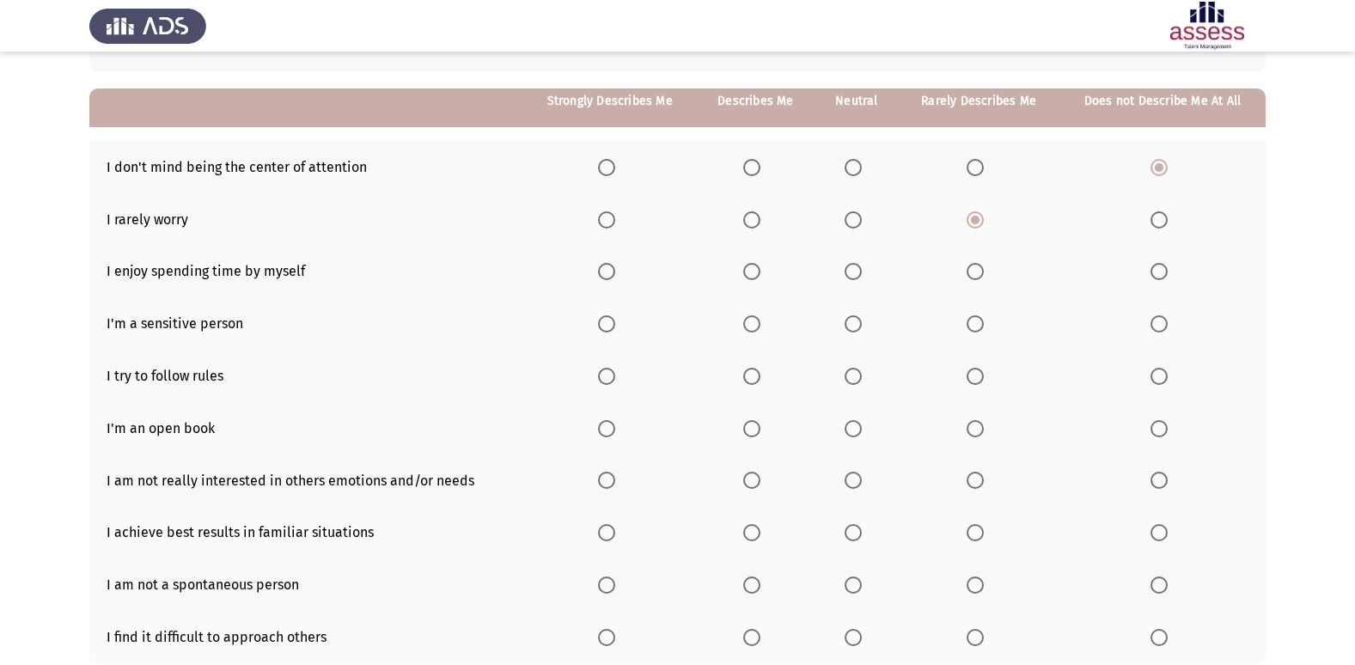
scroll to position [172, 0]
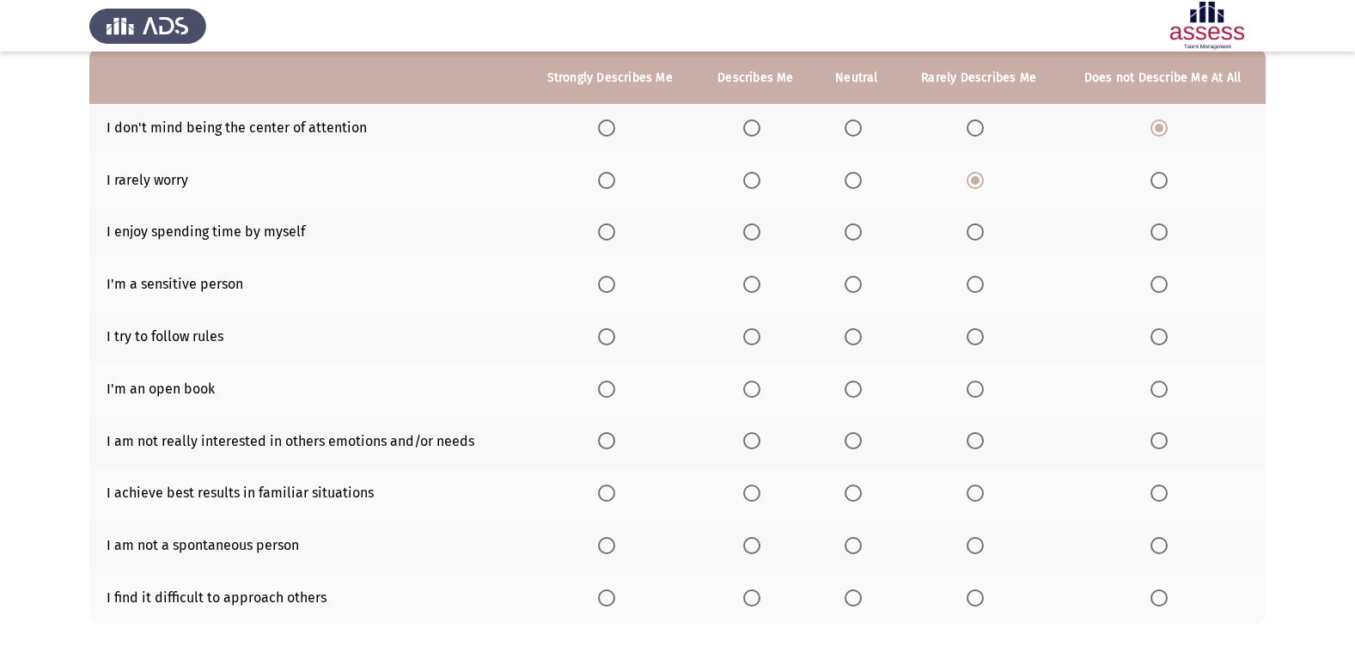
click at [977, 237] on span "Select an option" at bounding box center [974, 231] width 17 height 17
click at [977, 237] on input "Select an option" at bounding box center [974, 231] width 17 height 17
click at [602, 290] on span "Select an option" at bounding box center [606, 284] width 17 height 17
click at [602, 290] on input "Select an option" at bounding box center [606, 284] width 17 height 17
click at [620, 331] on label "Select an option" at bounding box center [610, 336] width 24 height 17
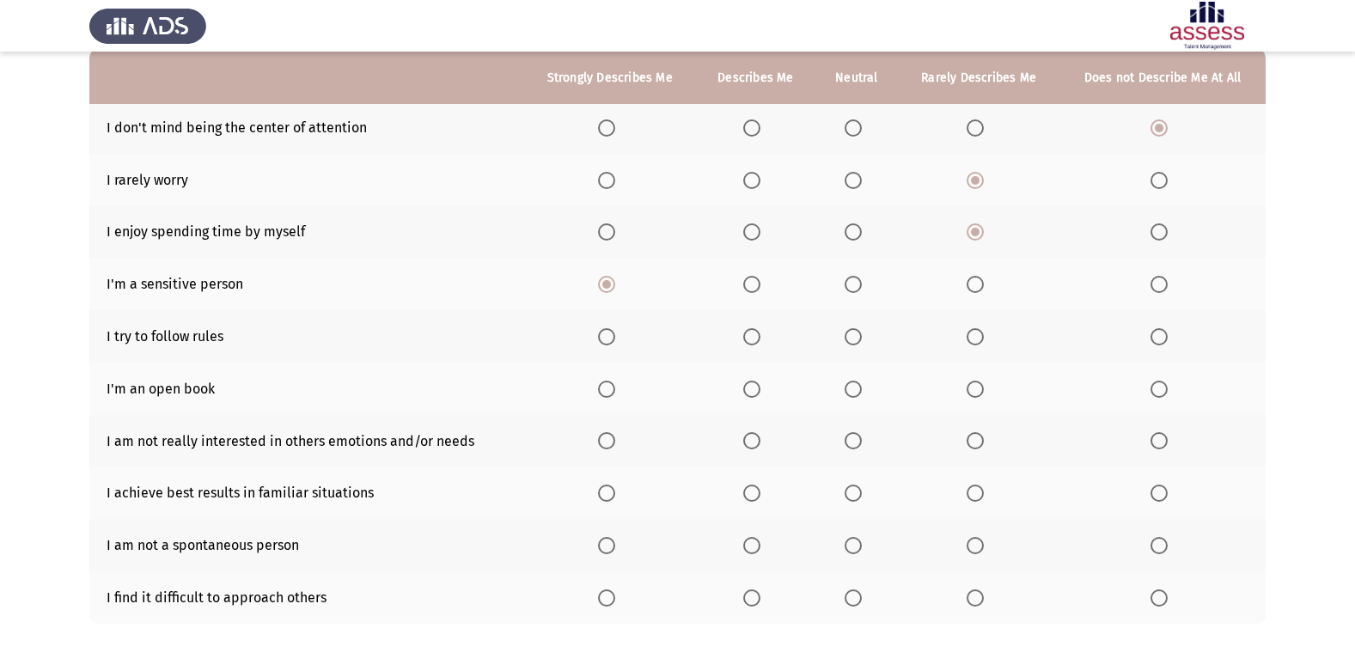
click at [615, 331] on input "Select an option" at bounding box center [606, 336] width 17 height 17
click at [968, 381] on span "Select an option" at bounding box center [974, 389] width 17 height 17
click at [968, 381] on input "Select an option" at bounding box center [974, 389] width 17 height 17
click at [749, 441] on span "Select an option" at bounding box center [751, 440] width 17 height 17
click at [749, 441] on input "Select an option" at bounding box center [751, 440] width 17 height 17
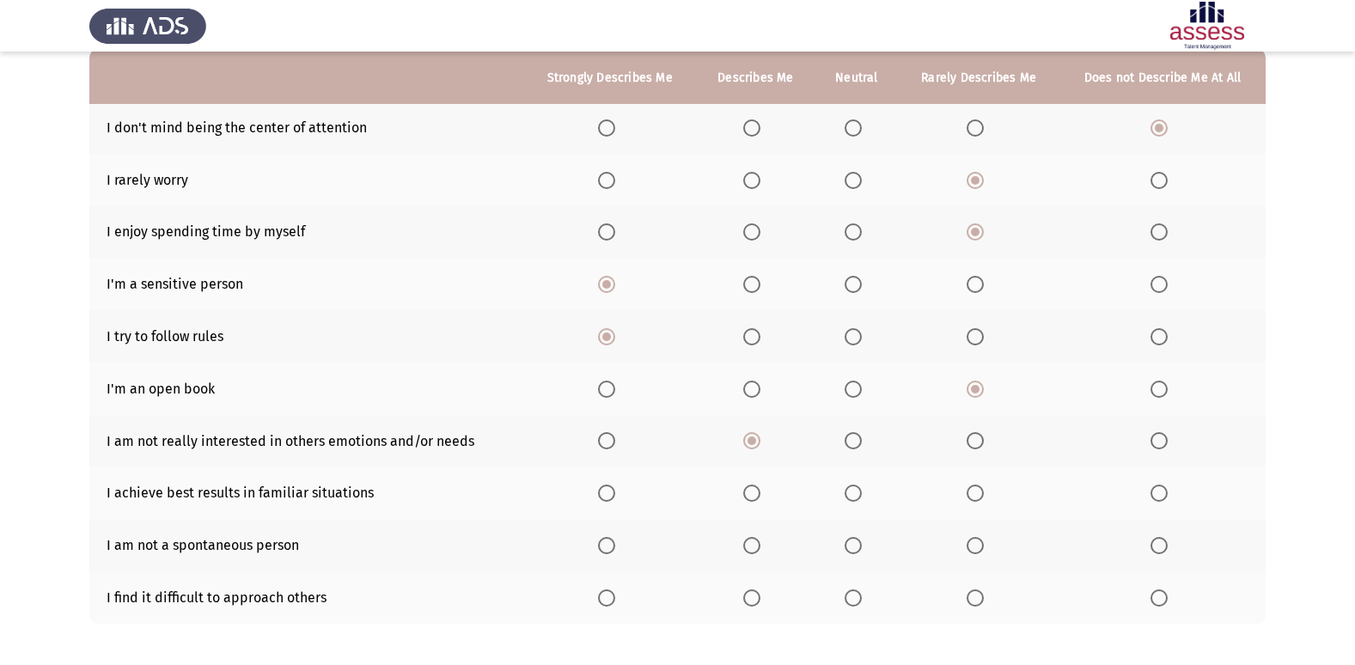
click at [855, 448] on span "Select an option" at bounding box center [852, 440] width 17 height 17
click at [855, 448] on input "Select an option" at bounding box center [852, 440] width 17 height 17
click at [746, 499] on span "Select an option" at bounding box center [751, 492] width 17 height 17
click at [746, 499] on input "Select an option" at bounding box center [751, 492] width 17 height 17
click at [859, 545] on span "Select an option" at bounding box center [852, 545] width 17 height 17
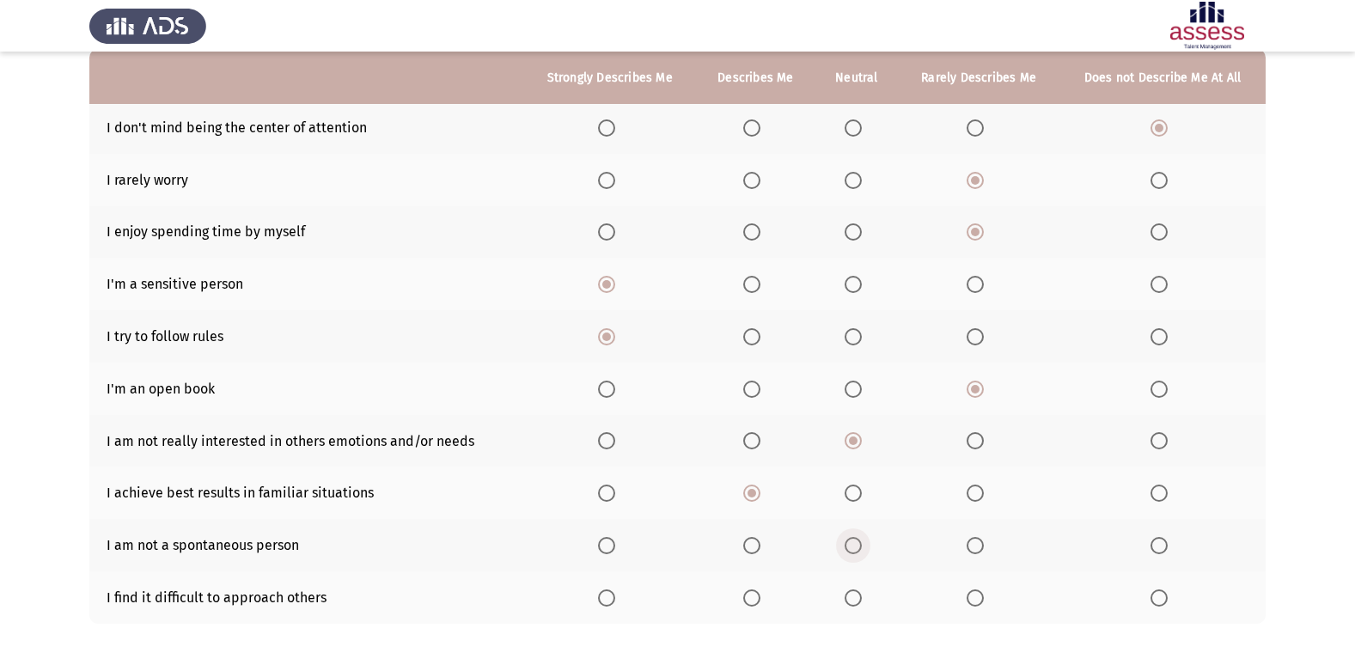
click at [859, 545] on input "Select an option" at bounding box center [852, 545] width 17 height 17
click at [979, 604] on span "Select an option" at bounding box center [974, 597] width 17 height 17
click at [979, 604] on input "Select an option" at bounding box center [974, 597] width 17 height 17
click at [1152, 601] on span "Select an option" at bounding box center [1158, 597] width 17 height 17
click at [1152, 601] on input "Select an option" at bounding box center [1158, 597] width 17 height 17
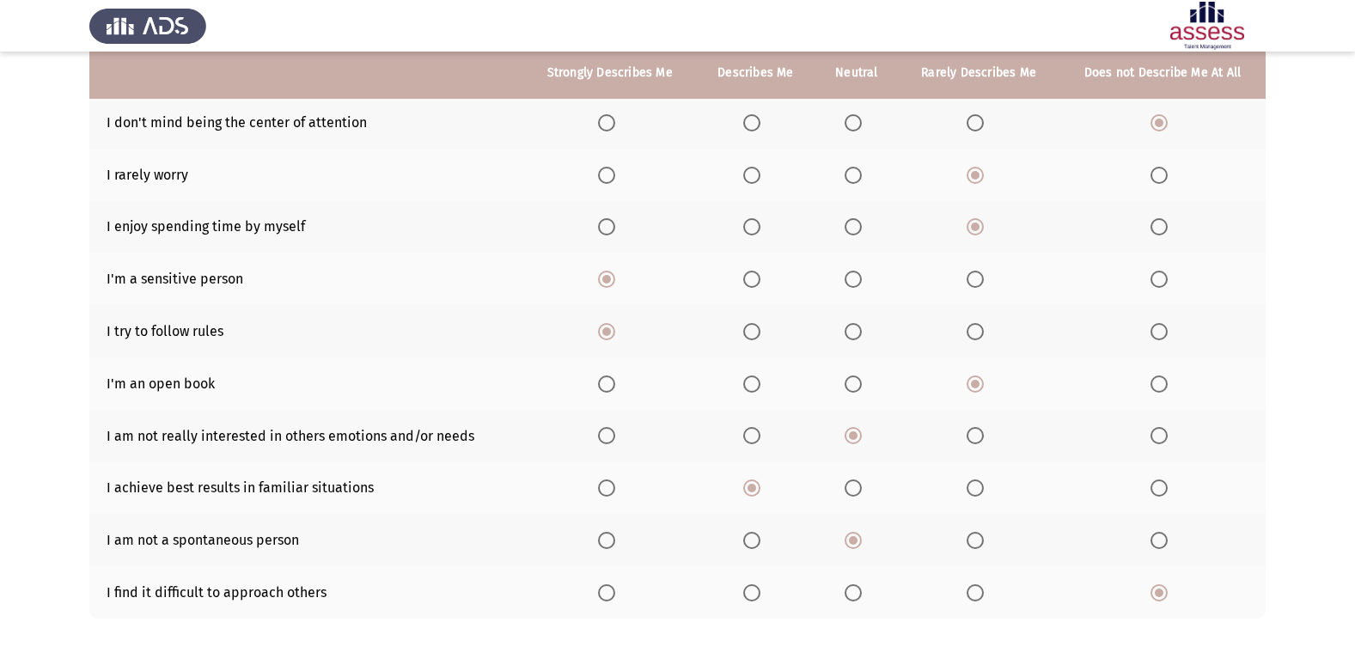
scroll to position [251, 0]
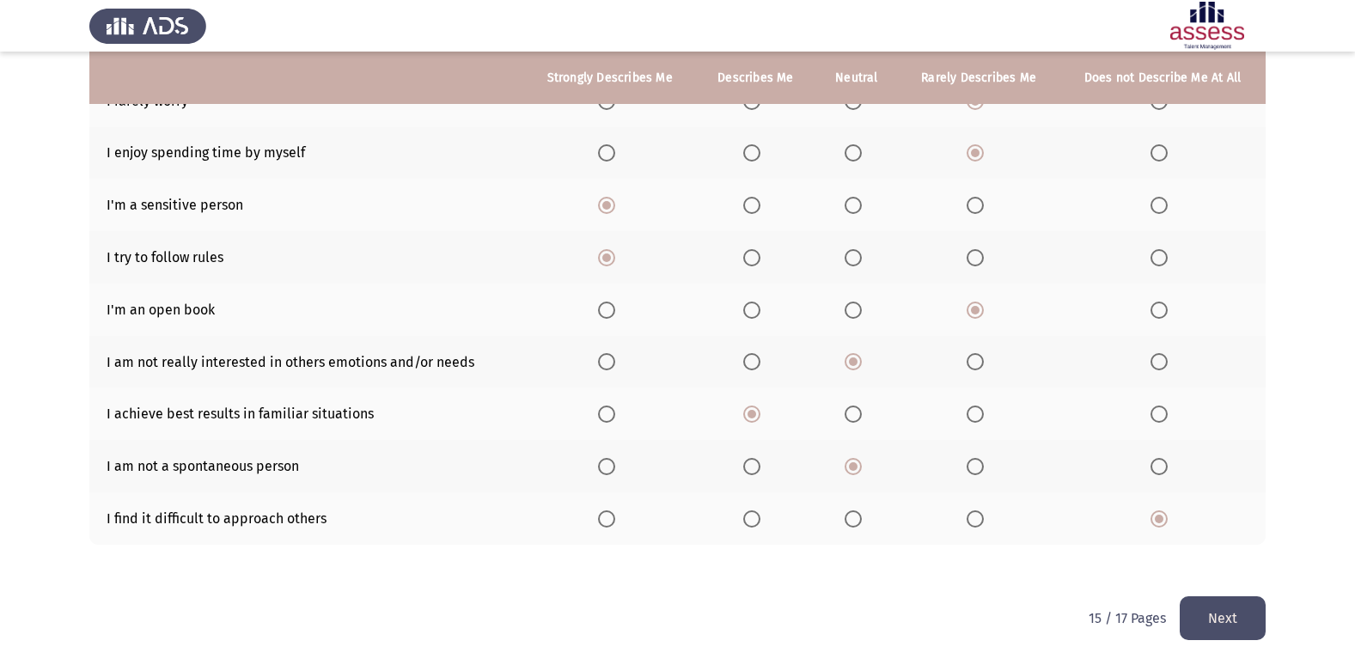
click at [1235, 614] on button "Next" at bounding box center [1222, 618] width 86 height 44
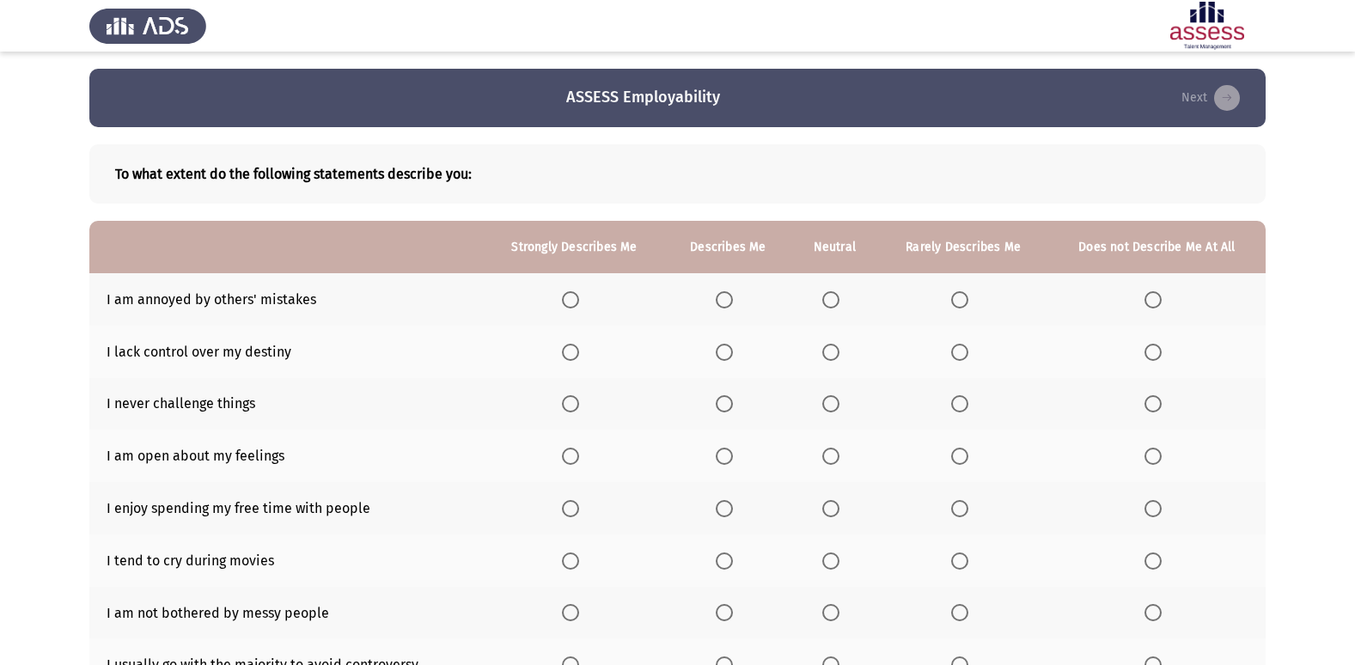
scroll to position [86, 0]
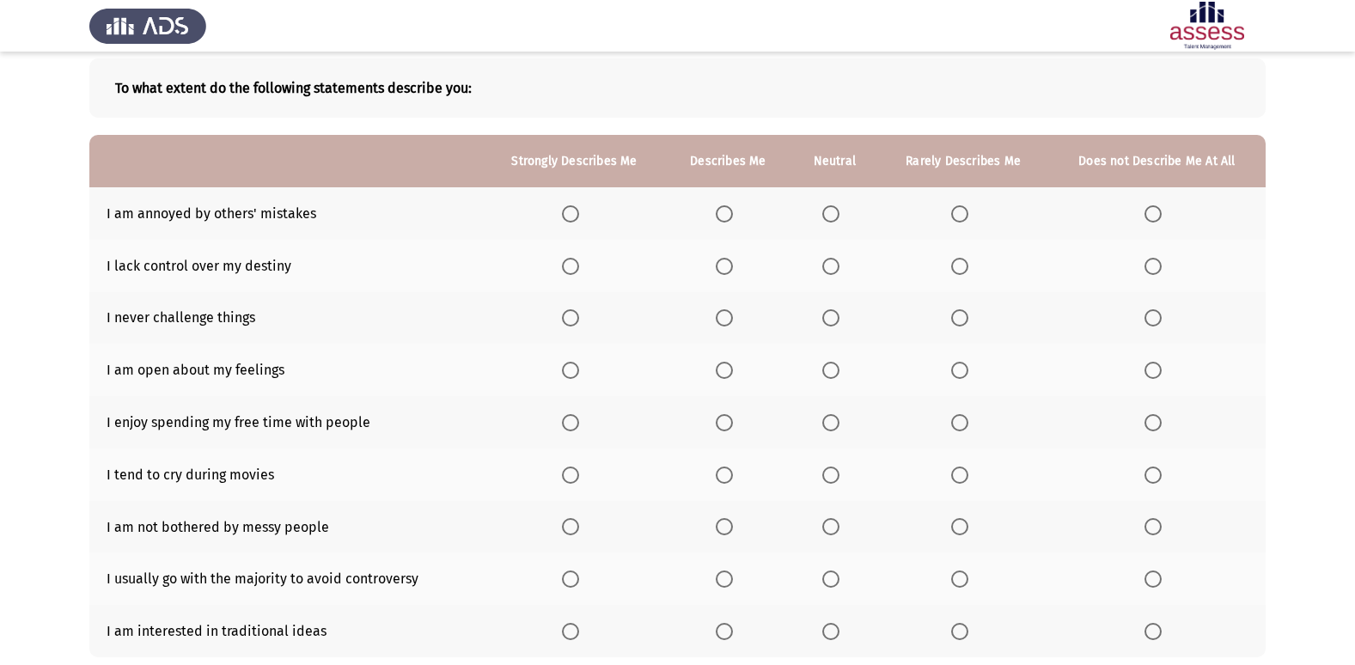
click at [956, 216] on span "Select an option" at bounding box center [959, 213] width 17 height 17
click at [956, 216] on input "Select an option" at bounding box center [959, 213] width 17 height 17
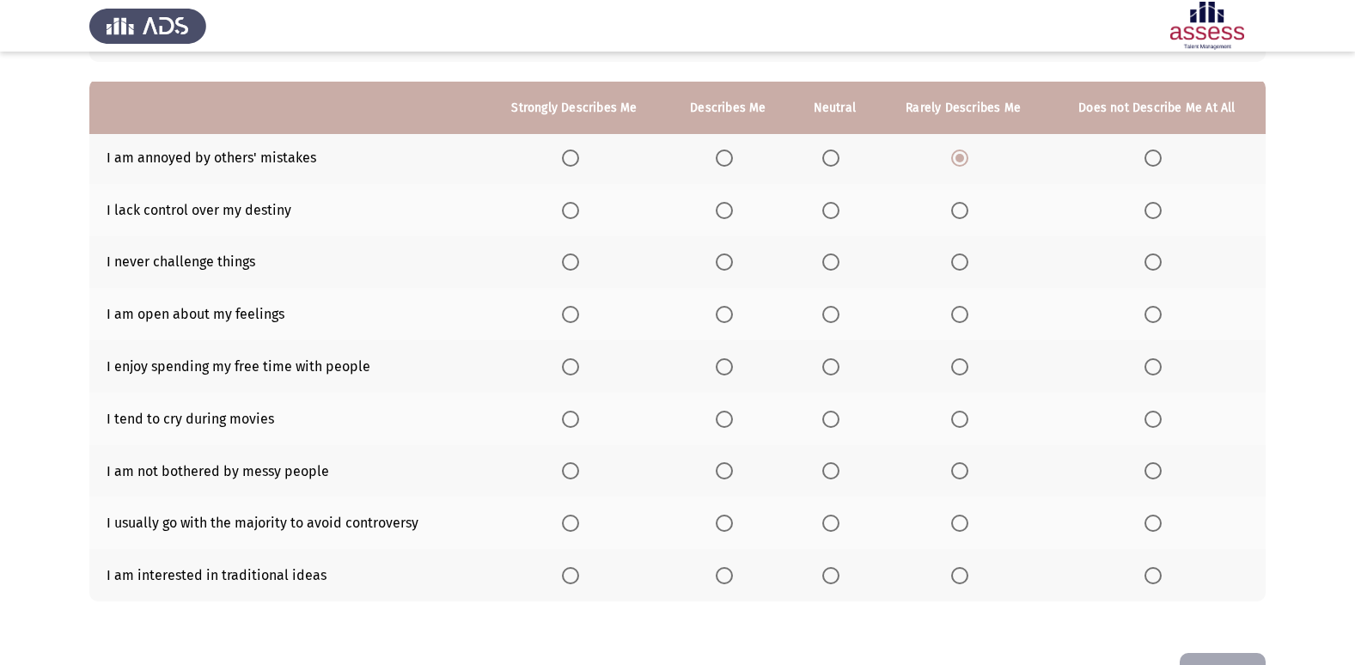
scroll to position [172, 0]
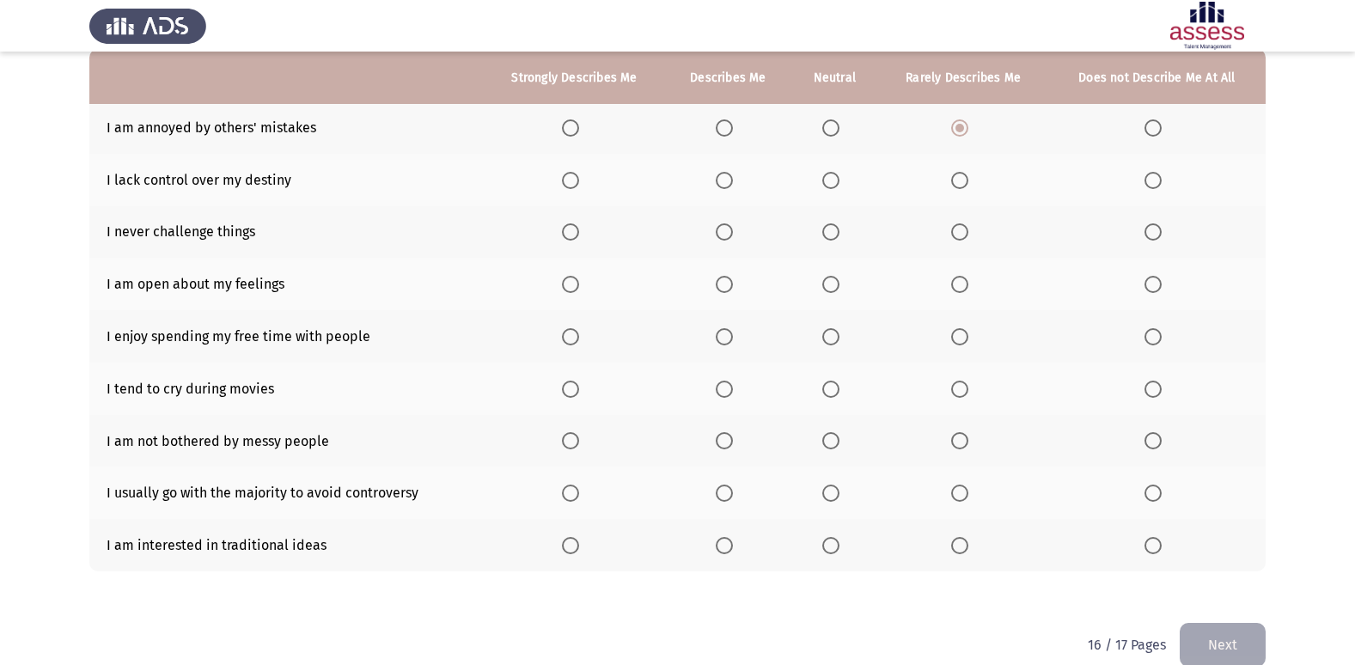
click at [728, 183] on span "Select an option" at bounding box center [724, 180] width 17 height 17
click at [728, 183] on input "Select an option" at bounding box center [724, 180] width 17 height 17
click at [1155, 237] on span "Select an option" at bounding box center [1152, 231] width 17 height 17
click at [1155, 237] on input "Select an option" at bounding box center [1152, 231] width 17 height 17
click at [960, 290] on span "Select an option" at bounding box center [959, 284] width 17 height 17
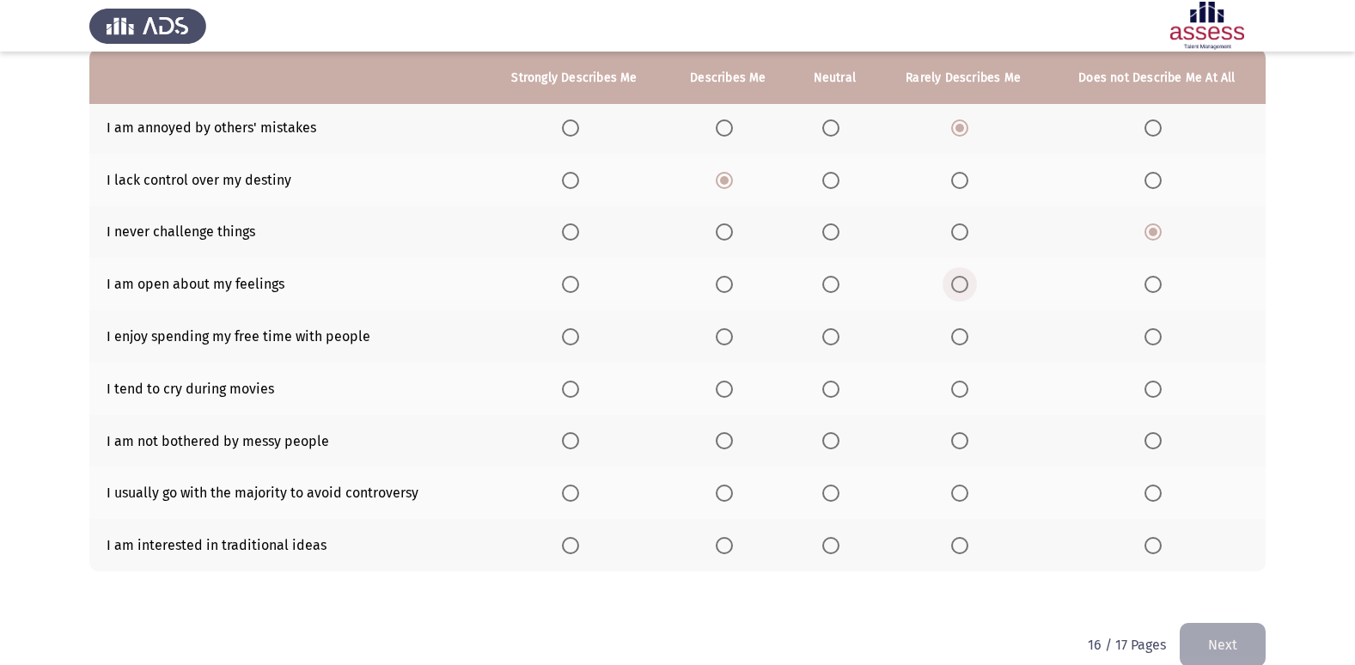
click at [960, 290] on input "Select an option" at bounding box center [959, 284] width 17 height 17
click at [726, 343] on span "Select an option" at bounding box center [724, 336] width 17 height 17
click at [726, 343] on input "Select an option" at bounding box center [724, 336] width 17 height 17
click at [722, 381] on span "Select an option" at bounding box center [724, 389] width 17 height 17
click at [722, 381] on input "Select an option" at bounding box center [724, 389] width 17 height 17
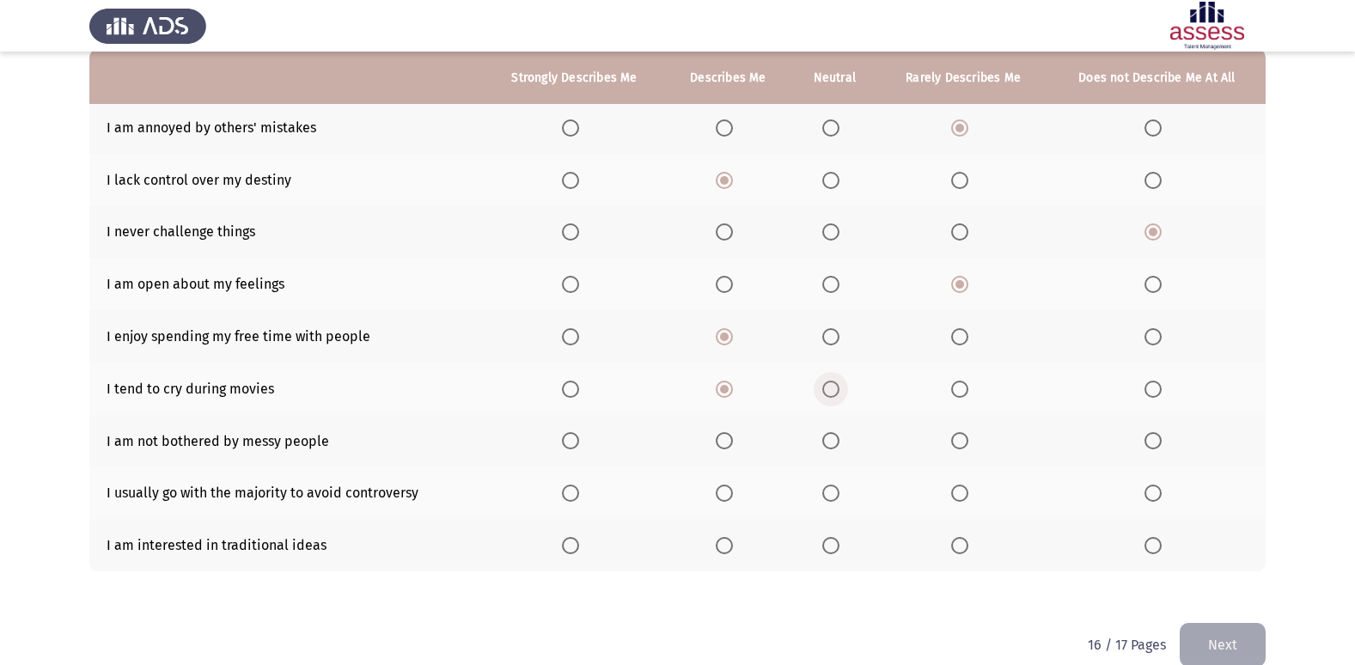
click at [838, 396] on span "Select an option" at bounding box center [830, 389] width 17 height 17
click at [838, 396] on input "Select an option" at bounding box center [830, 389] width 17 height 17
click at [966, 438] on span "Select an option" at bounding box center [959, 440] width 17 height 17
click at [966, 438] on input "Select an option" at bounding box center [959, 440] width 17 height 17
click at [730, 505] on th at bounding box center [727, 492] width 125 height 52
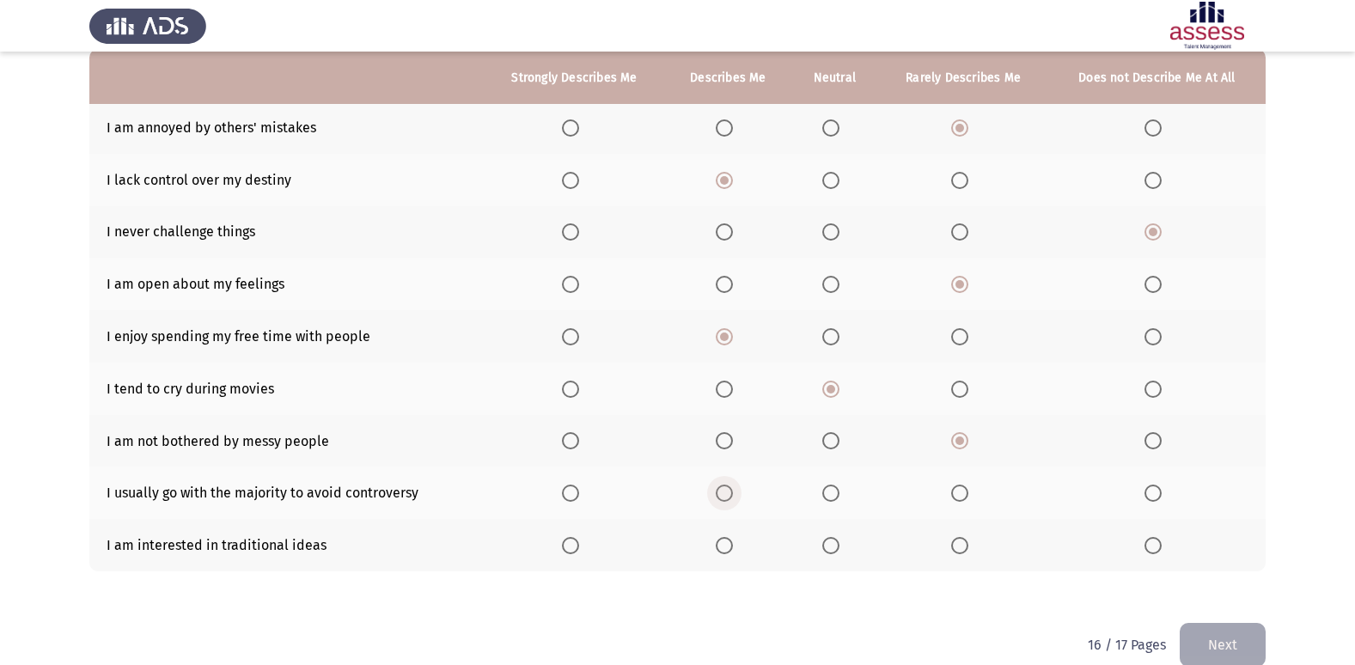
click at [723, 497] on span "Select an option" at bounding box center [724, 492] width 17 height 17
click at [723, 497] on input "Select an option" at bounding box center [724, 492] width 17 height 17
click at [971, 545] on label "Select an option" at bounding box center [963, 545] width 24 height 17
click at [968, 545] on input "Select an option" at bounding box center [959, 545] width 17 height 17
click at [1246, 644] on button "Next" at bounding box center [1222, 645] width 86 height 44
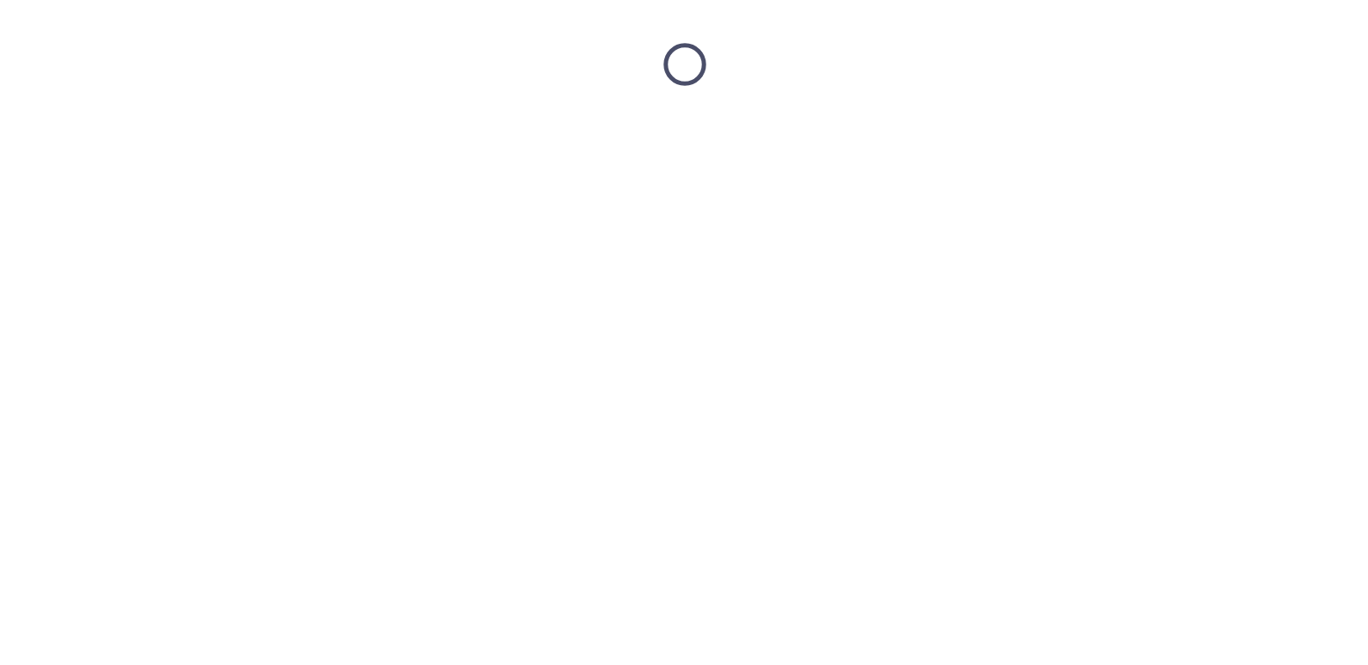
scroll to position [0, 0]
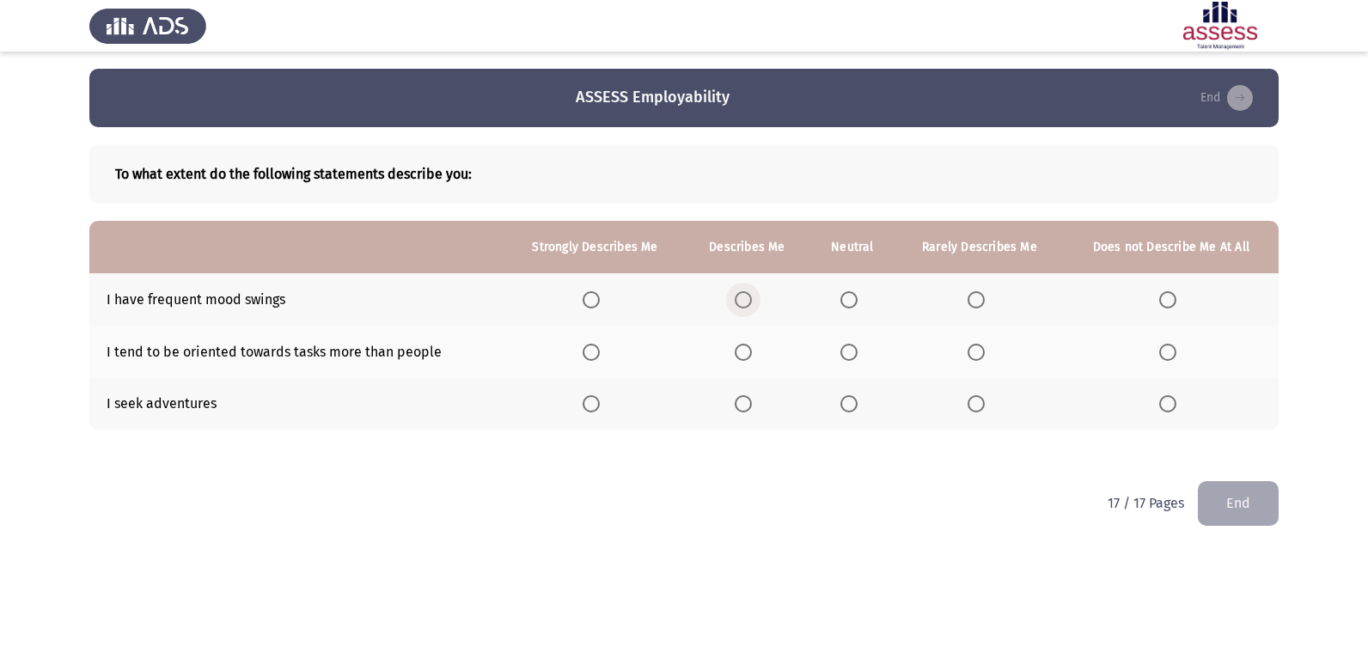
click at [746, 295] on span "Select an option" at bounding box center [742, 299] width 17 height 17
click at [746, 295] on input "Select an option" at bounding box center [742, 299] width 17 height 17
click at [836, 358] on th at bounding box center [852, 352] width 87 height 52
click at [844, 358] on span "Select an option" at bounding box center [848, 352] width 17 height 17
click at [844, 358] on input "Select an option" at bounding box center [848, 352] width 17 height 17
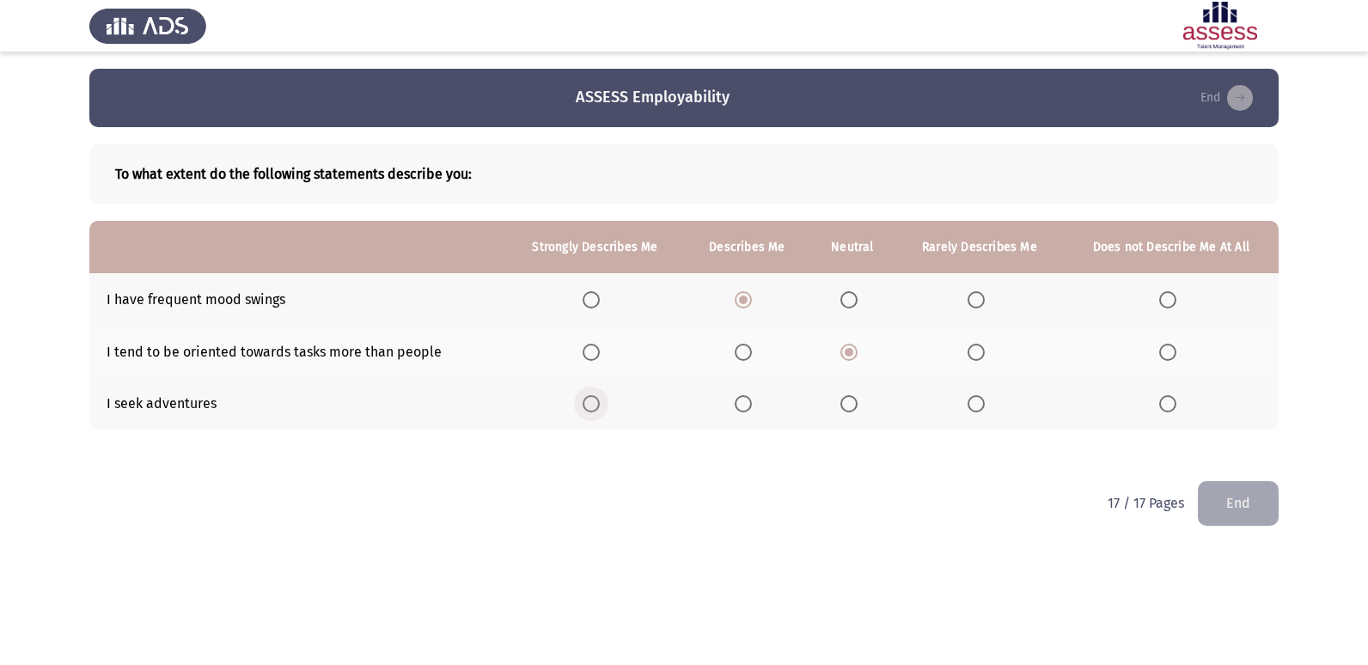
click at [598, 405] on span "Select an option" at bounding box center [590, 403] width 17 height 17
click at [598, 405] on input "Select an option" at bounding box center [590, 403] width 17 height 17
click at [1234, 499] on button "End" at bounding box center [1237, 503] width 81 height 44
